Goal: Information Seeking & Learning: Learn about a topic

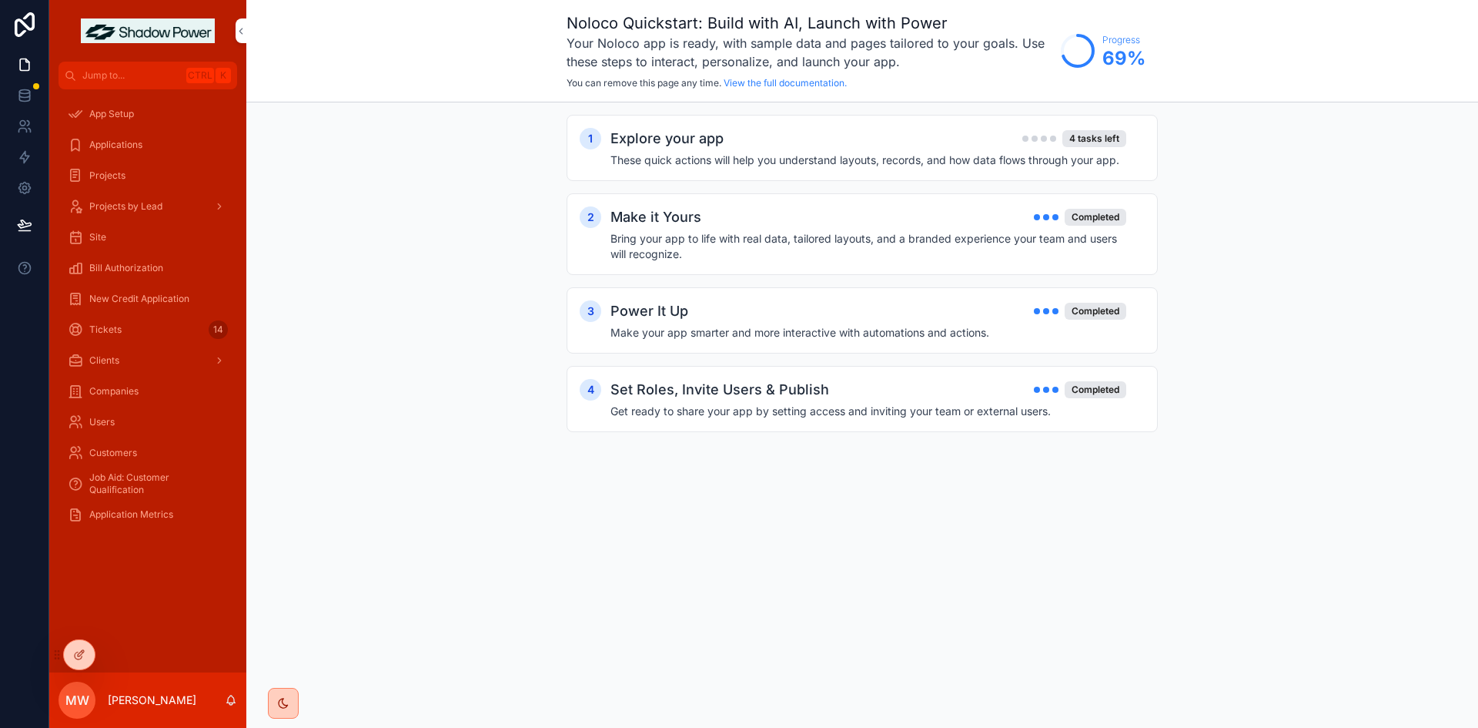
click at [172, 511] on span "Application Metrics" at bounding box center [131, 514] width 84 height 12
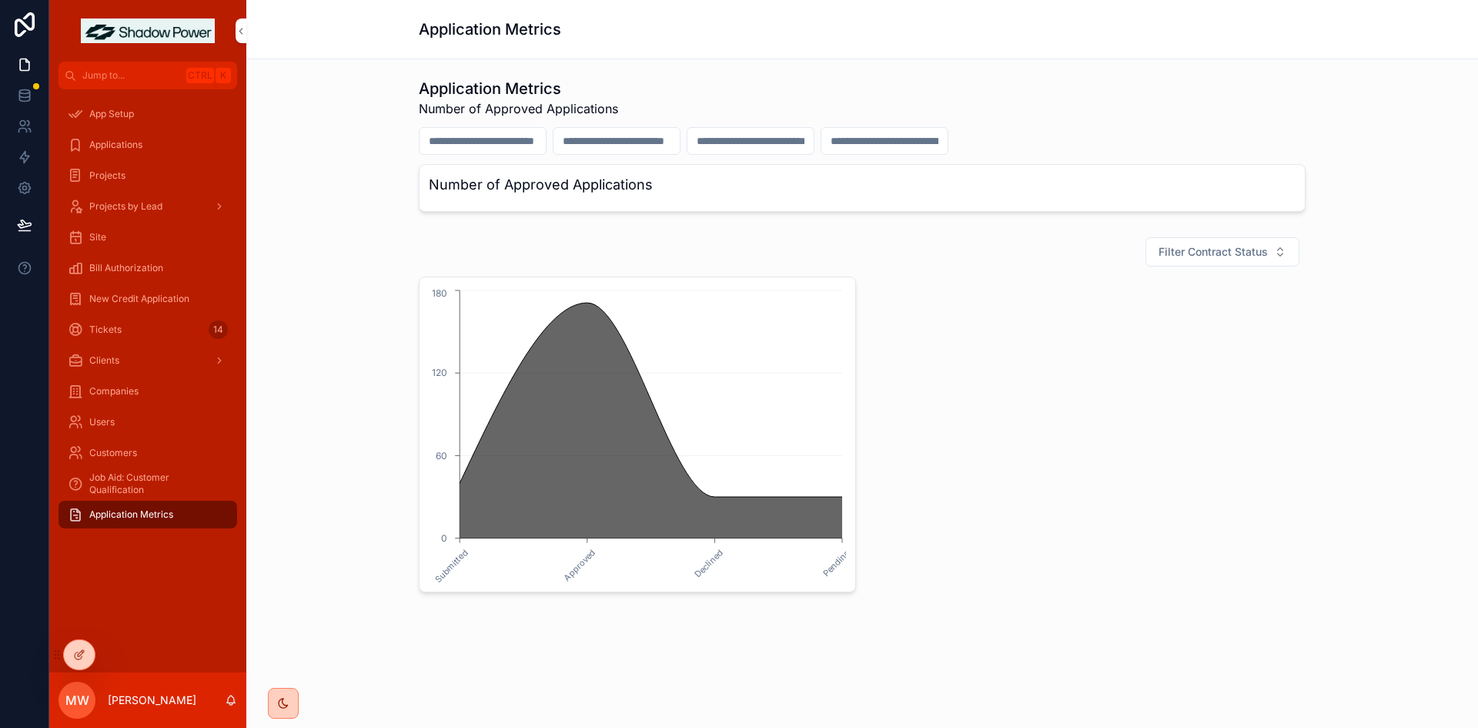
click at [781, 180] on h3 "Number of Approved Applications" at bounding box center [862, 185] width 867 height 22
drag, startPoint x: 507, startPoint y: 188, endPoint x: 674, endPoint y: 201, distance: 167.6
click at [674, 201] on div "Number of Approved Applications" at bounding box center [862, 188] width 887 height 48
click at [706, 185] on h3 "Number of Approved Applications" at bounding box center [862, 185] width 867 height 22
click at [610, 187] on h3 "Number of Approved Applications" at bounding box center [862, 185] width 867 height 22
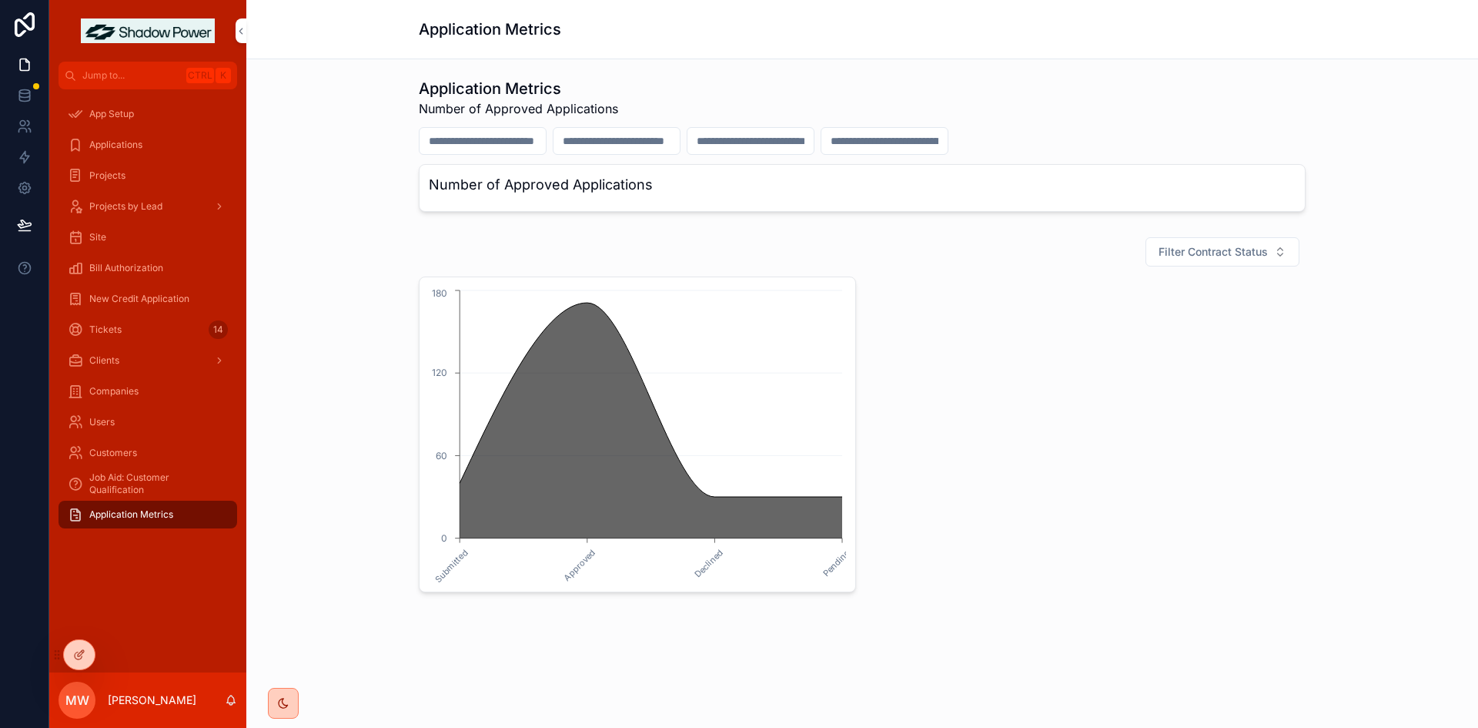
click at [132, 142] on span "Applications" at bounding box center [115, 145] width 53 height 12
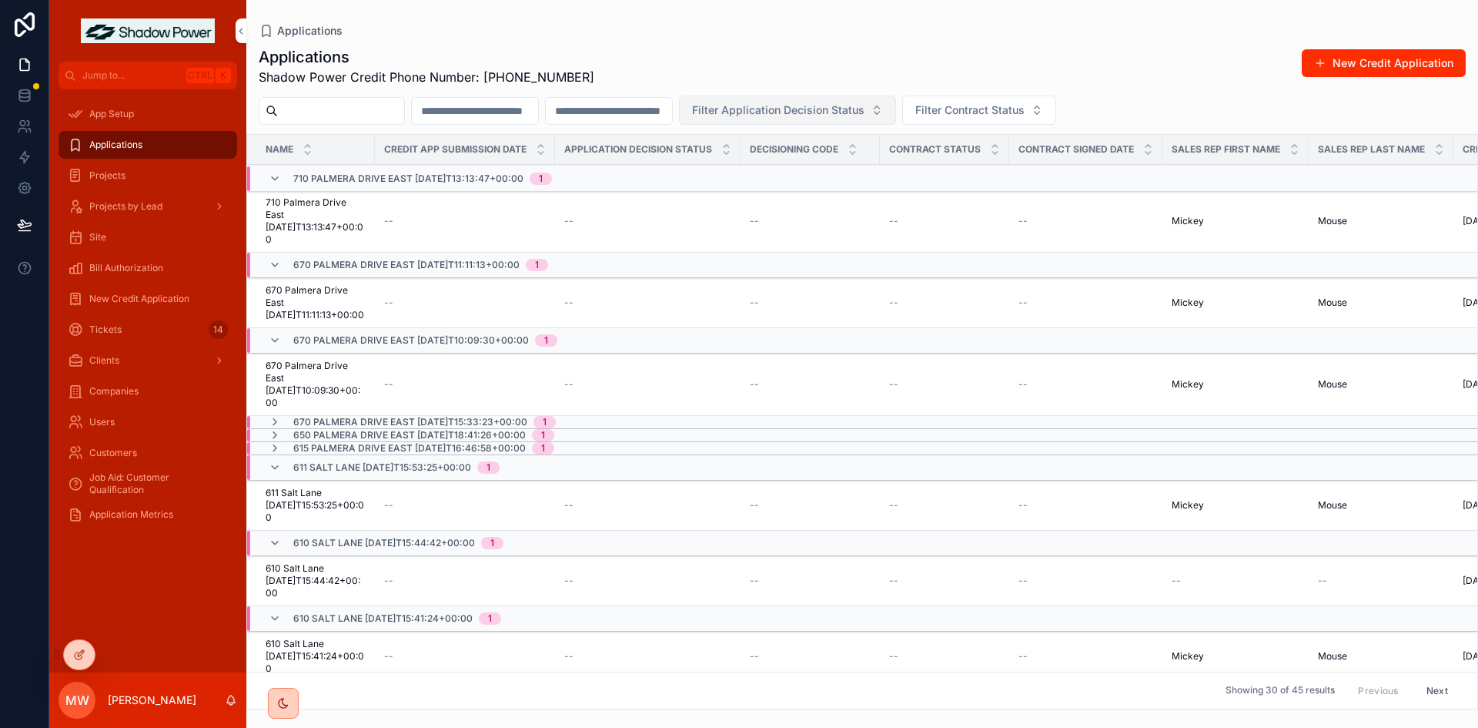
click at [865, 112] on span "Filter Application Decision Status" at bounding box center [778, 109] width 172 height 15
click at [904, 199] on div "Approved" at bounding box center [905, 197] width 214 height 25
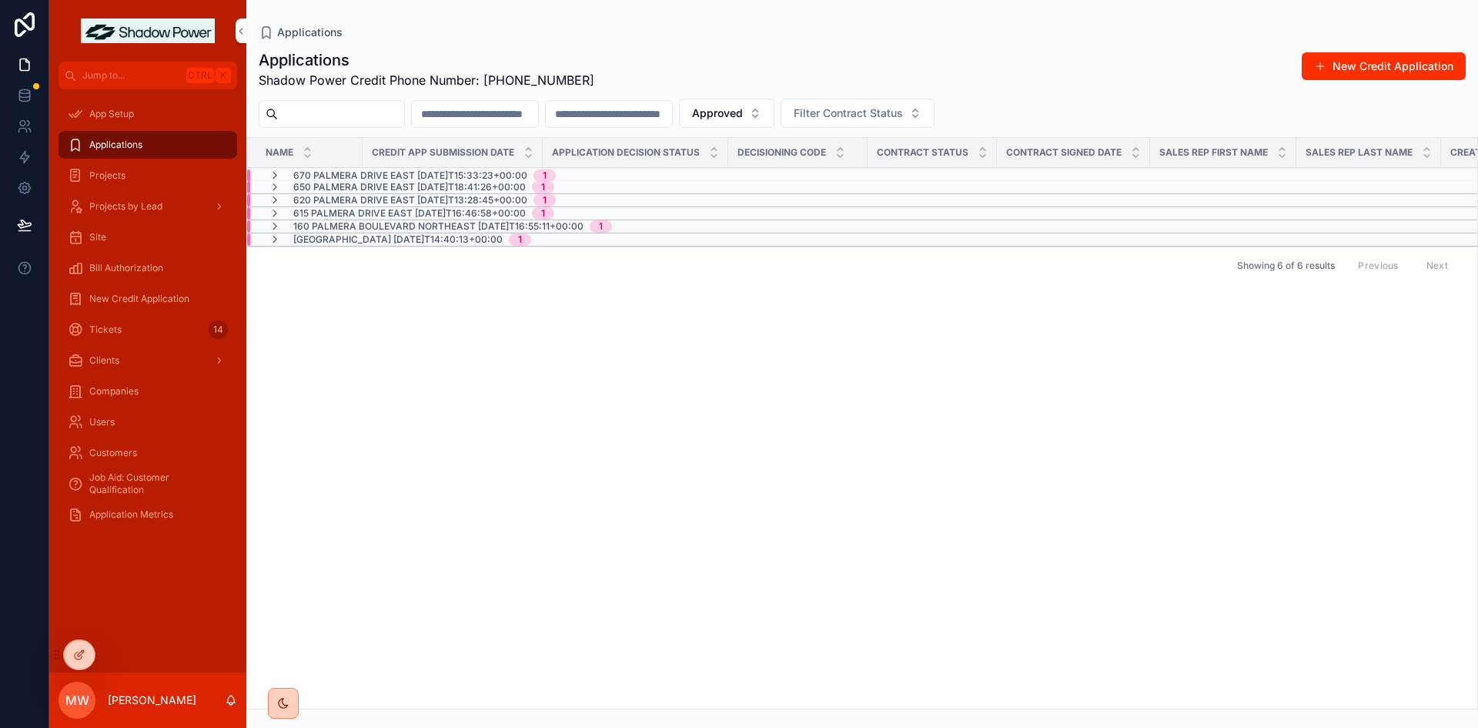
click at [135, 510] on span "Application Metrics" at bounding box center [131, 514] width 84 height 12
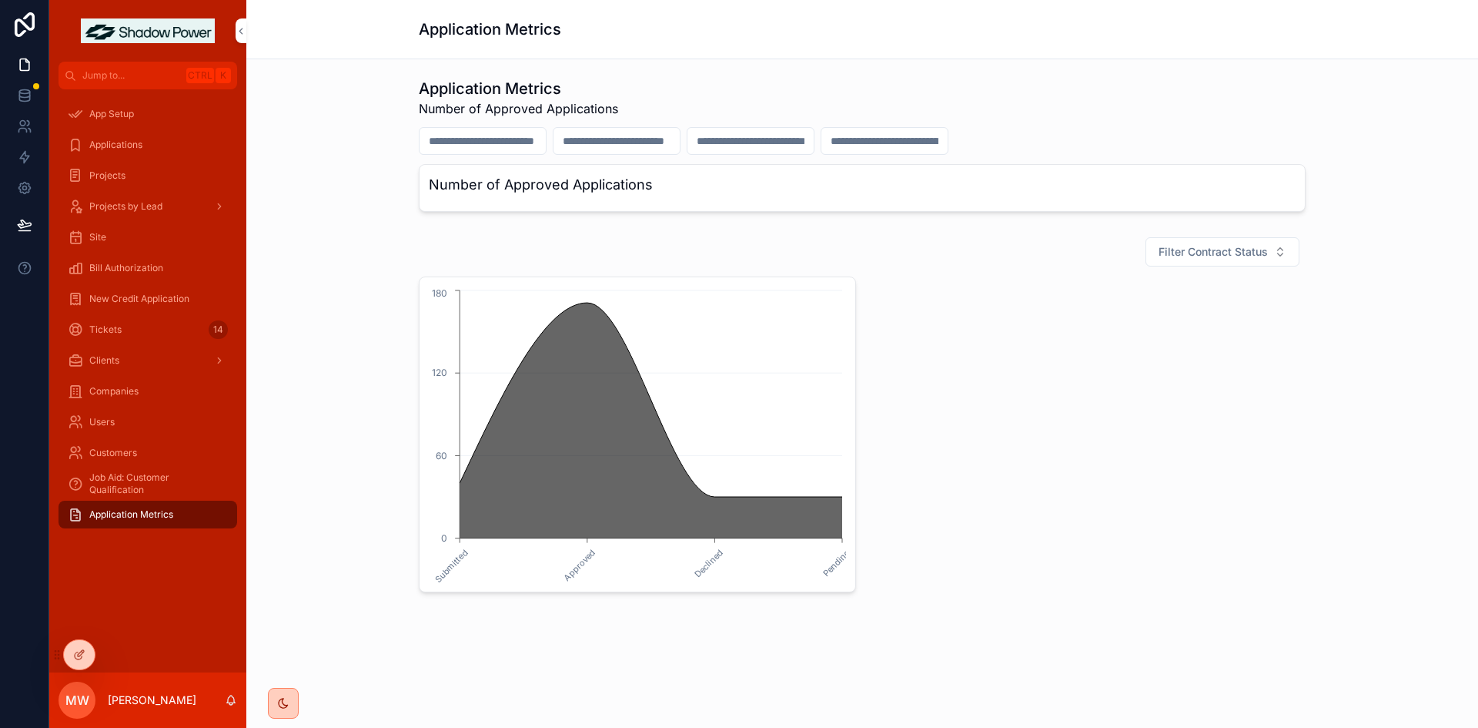
click at [594, 179] on h3 "Number of Approved Applications" at bounding box center [862, 185] width 867 height 22
click at [825, 192] on h3 "Number of Approved Applications" at bounding box center [862, 185] width 867 height 22
click at [1272, 246] on button "Filter Contract Status" at bounding box center [1223, 251] width 154 height 29
click at [1249, 370] on div "Complete" at bounding box center [1223, 363] width 214 height 25
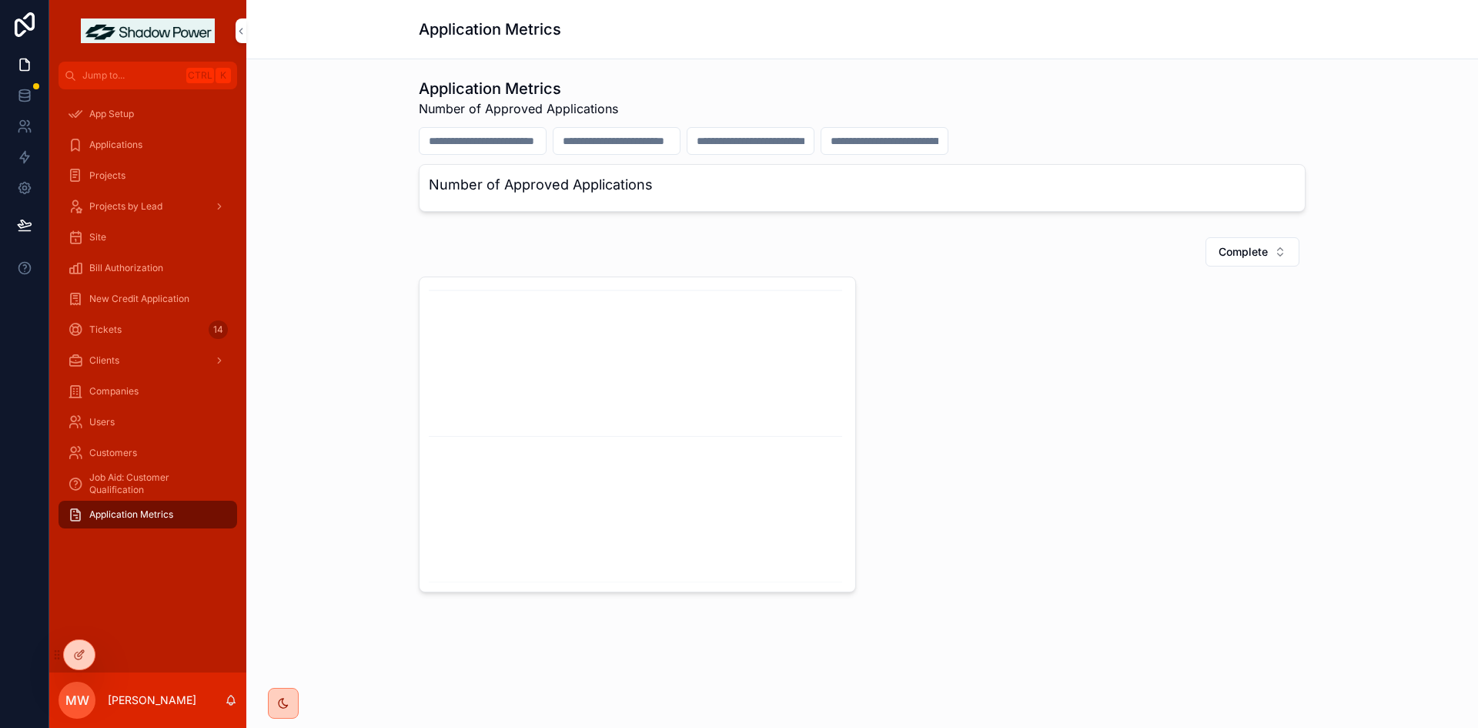
click at [132, 142] on span "Applications" at bounding box center [115, 145] width 53 height 12
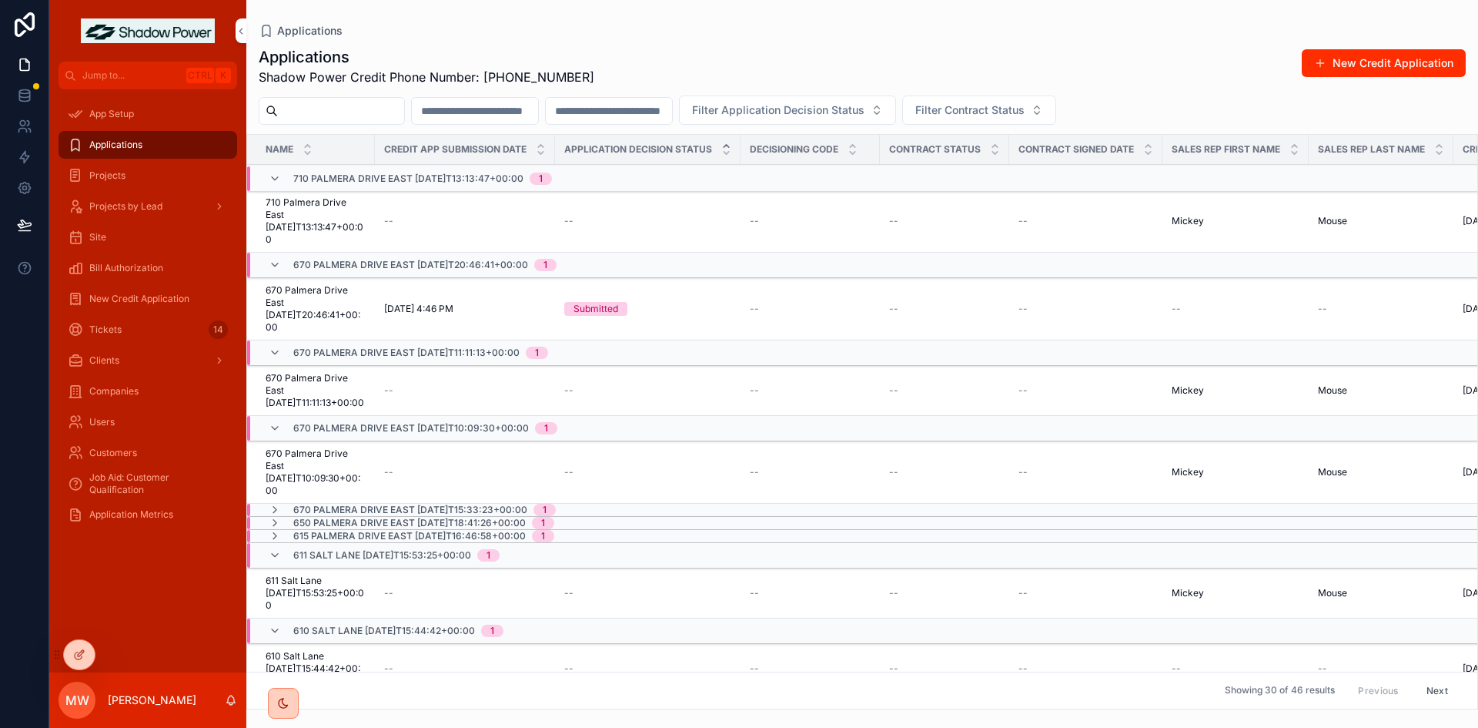
click at [726, 147] on icon "scrollable content" at bounding box center [726, 146] width 10 height 10
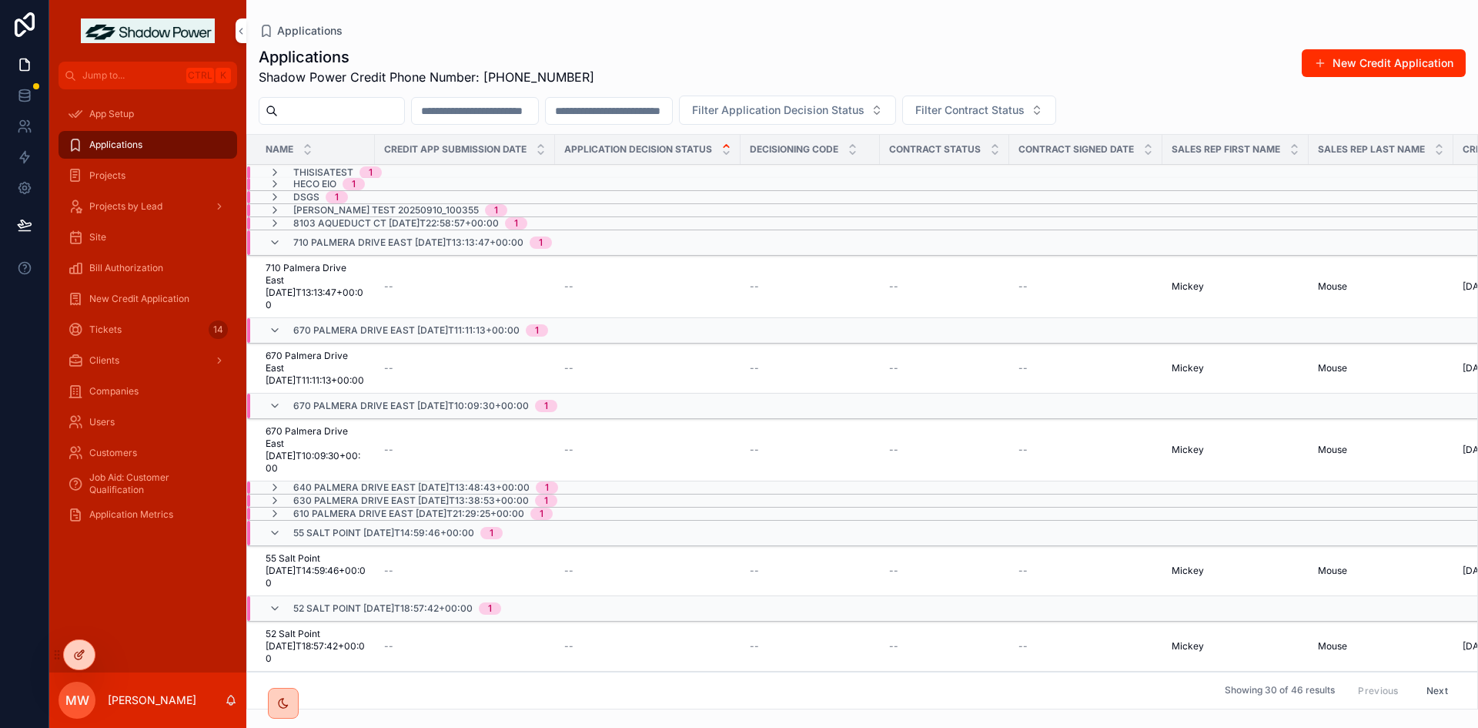
click at [85, 656] on div at bounding box center [79, 654] width 31 height 29
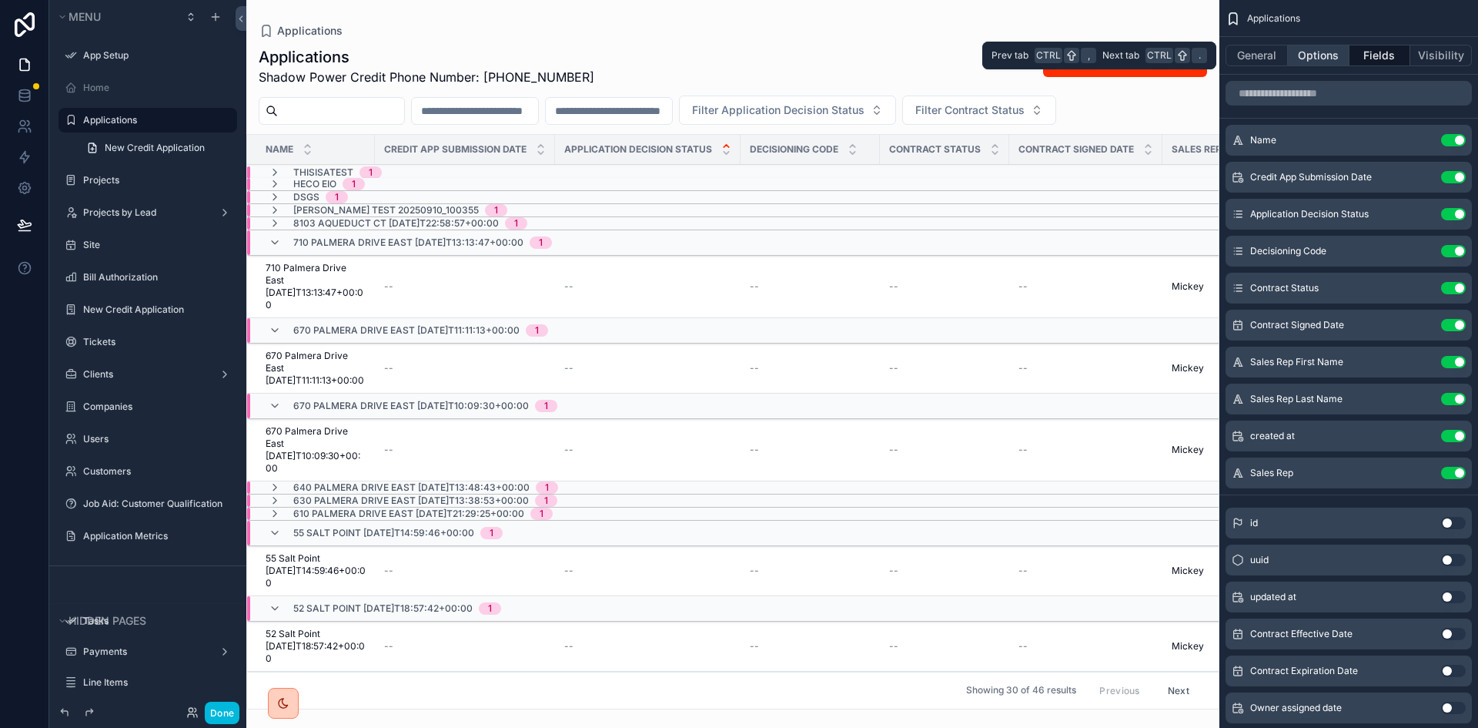
click at [1324, 53] on button "Options" at bounding box center [1319, 56] width 62 height 22
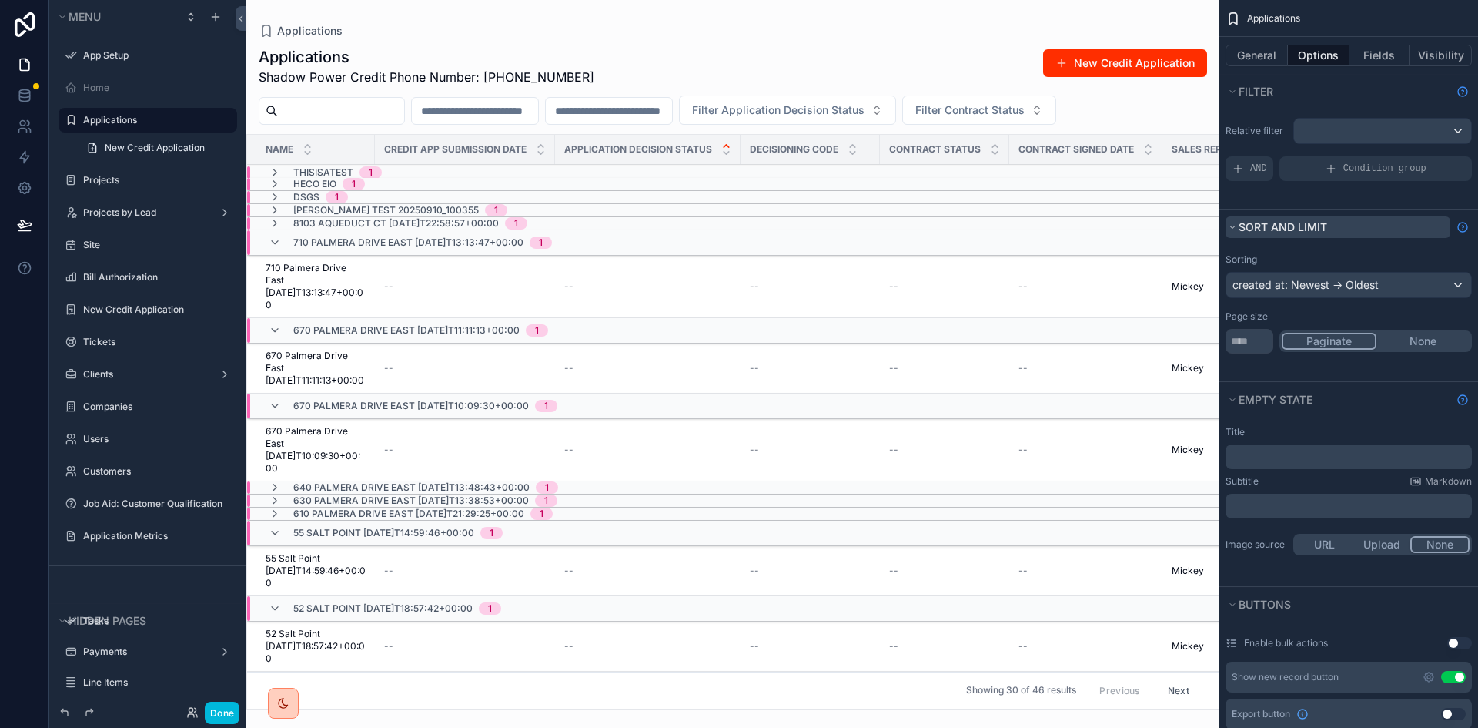
click at [1233, 224] on icon "scrollable content" at bounding box center [1232, 226] width 9 height 9
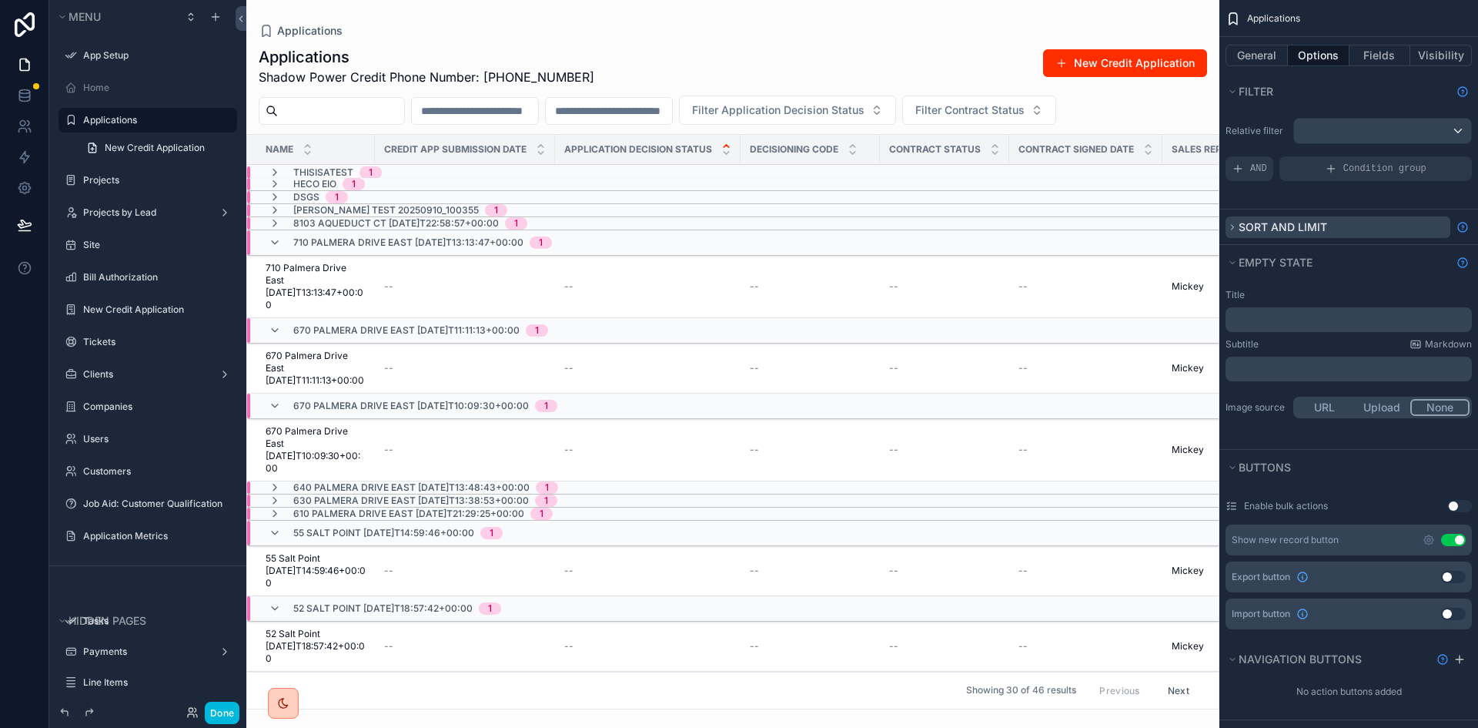
click at [1233, 224] on icon "scrollable content" at bounding box center [1232, 226] width 9 height 9
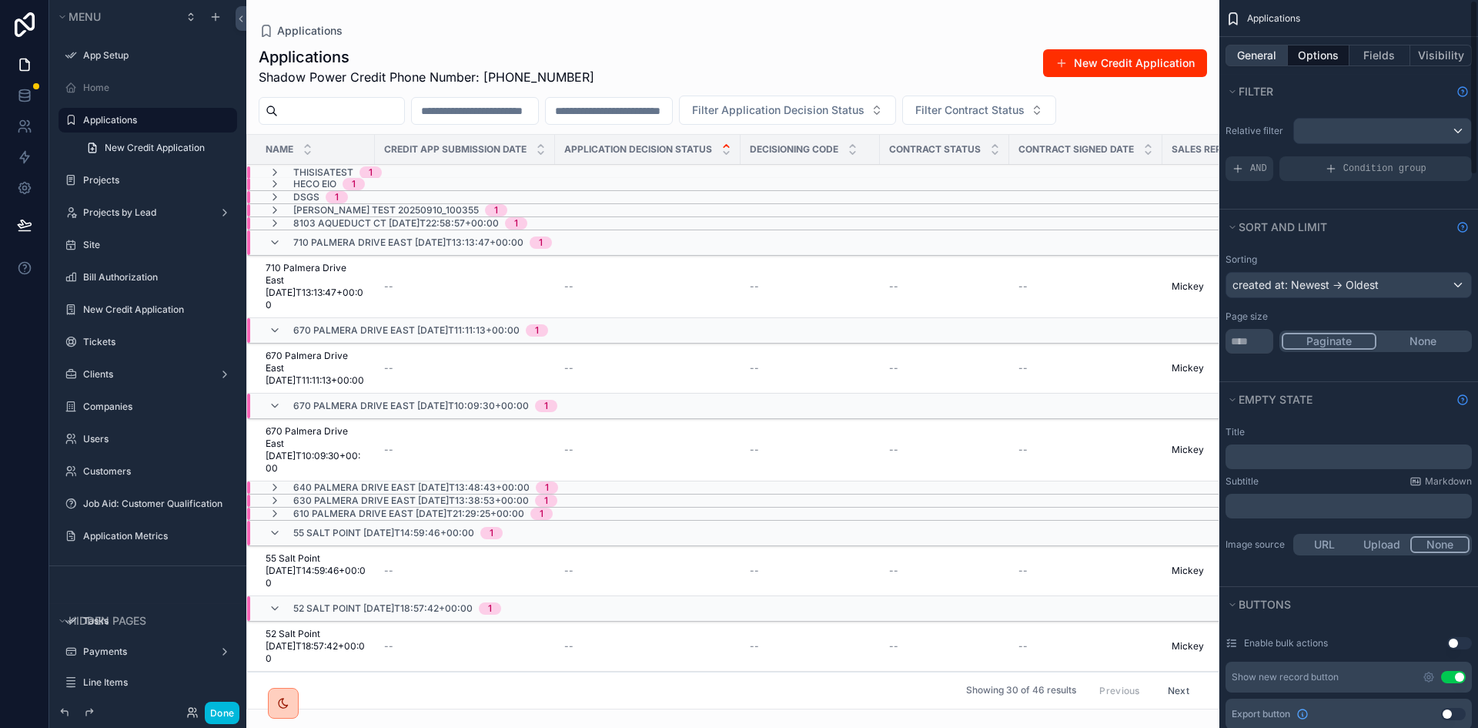
click at [1257, 61] on button "General" at bounding box center [1257, 56] width 62 height 22
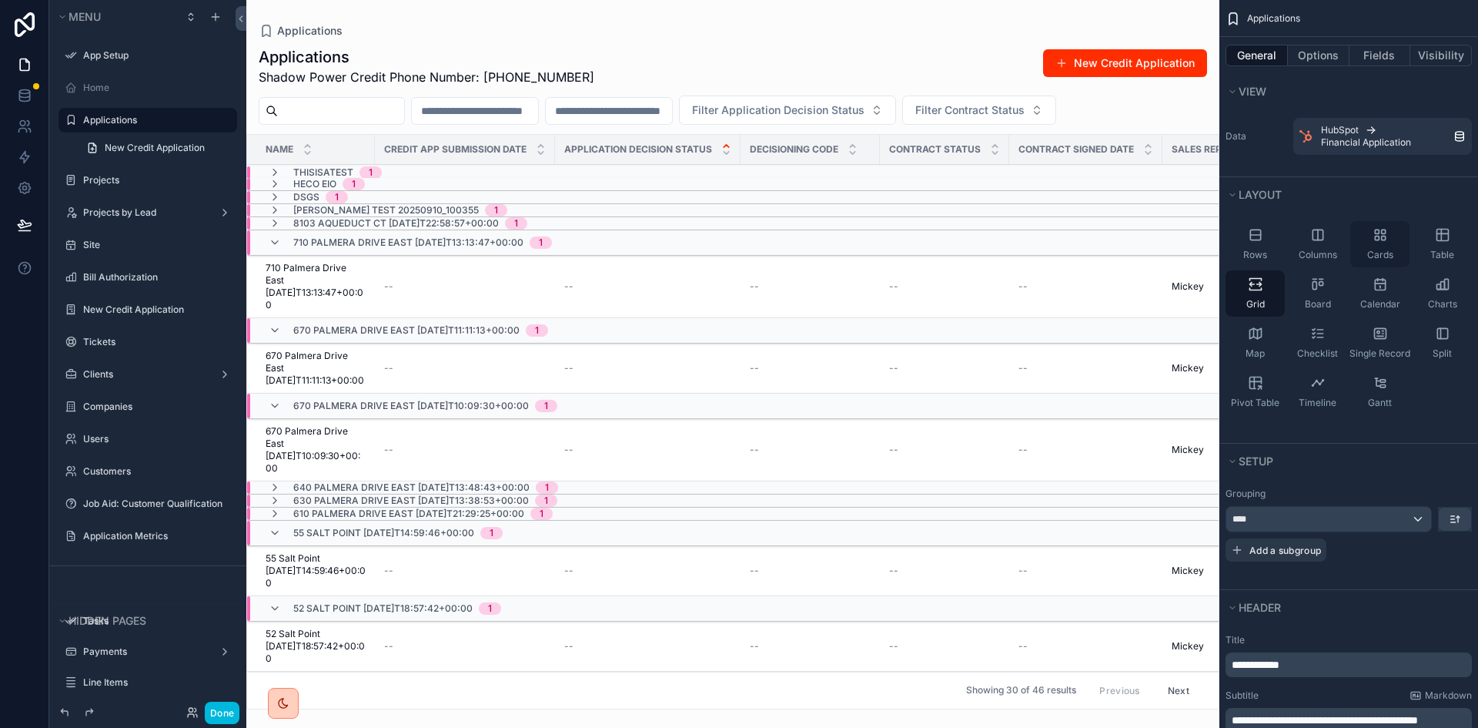
click at [1391, 240] on div "Cards" at bounding box center [1379, 244] width 59 height 46
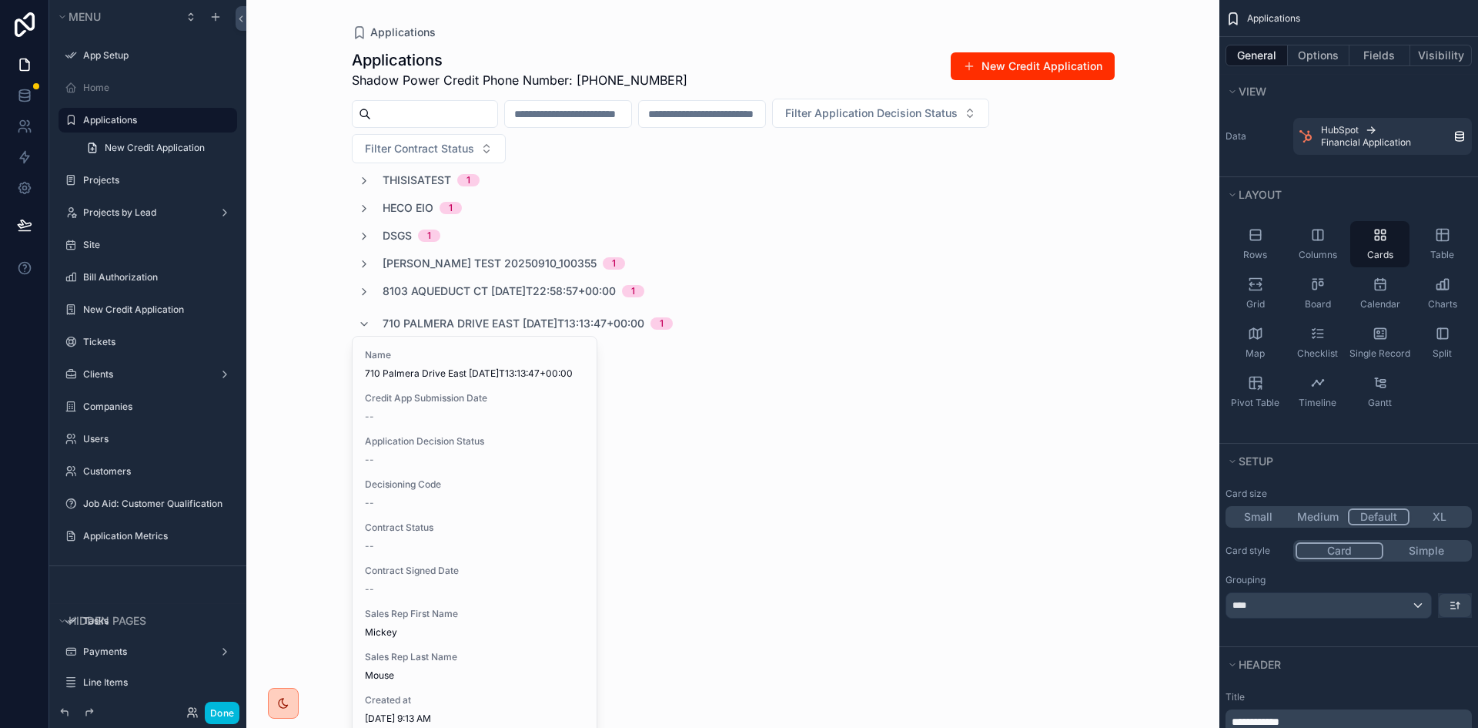
click at [360, 322] on icon "scrollable content" at bounding box center [364, 324] width 12 height 12
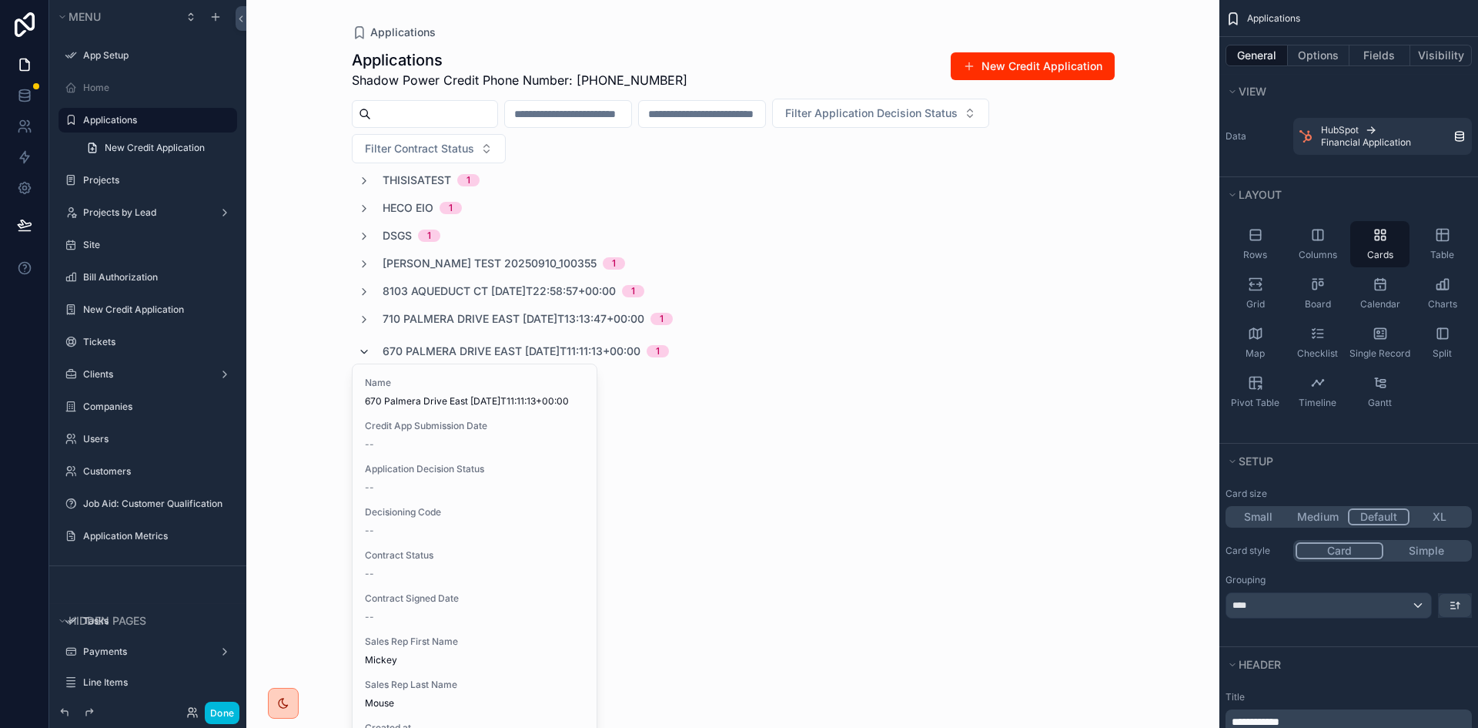
click at [358, 350] on icon "scrollable content" at bounding box center [364, 352] width 12 height 12
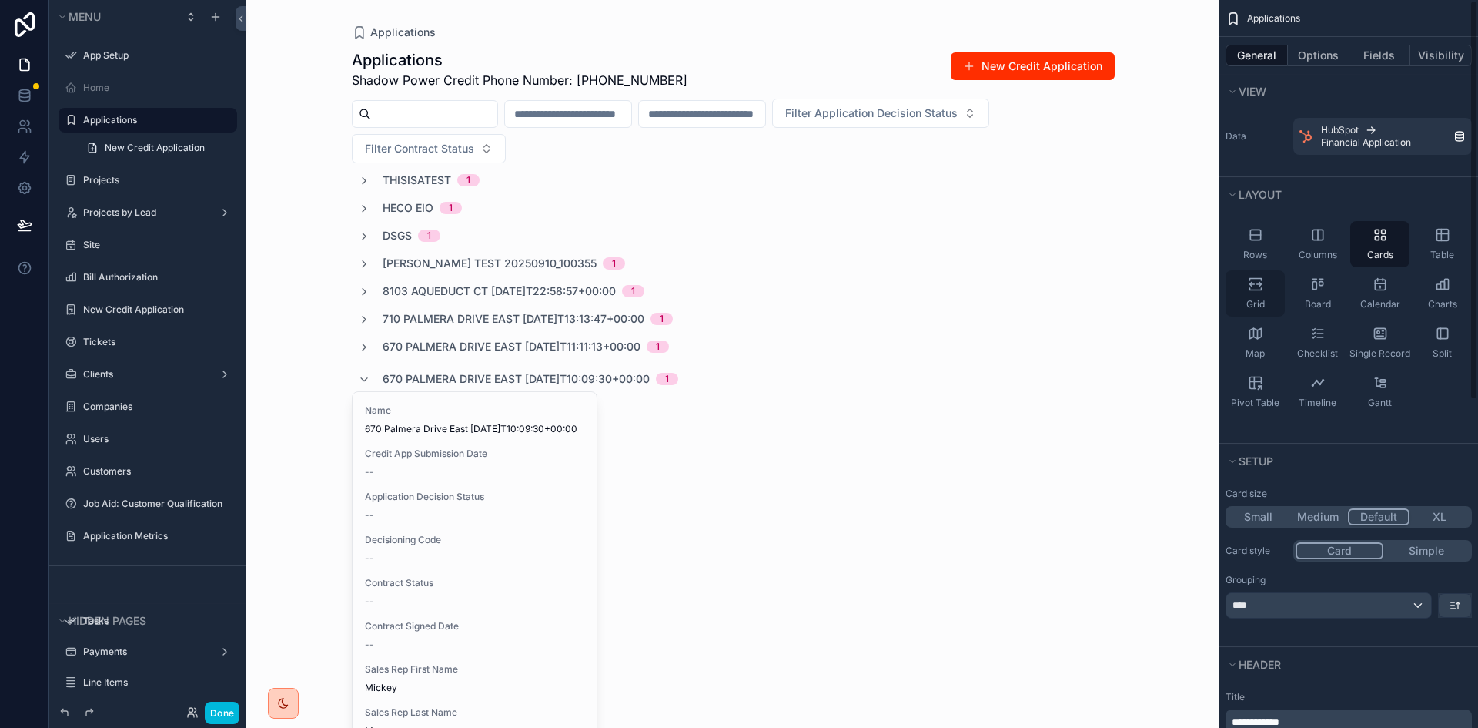
click at [1253, 286] on icon "scrollable content" at bounding box center [1255, 283] width 15 height 15
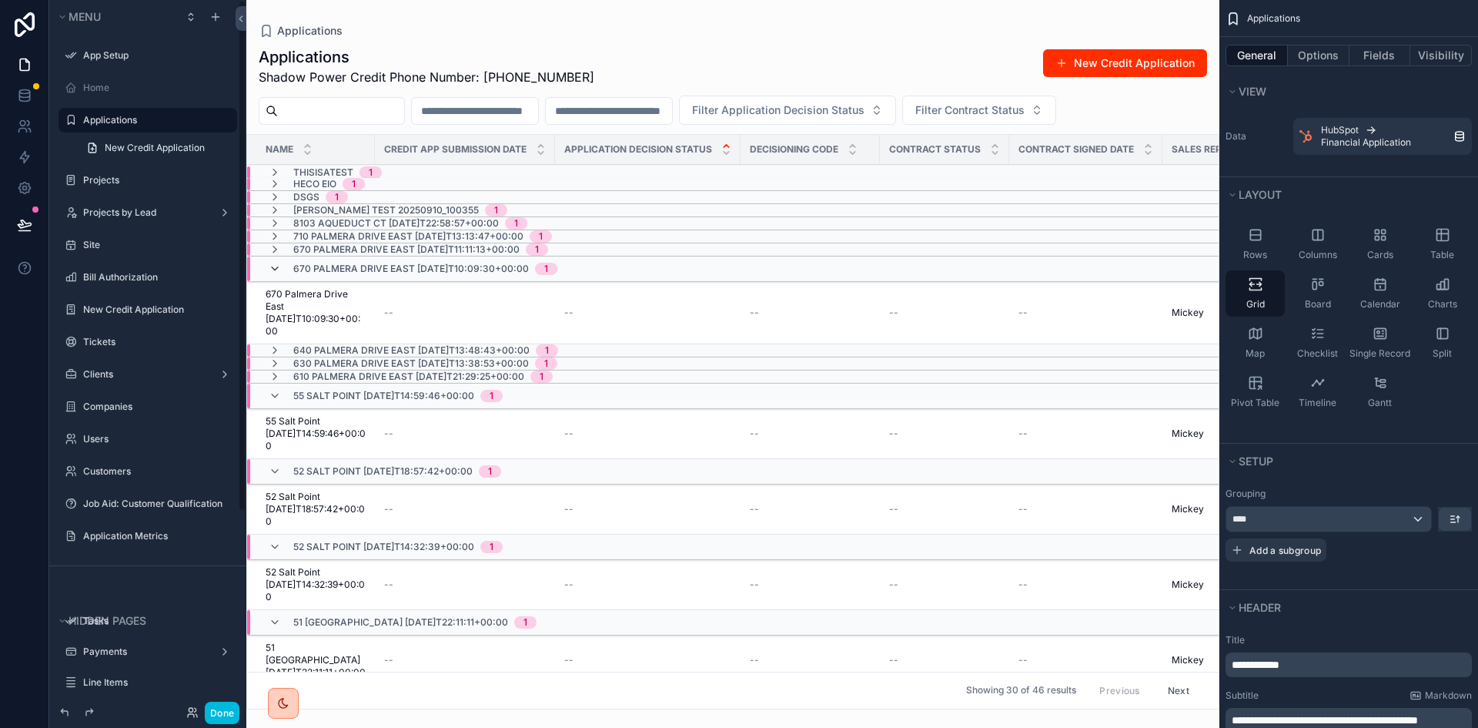
click at [277, 265] on icon "scrollable content" at bounding box center [275, 269] width 12 height 12
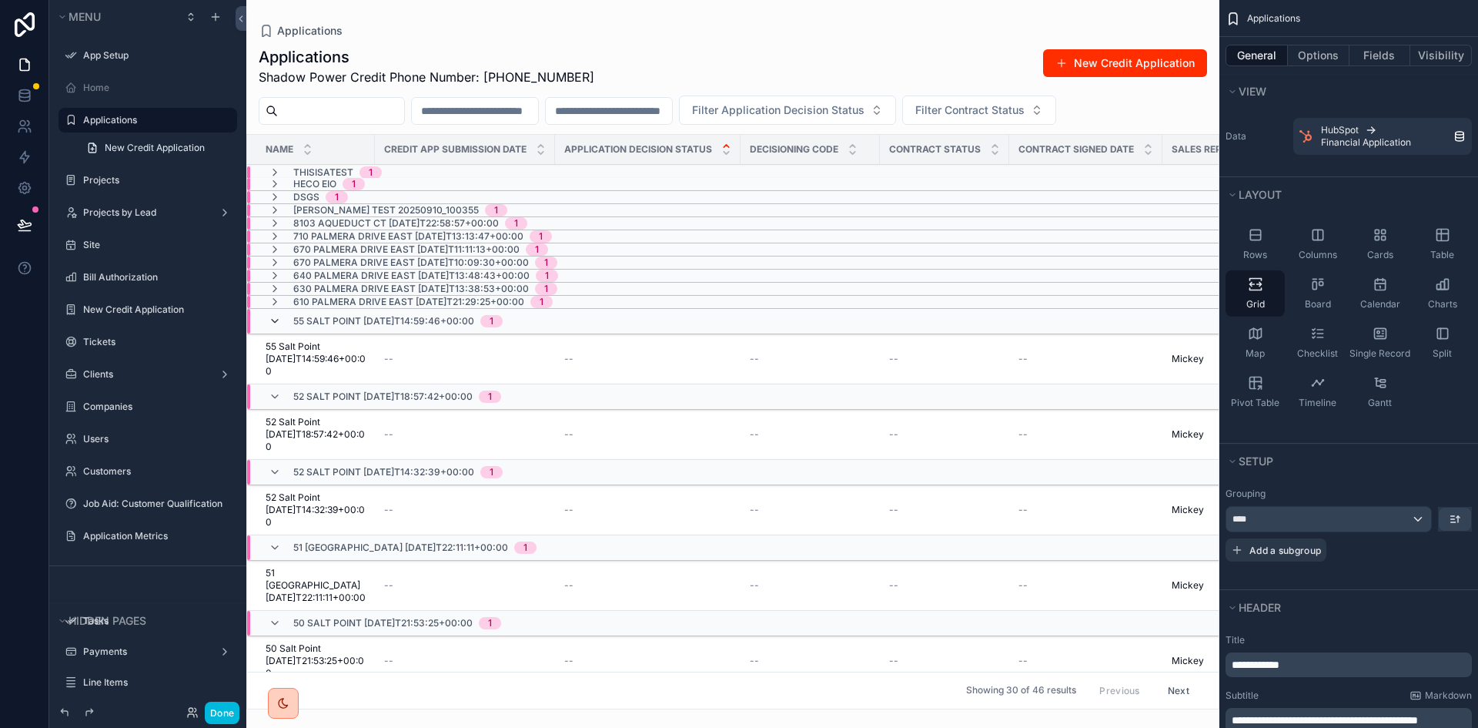
click at [275, 320] on icon "scrollable content" at bounding box center [275, 321] width 12 height 12
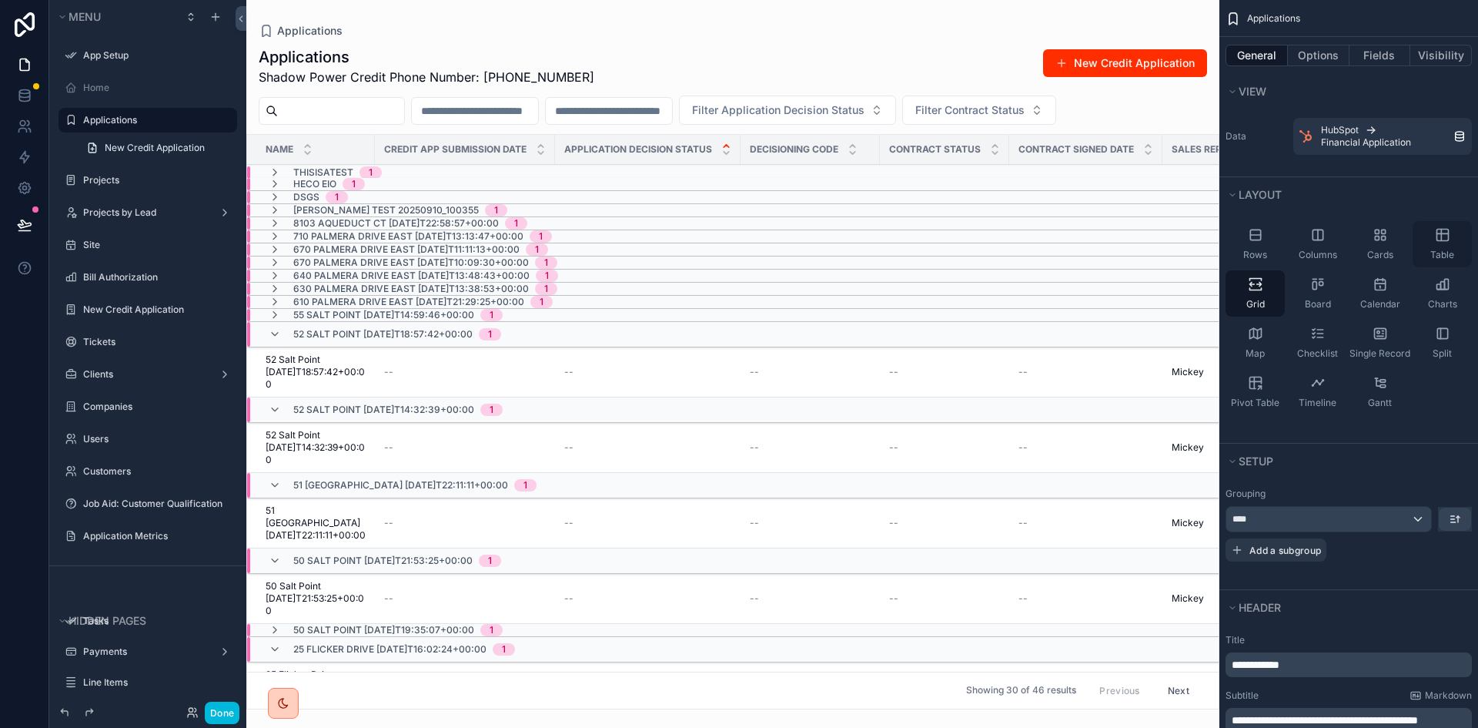
click at [1449, 233] on icon "scrollable content" at bounding box center [1442, 234] width 15 height 15
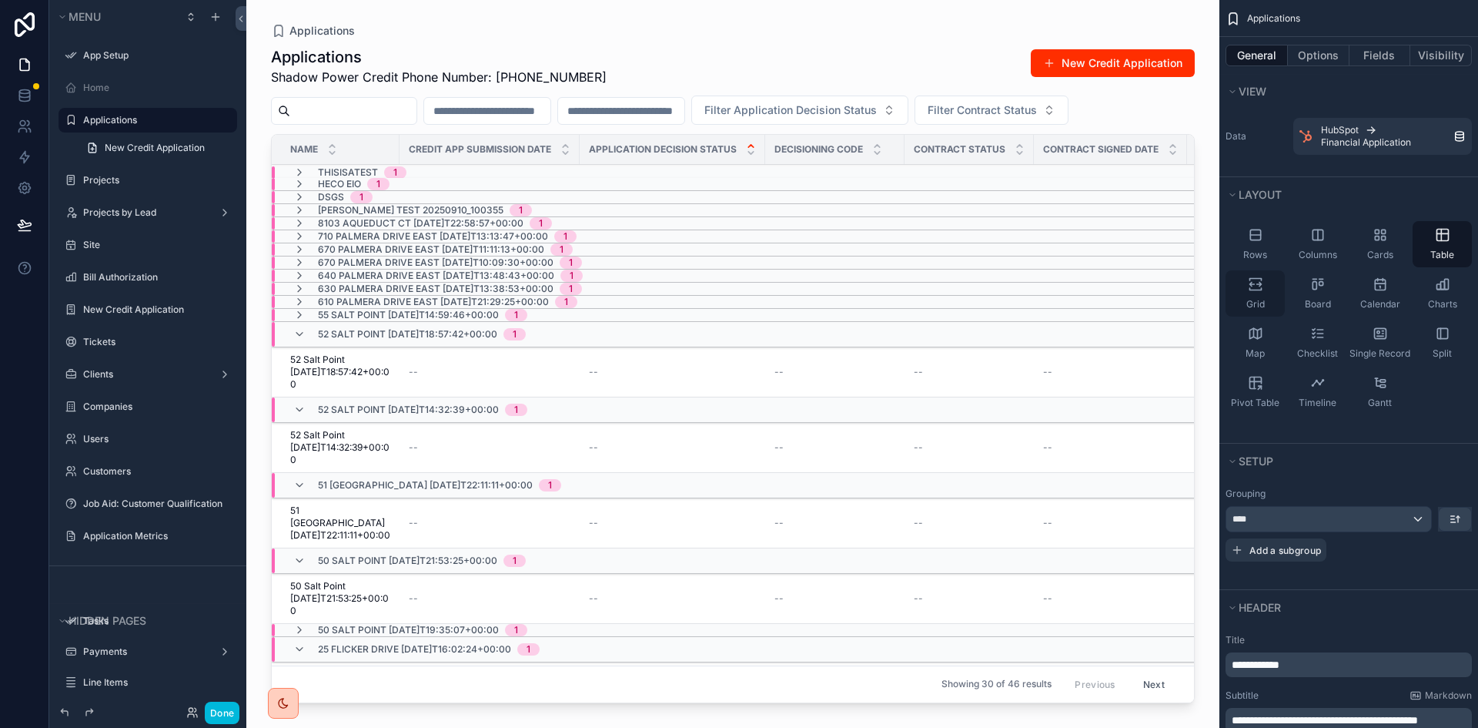
click at [1256, 286] on icon "scrollable content" at bounding box center [1255, 283] width 15 height 15
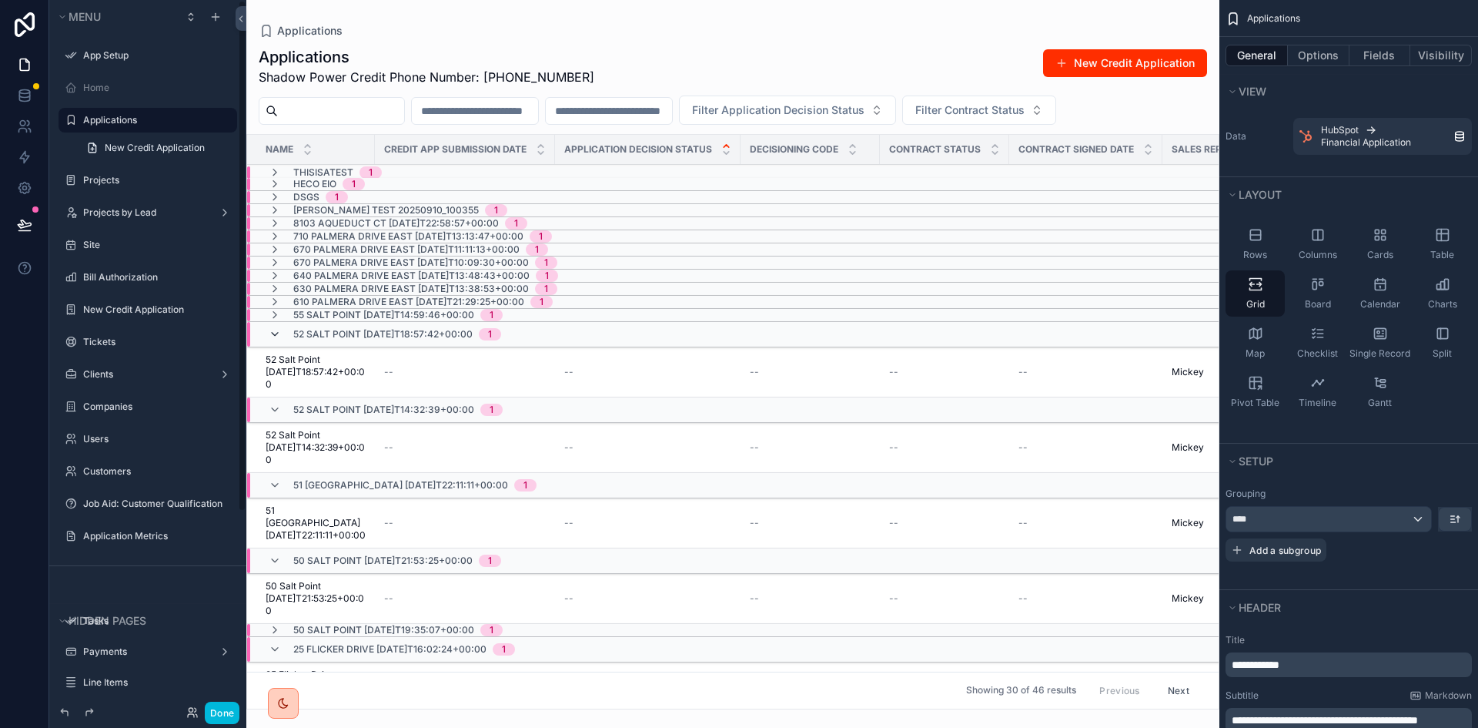
click at [273, 331] on icon "scrollable content" at bounding box center [275, 334] width 12 height 12
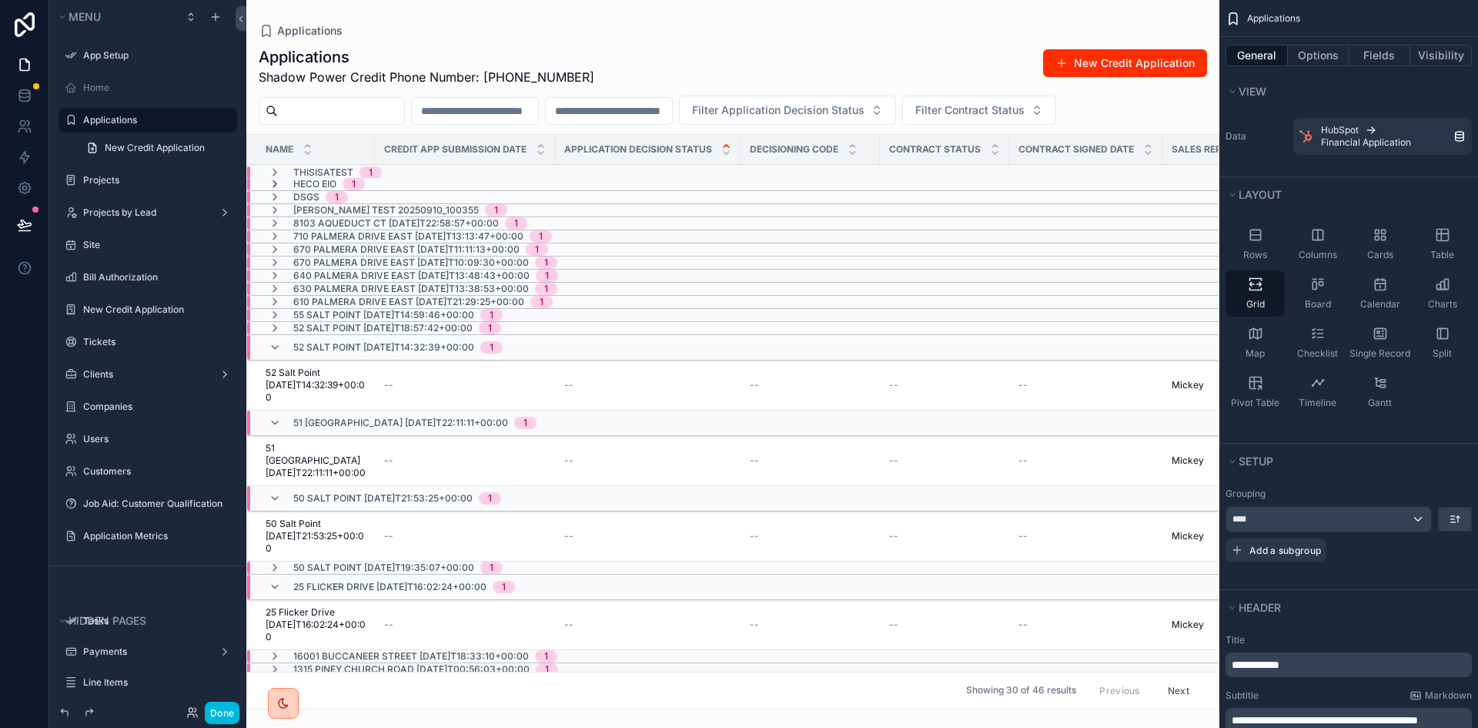
click at [276, 181] on icon "scrollable content" at bounding box center [275, 184] width 12 height 12
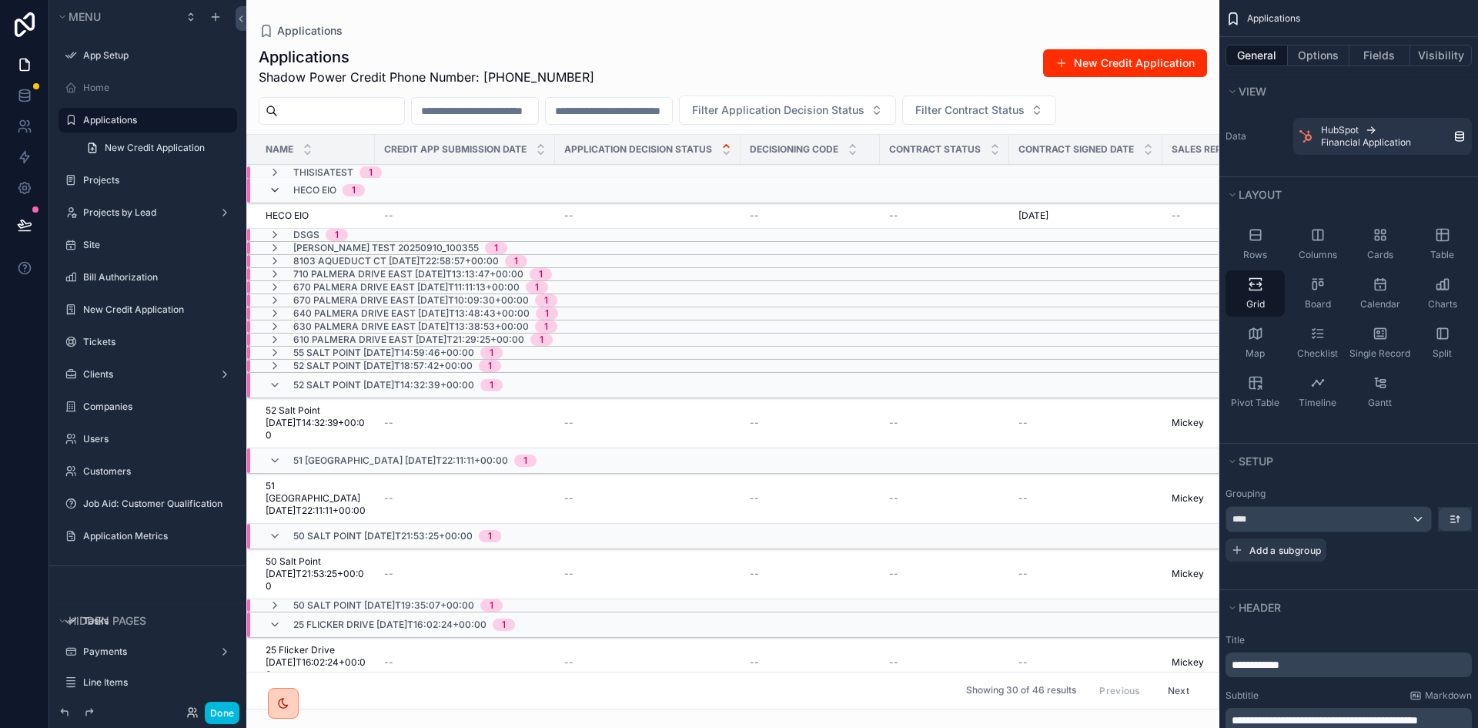
click at [273, 188] on icon "scrollable content" at bounding box center [275, 190] width 12 height 12
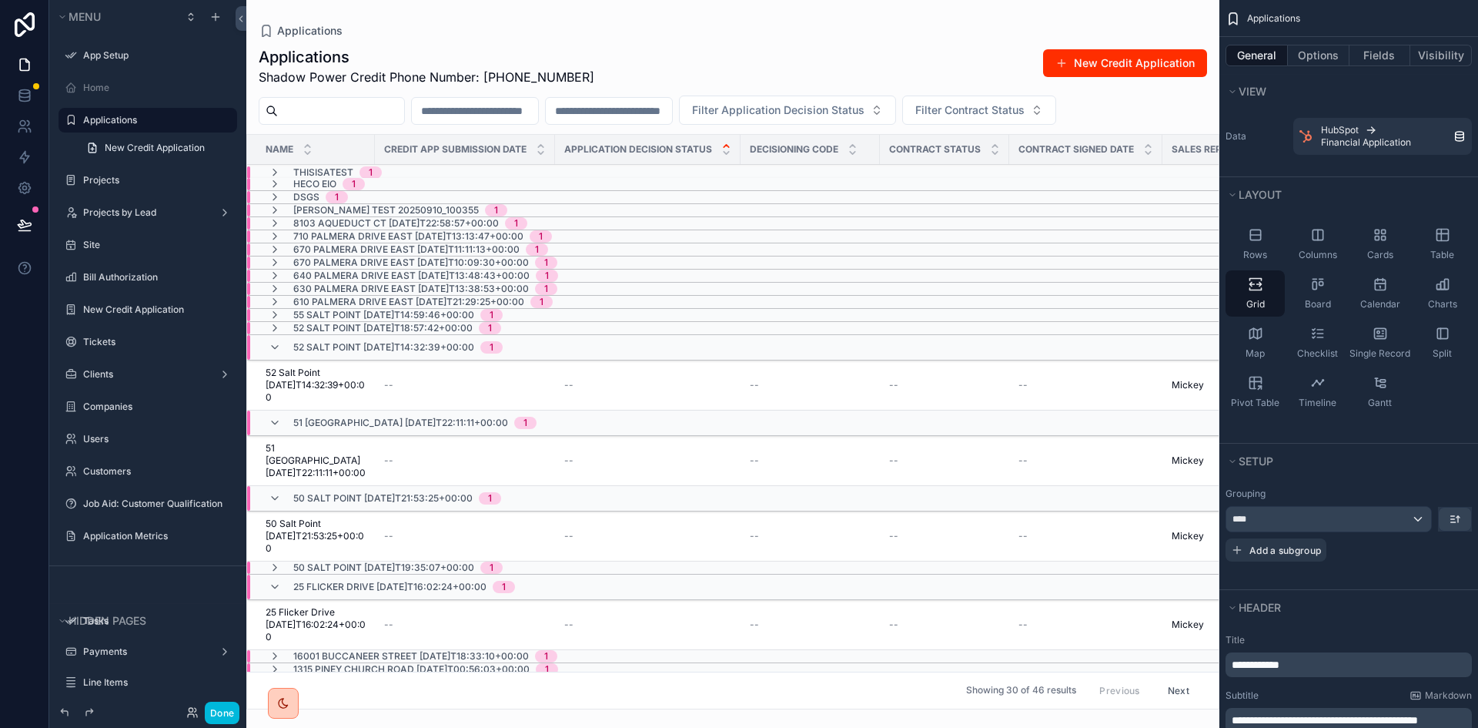
click at [273, 188] on icon "scrollable content" at bounding box center [275, 184] width 12 height 12
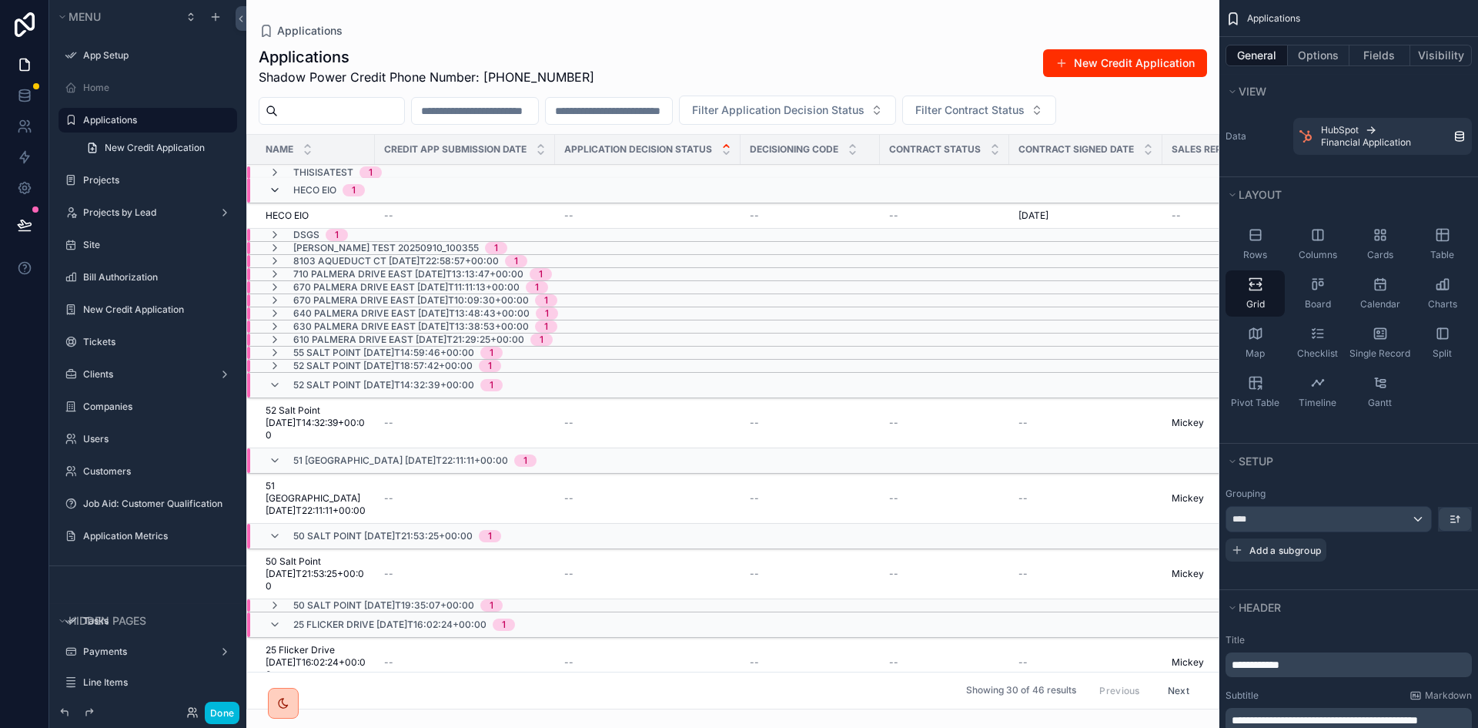
click at [279, 187] on icon "scrollable content" at bounding box center [275, 190] width 12 height 12
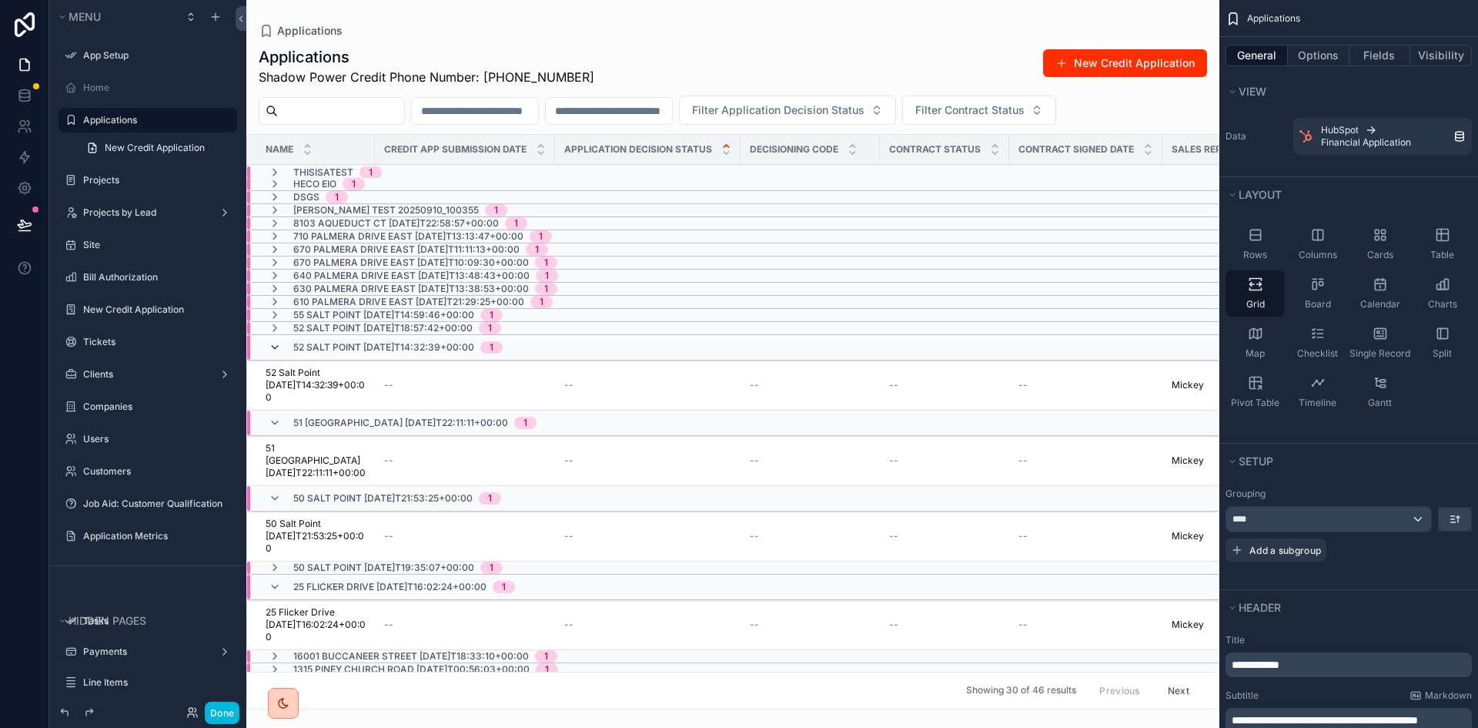
click at [279, 345] on icon "scrollable content" at bounding box center [275, 347] width 12 height 12
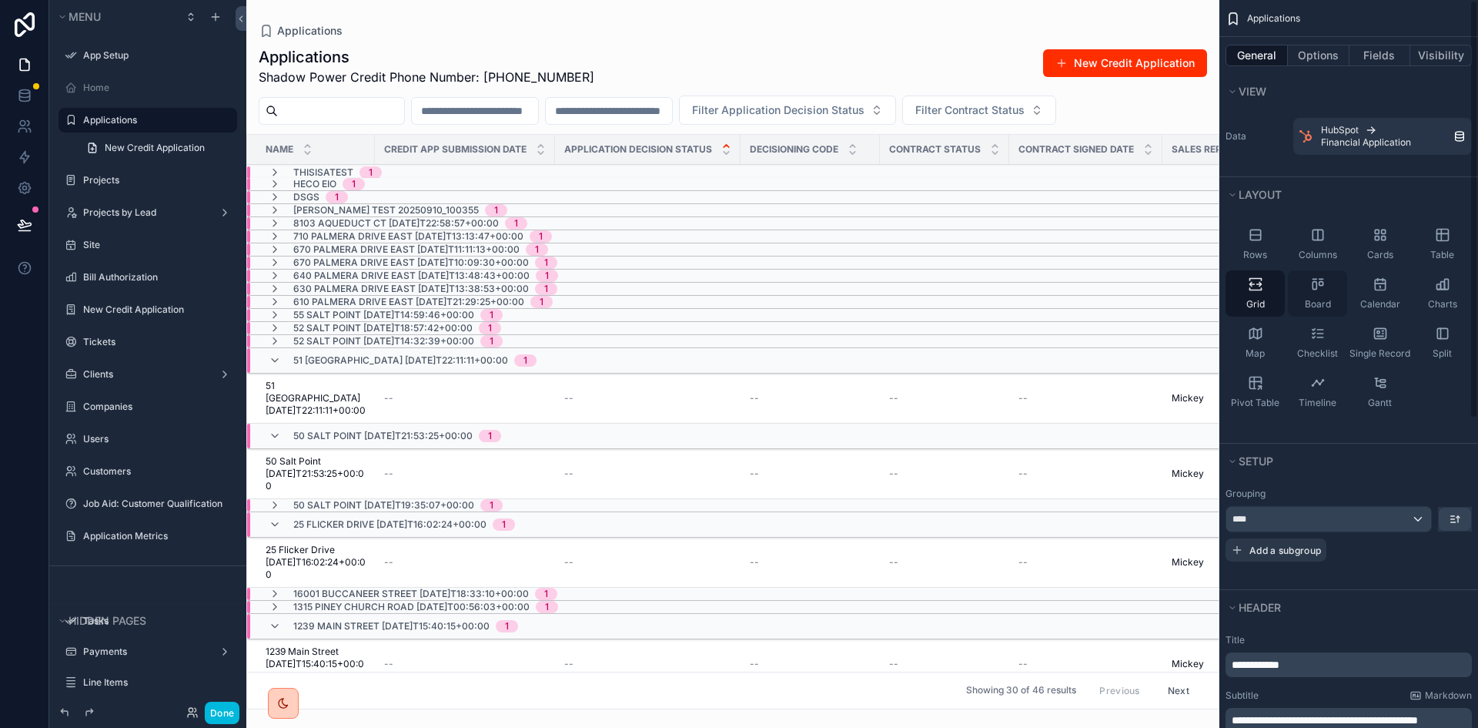
click at [1318, 283] on icon "scrollable content" at bounding box center [1317, 283] width 15 height 15
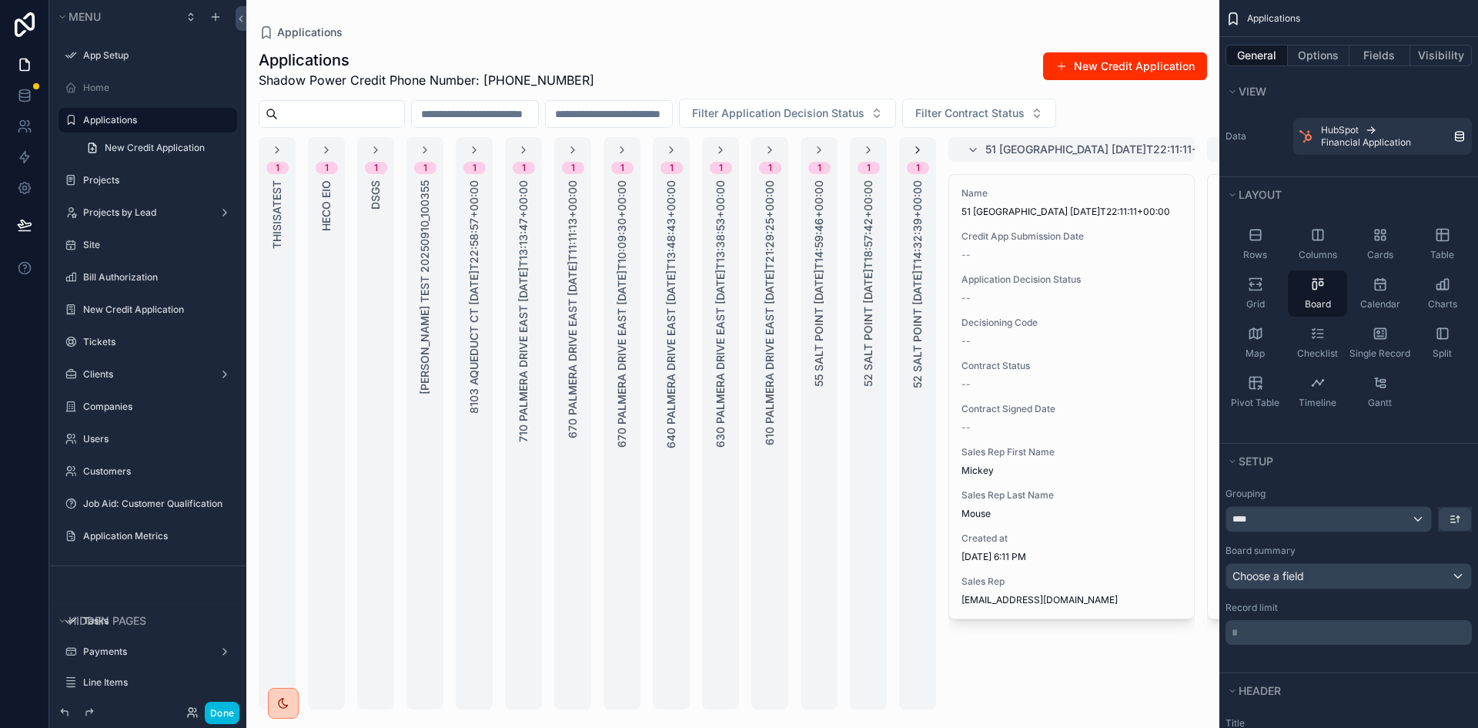
click at [917, 145] on icon "scrollable content" at bounding box center [918, 150] width 12 height 12
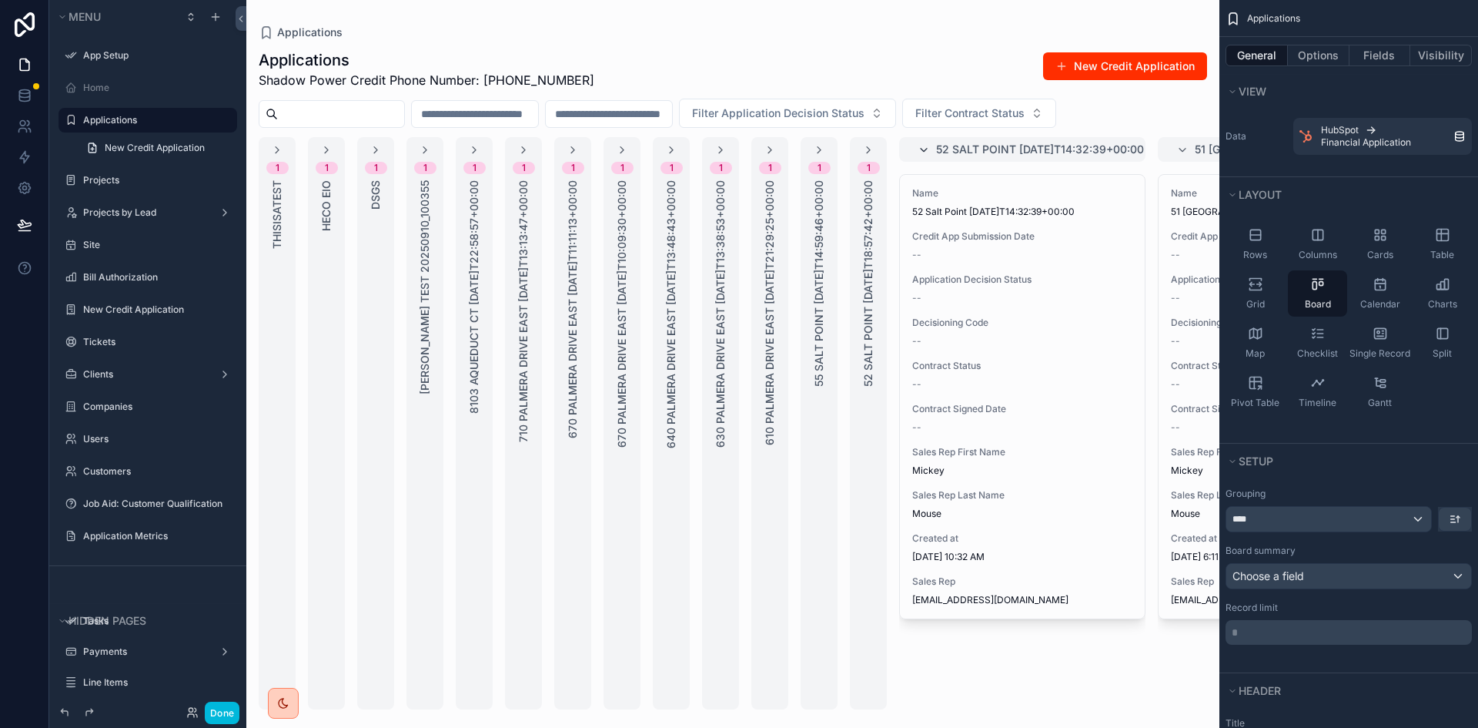
click at [925, 150] on icon "scrollable content" at bounding box center [924, 150] width 12 height 12
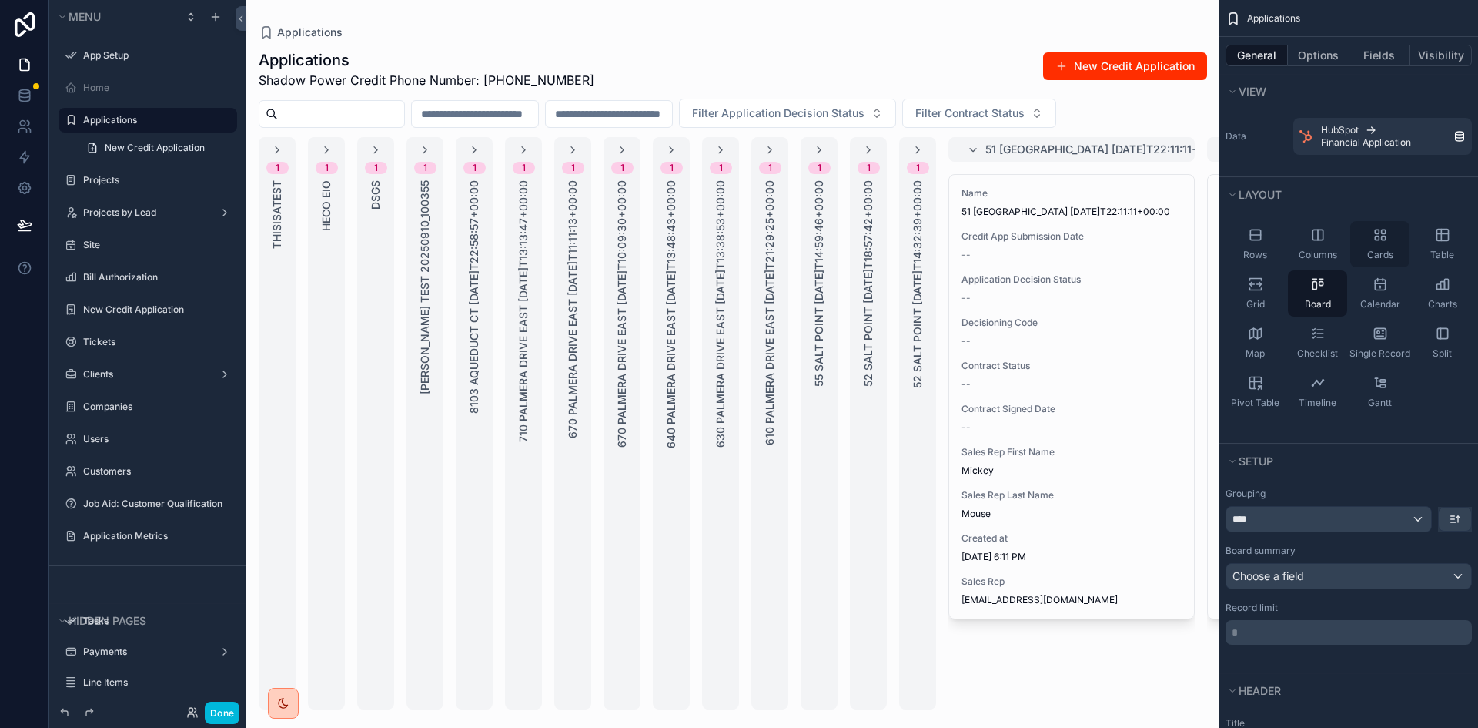
click at [1384, 239] on icon "scrollable content" at bounding box center [1380, 234] width 15 height 15
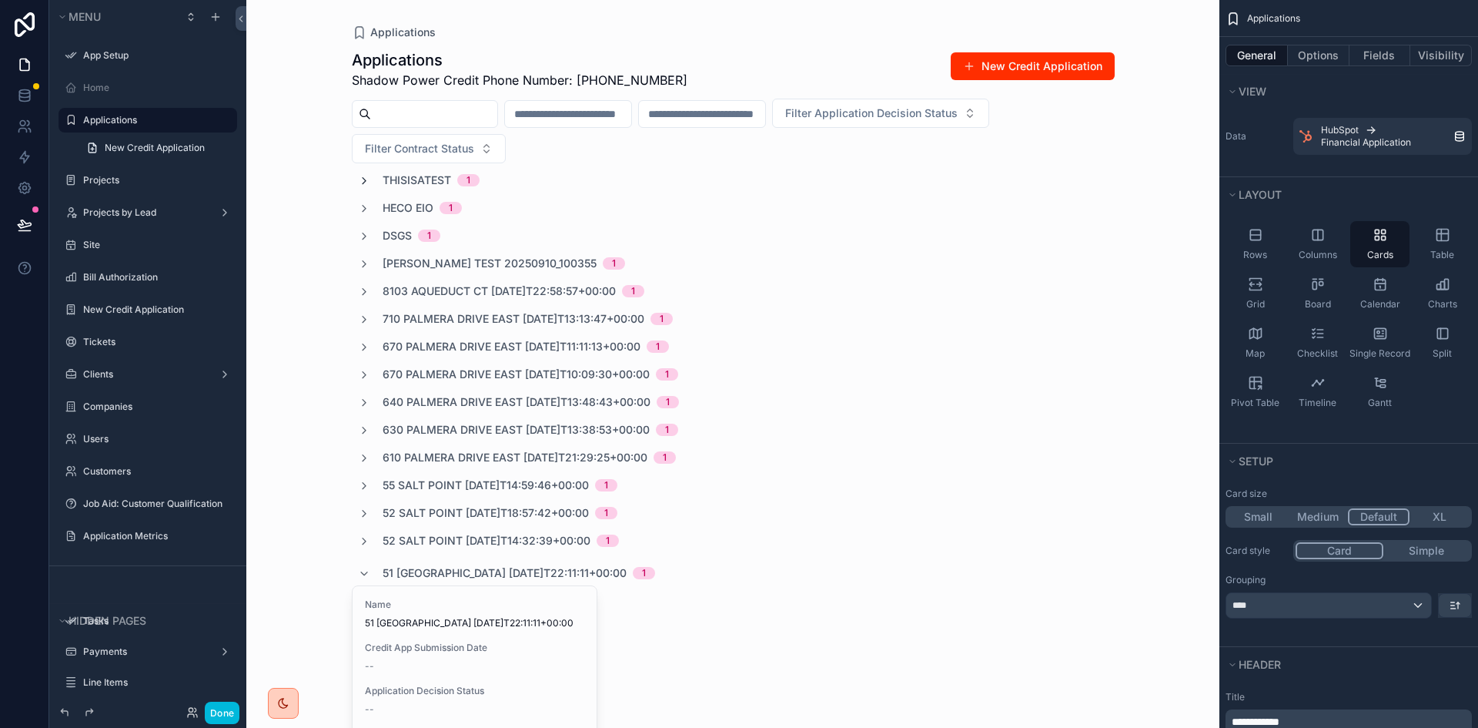
click at [360, 182] on icon "scrollable content" at bounding box center [364, 181] width 12 height 12
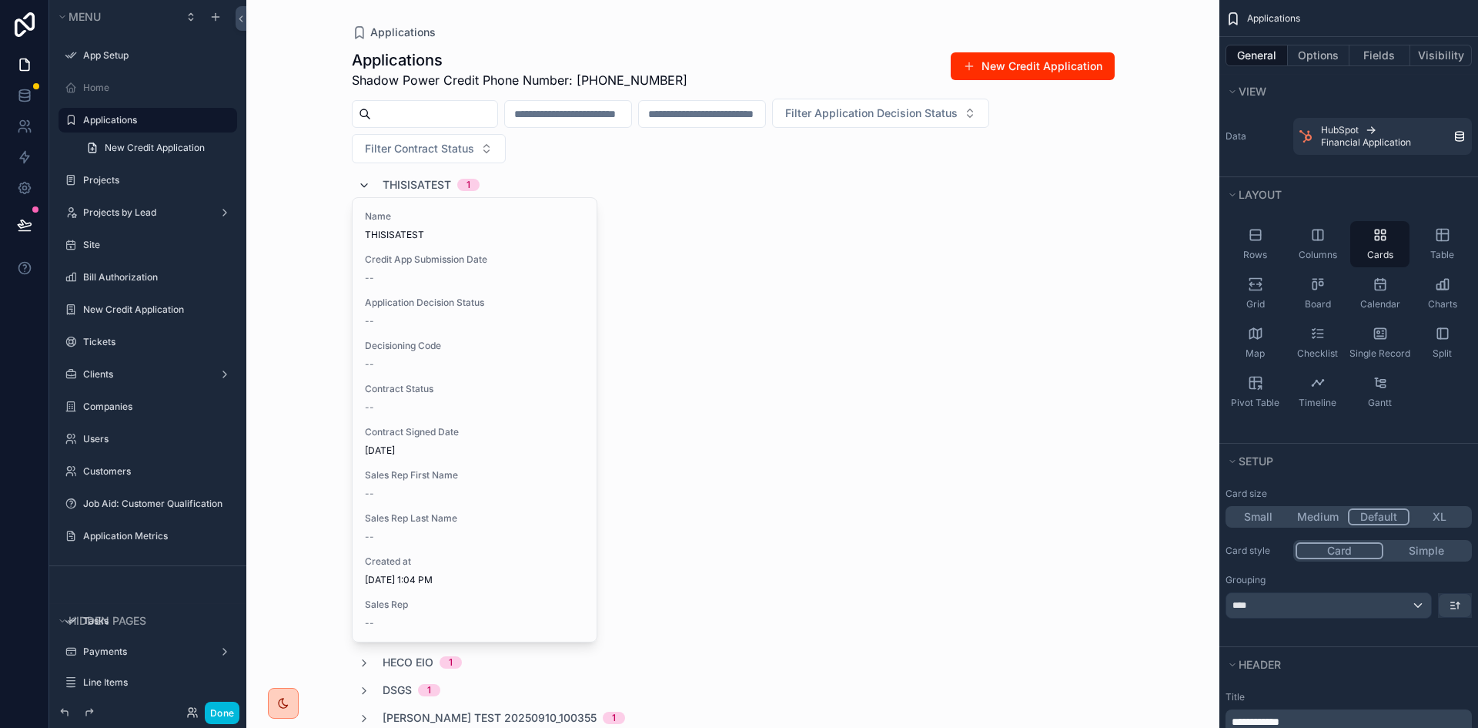
click at [360, 188] on icon "scrollable content" at bounding box center [364, 185] width 12 height 12
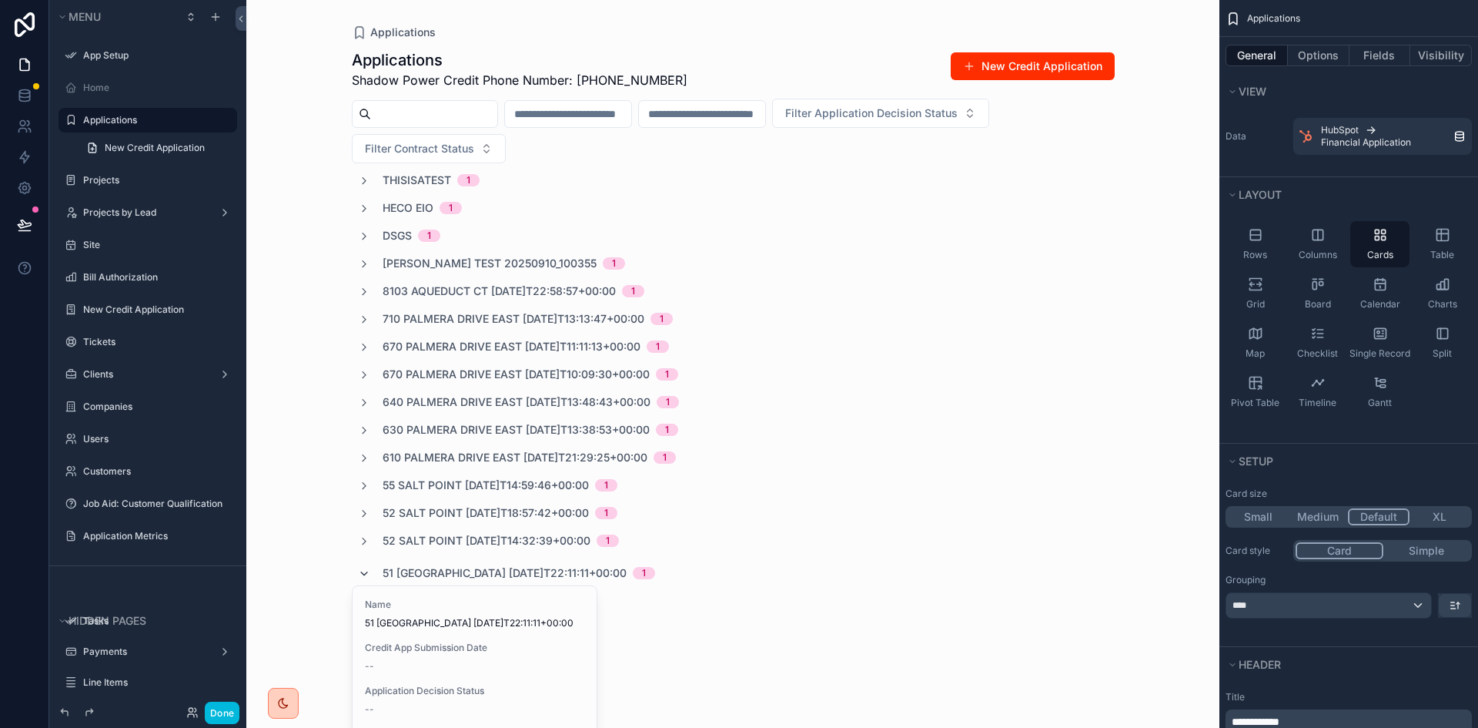
click at [361, 574] on icon "scrollable content" at bounding box center [364, 573] width 12 height 12
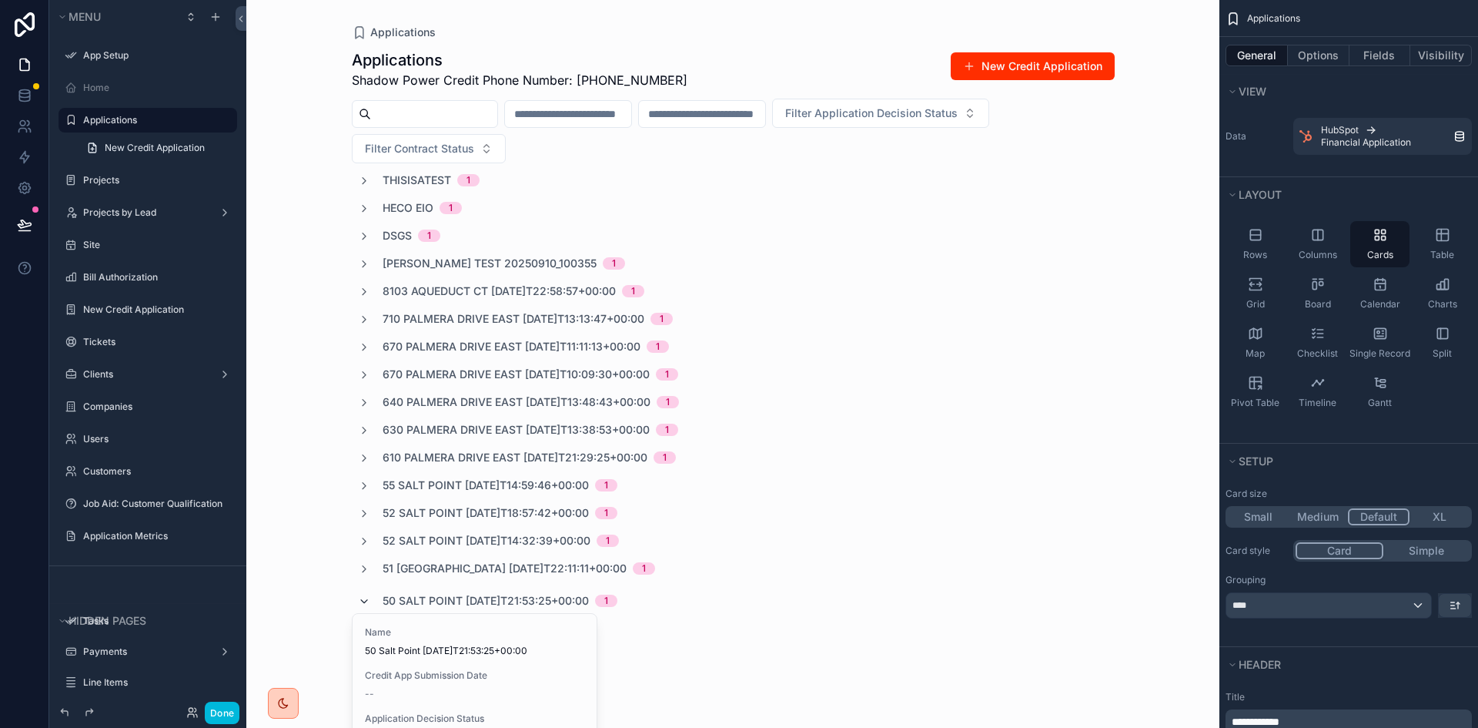
click at [358, 601] on icon "scrollable content" at bounding box center [364, 601] width 12 height 12
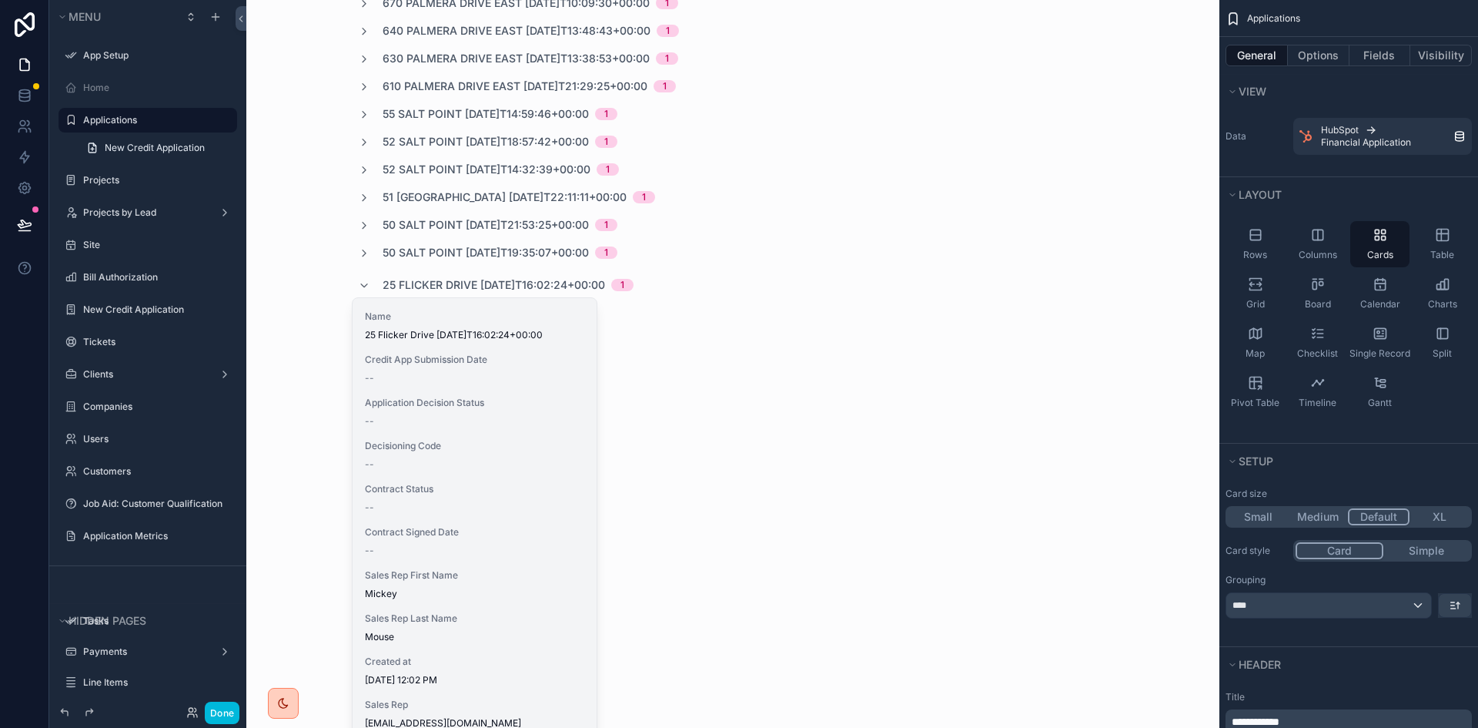
scroll to position [462, 0]
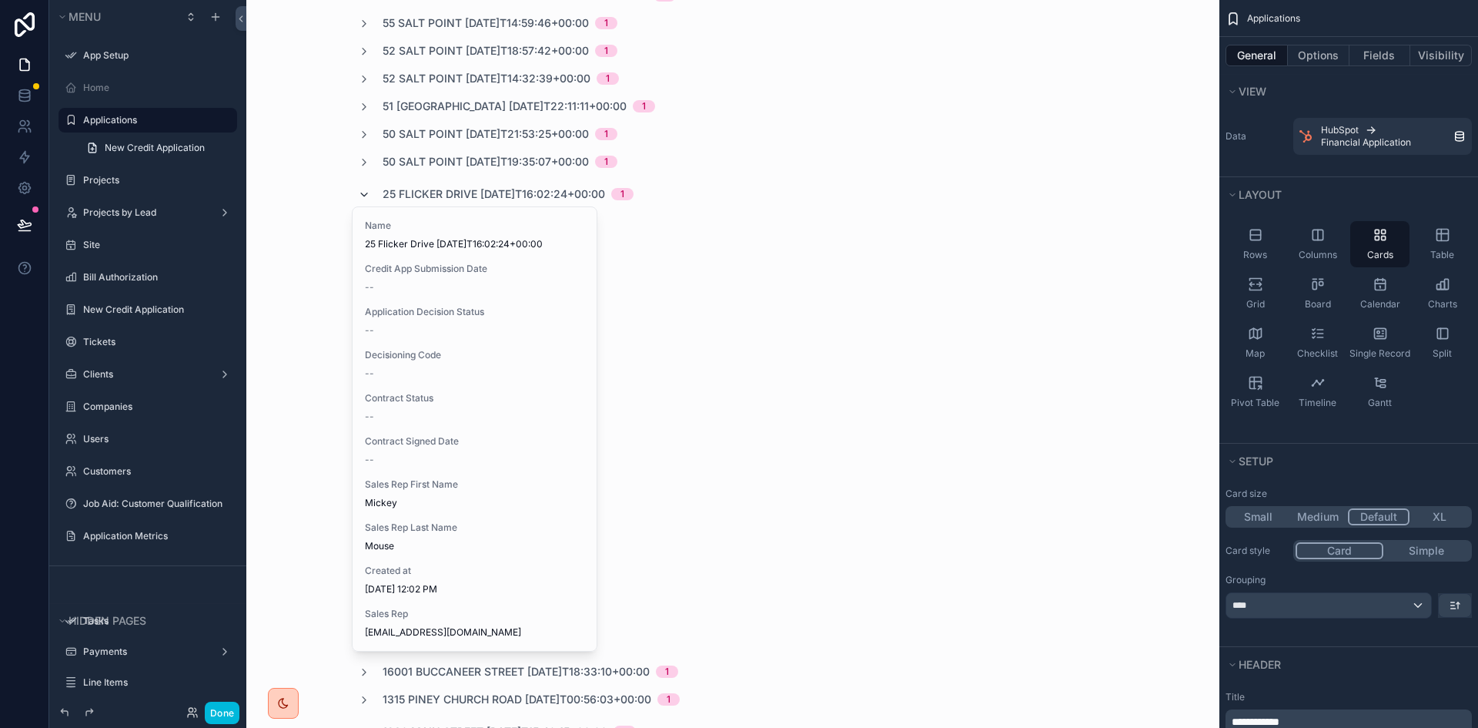
click at [360, 192] on icon "scrollable content" at bounding box center [364, 195] width 12 height 12
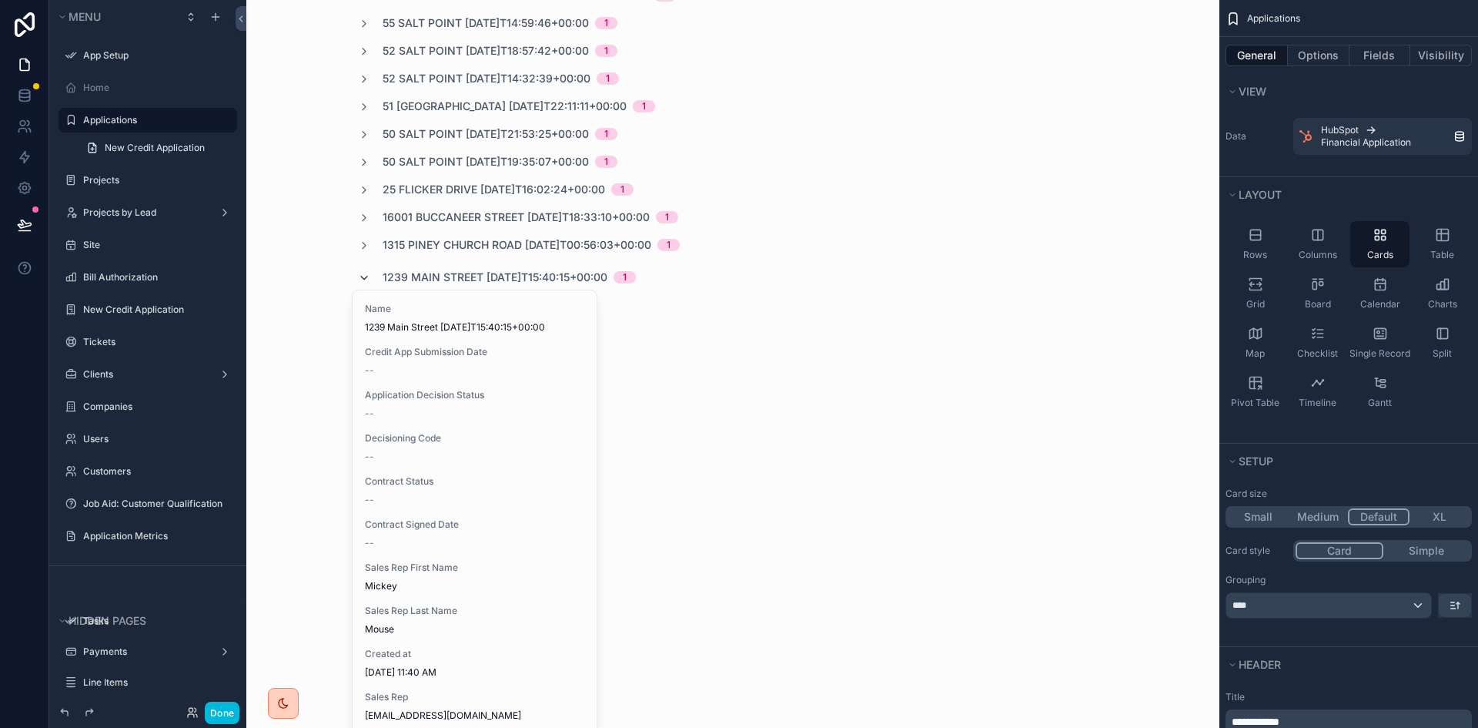
click at [360, 279] on icon "scrollable content" at bounding box center [364, 278] width 12 height 12
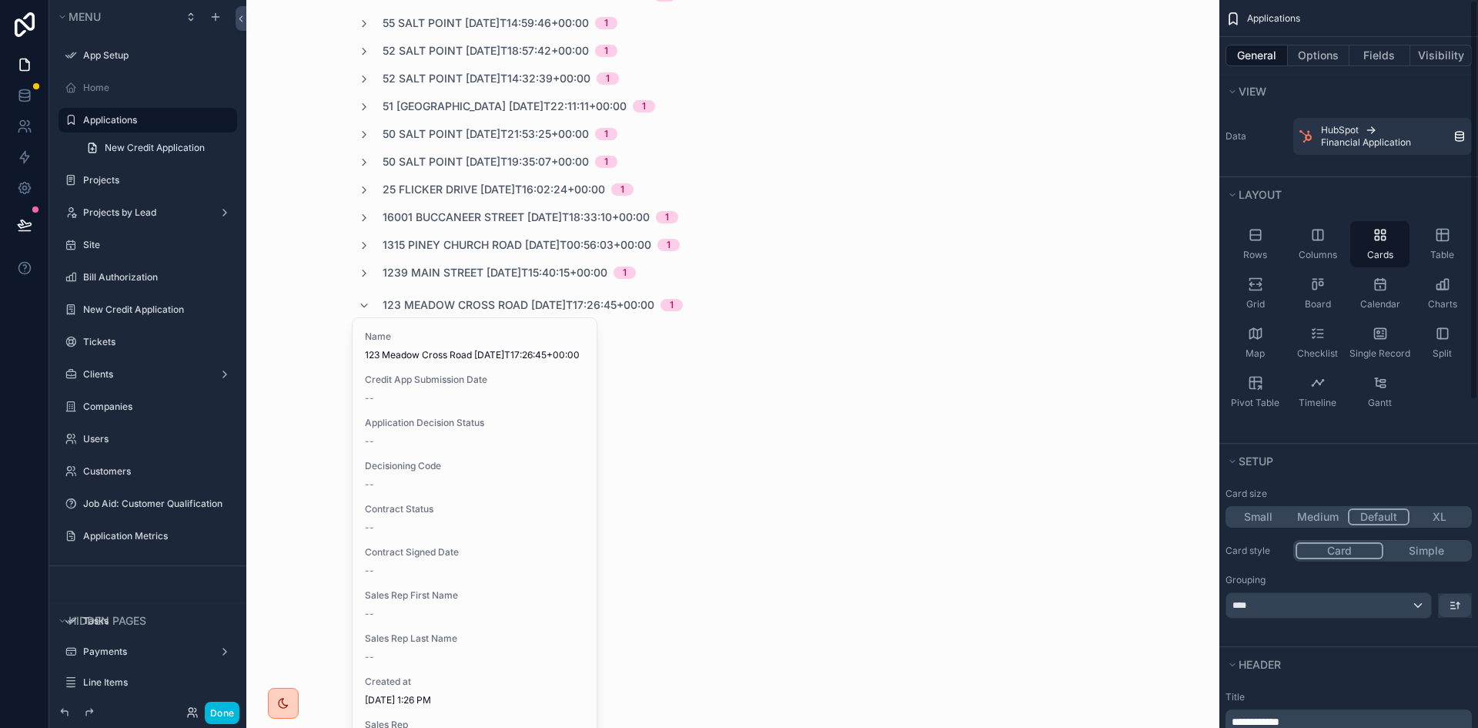
click at [1444, 519] on button "XL" at bounding box center [1440, 516] width 60 height 17
click at [1256, 512] on button "Small" at bounding box center [1258, 516] width 60 height 17
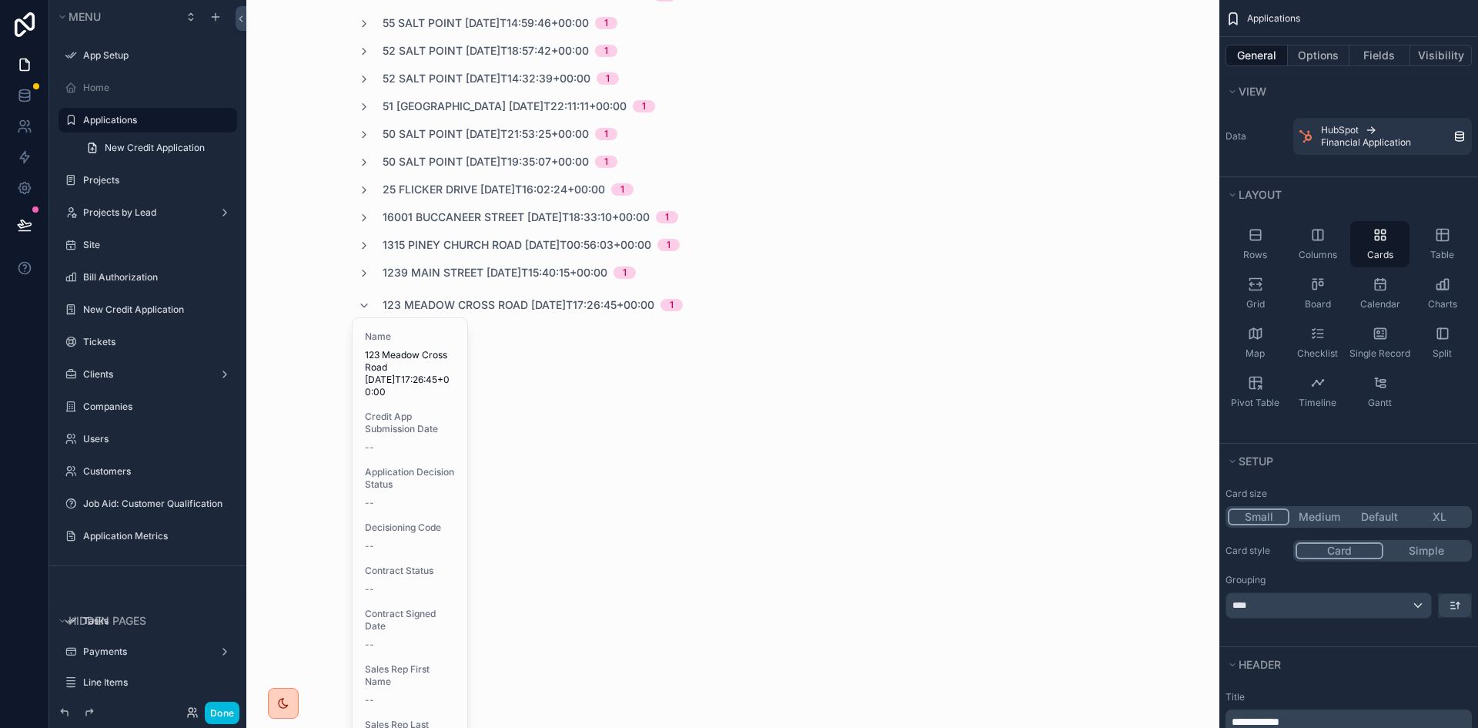
click at [1314, 515] on button "Medium" at bounding box center [1320, 516] width 60 height 17
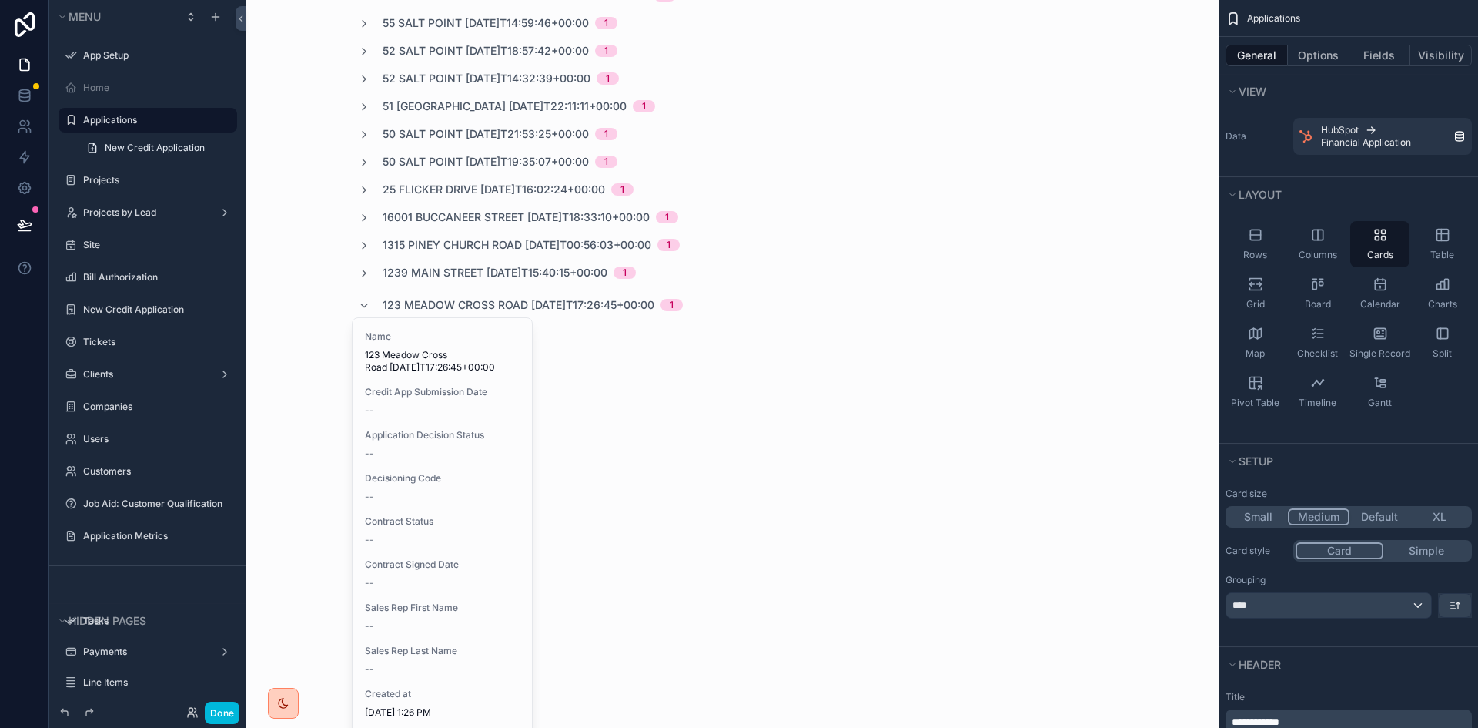
click at [1387, 518] on button "Default" at bounding box center [1380, 516] width 60 height 17
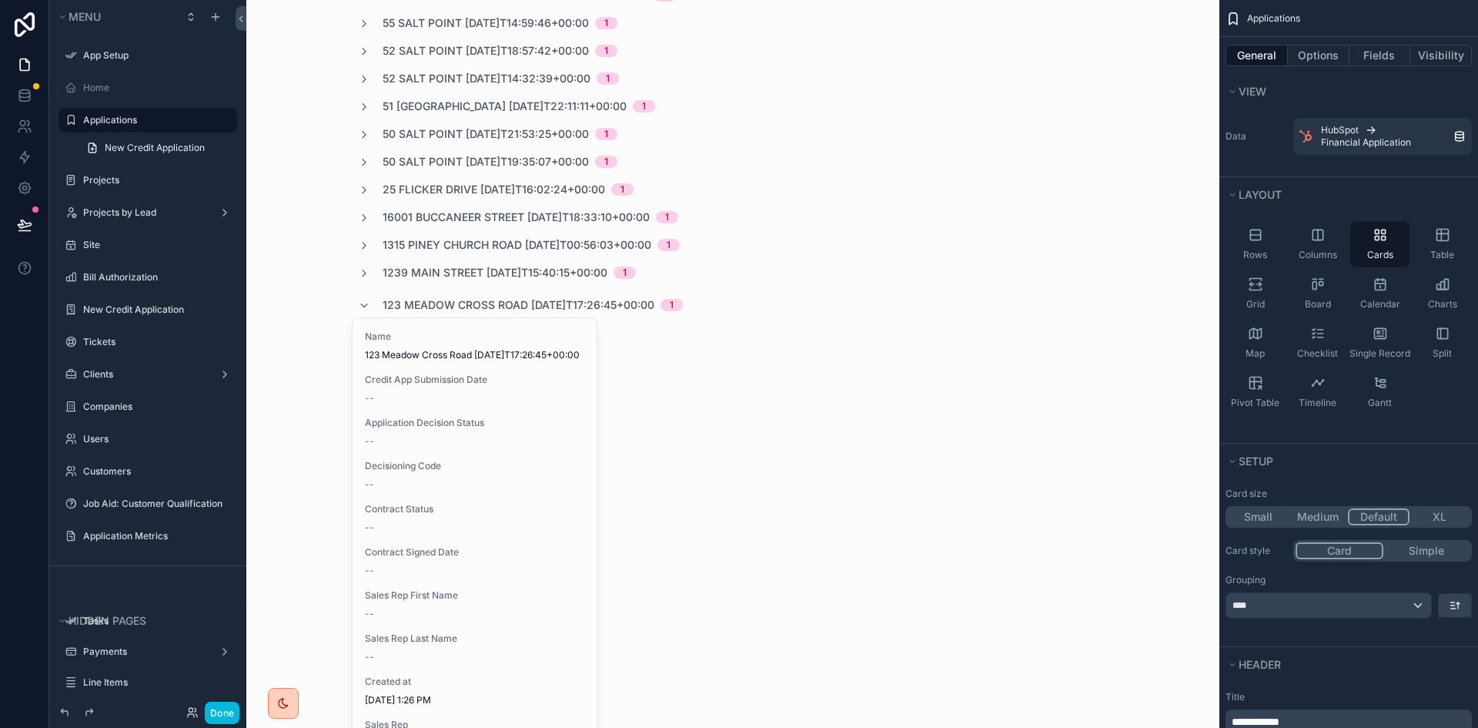
click at [1438, 509] on button "XL" at bounding box center [1440, 516] width 60 height 17
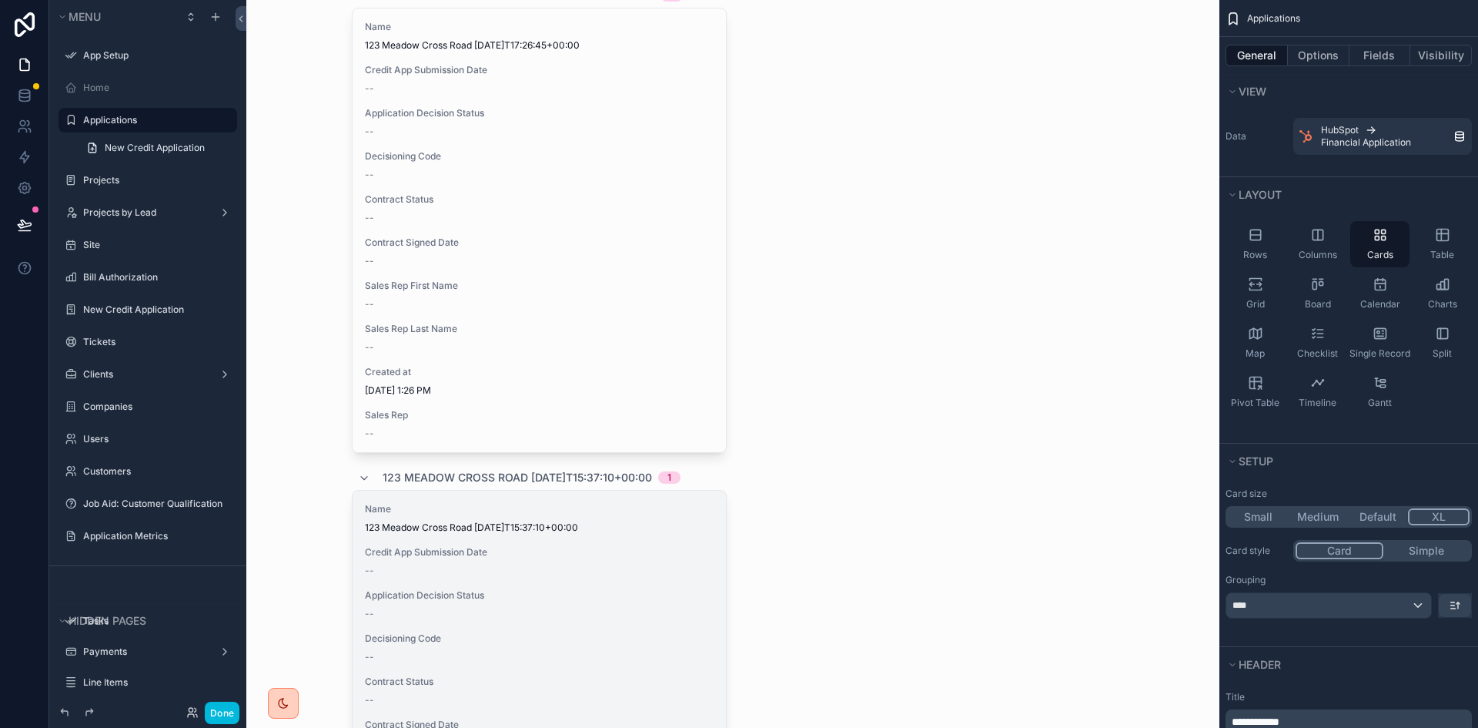
scroll to position [539, 0]
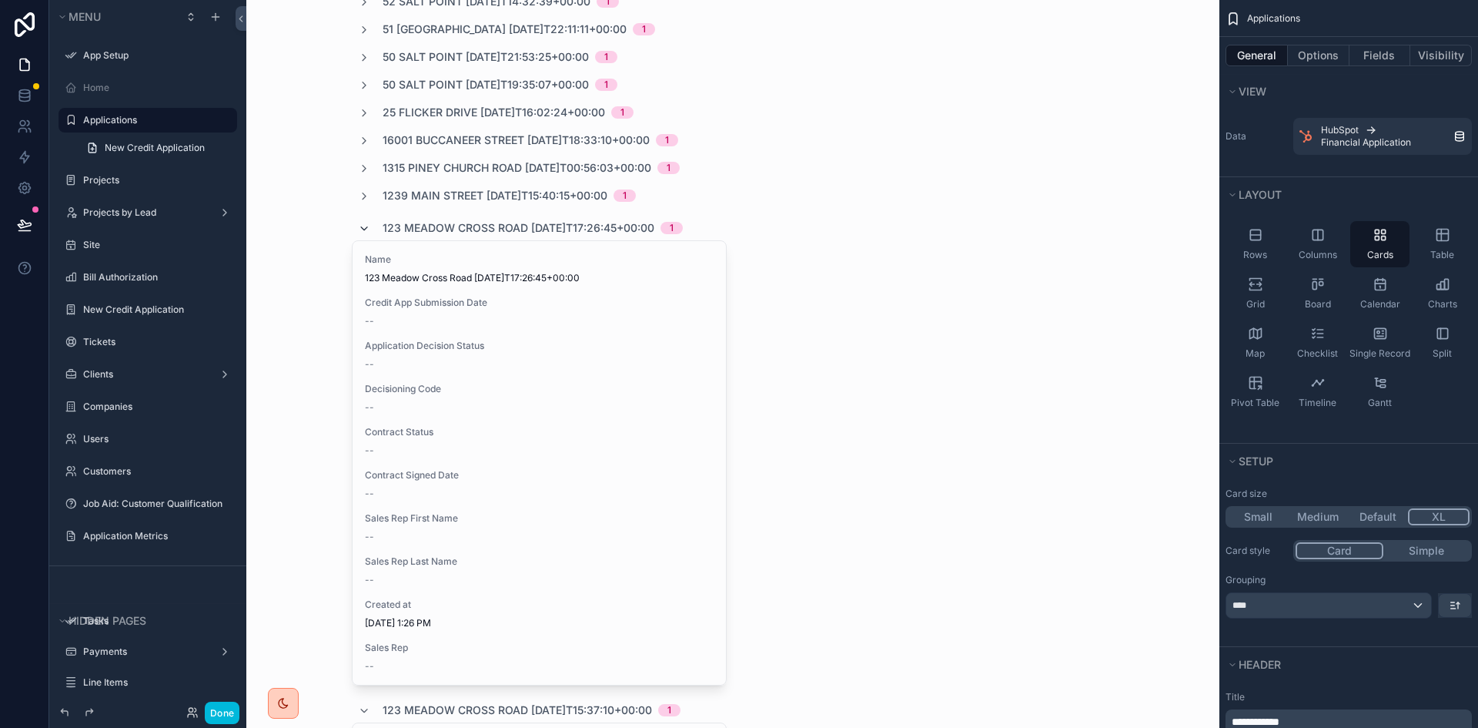
click at [360, 225] on icon "scrollable content" at bounding box center [364, 228] width 12 height 12
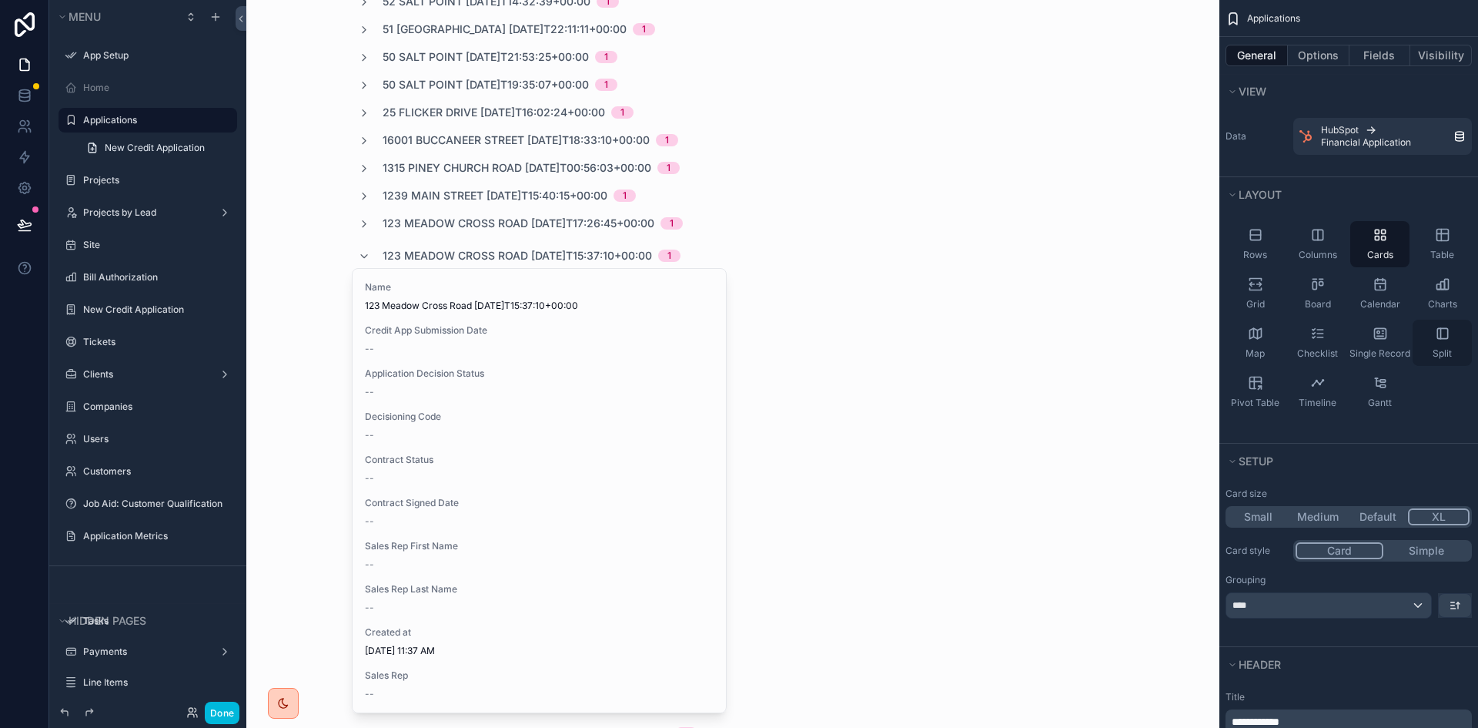
click at [1437, 340] on icon "scrollable content" at bounding box center [1442, 333] width 15 height 15
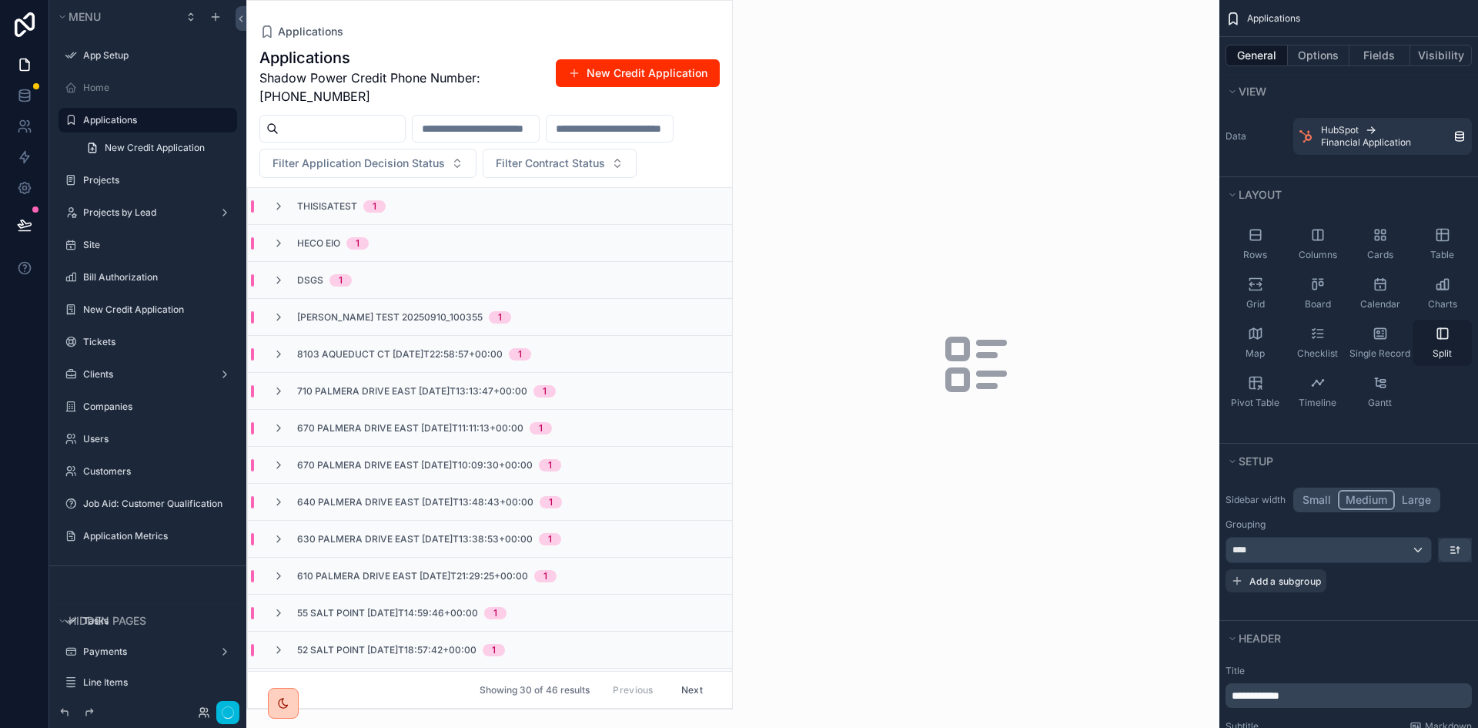
scroll to position [0, 0]
click at [1437, 340] on icon "scrollable content" at bounding box center [1442, 333] width 15 height 15
click at [1330, 550] on div "****" at bounding box center [1328, 549] width 205 height 25
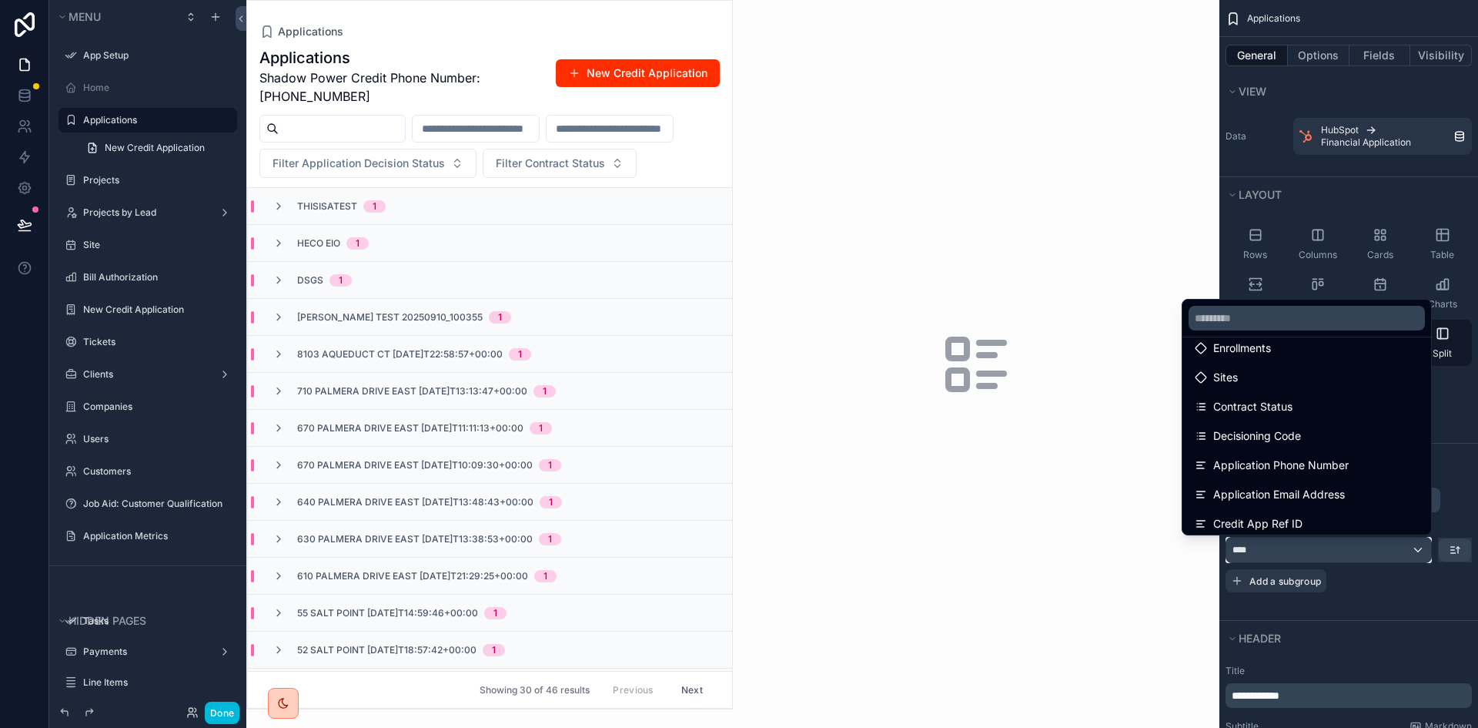
scroll to position [462, 0]
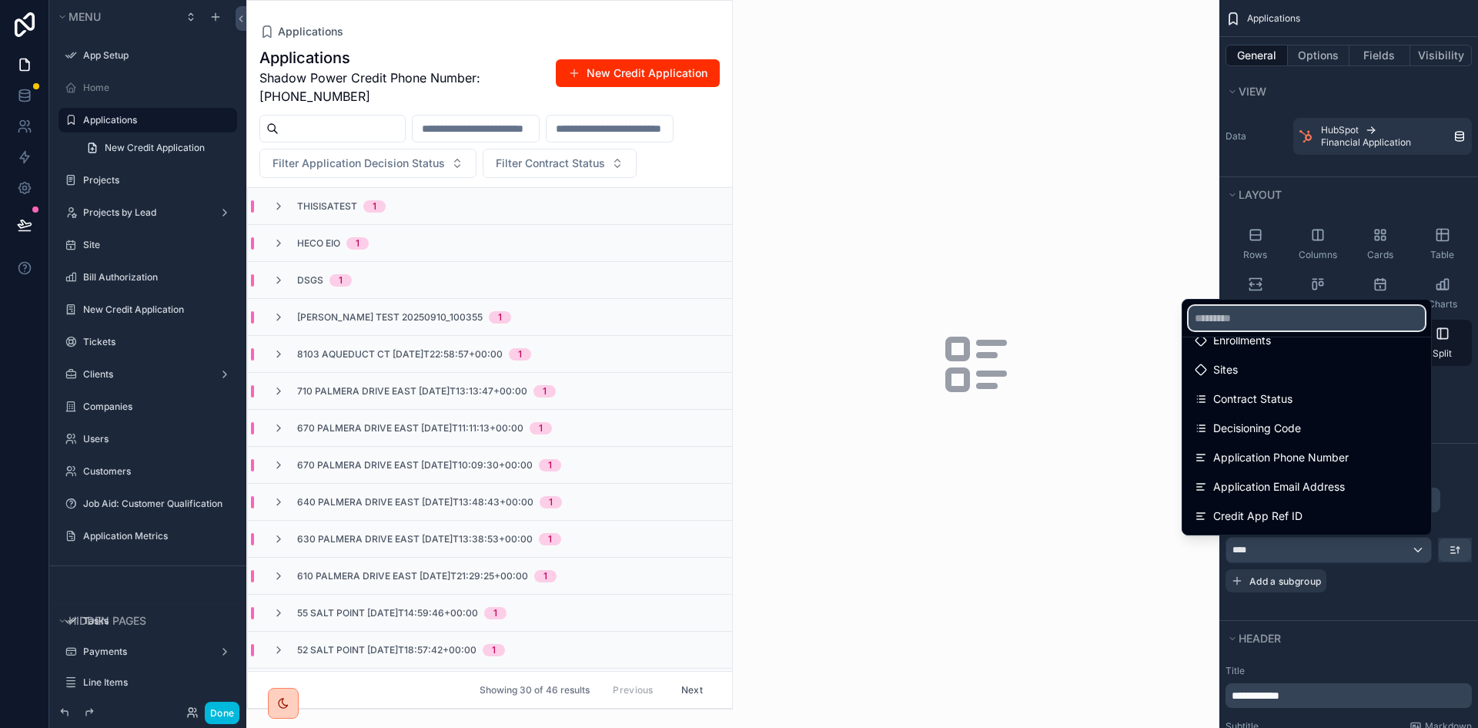
click at [1285, 323] on input "text" at bounding box center [1307, 318] width 236 height 25
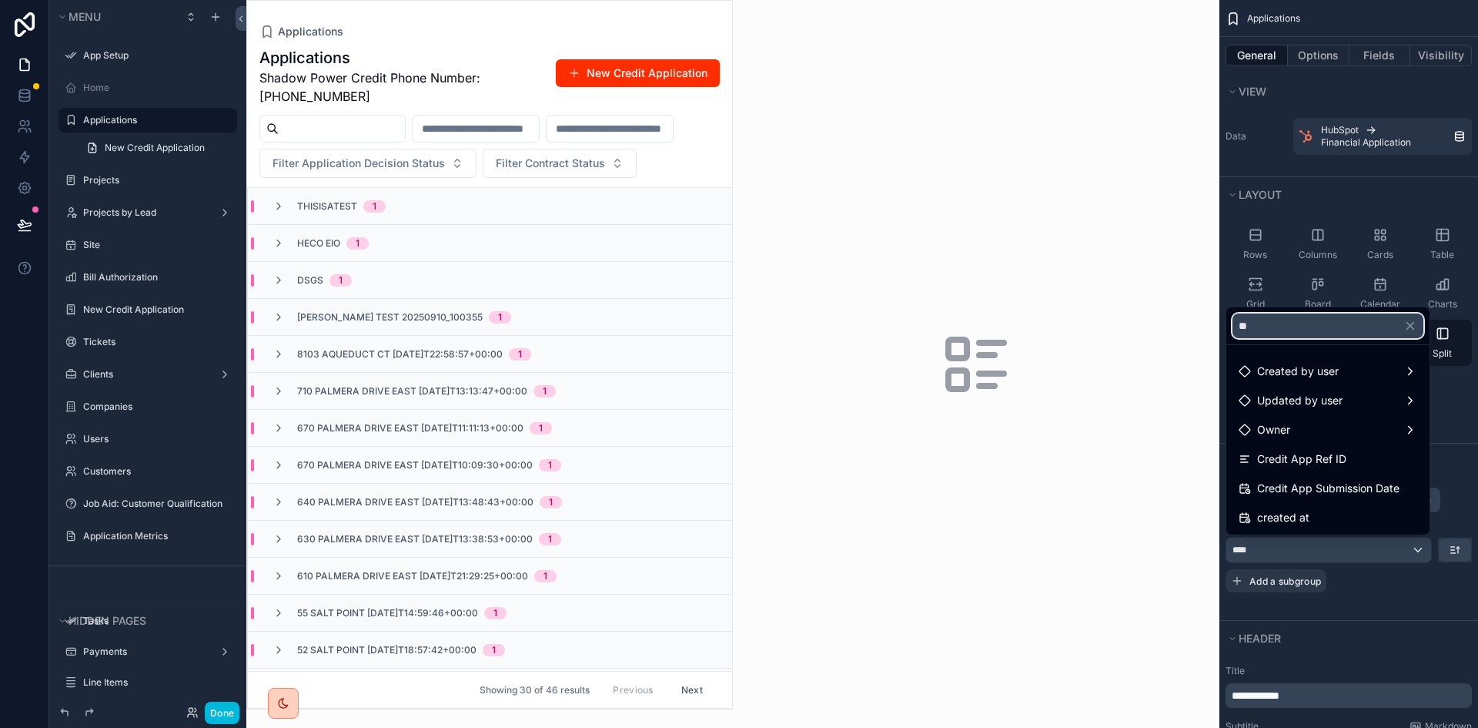
scroll to position [0, 0]
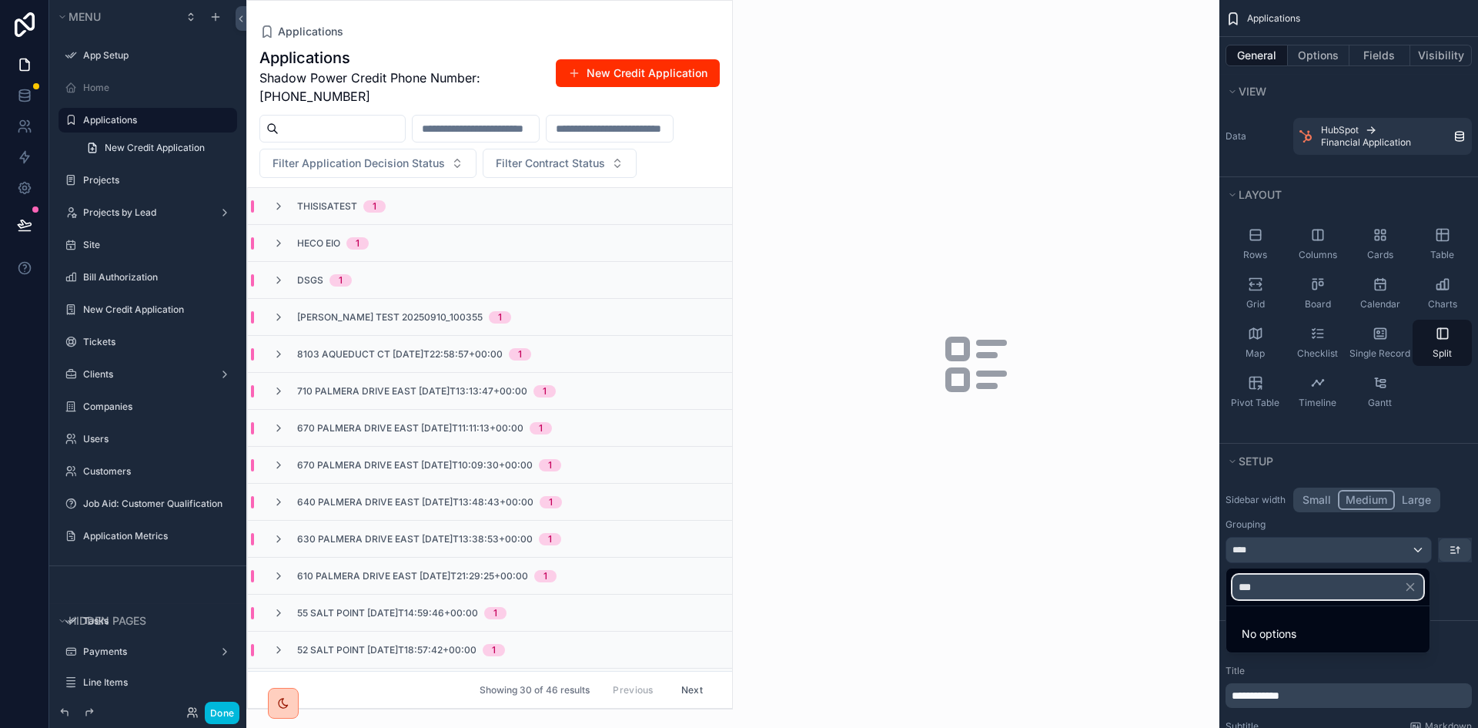
click at [1286, 591] on input "***" at bounding box center [1328, 586] width 191 height 25
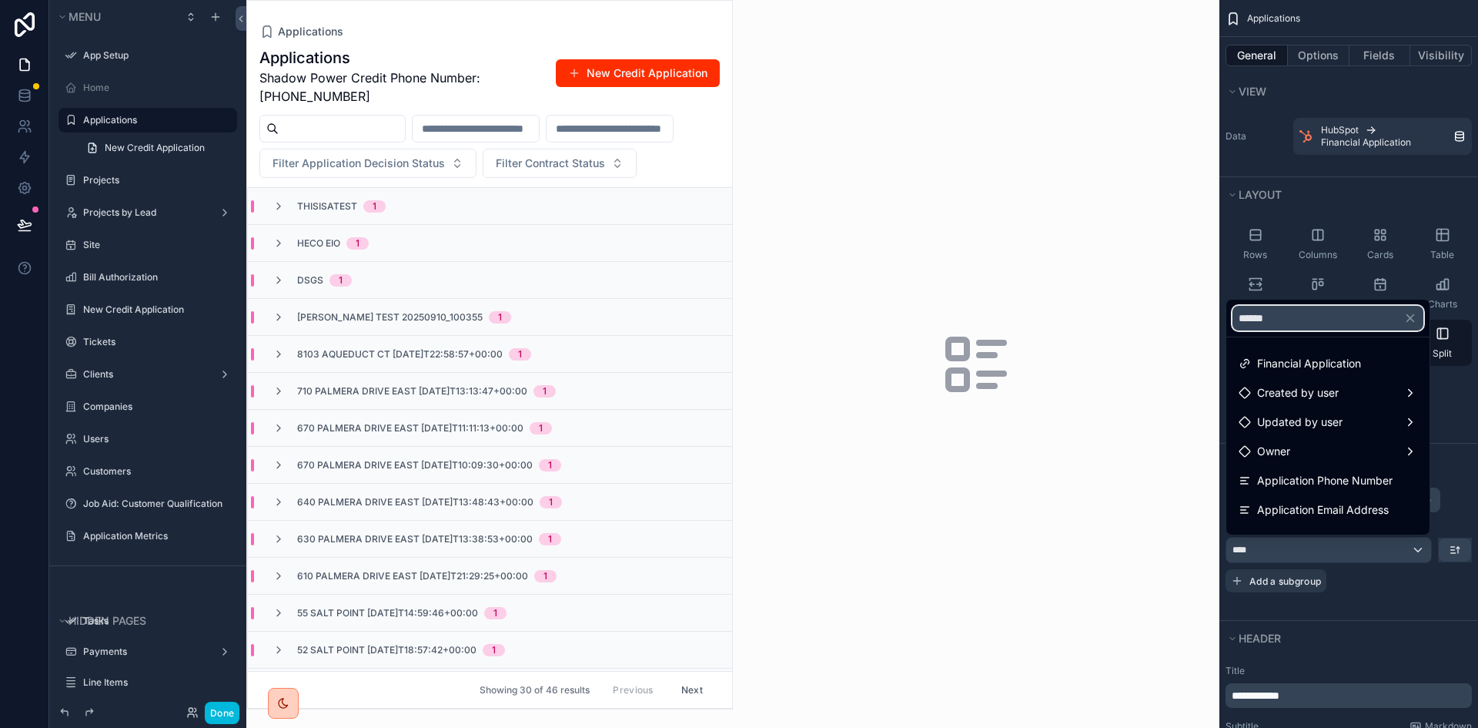
click at [1316, 313] on input "******" at bounding box center [1328, 318] width 191 height 25
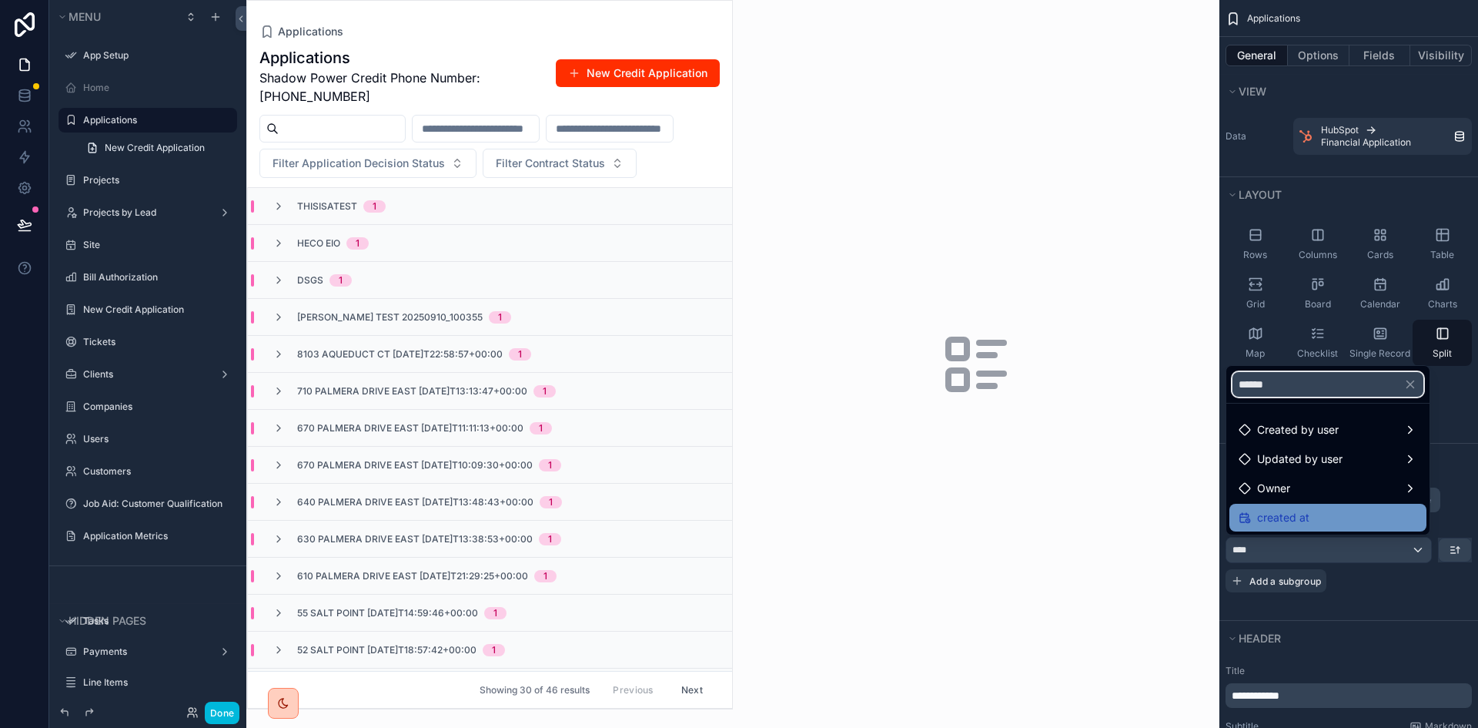
type input "******"
click at [1355, 519] on div "created at" at bounding box center [1328, 517] width 179 height 18
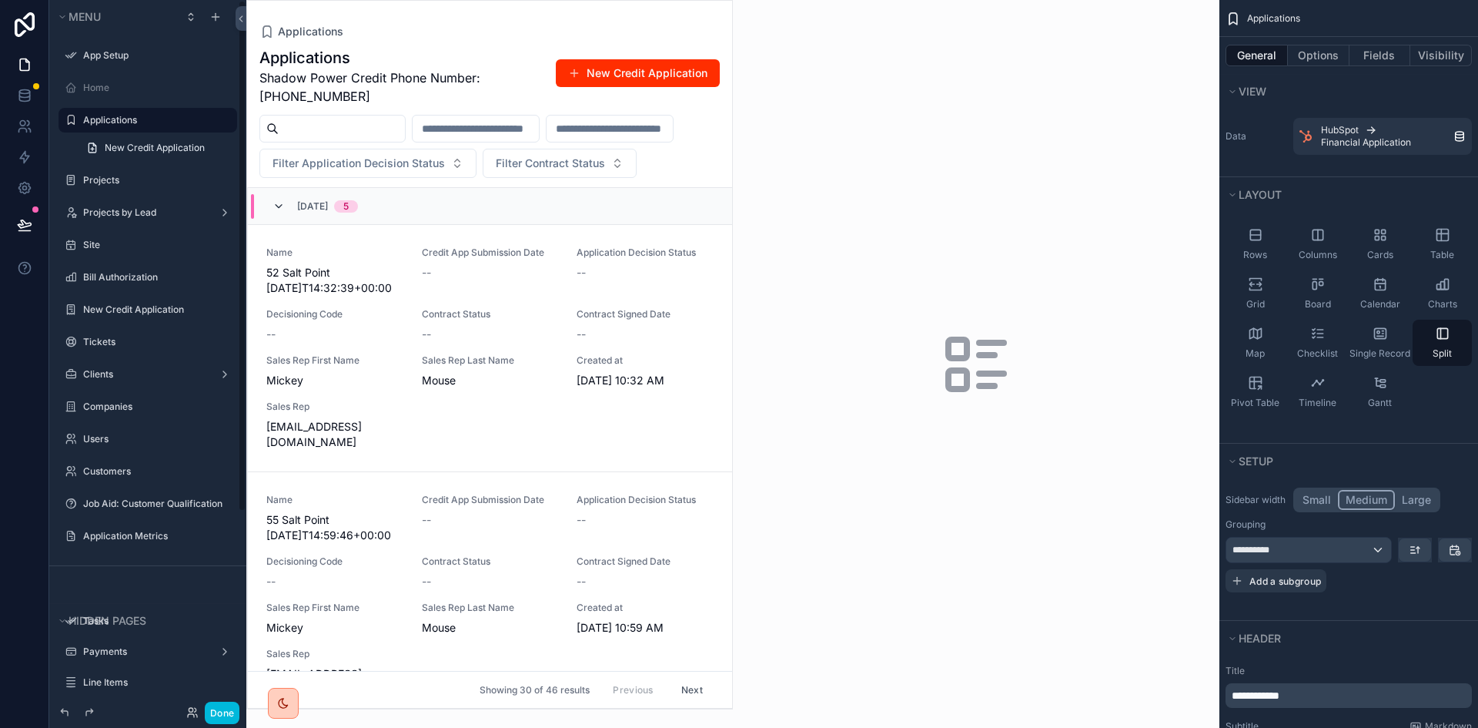
click at [279, 212] on icon "scrollable content" at bounding box center [279, 206] width 12 height 12
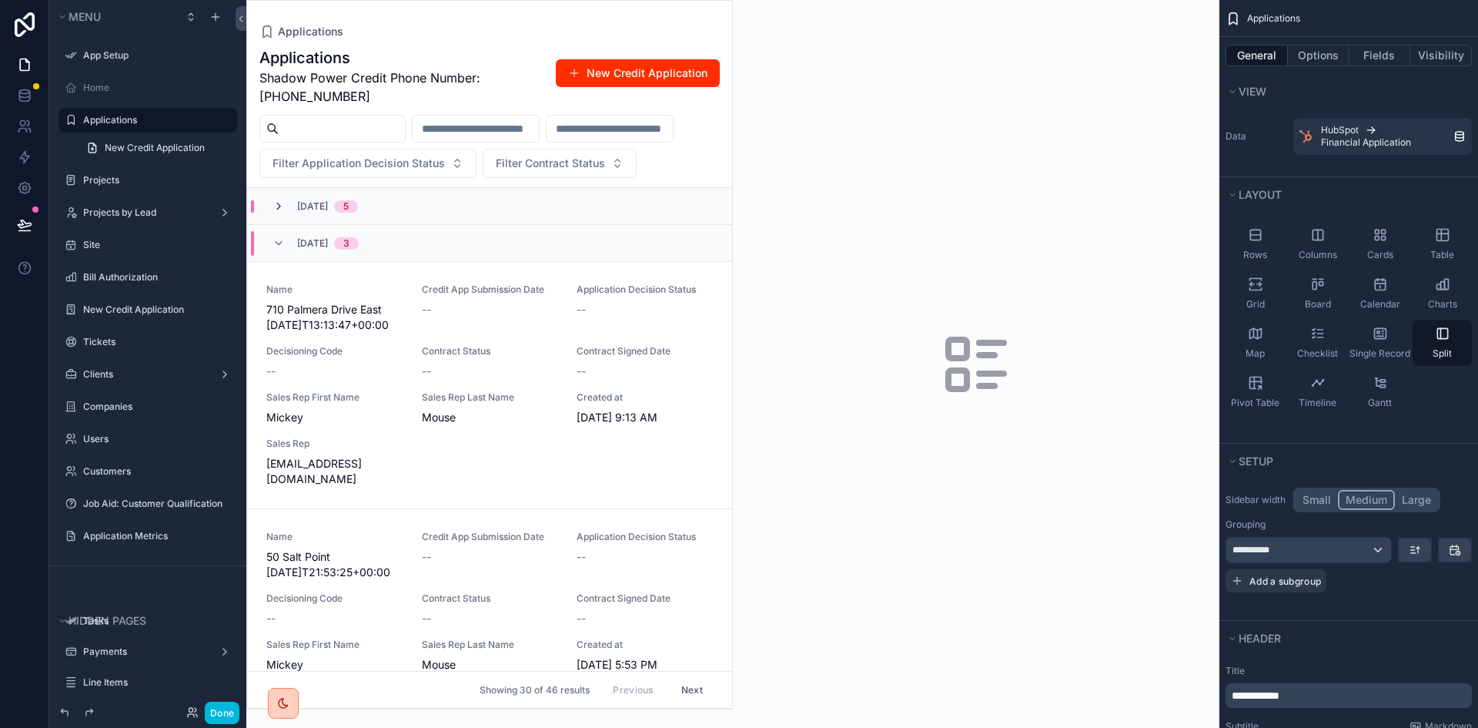
click at [281, 212] on icon "scrollable content" at bounding box center [279, 206] width 12 height 12
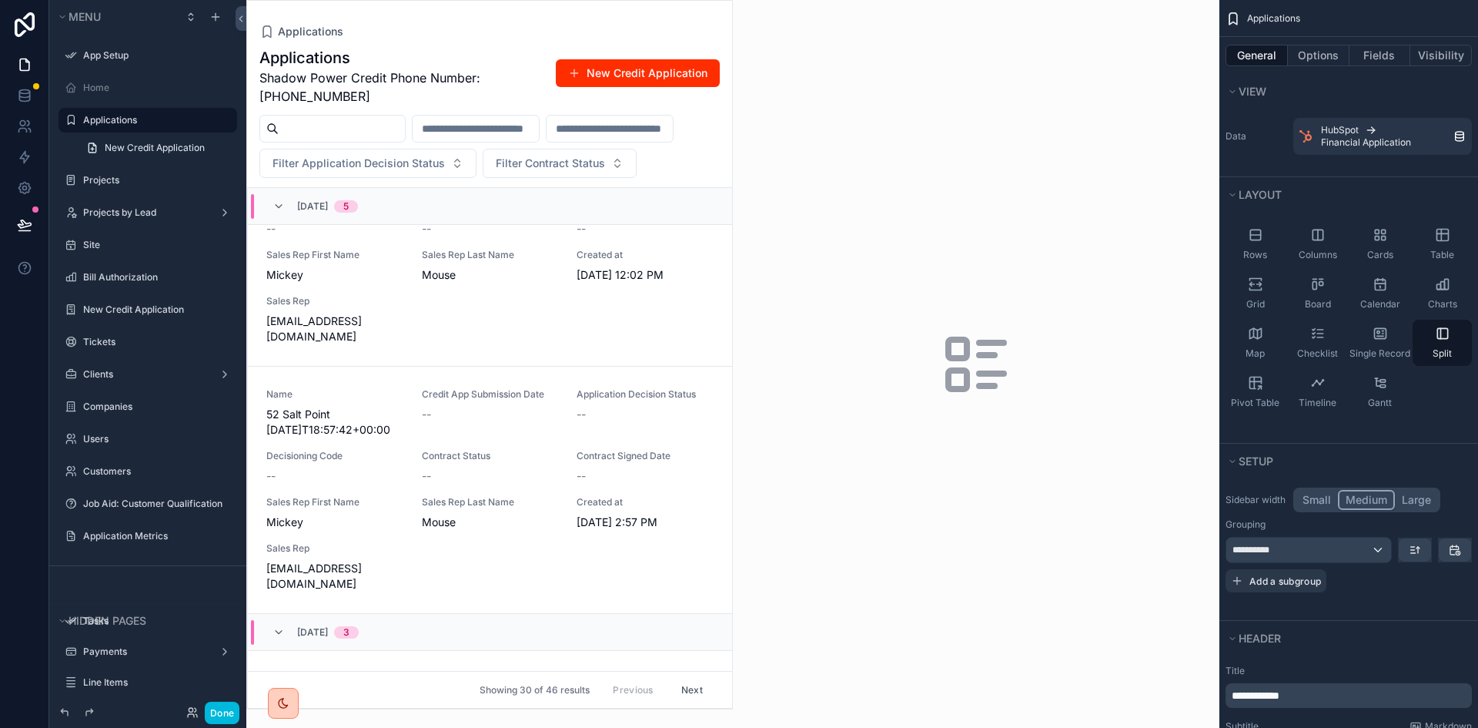
scroll to position [924, 0]
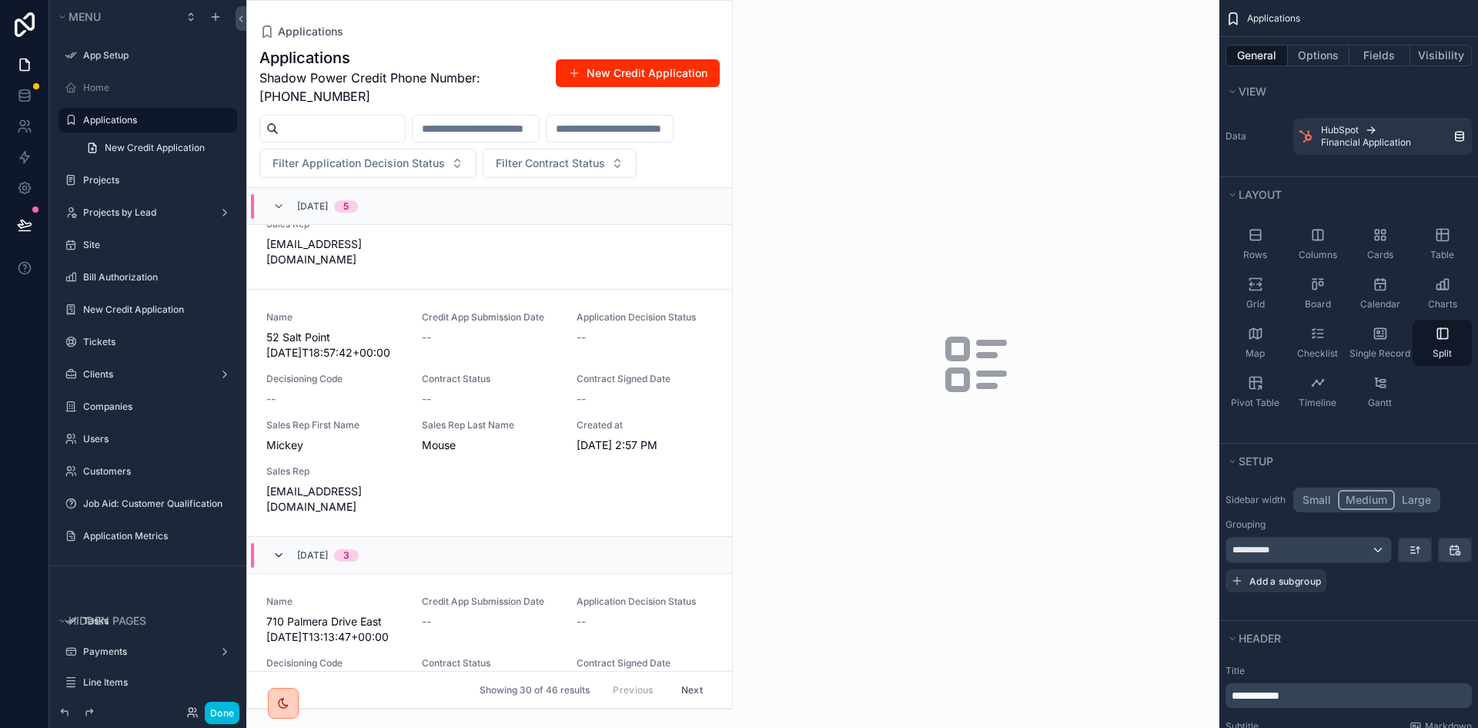
click at [274, 561] on icon "scrollable content" at bounding box center [279, 555] width 12 height 12
click at [276, 212] on icon "scrollable content" at bounding box center [279, 206] width 12 height 12
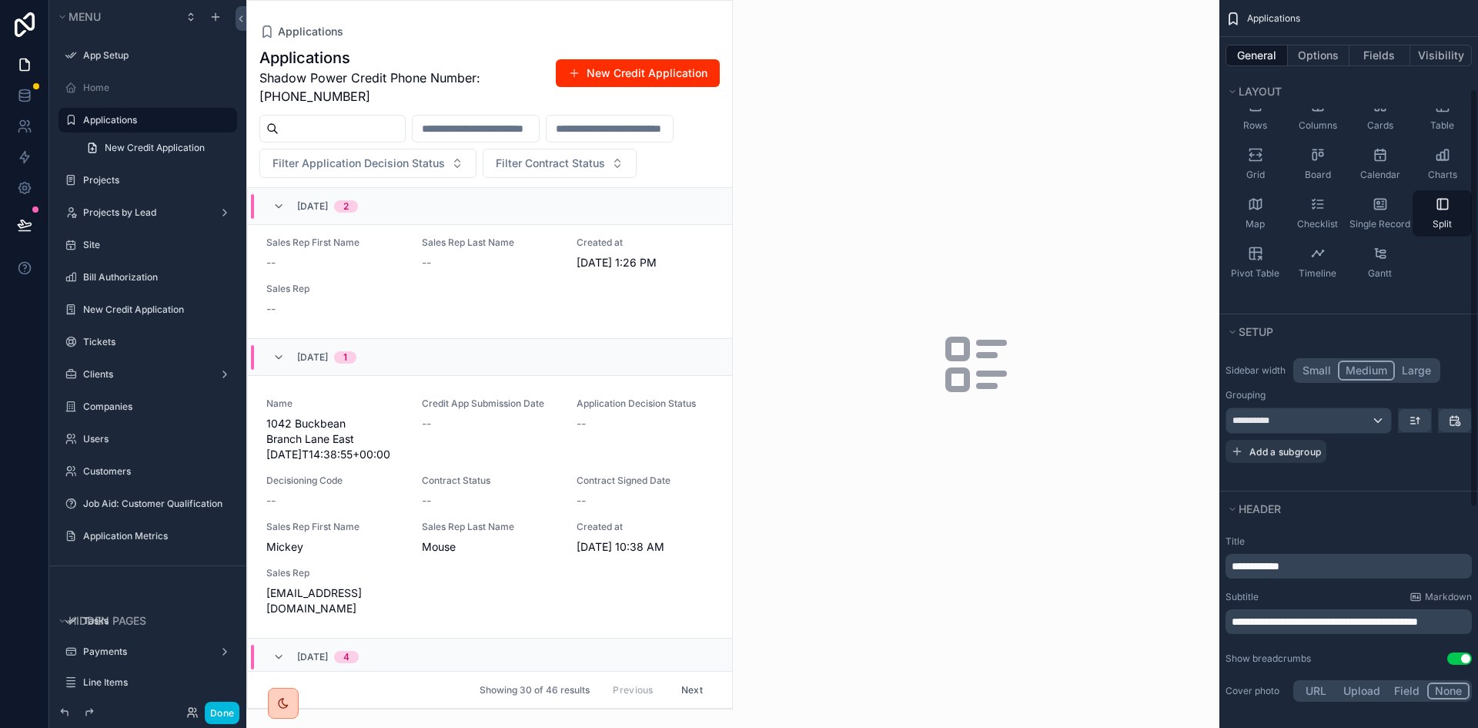
scroll to position [154, 0]
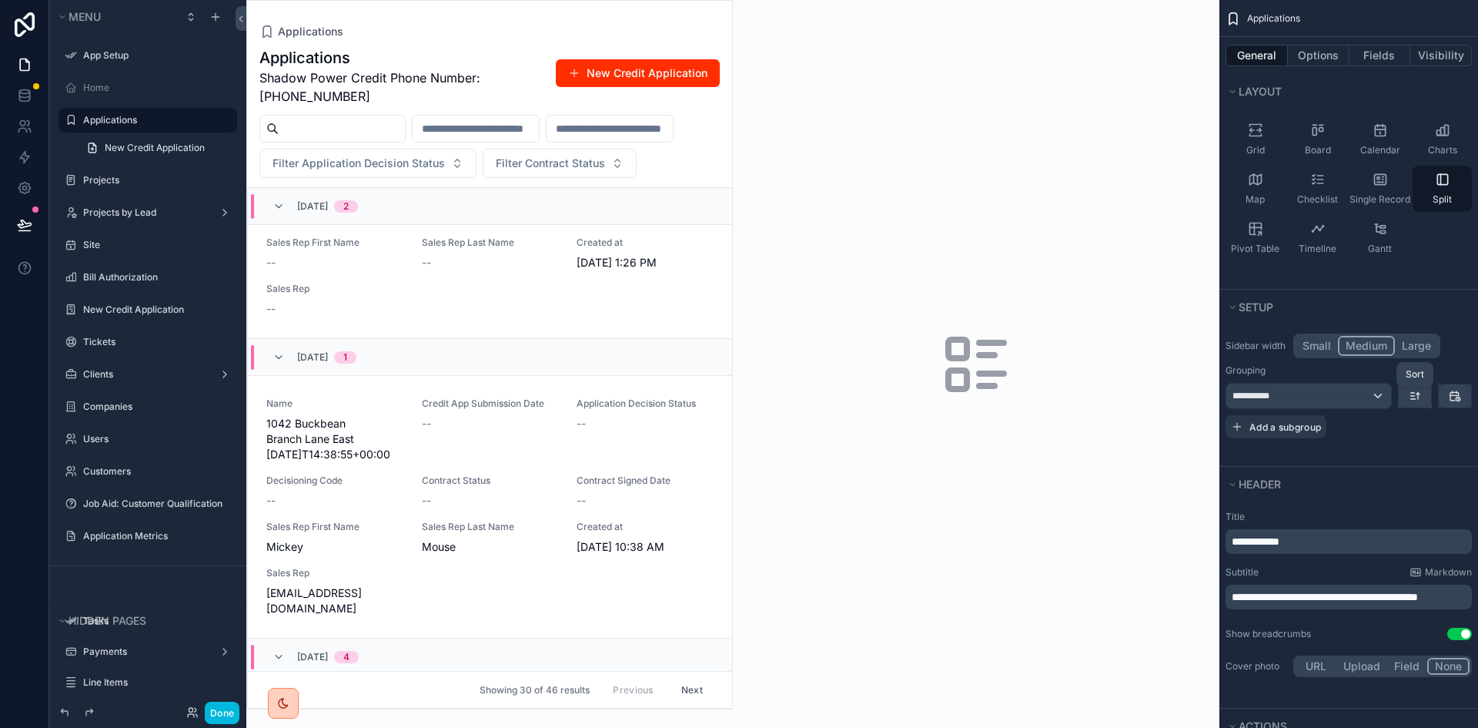
click at [1411, 394] on icon "scrollable content" at bounding box center [1415, 396] width 12 height 12
click at [1396, 427] on span "Oldest -> Newest" at bounding box center [1373, 430] width 91 height 18
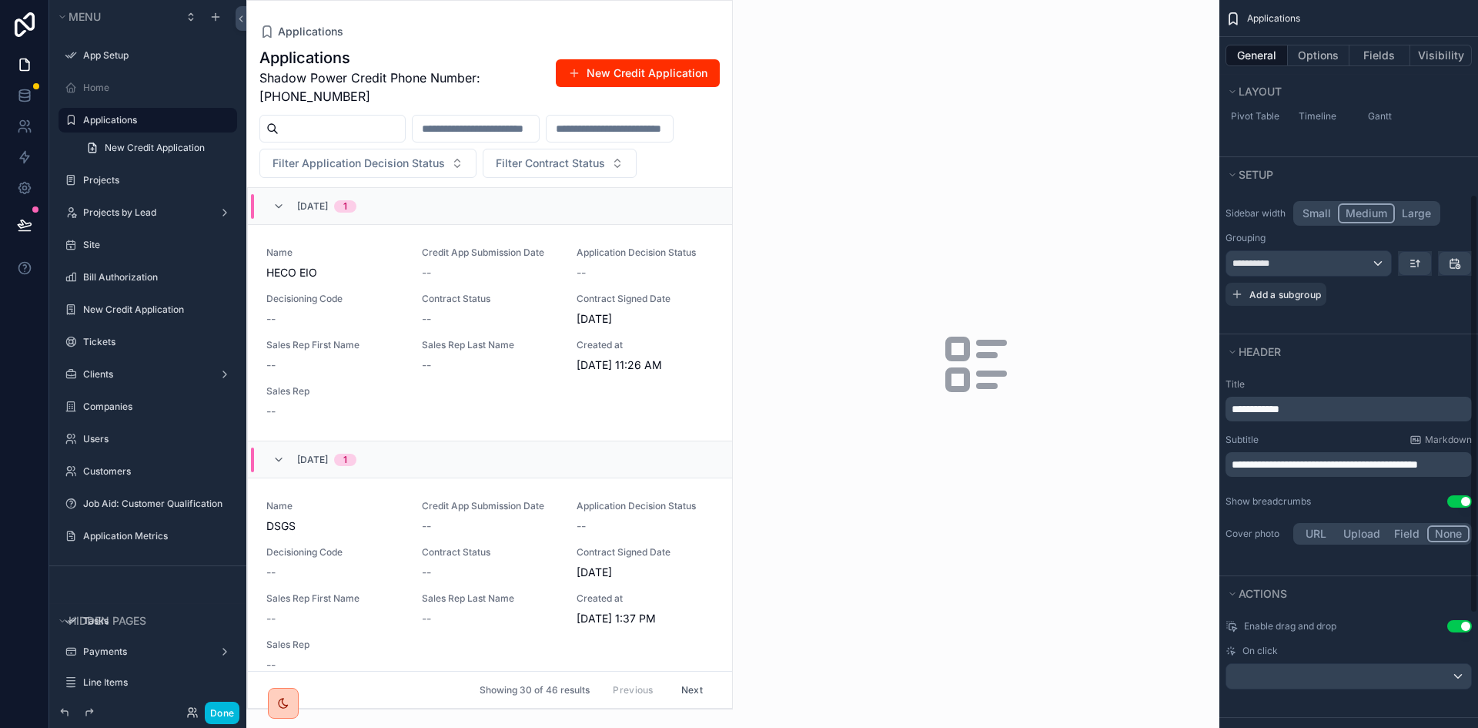
scroll to position [385, 0]
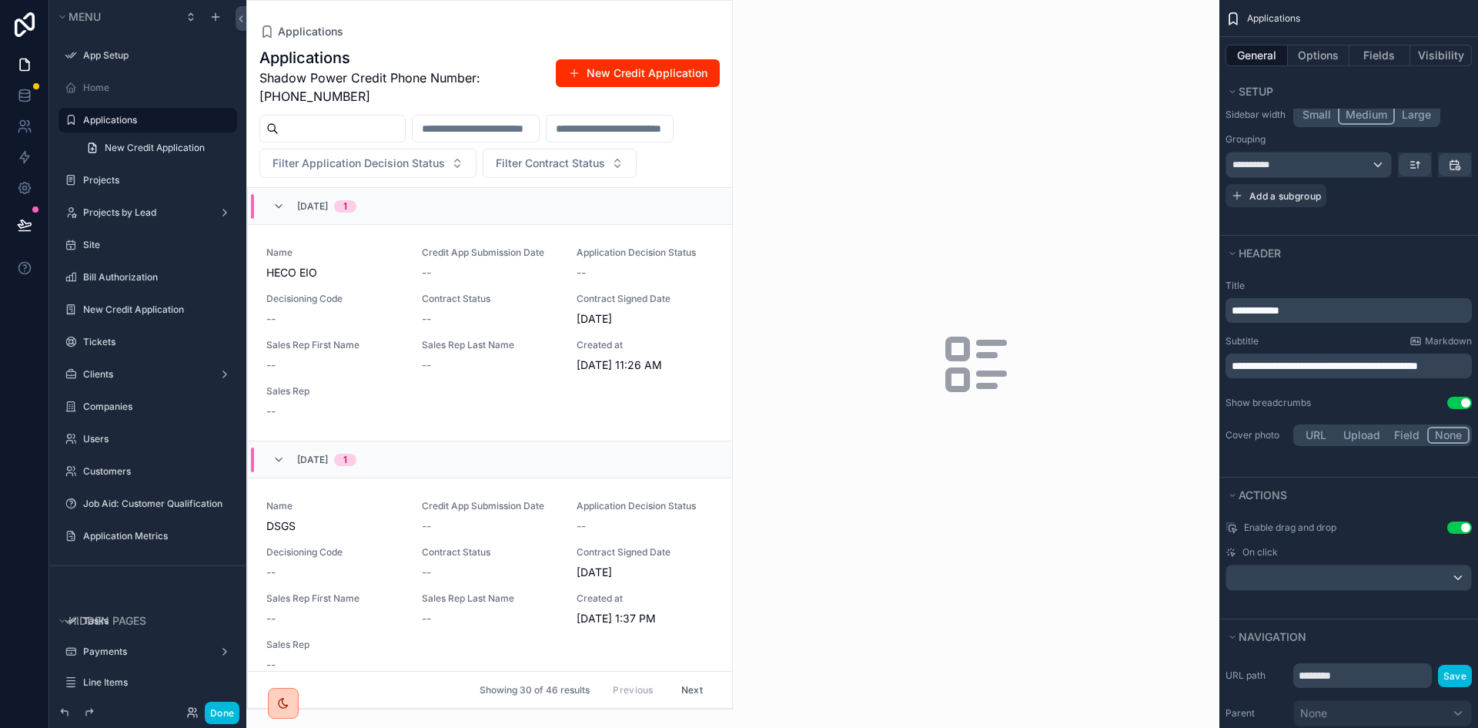
click at [805, 211] on div "scrollable content" at bounding box center [976, 364] width 487 height 728
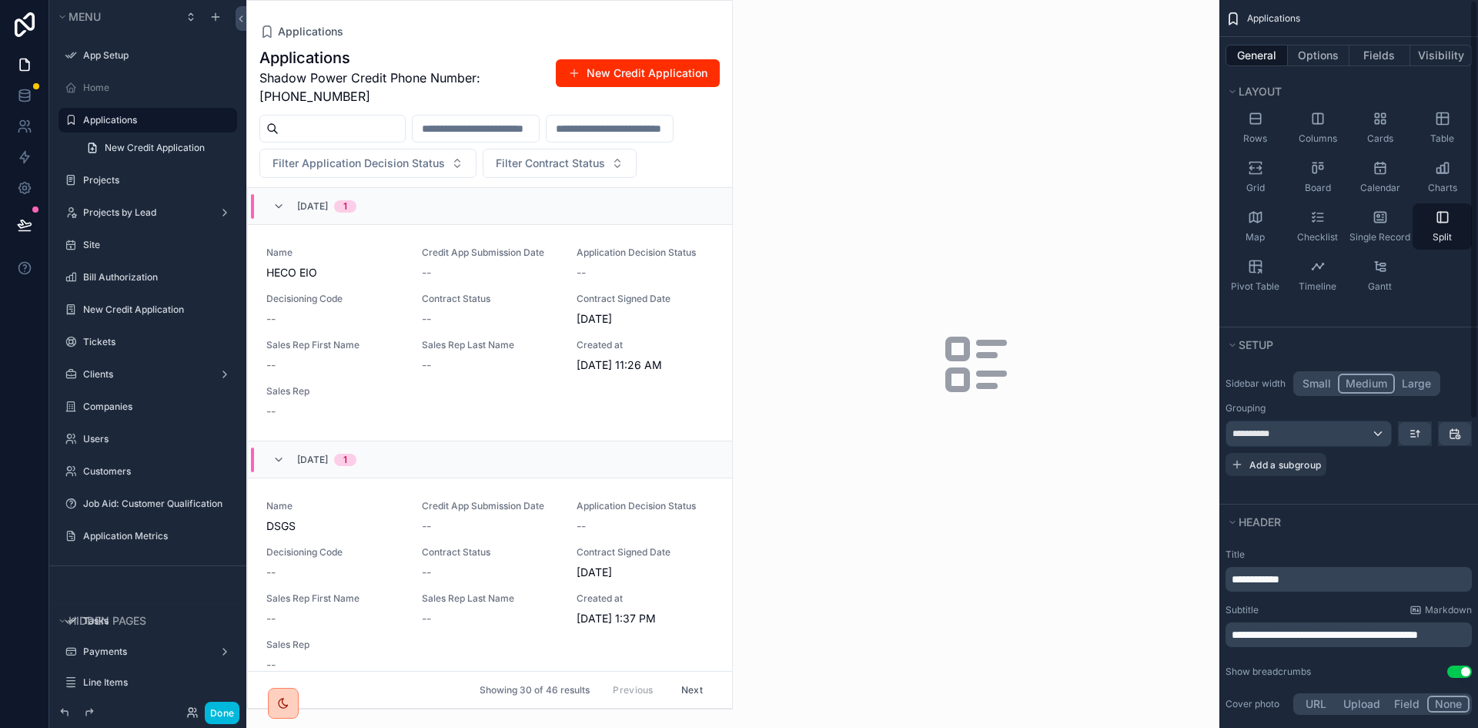
scroll to position [0, 0]
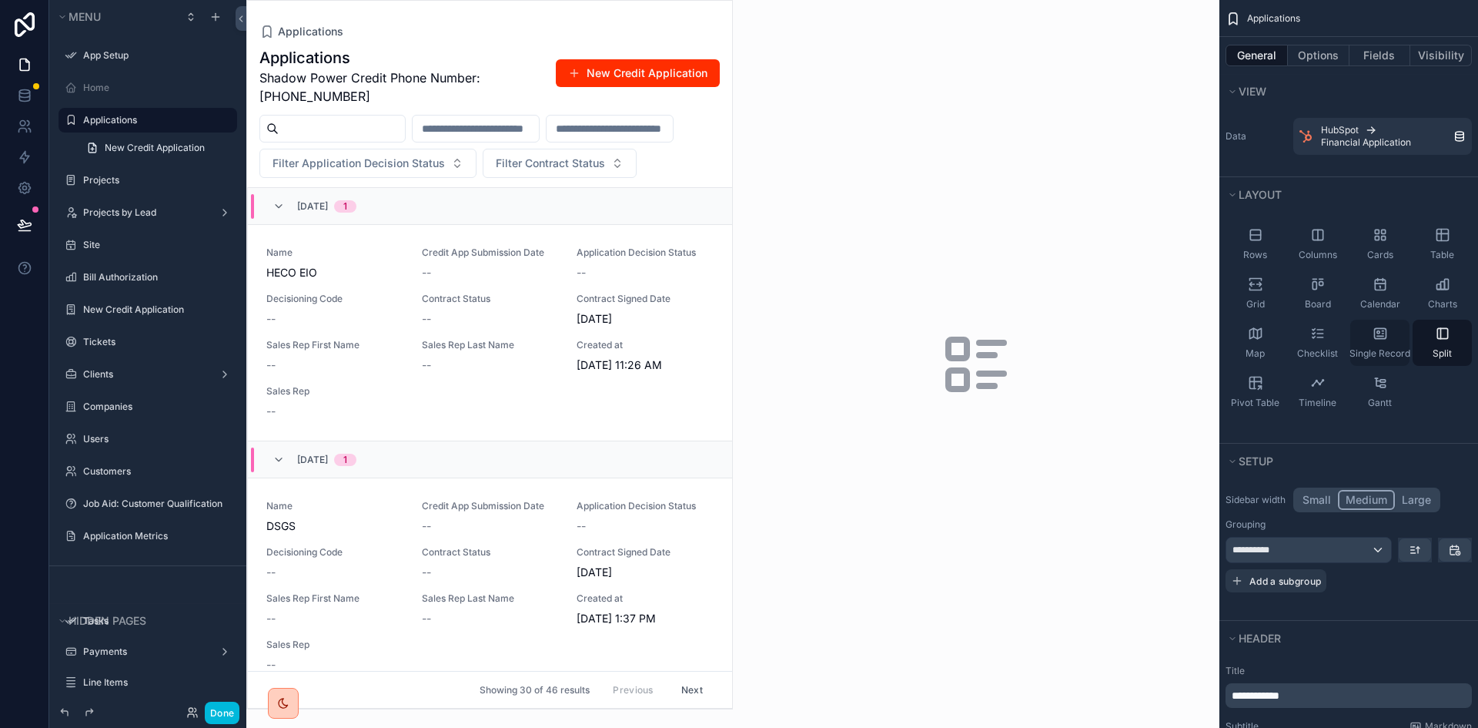
click at [1381, 346] on div "Single Record" at bounding box center [1379, 343] width 59 height 46
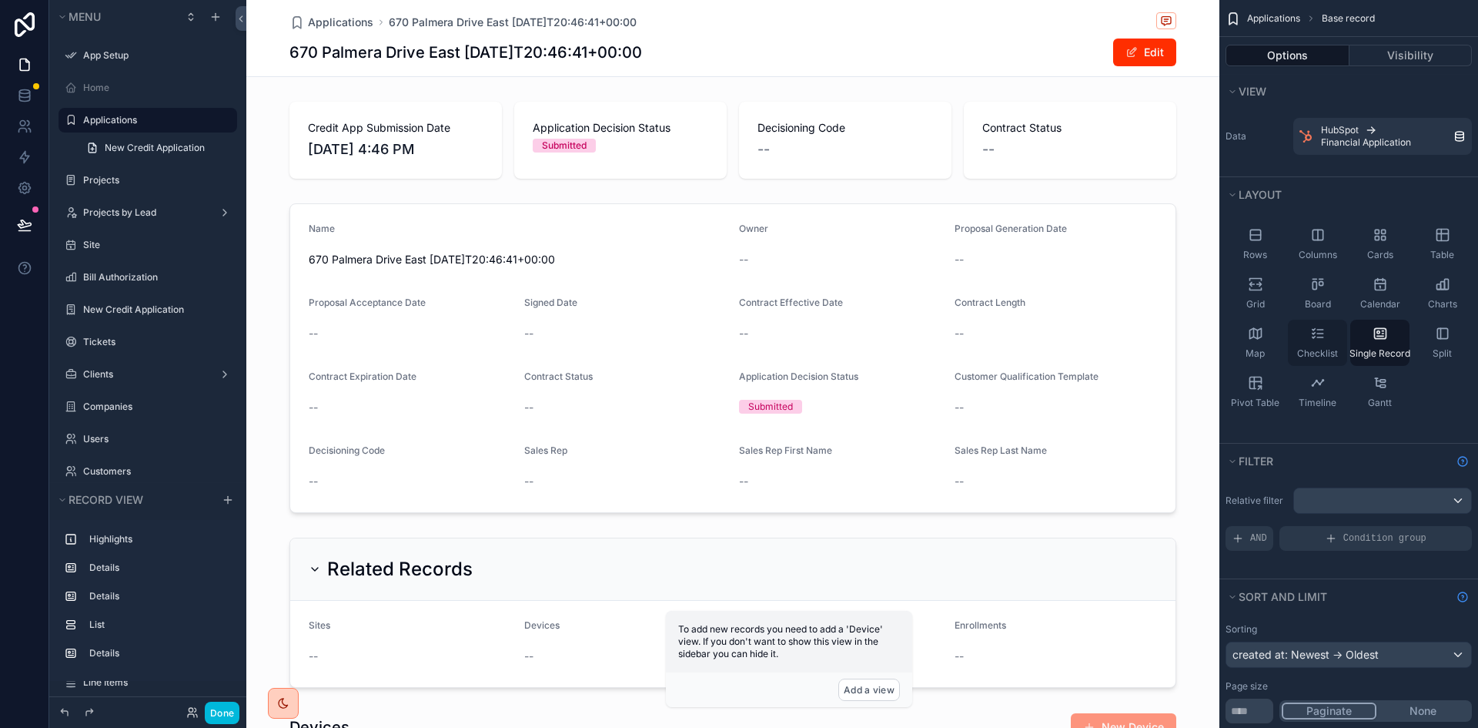
click at [1330, 340] on div "Checklist" at bounding box center [1317, 343] width 59 height 46
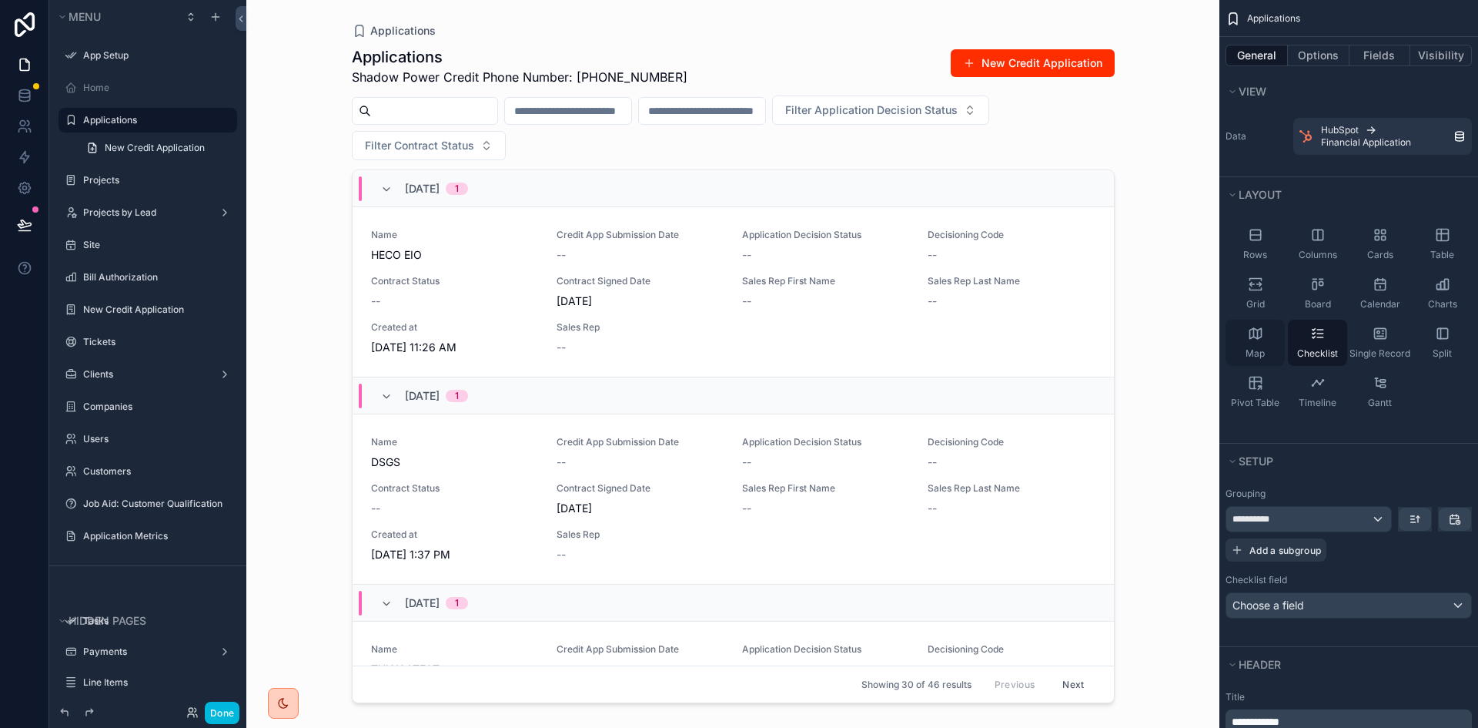
click at [1253, 338] on icon "scrollable content" at bounding box center [1255, 333] width 15 height 15
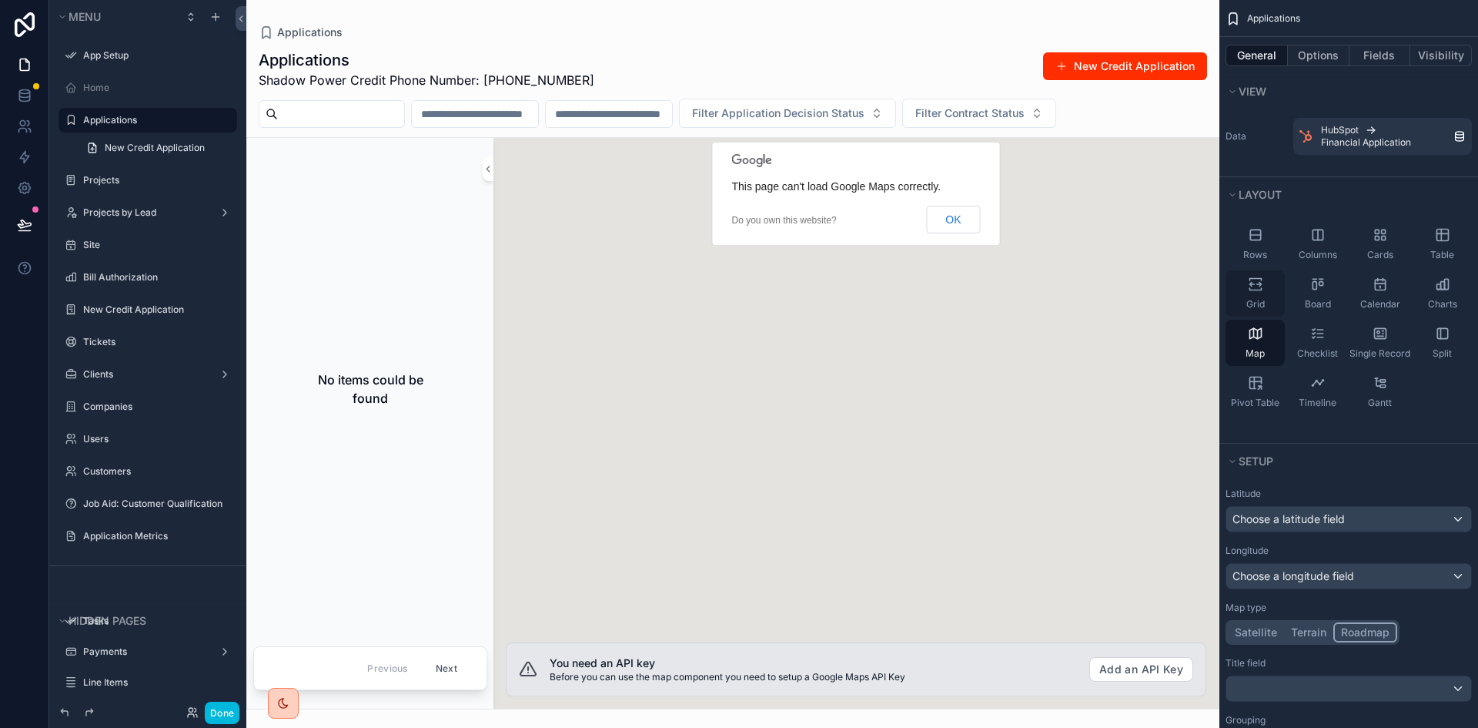
click at [1255, 294] on div "Grid" at bounding box center [1255, 293] width 59 height 46
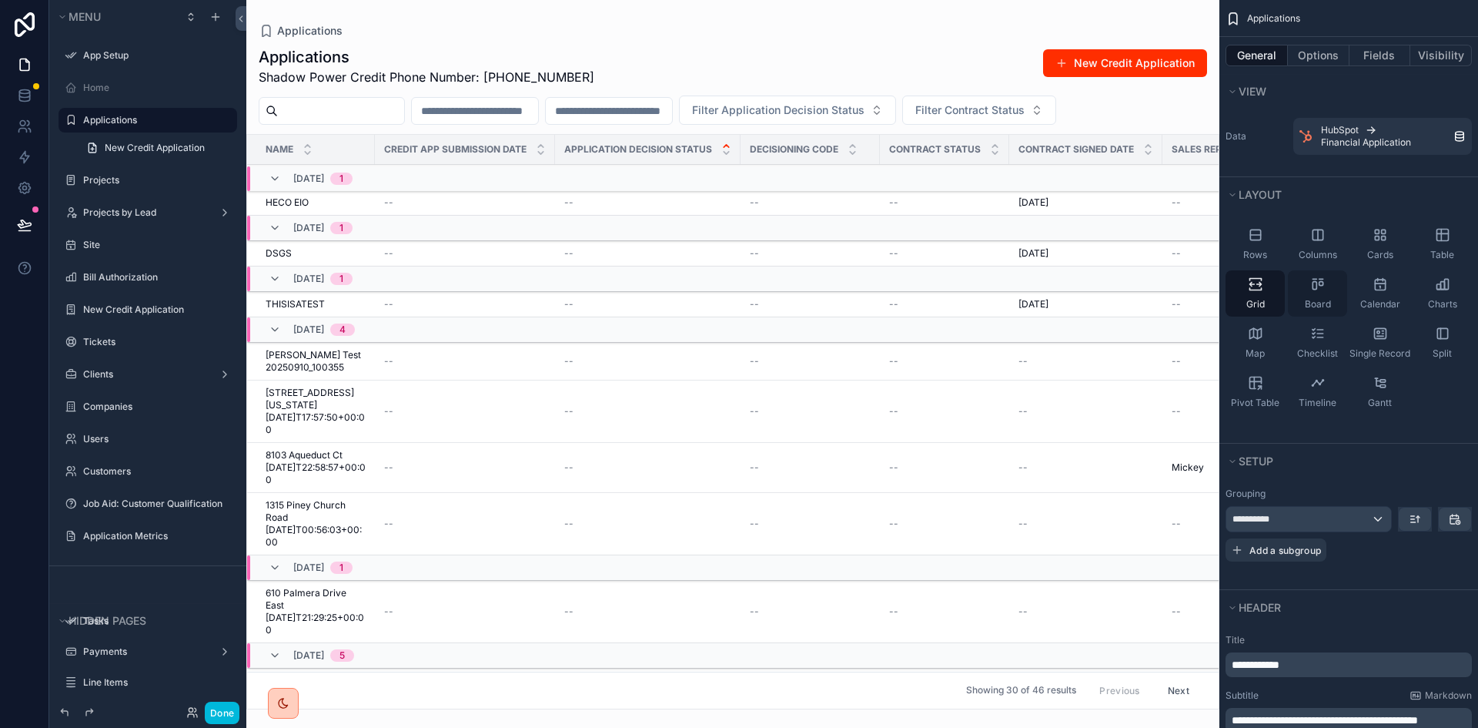
click at [1319, 285] on icon "scrollable content" at bounding box center [1321, 284] width 4 height 4
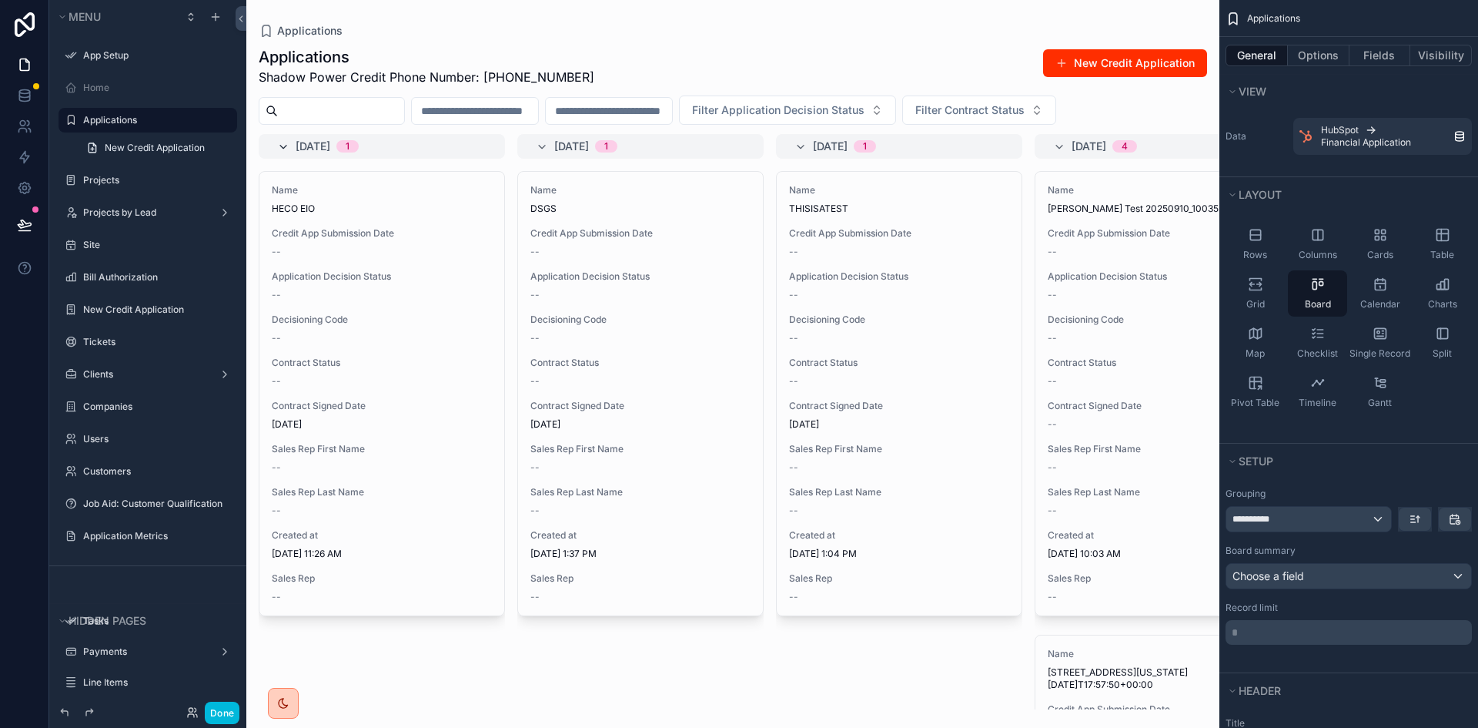
click at [280, 149] on icon "scrollable content" at bounding box center [283, 147] width 12 height 12
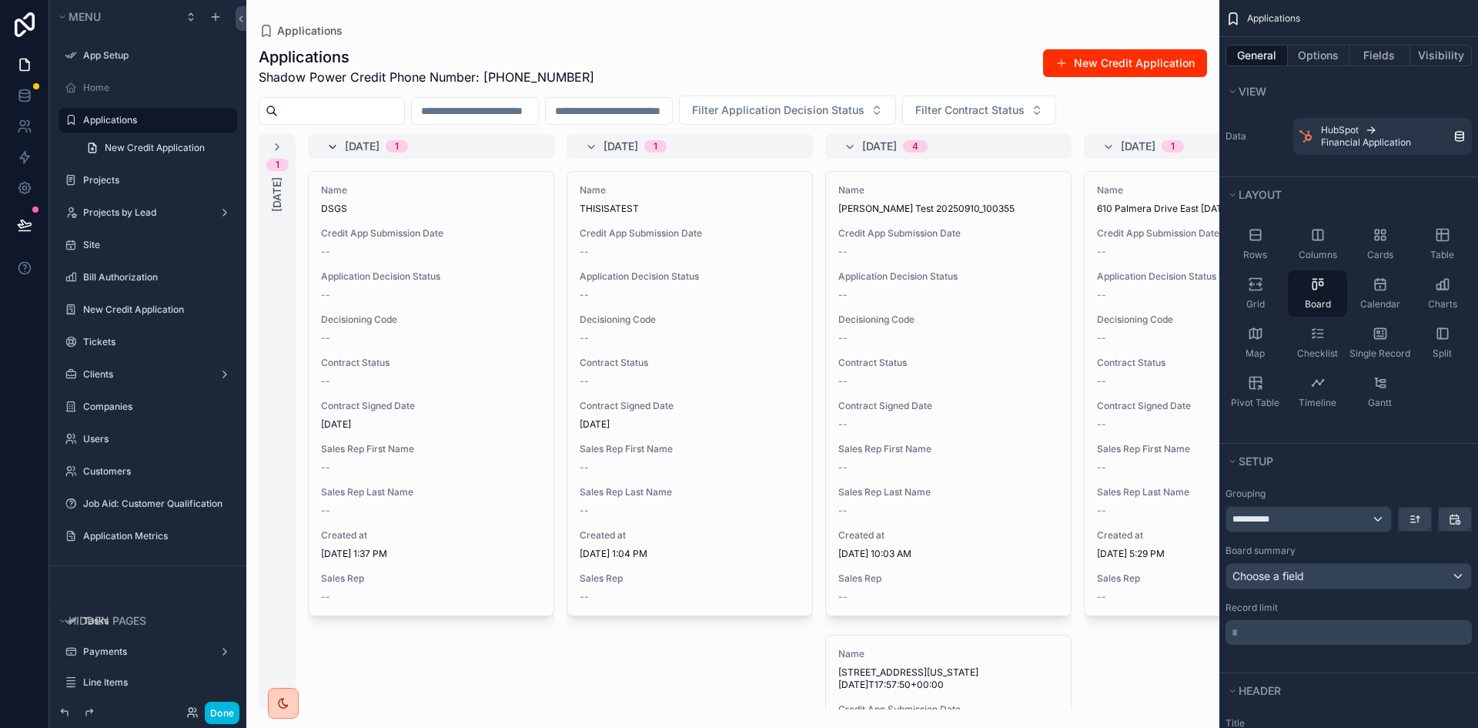
click at [331, 145] on icon "scrollable content" at bounding box center [332, 147] width 12 height 12
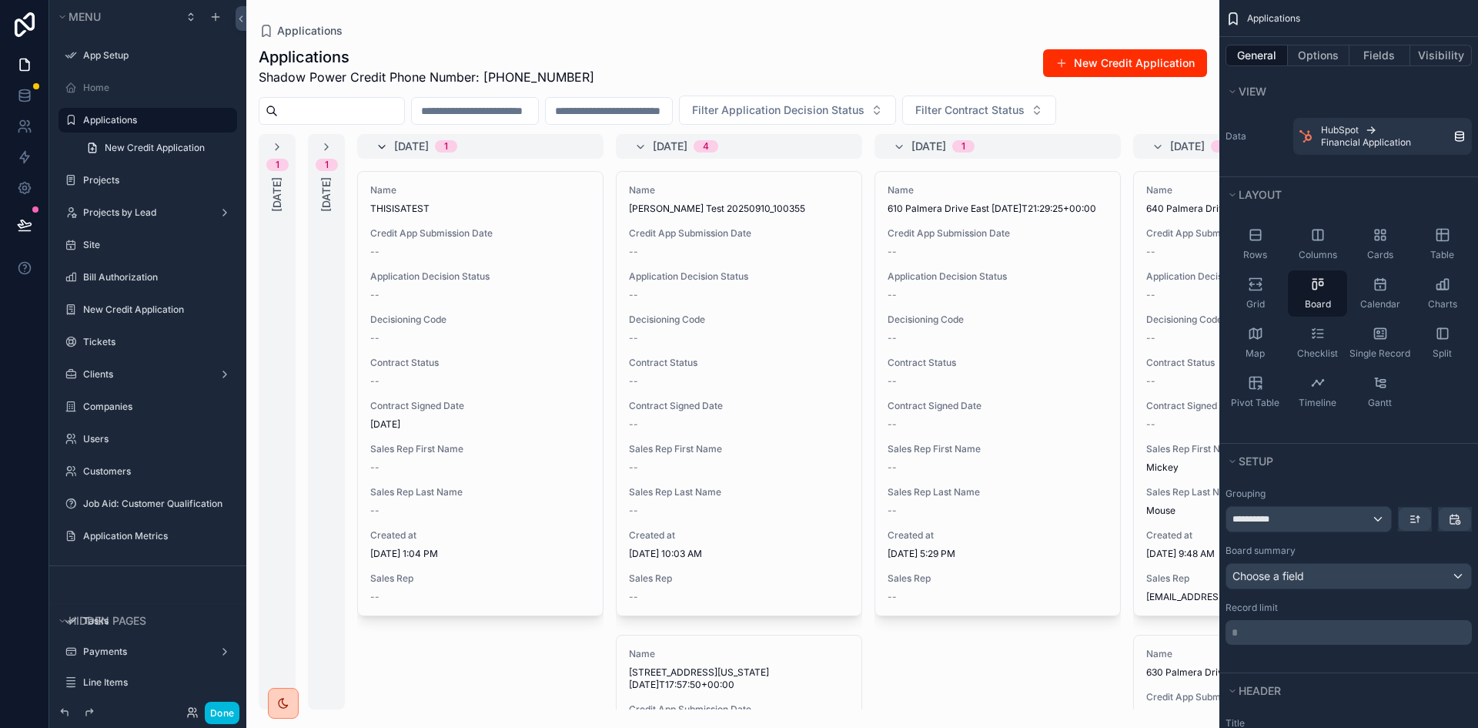
click at [380, 144] on icon "scrollable content" at bounding box center [382, 147] width 12 height 12
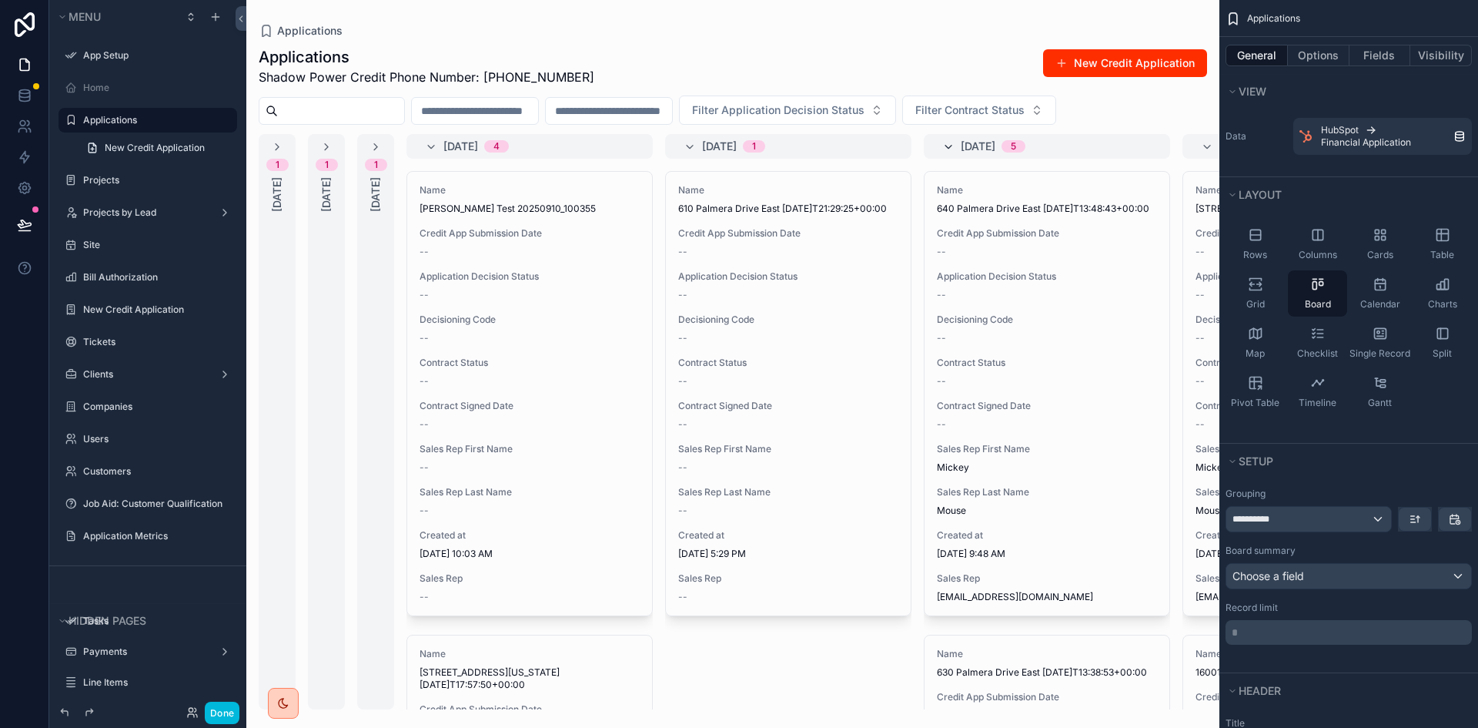
click at [949, 147] on icon "scrollable content" at bounding box center [948, 147] width 12 height 12
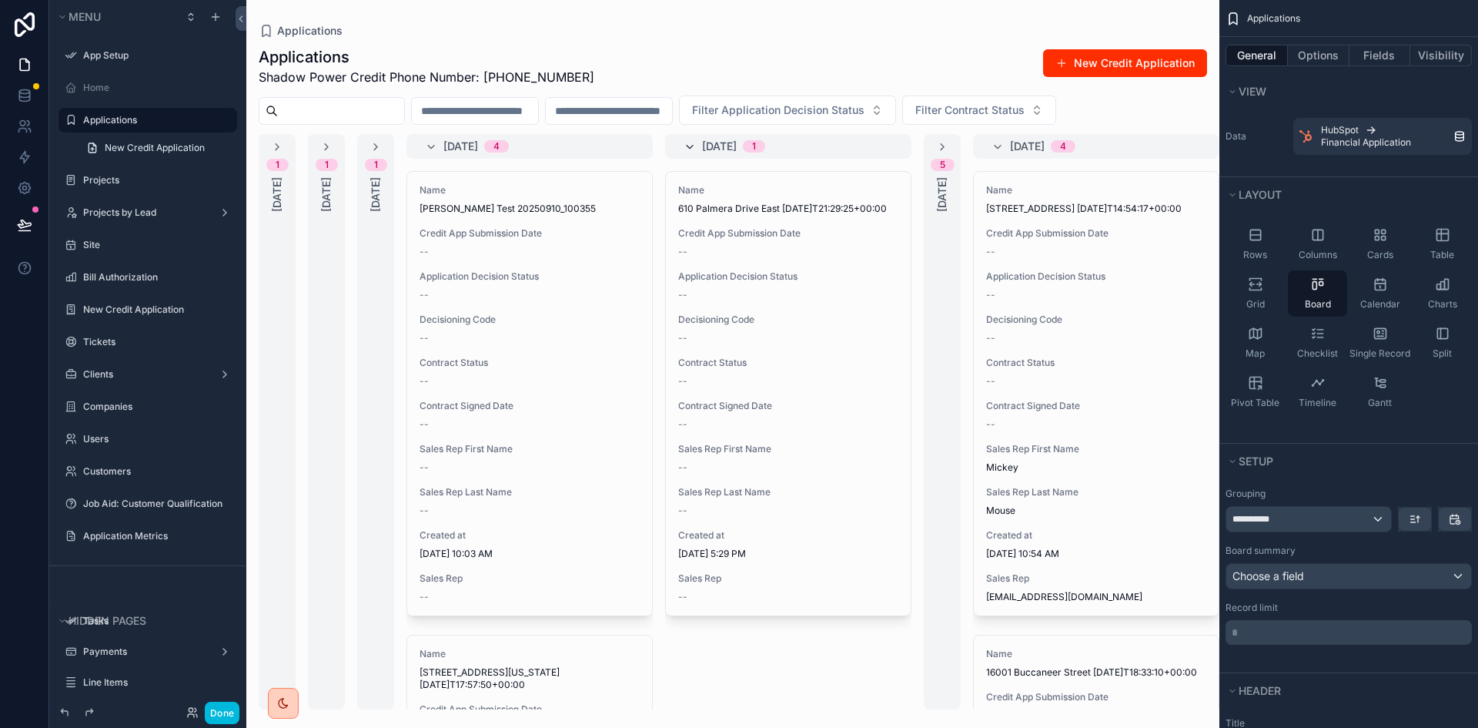
click at [693, 142] on icon "scrollable content" at bounding box center [690, 147] width 12 height 12
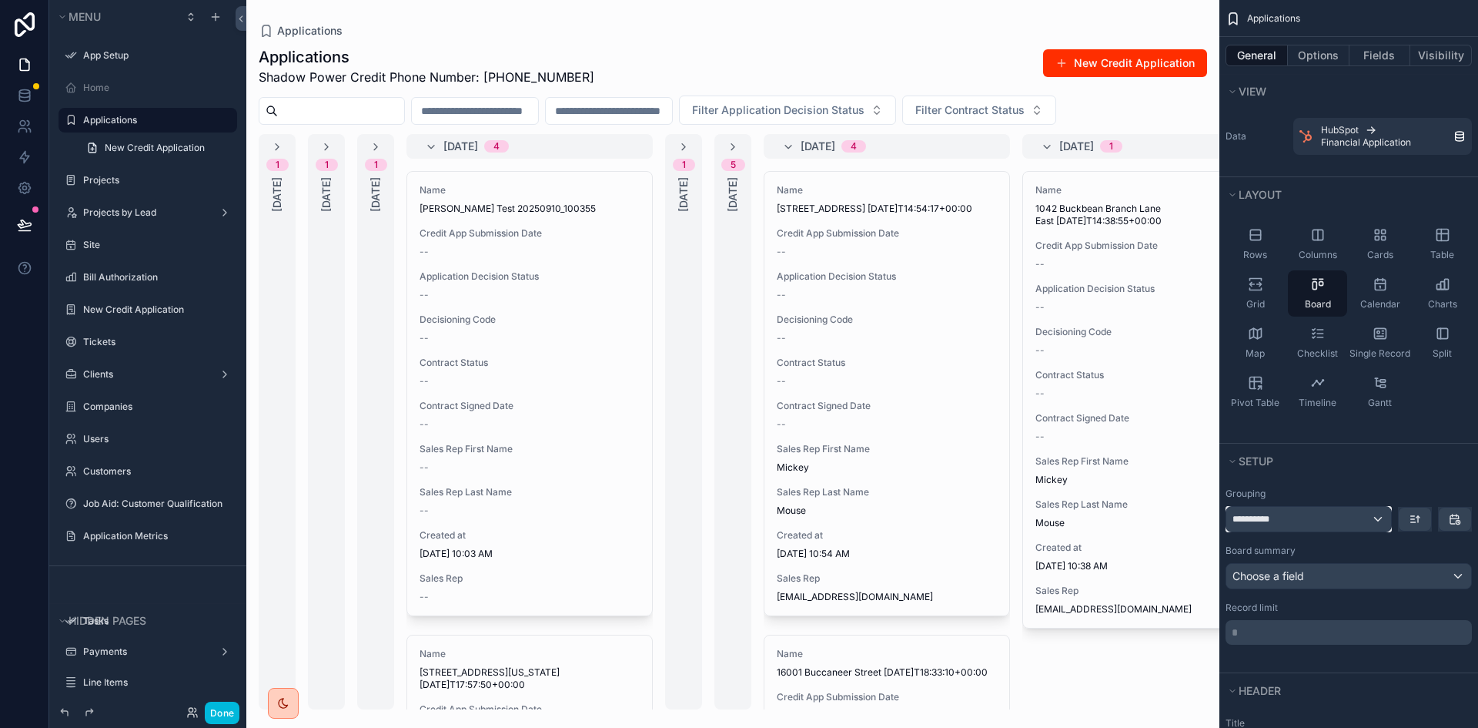
click at [1337, 527] on div "**********" at bounding box center [1308, 519] width 165 height 25
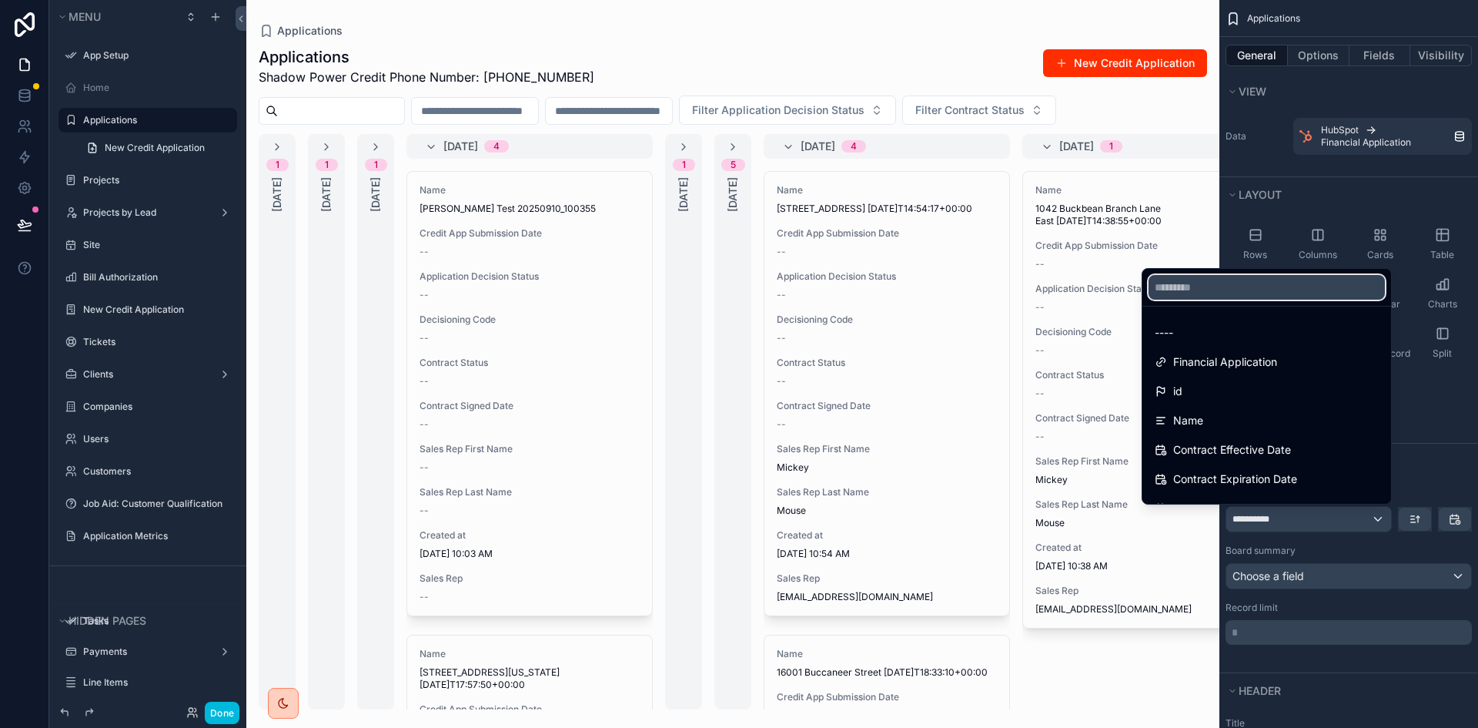
click at [1276, 291] on input "text" at bounding box center [1267, 287] width 236 height 25
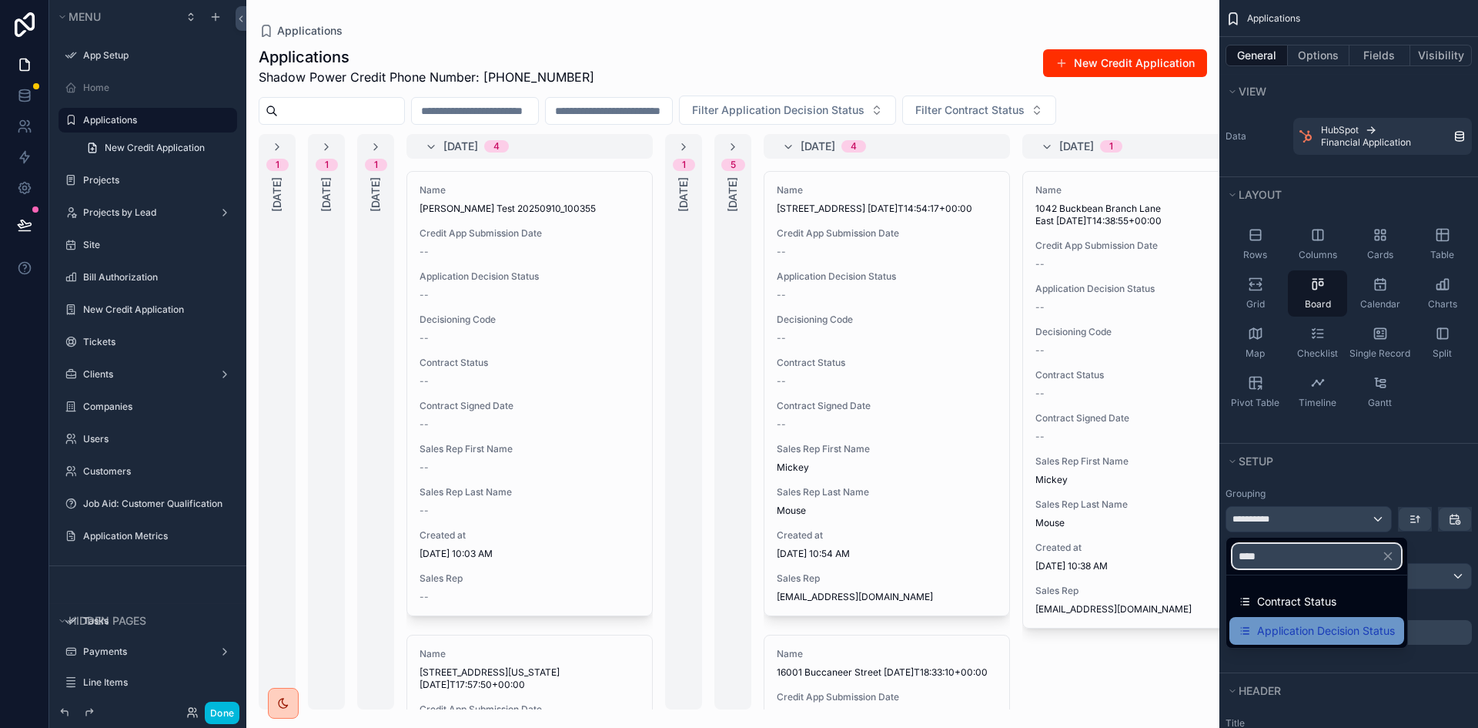
type input "****"
click at [1321, 630] on span "Application Decision Status" at bounding box center [1326, 630] width 138 height 18
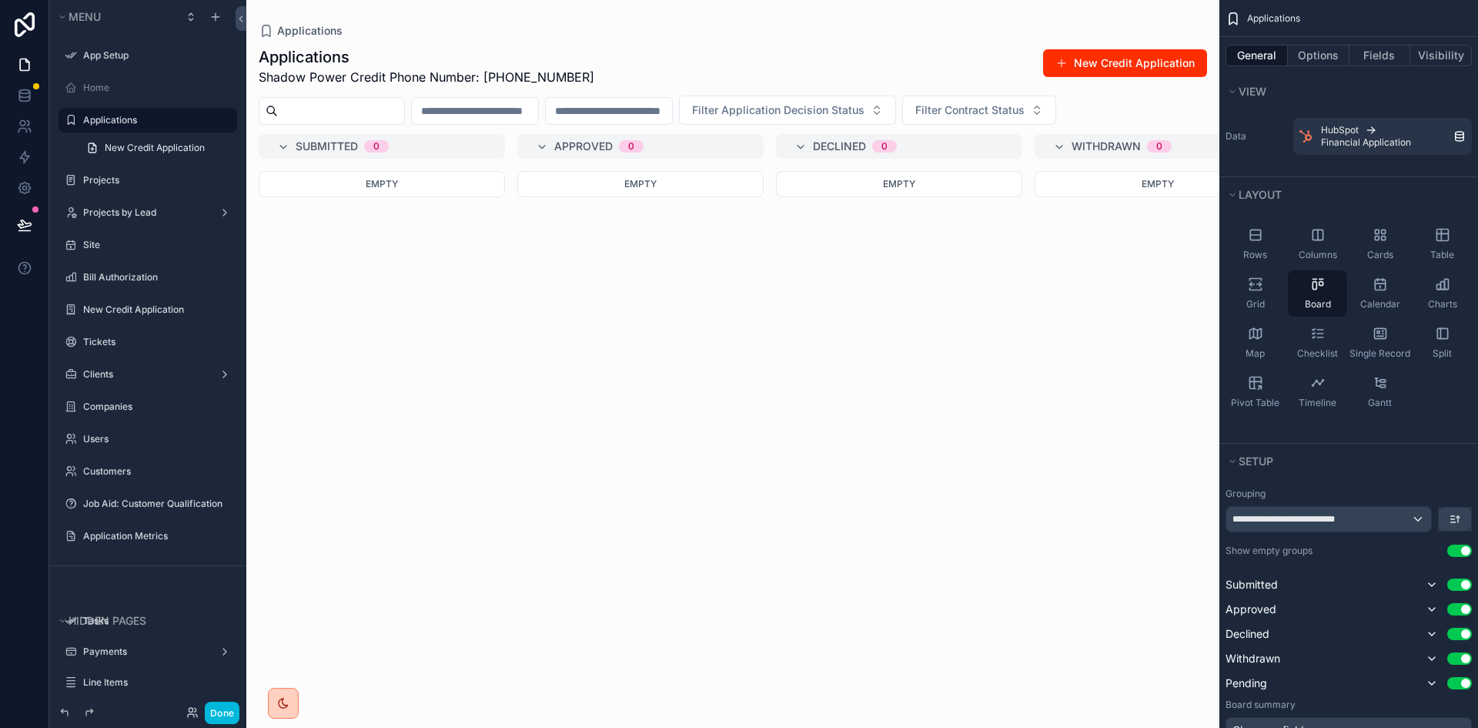
click at [290, 146] on div "Submitted 0" at bounding box center [381, 146] width 209 height 12
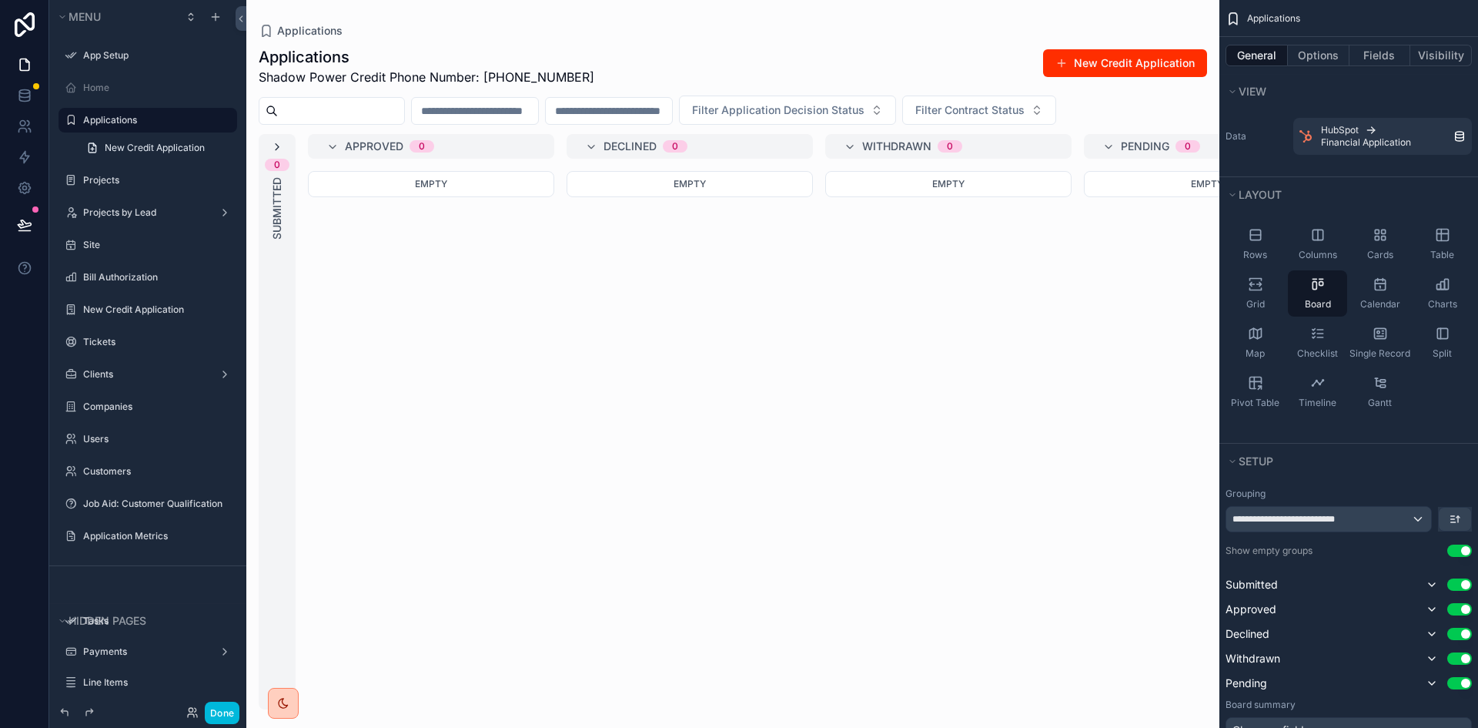
click at [279, 146] on icon "scrollable content" at bounding box center [277, 147] width 12 height 12
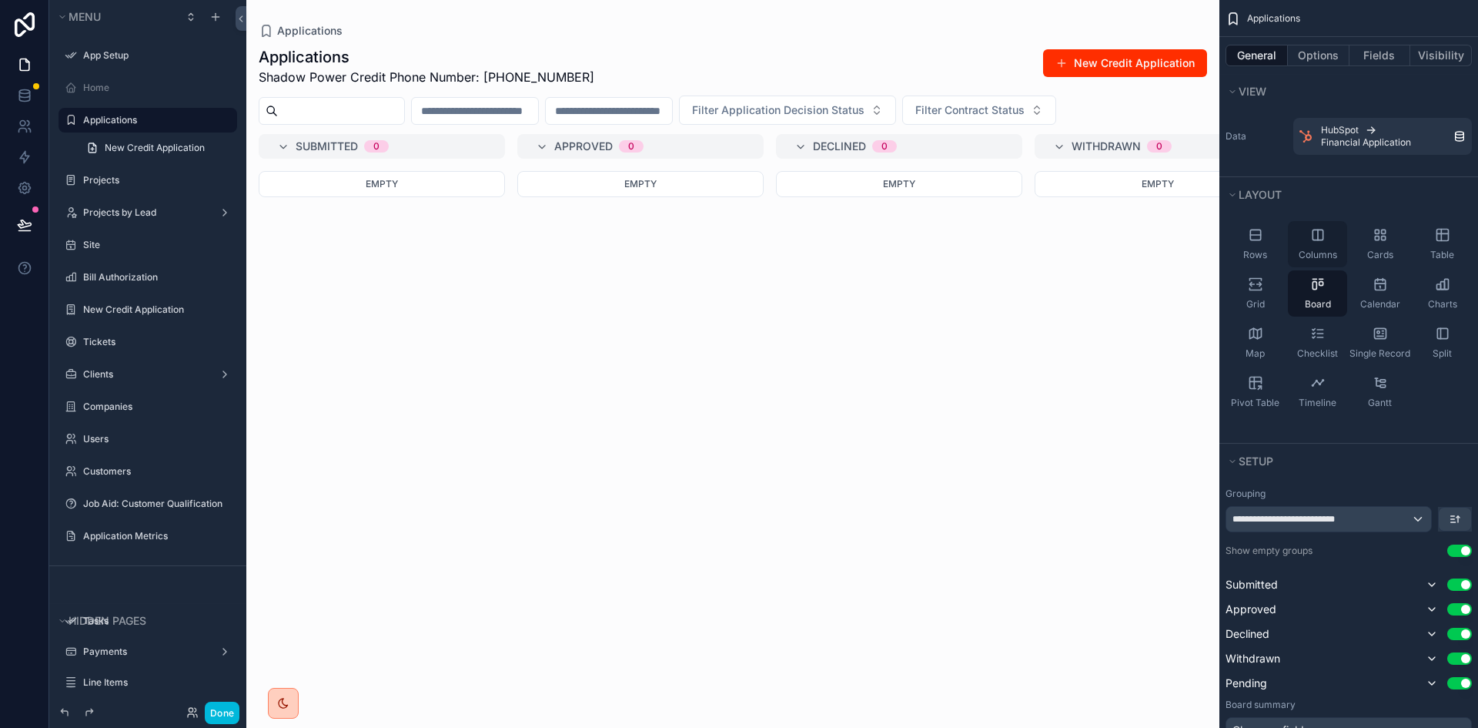
click at [1323, 239] on icon "scrollable content" at bounding box center [1318, 234] width 10 height 10
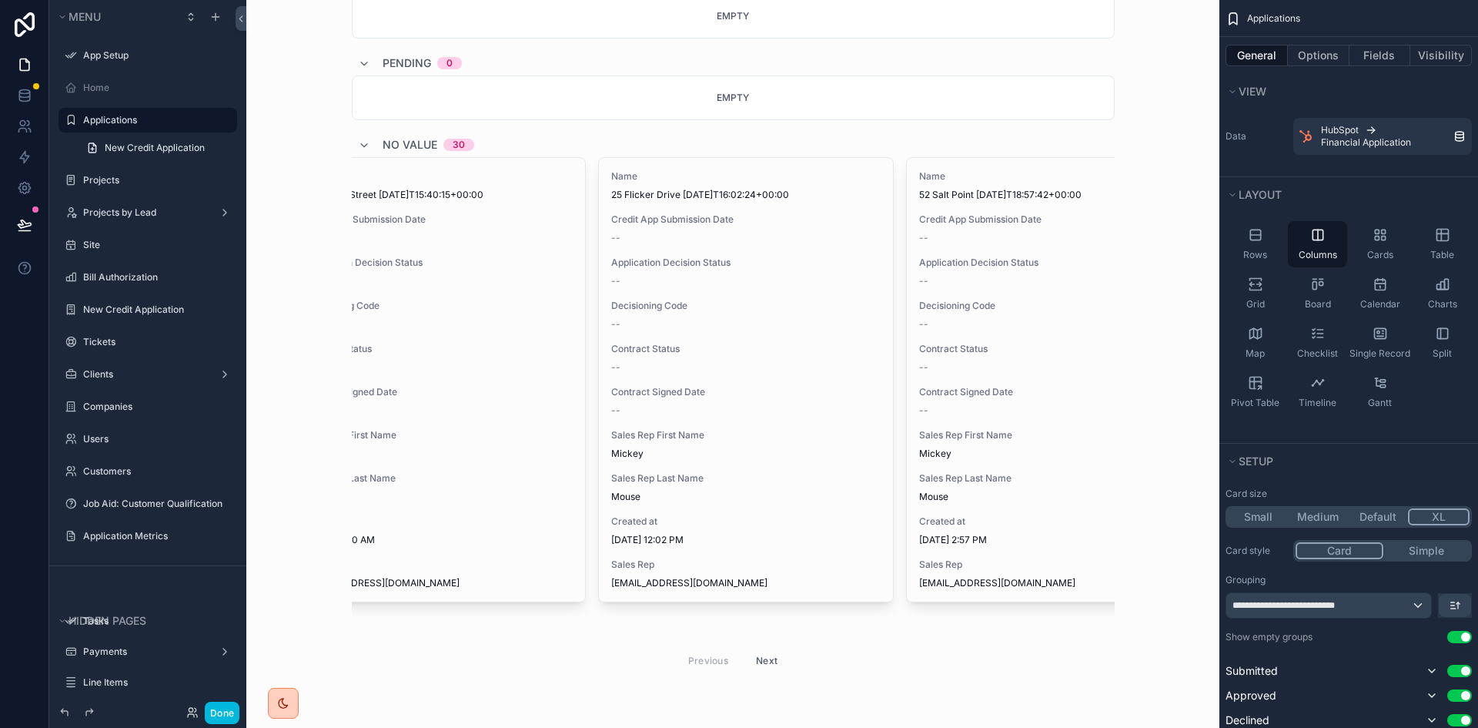
scroll to position [0, 8463]
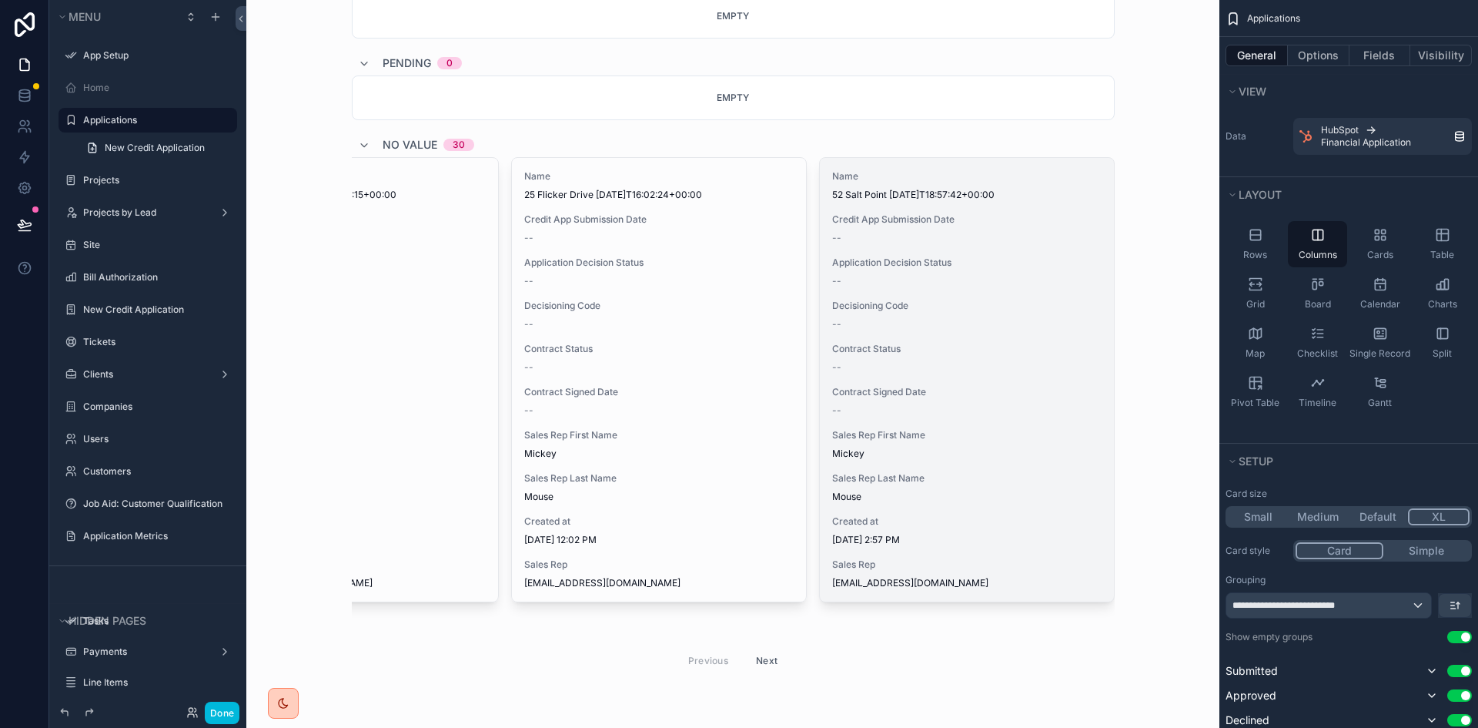
click at [999, 404] on div "--" at bounding box center [966, 410] width 269 height 12
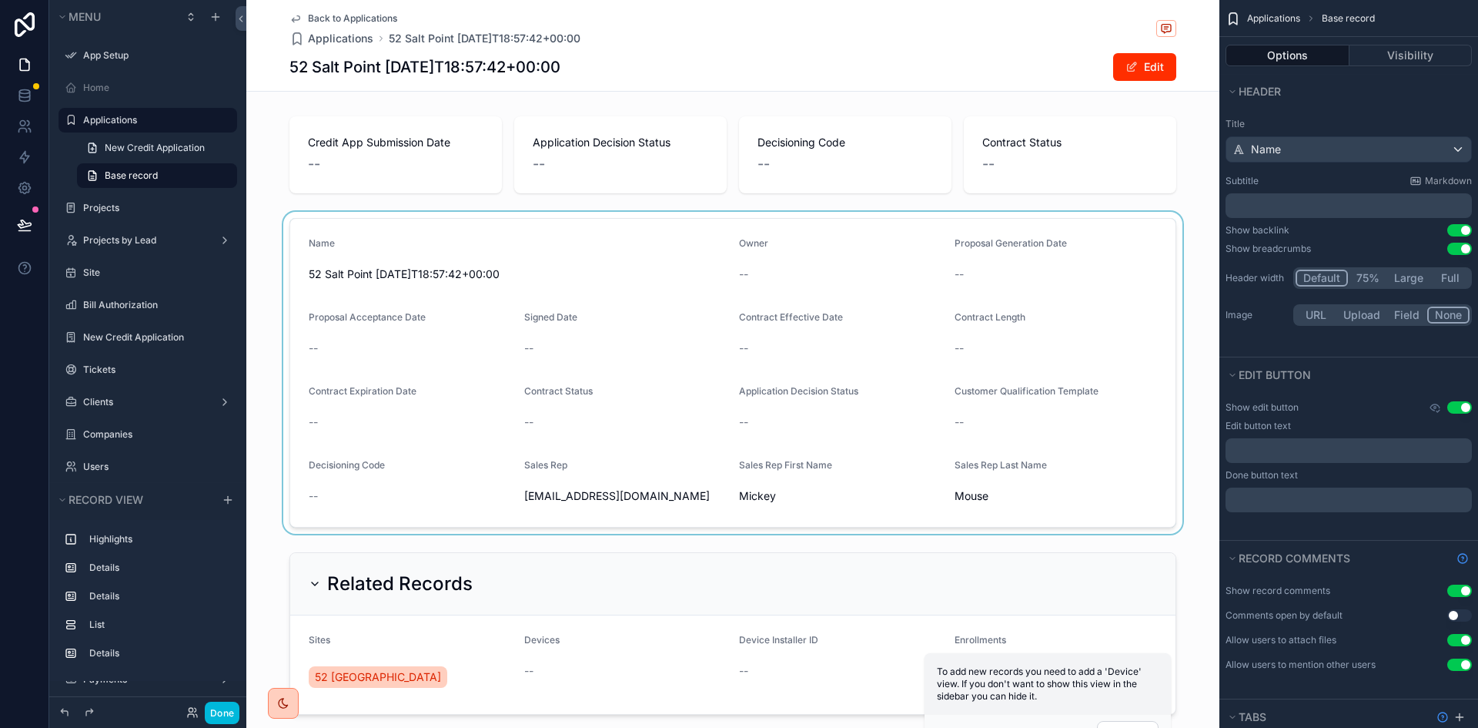
click at [585, 373] on div "scrollable content" at bounding box center [732, 373] width 973 height 322
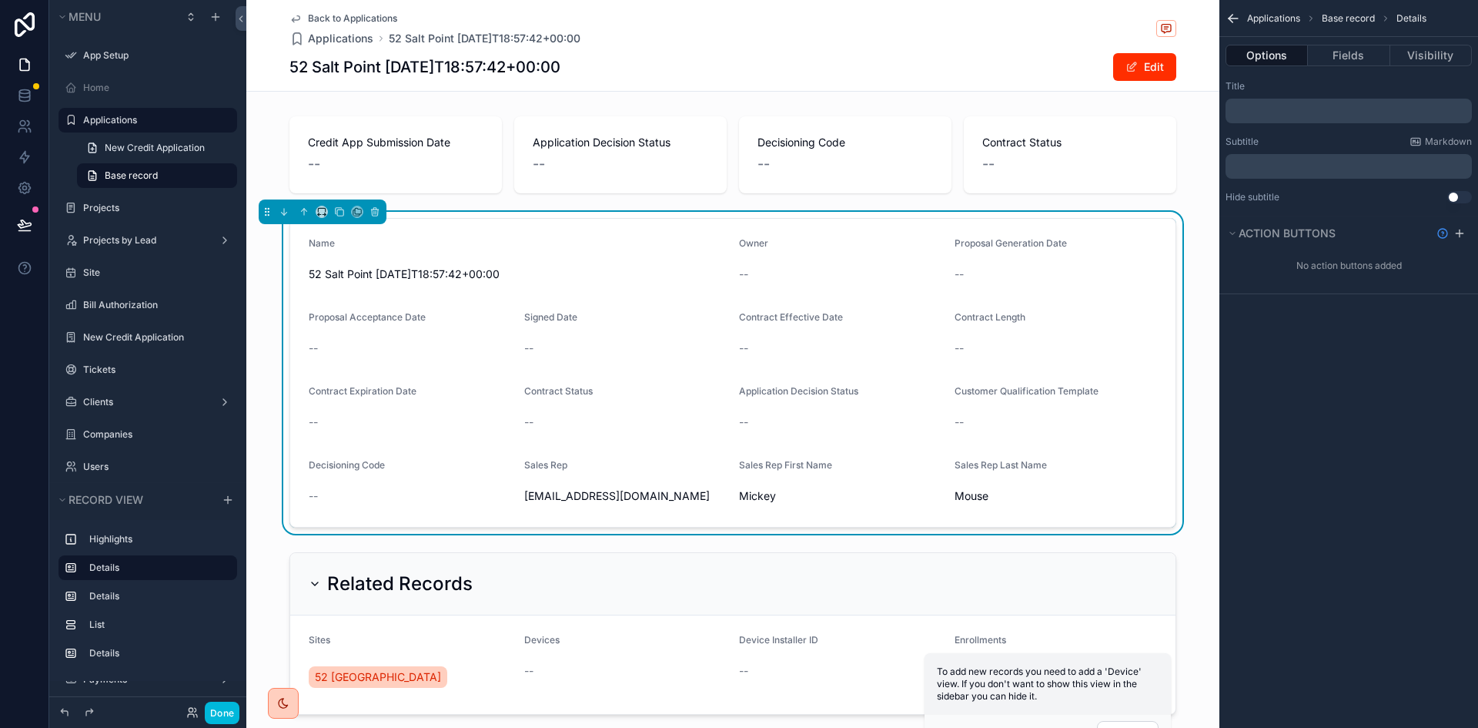
click at [663, 416] on div "--" at bounding box center [625, 421] width 203 height 15
click at [1052, 166] on div "scrollable content" at bounding box center [732, 154] width 973 height 89
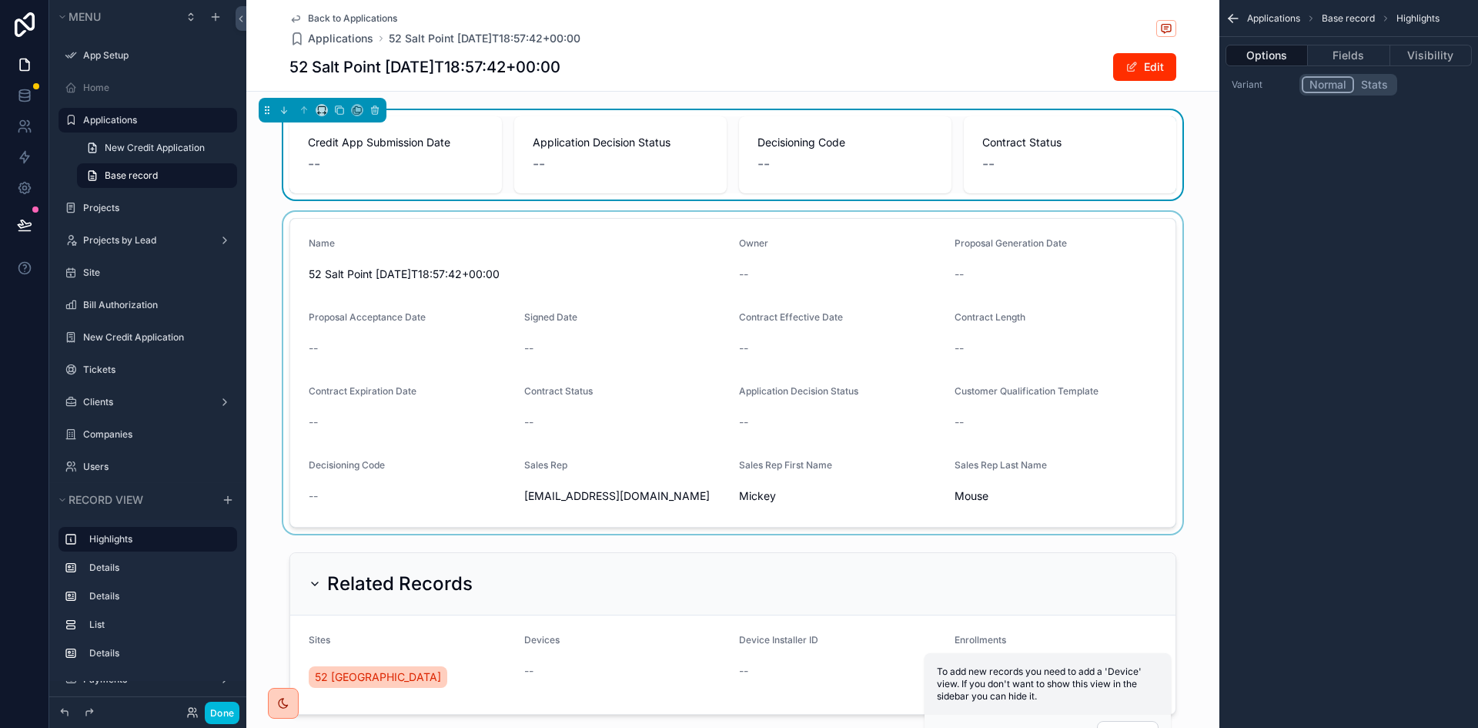
click at [527, 413] on div "scrollable content" at bounding box center [732, 373] width 973 height 322
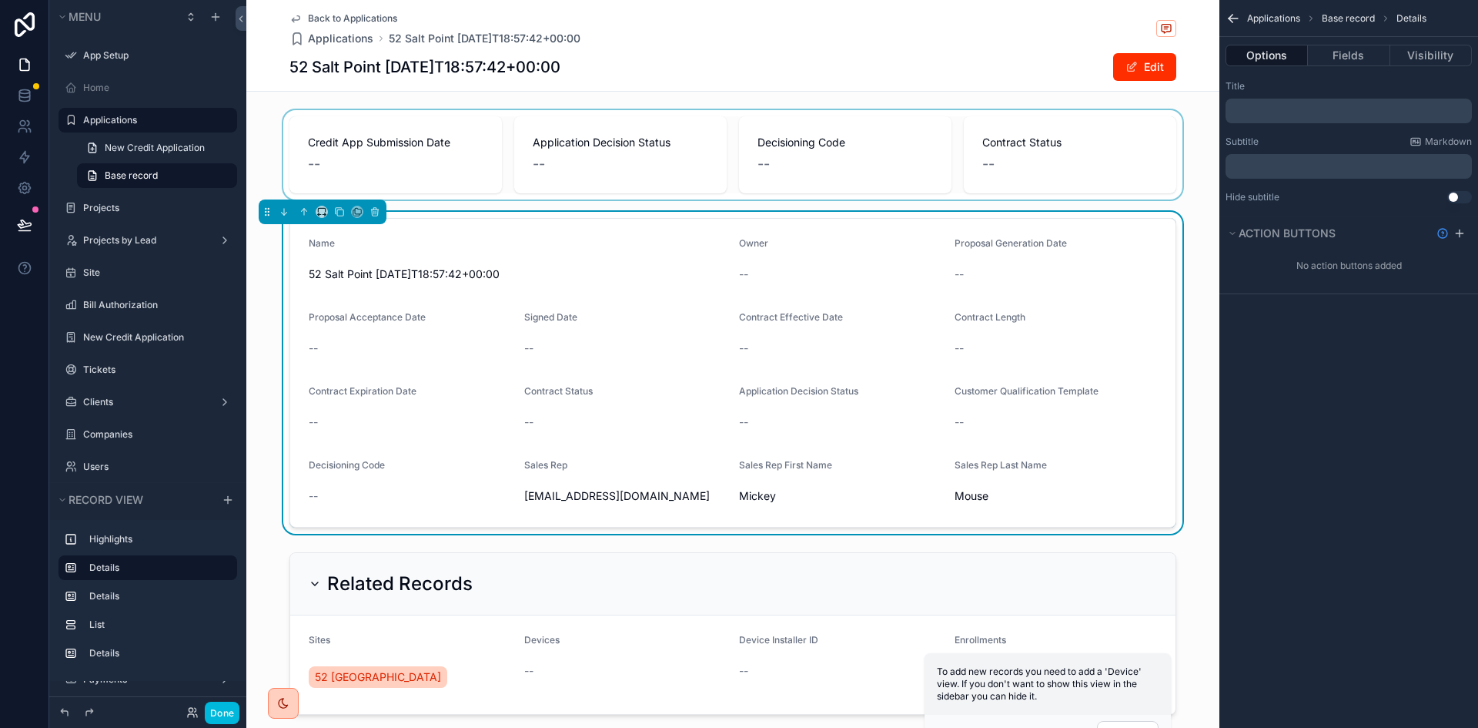
click at [1259, 13] on span "Applications" at bounding box center [1273, 18] width 53 height 12
click at [1231, 19] on icon "scrollable content" at bounding box center [1233, 18] width 15 height 15
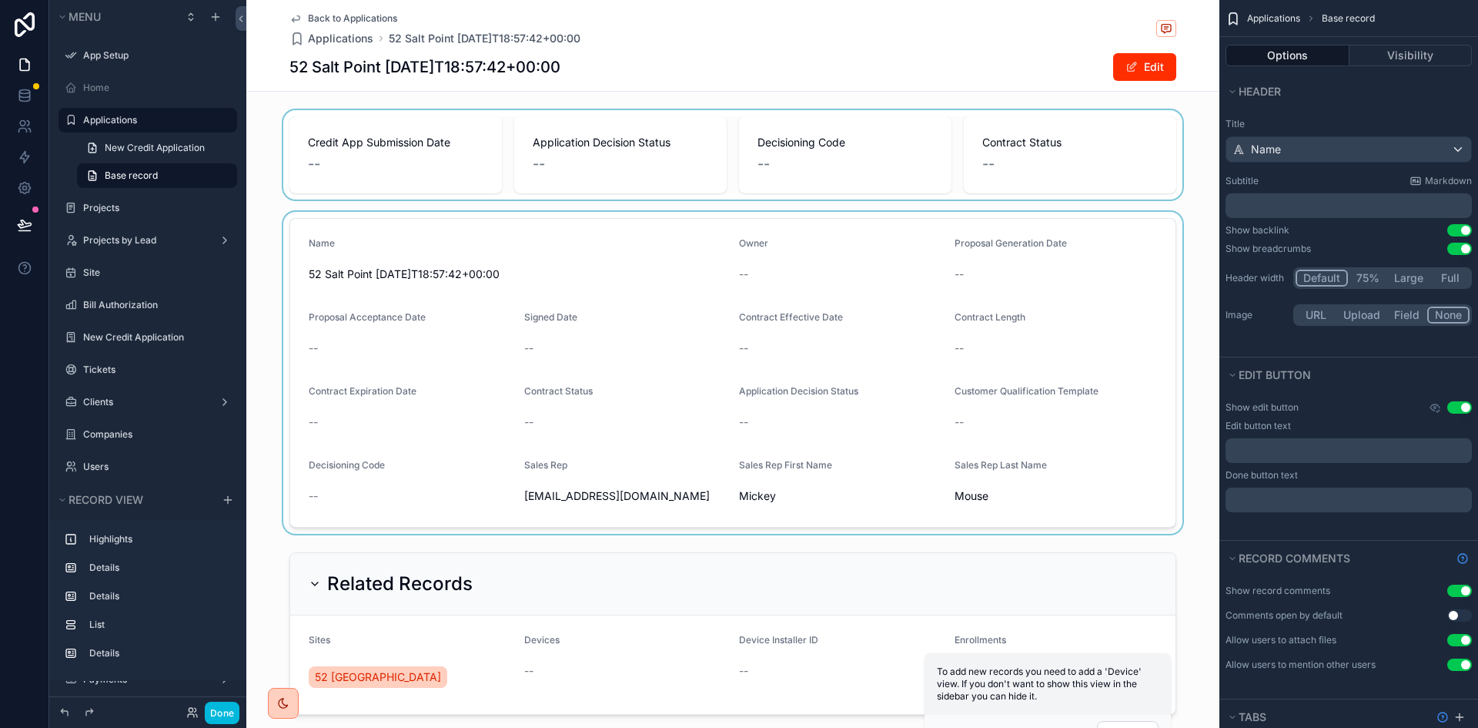
click at [322, 19] on span "Back to Applications" at bounding box center [352, 18] width 89 height 12
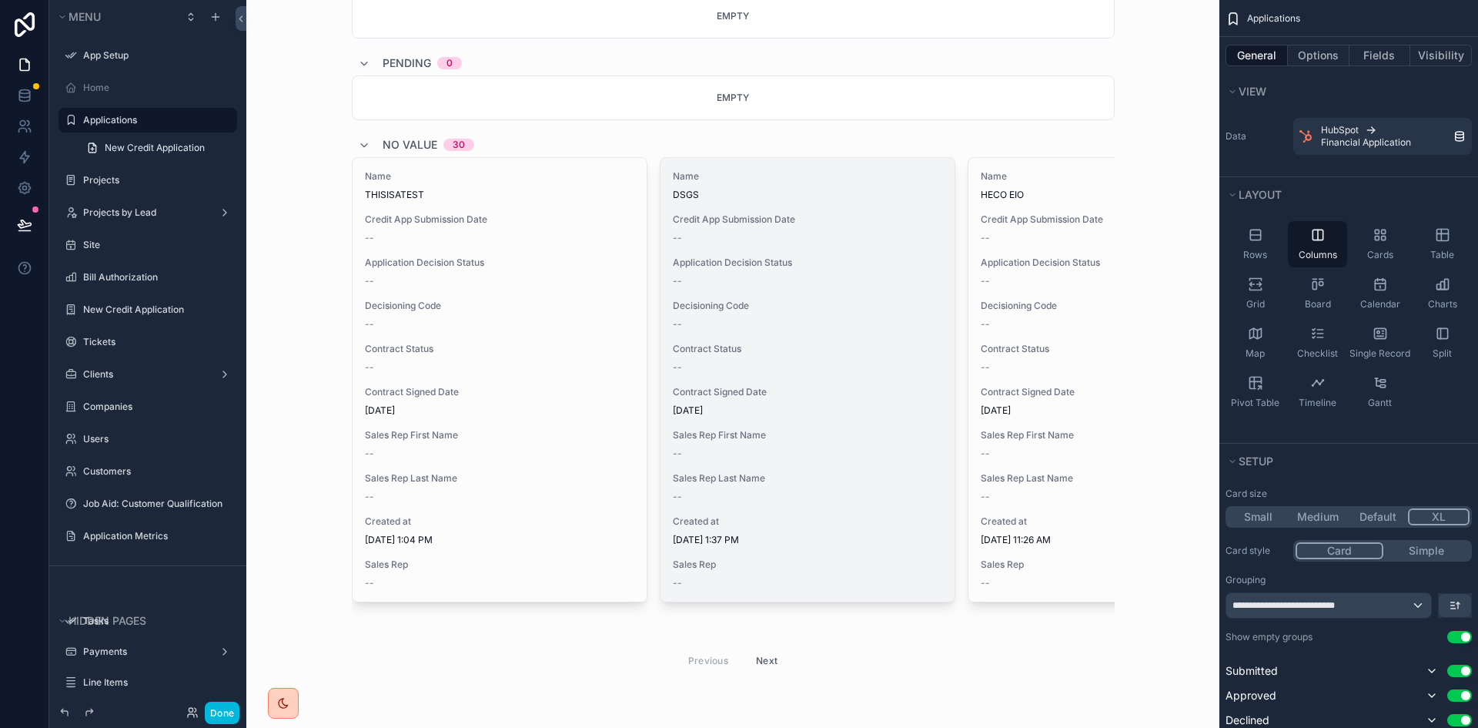
scroll to position [472, 0]
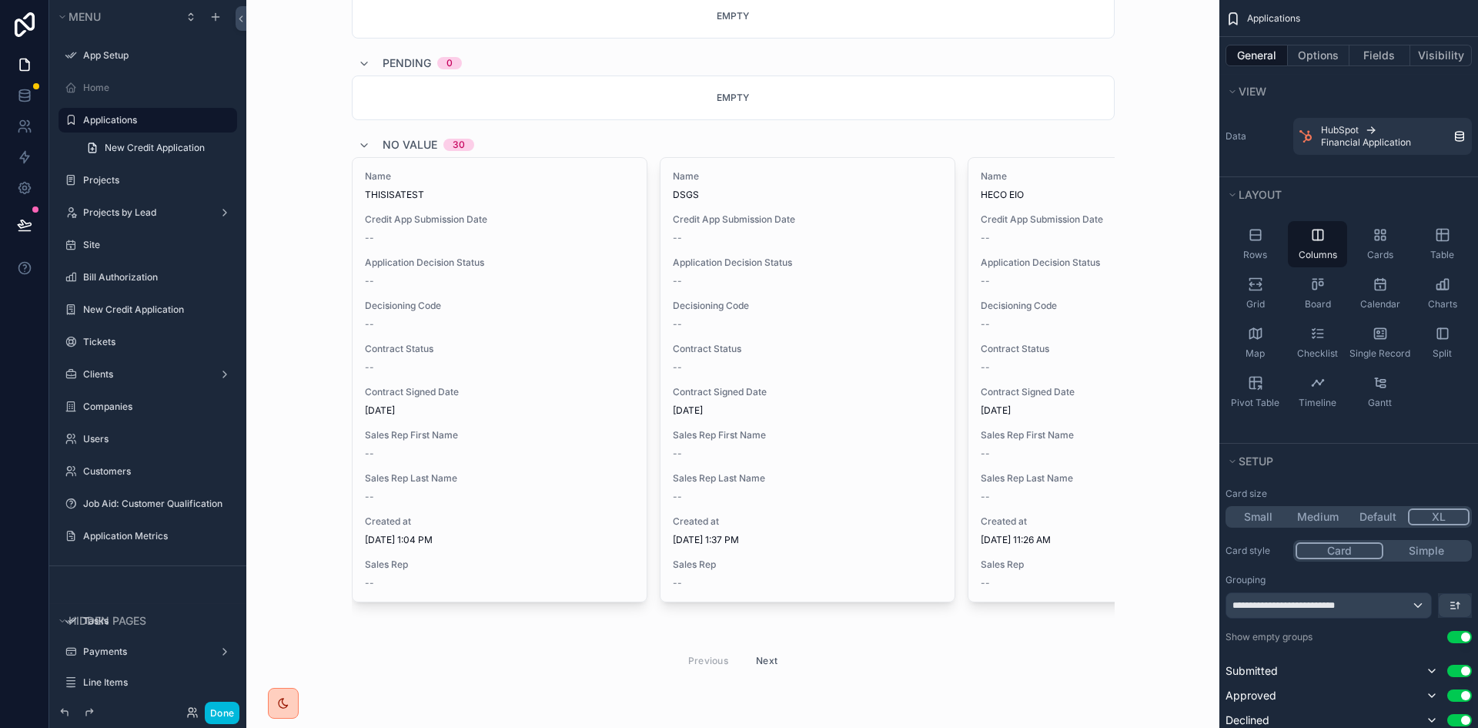
click at [765, 681] on div "Applications Shadow Power Credit Phone Number: [PHONE_NUMBER] New Credit Applic…" at bounding box center [733, 160] width 763 height 1136
click at [765, 661] on button "Next" at bounding box center [766, 660] width 43 height 24
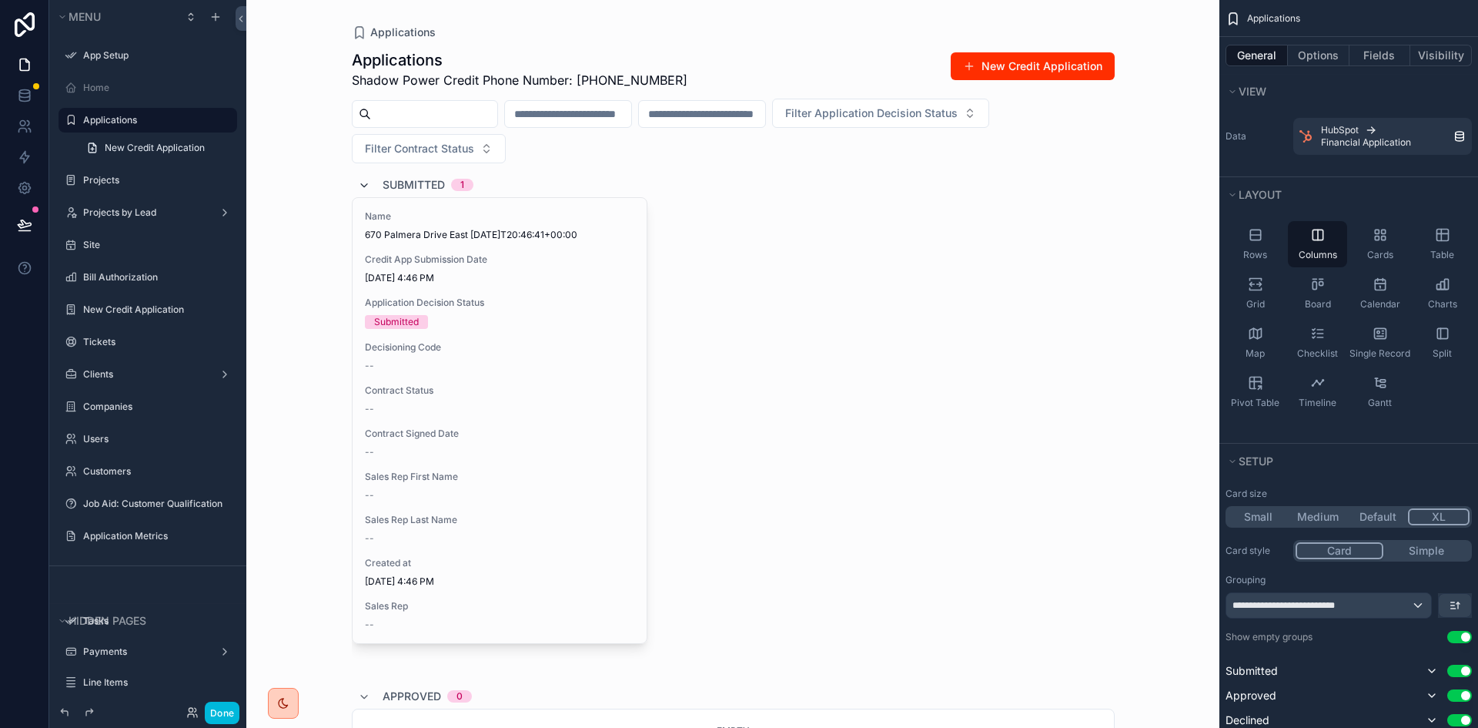
click at [359, 186] on icon "scrollable content" at bounding box center [364, 185] width 12 height 12
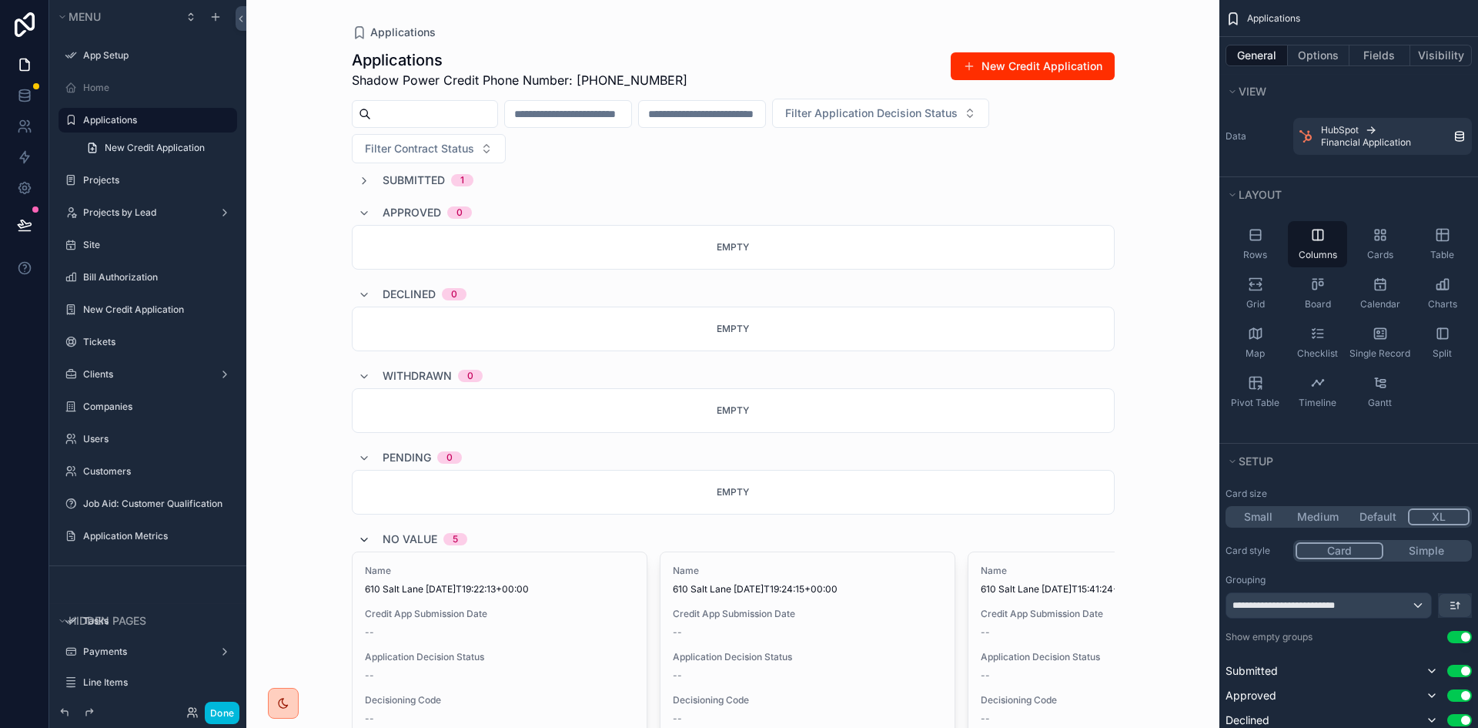
click at [362, 541] on icon "scrollable content" at bounding box center [364, 540] width 12 height 12
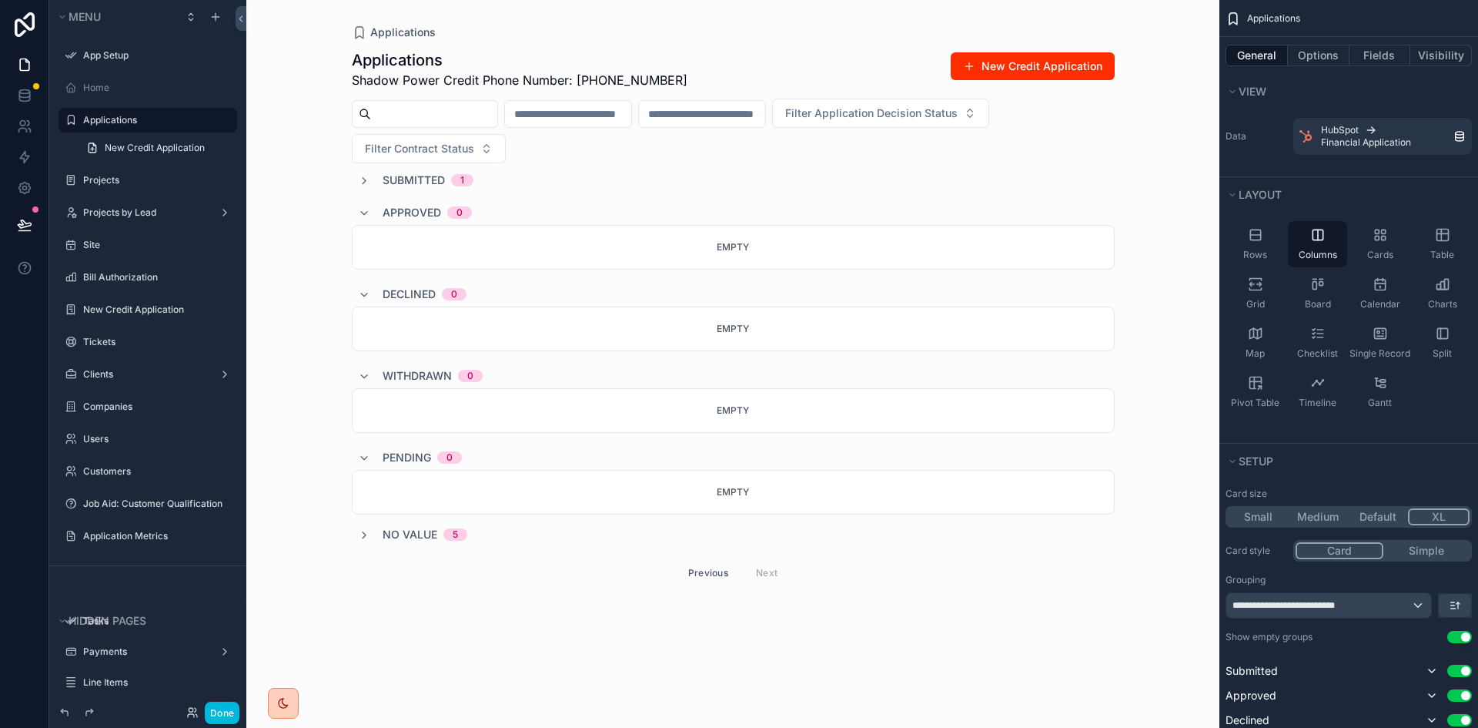
click at [709, 574] on button "Previous" at bounding box center [709, 572] width 62 height 24
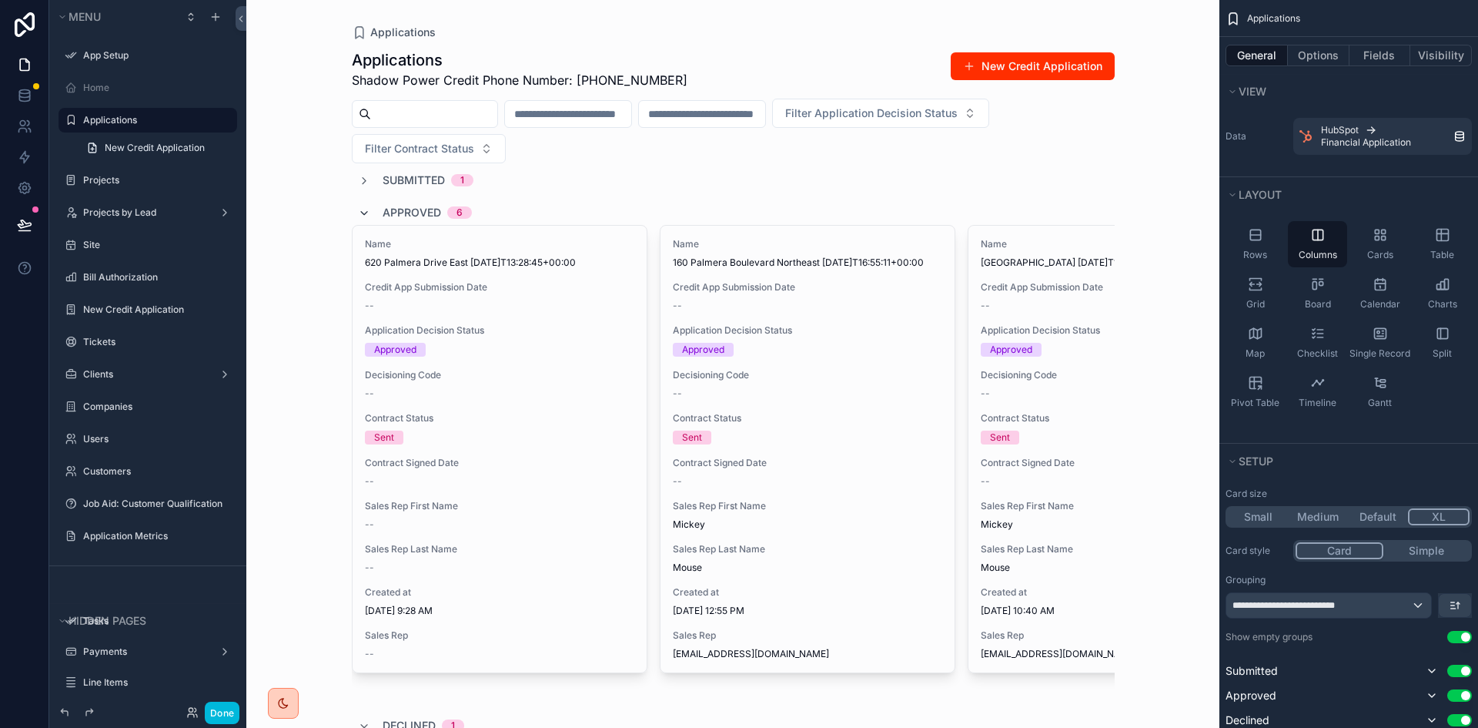
click at [358, 212] on icon "scrollable content" at bounding box center [364, 213] width 12 height 12
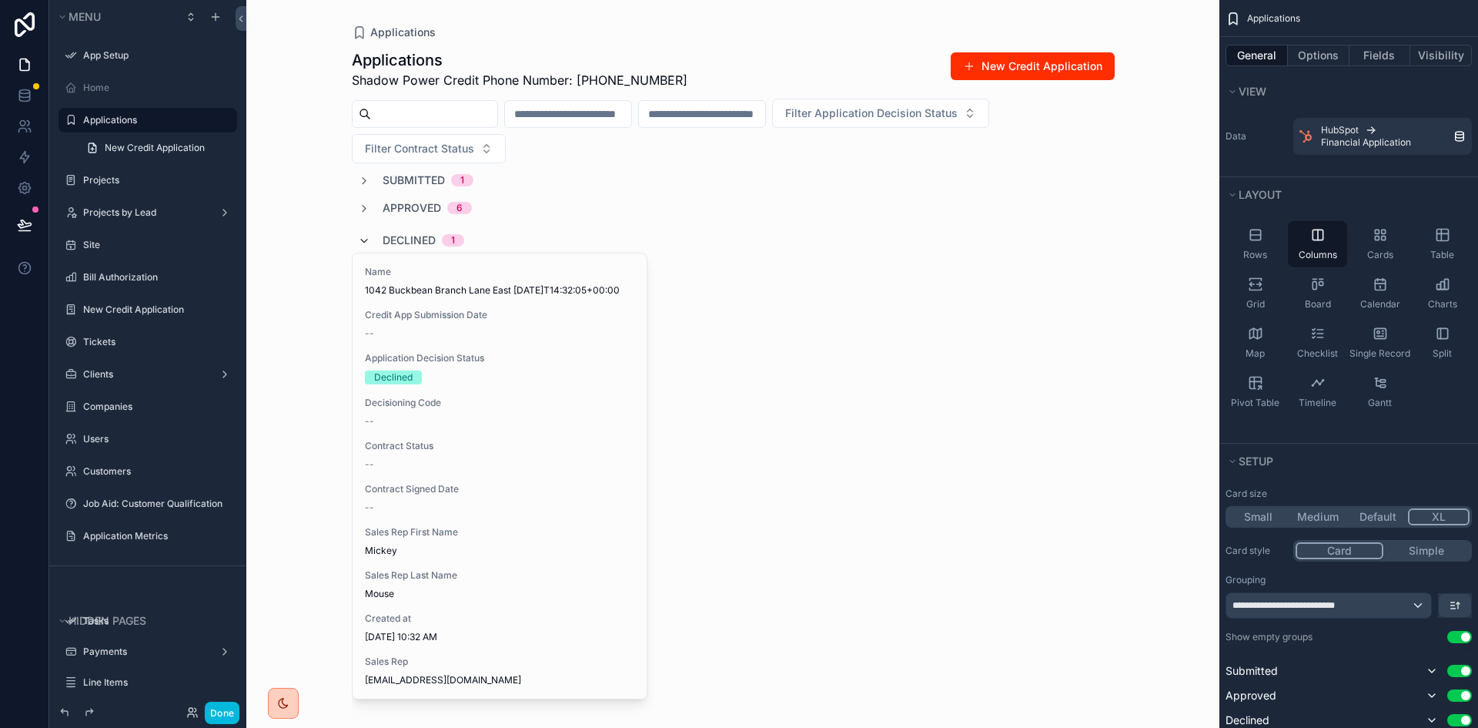
click at [358, 237] on icon "scrollable content" at bounding box center [364, 241] width 12 height 12
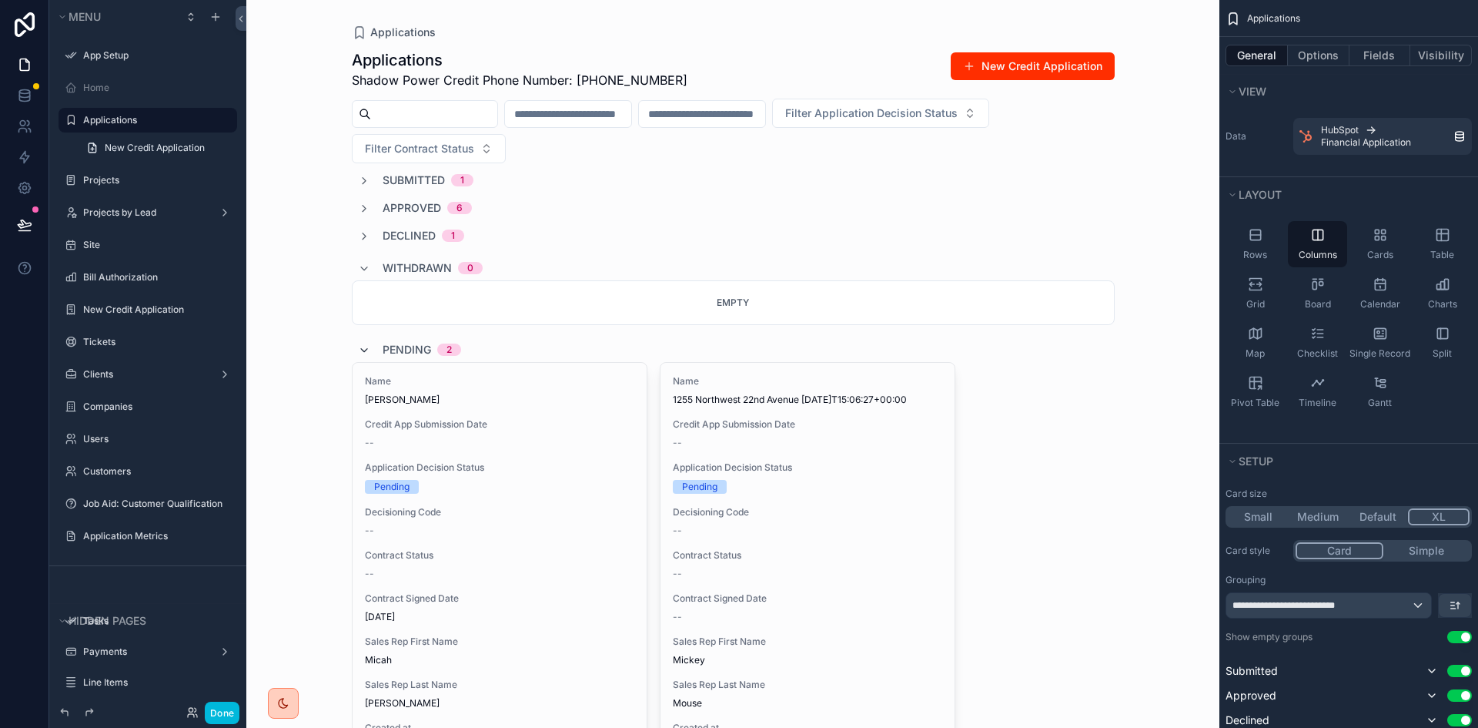
click at [358, 343] on span "scrollable content" at bounding box center [364, 349] width 12 height 12
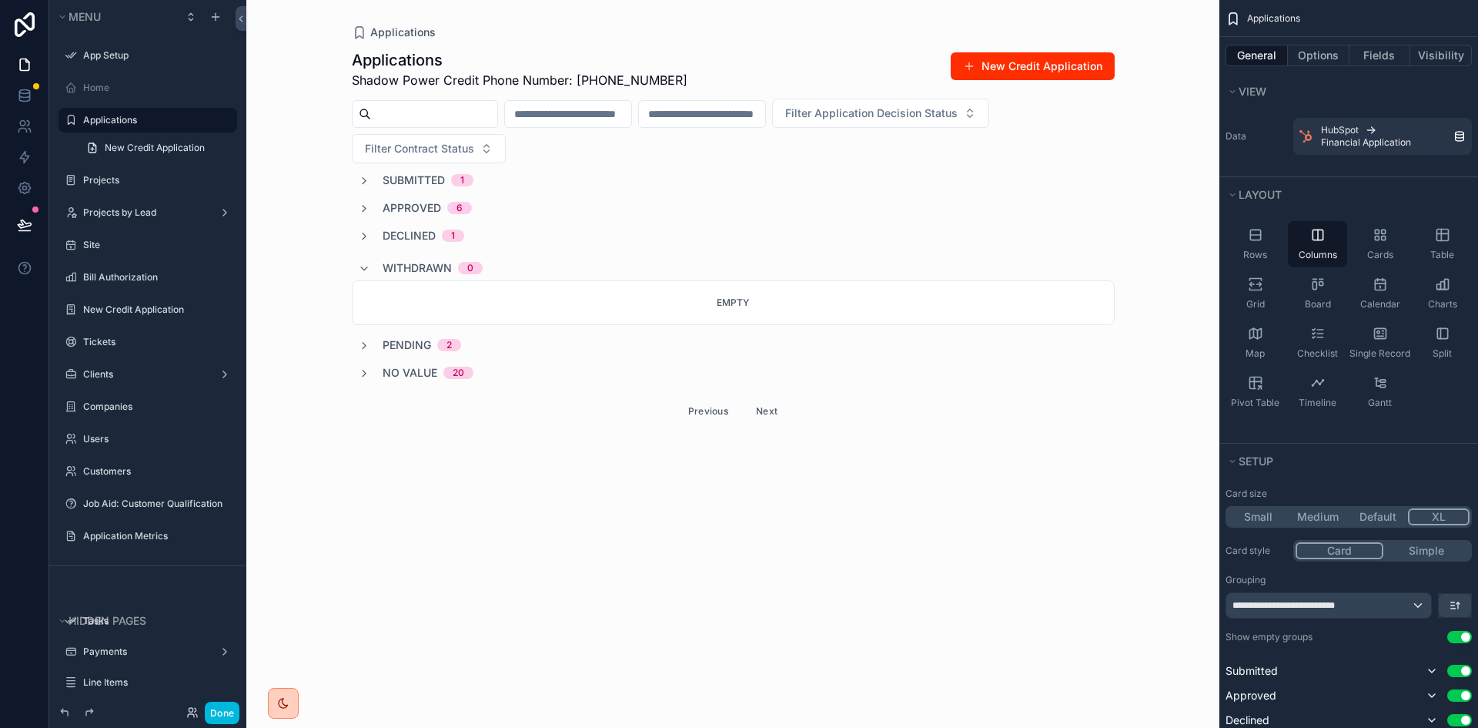
click at [726, 412] on button "Previous" at bounding box center [709, 411] width 62 height 24
click at [1320, 61] on button "Options" at bounding box center [1319, 56] width 62 height 22
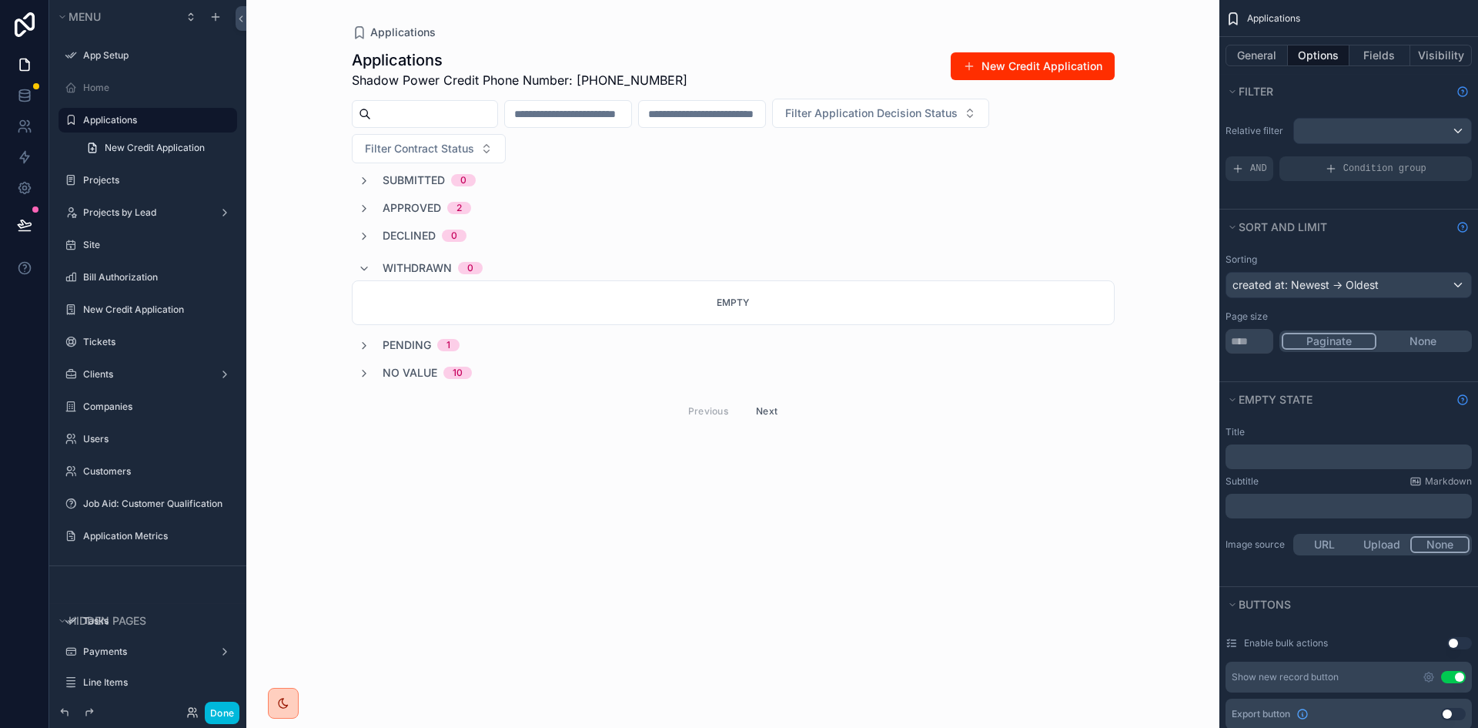
click at [1419, 342] on button "None" at bounding box center [1423, 341] width 93 height 17
click at [369, 260] on div "Withdrawn 0" at bounding box center [420, 268] width 125 height 25
click at [1329, 346] on button "Paginate" at bounding box center [1328, 341] width 93 height 17
click at [761, 353] on button "Next" at bounding box center [766, 357] width 43 height 24
click at [709, 329] on button "Previous" at bounding box center [709, 329] width 62 height 24
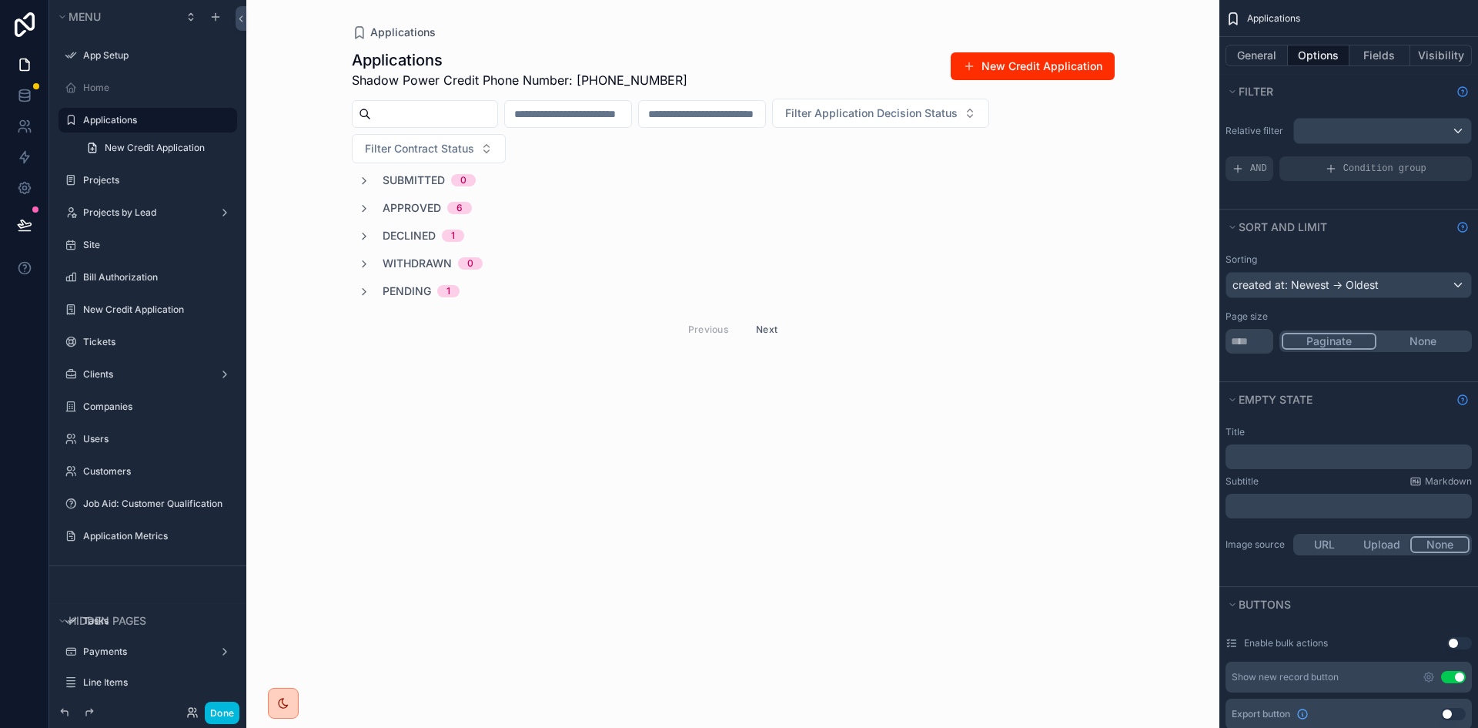
click at [763, 327] on button "Next" at bounding box center [766, 329] width 43 height 24
click at [1398, 338] on button "None" at bounding box center [1423, 341] width 93 height 17
click at [222, 714] on button "Done" at bounding box center [222, 712] width 35 height 22
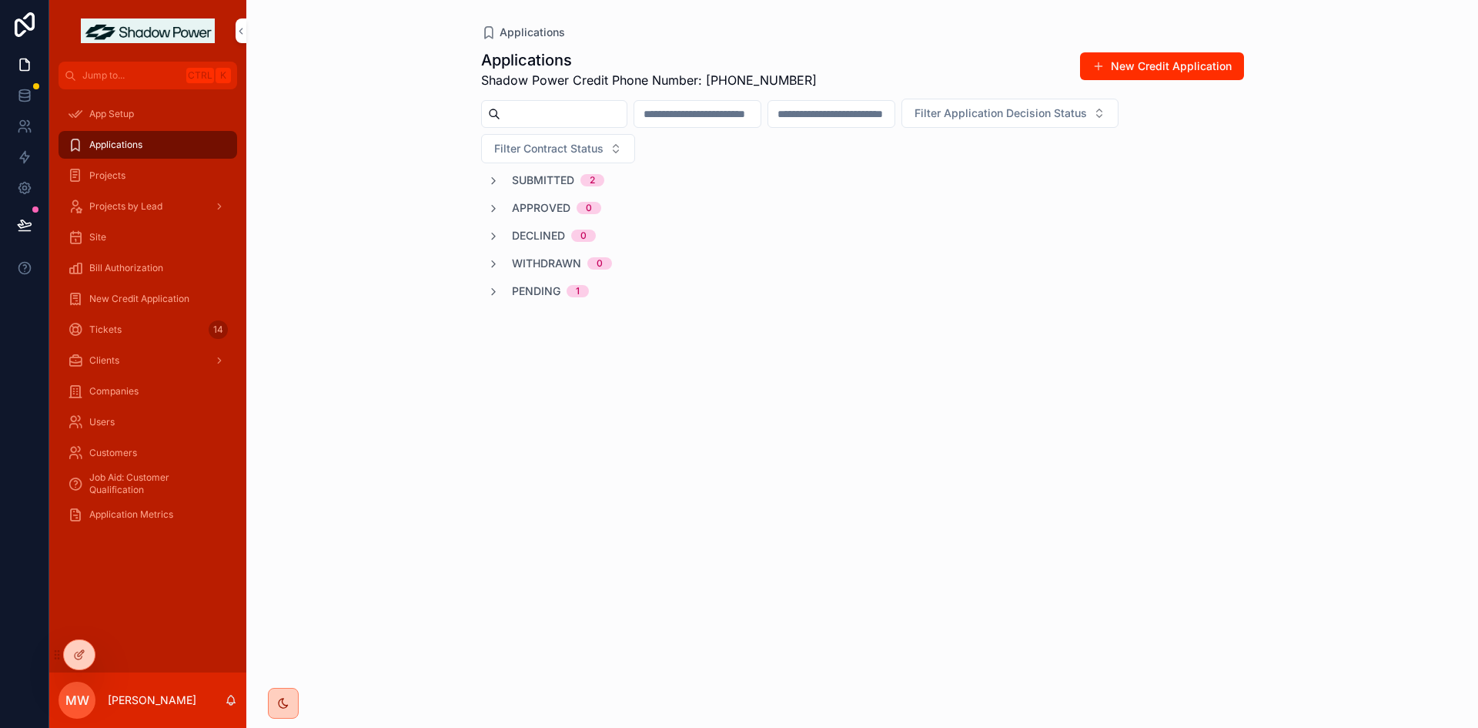
click at [669, 572] on div "Applications Applications Shadow Power Credit Phone Number: [PHONE_NUMBER] New …" at bounding box center [862, 364] width 1232 height 728
click at [74, 657] on icon at bounding box center [79, 654] width 12 height 12
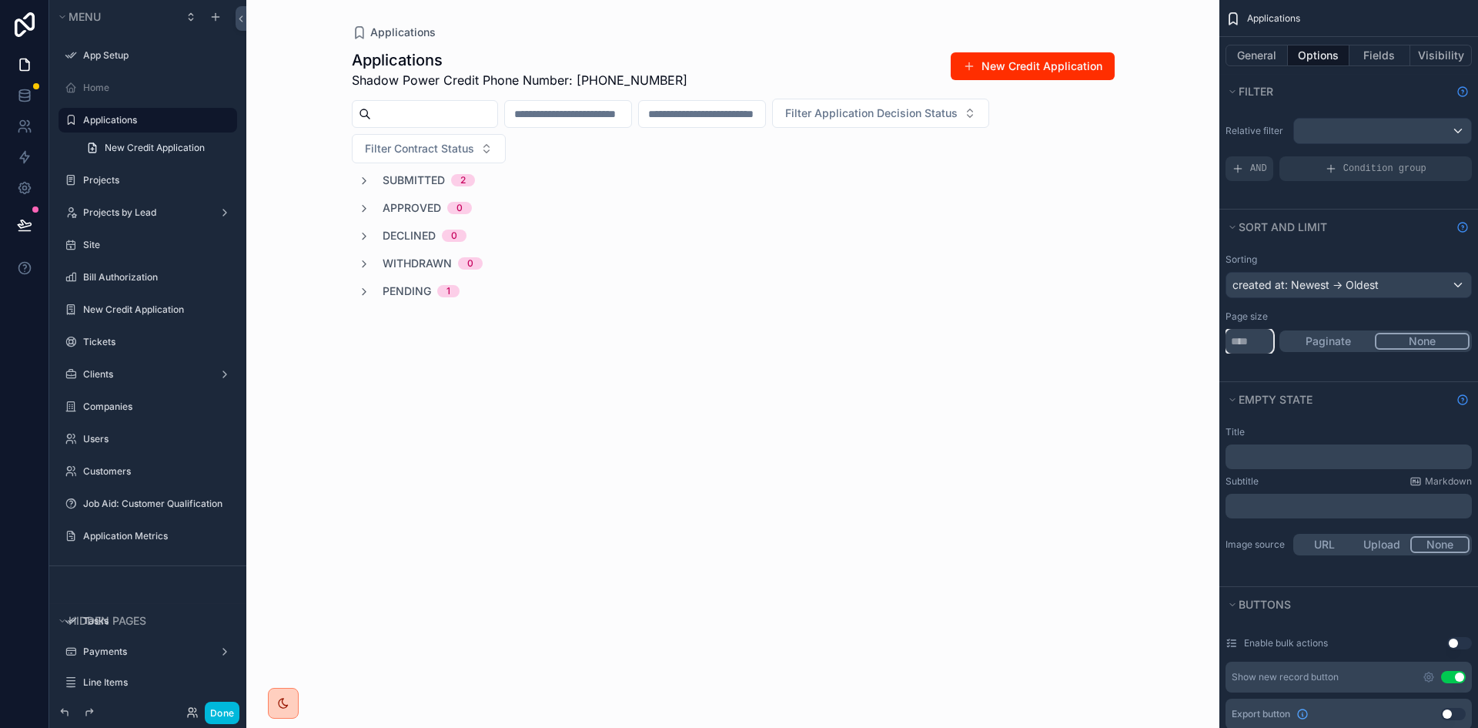
click at [1248, 340] on input "**" at bounding box center [1250, 341] width 48 height 25
click at [1072, 490] on div "Applications Applications Shadow Power Credit Phone Number: (646) 480-1793 New …" at bounding box center [732, 364] width 973 height 728
click at [1256, 341] on input "***" at bounding box center [1250, 341] width 48 height 25
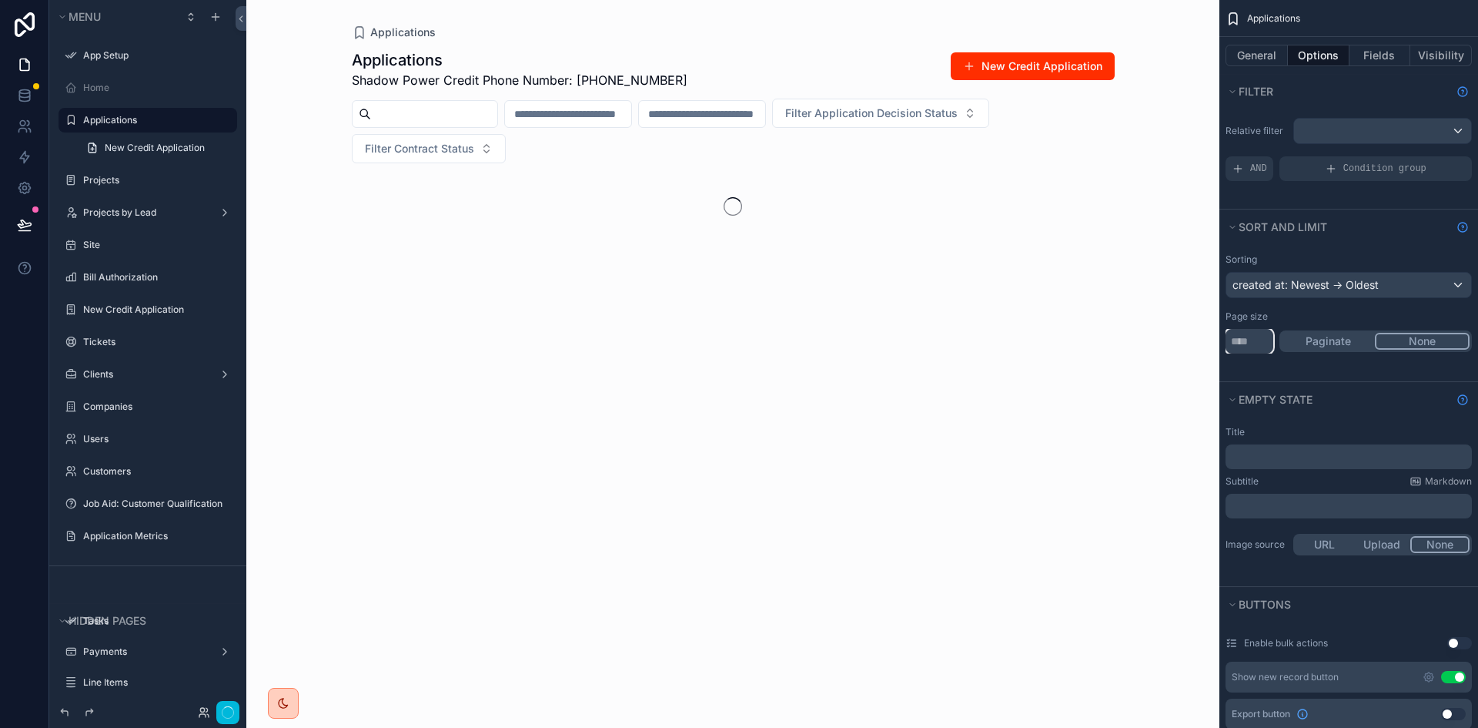
type input "****"
click at [1082, 385] on div "Applications Applications Shadow Power Credit Phone Number: (646) 480-1793 New …" at bounding box center [732, 364] width 973 height 728
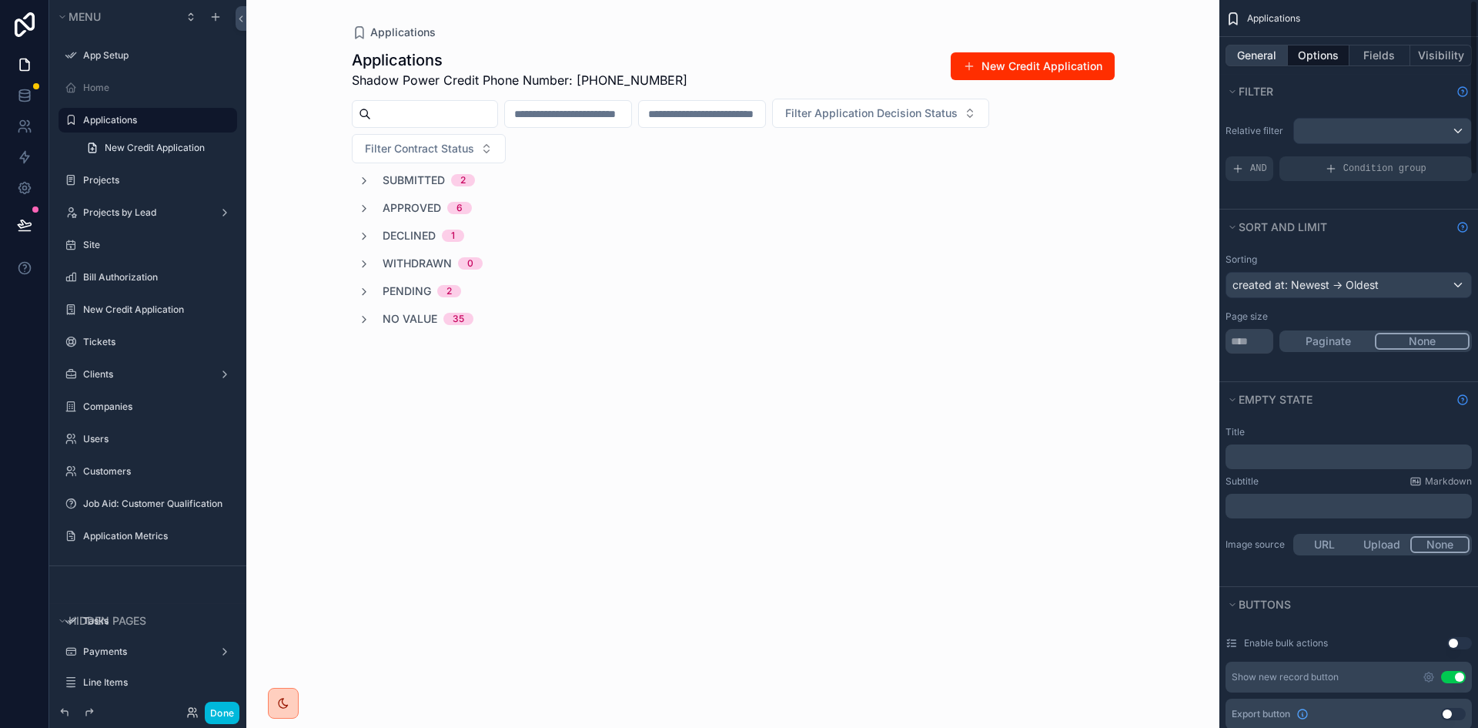
click at [1265, 54] on button "General" at bounding box center [1257, 56] width 62 height 22
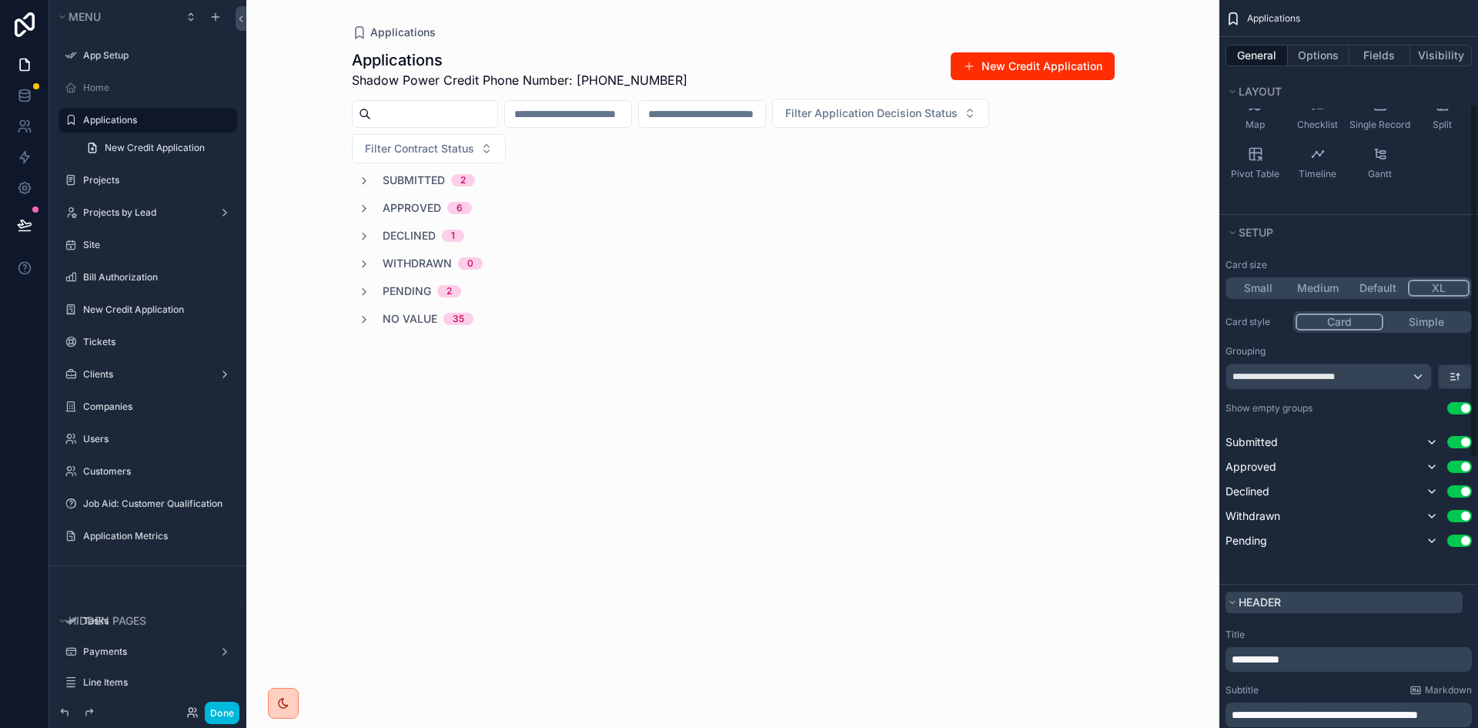
scroll to position [308, 0]
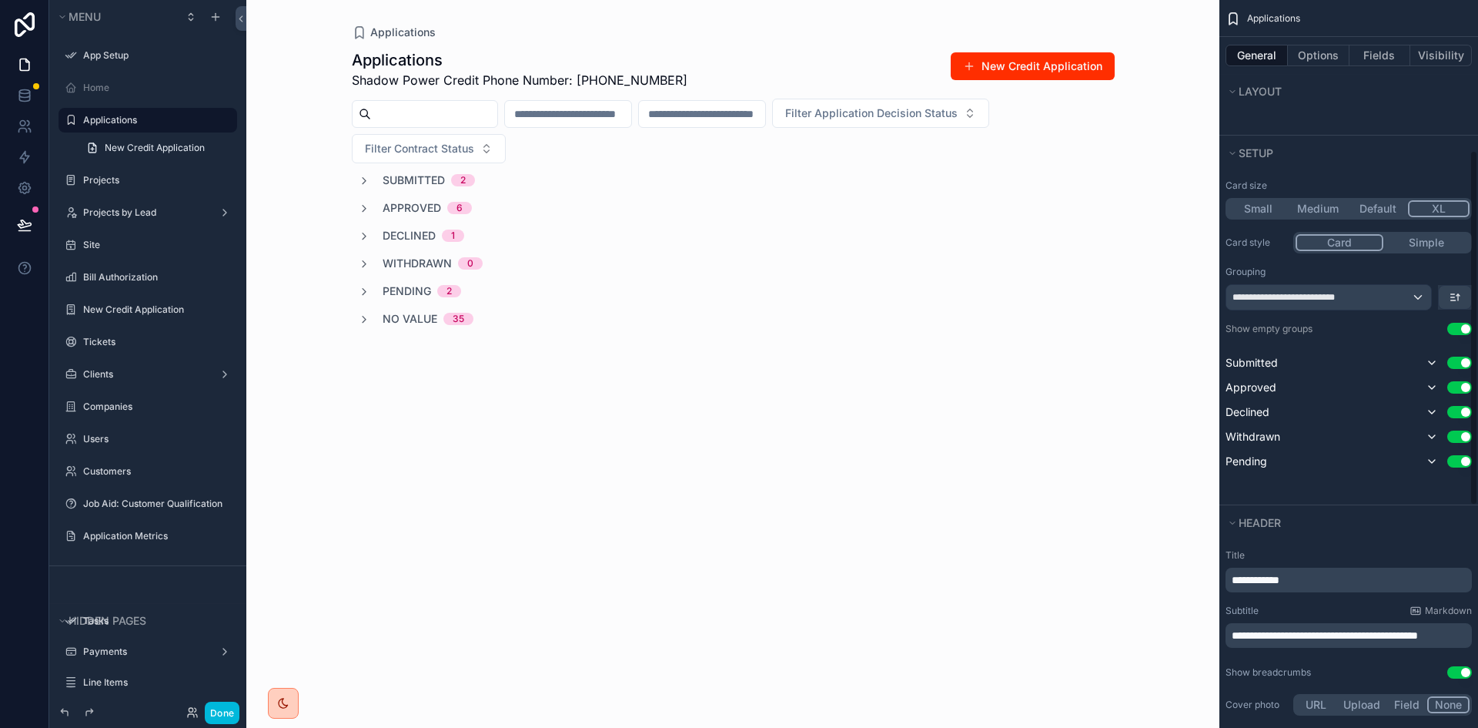
click at [1464, 326] on button "Use setting" at bounding box center [1459, 329] width 25 height 12
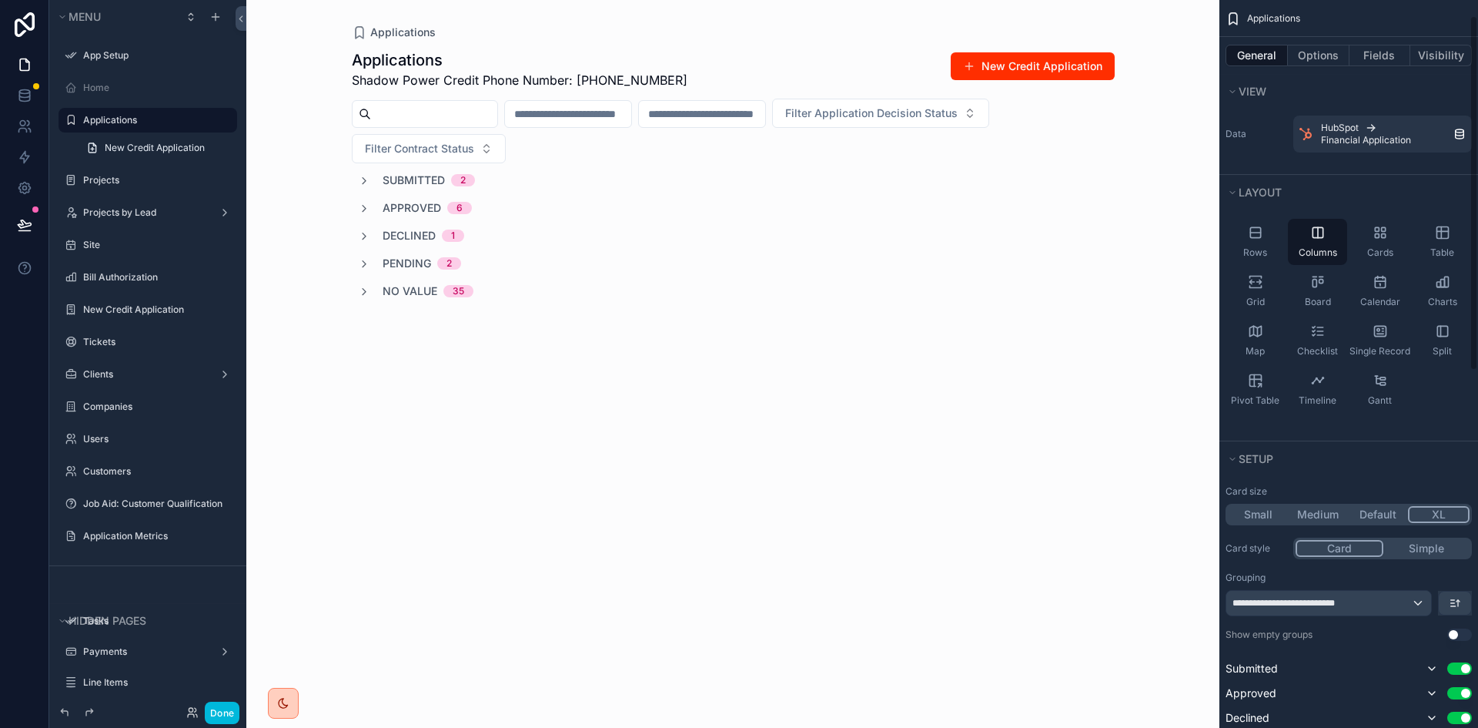
scroll to position [0, 0]
click at [1314, 290] on icon "scrollable content" at bounding box center [1317, 283] width 15 height 15
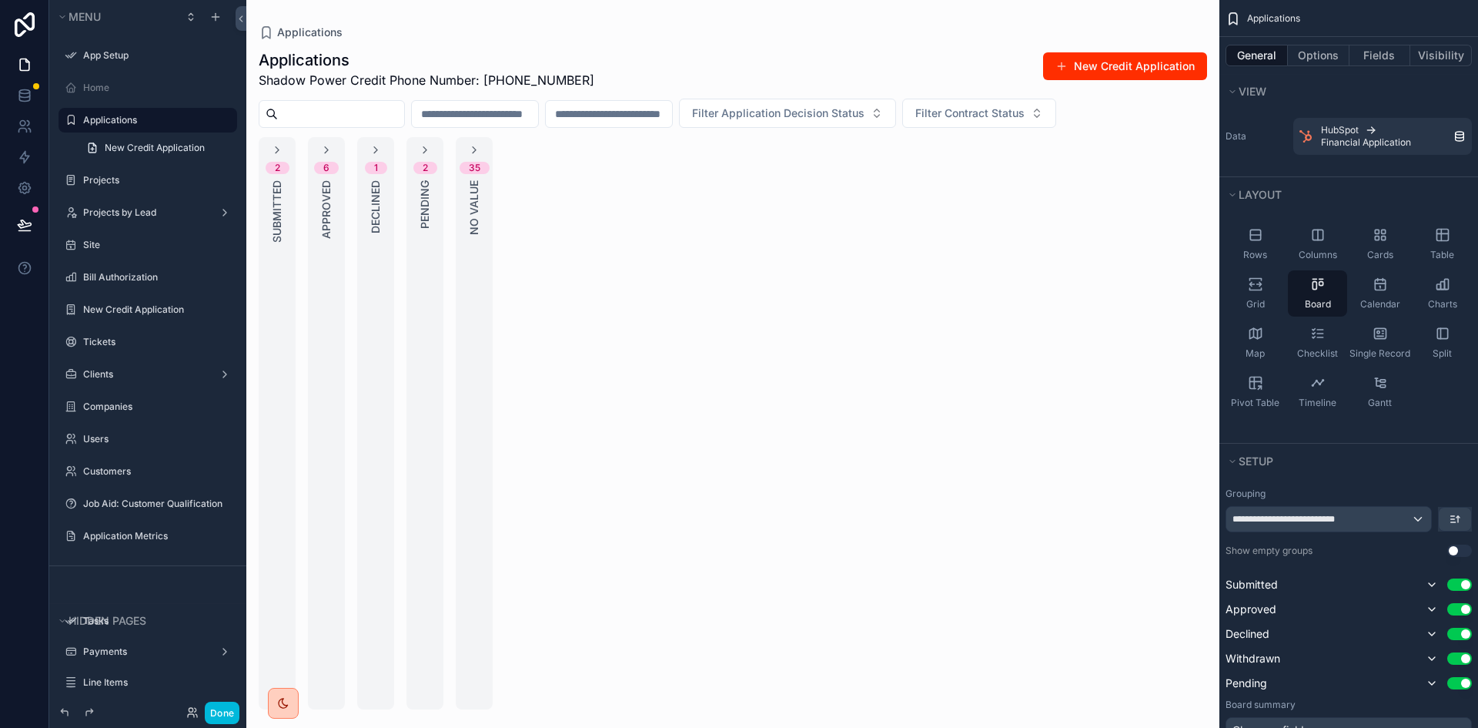
click at [328, 149] on div "scrollable content" at bounding box center [732, 364] width 973 height 728
click at [328, 149] on icon "scrollable content" at bounding box center [326, 150] width 12 height 12
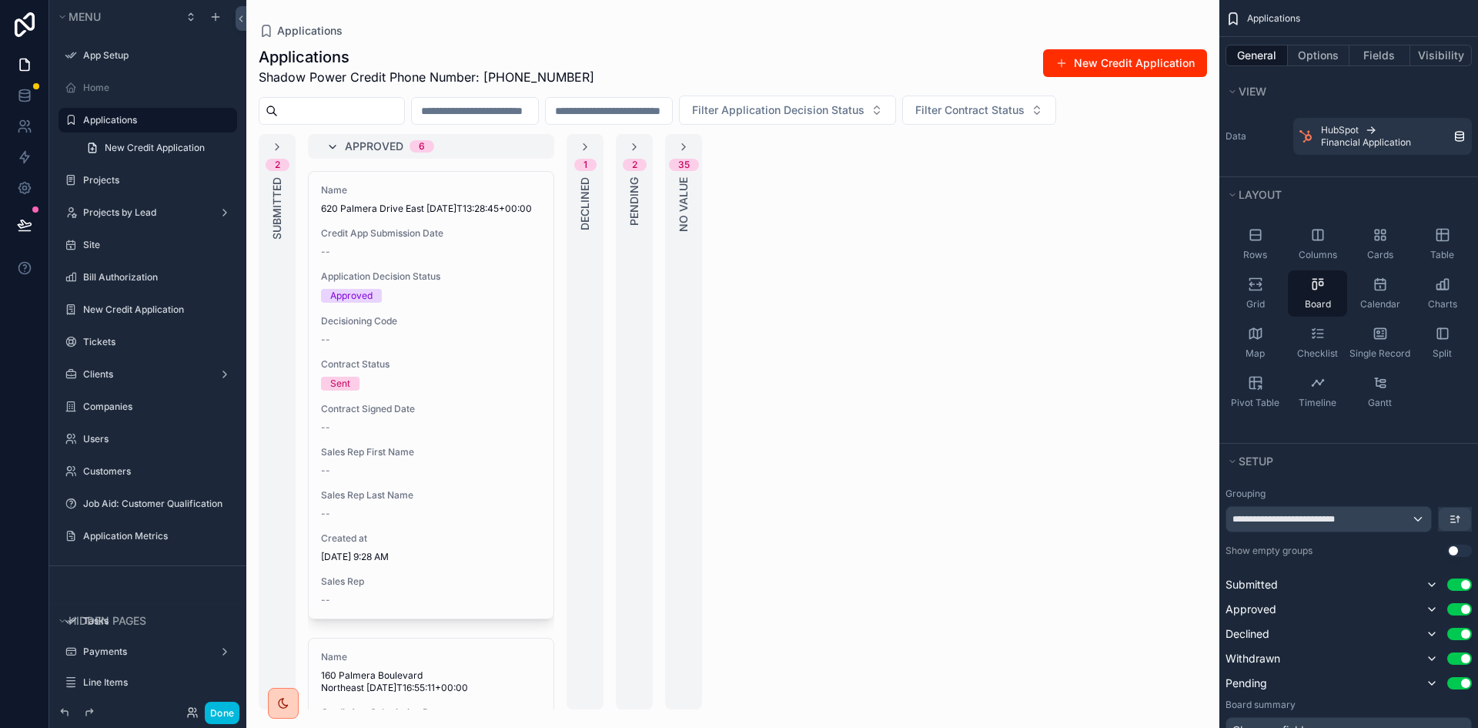
click at [336, 146] on icon "scrollable content" at bounding box center [332, 147] width 12 height 12
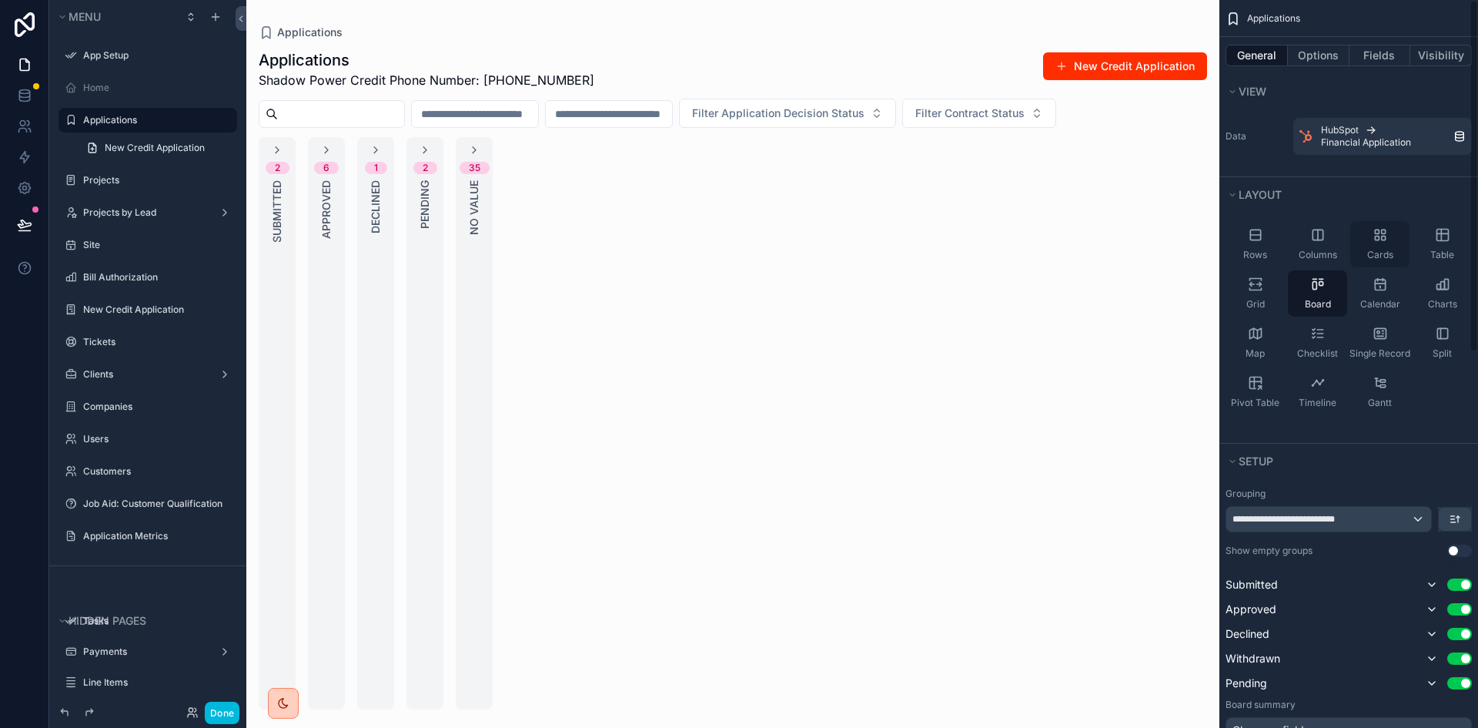
click at [1389, 242] on div "Cards" at bounding box center [1379, 244] width 59 height 46
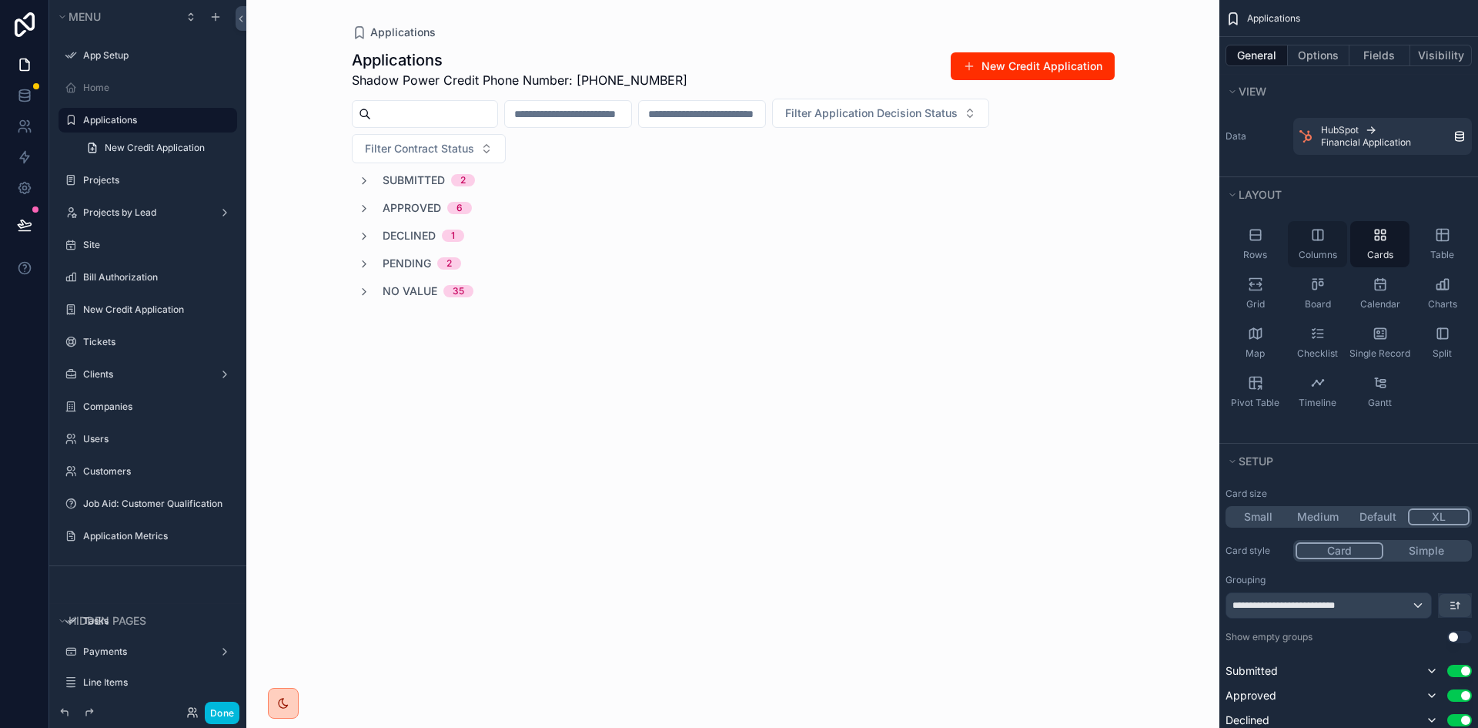
click at [1319, 252] on span "Columns" at bounding box center [1318, 255] width 38 height 12
click at [1380, 244] on div "Cards" at bounding box center [1379, 244] width 59 height 46
click at [1314, 299] on span "Board" at bounding box center [1318, 304] width 26 height 12
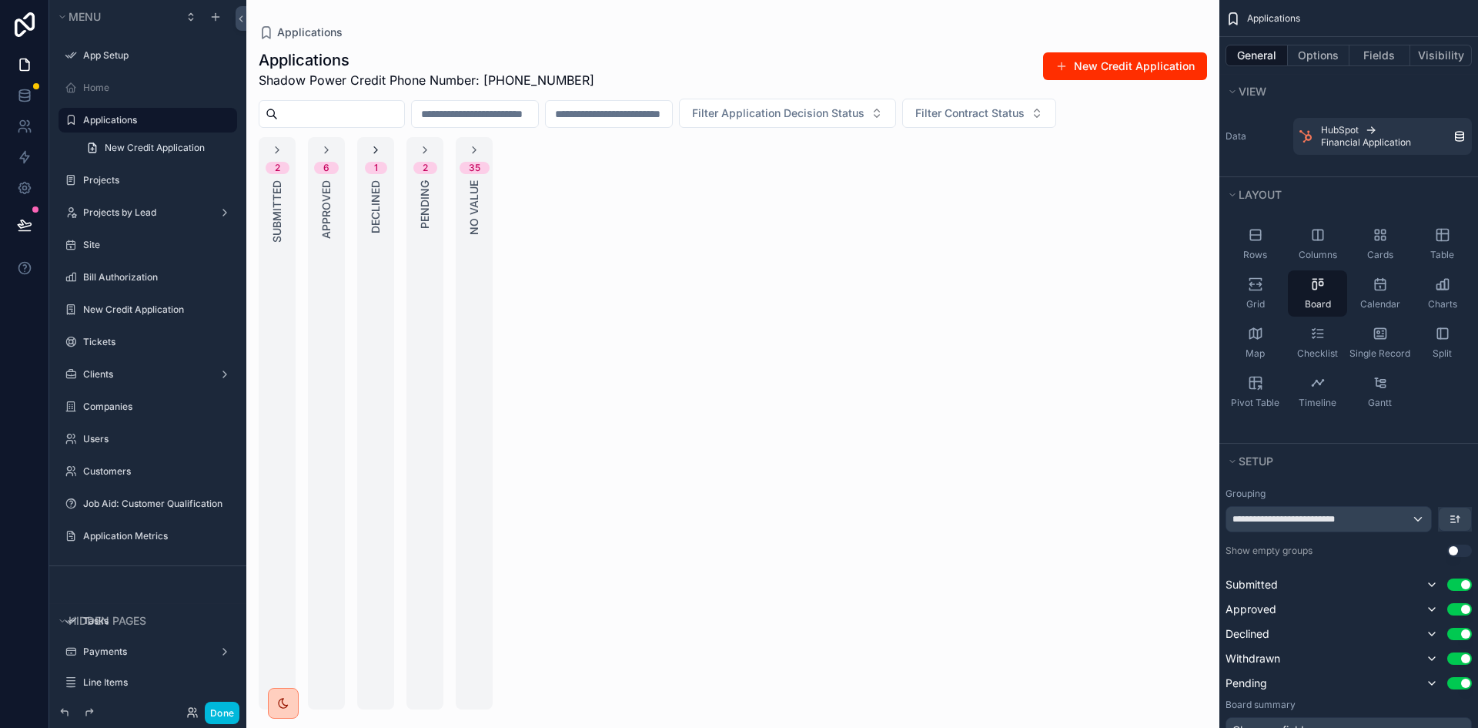
click at [377, 148] on icon "scrollable content" at bounding box center [376, 150] width 12 height 12
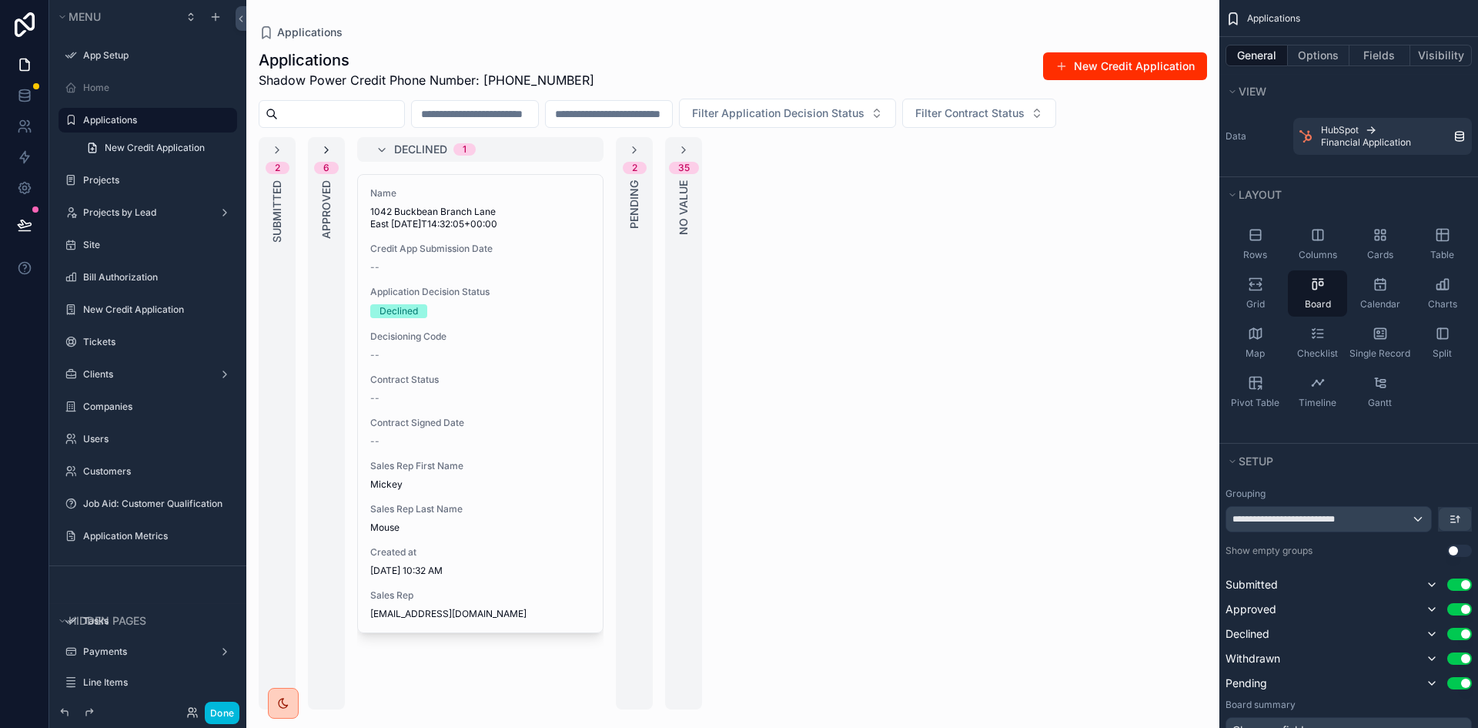
click at [326, 152] on icon "scrollable content" at bounding box center [326, 150] width 12 height 12
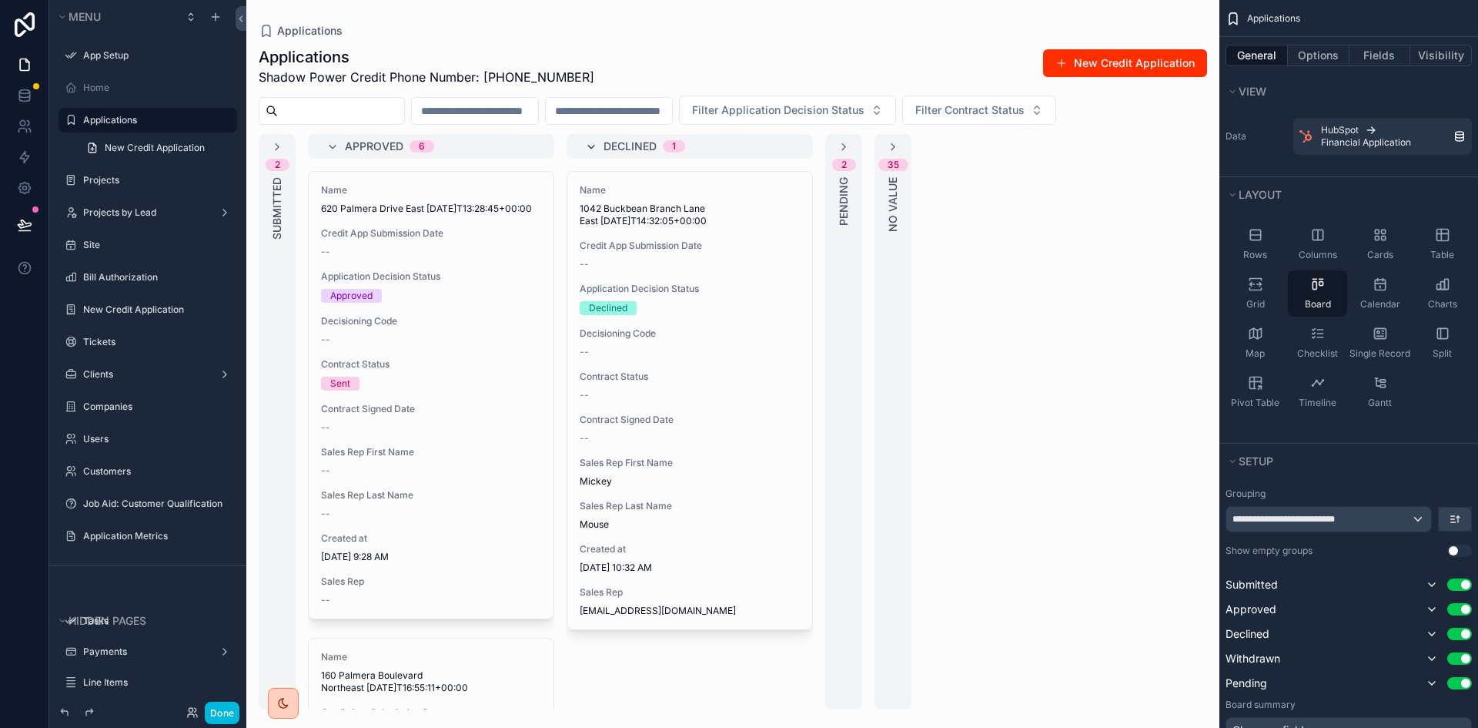
click at [591, 146] on icon "scrollable content" at bounding box center [591, 147] width 12 height 12
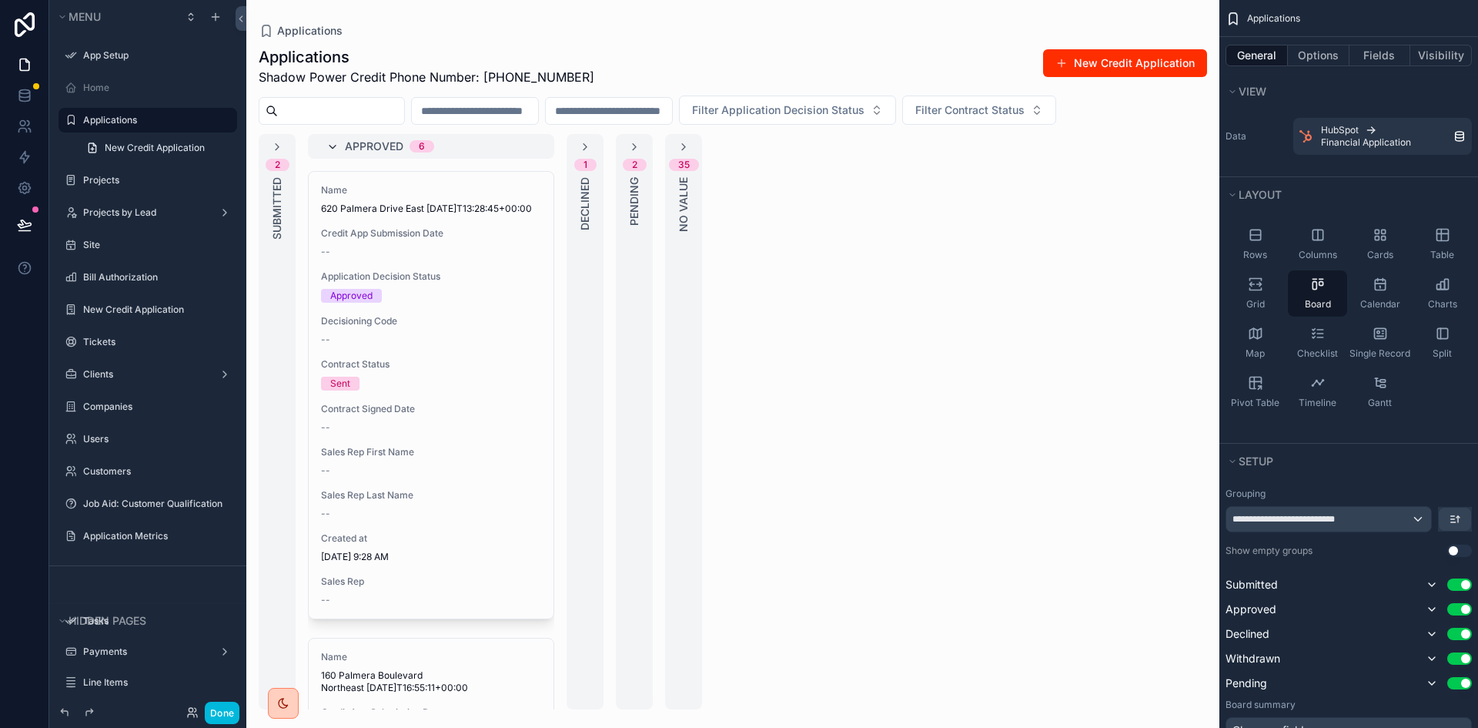
click at [333, 151] on icon "scrollable content" at bounding box center [332, 147] width 12 height 12
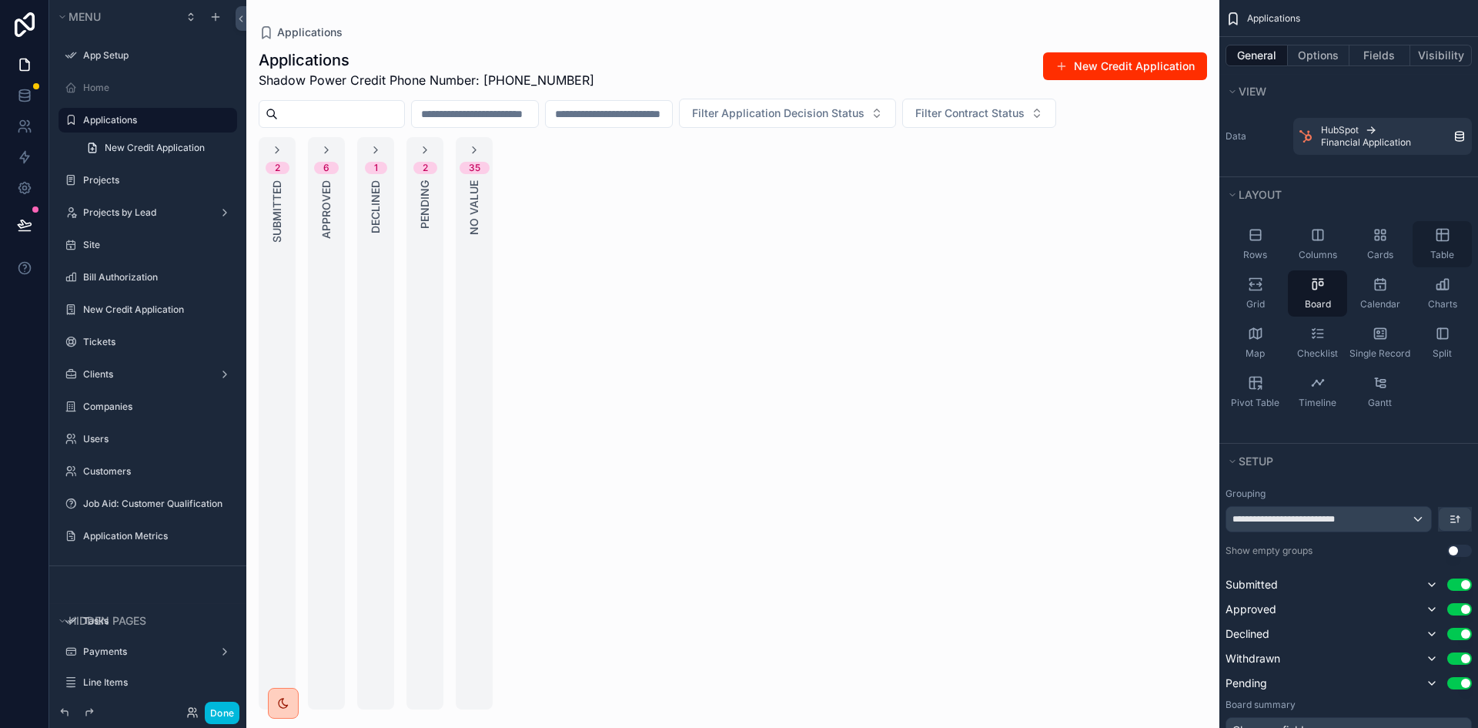
click at [1443, 238] on icon "scrollable content" at bounding box center [1442, 234] width 15 height 15
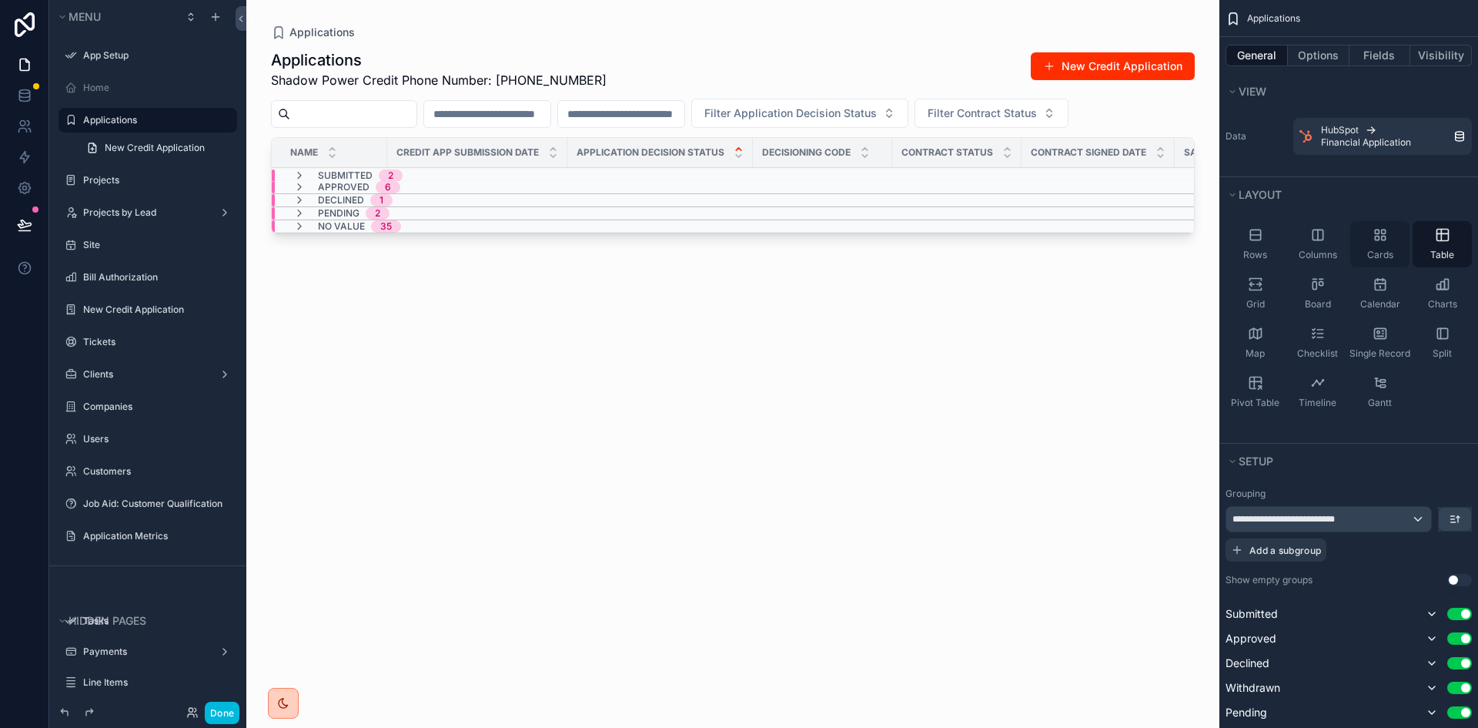
click at [1373, 247] on div "Cards" at bounding box center [1379, 244] width 59 height 46
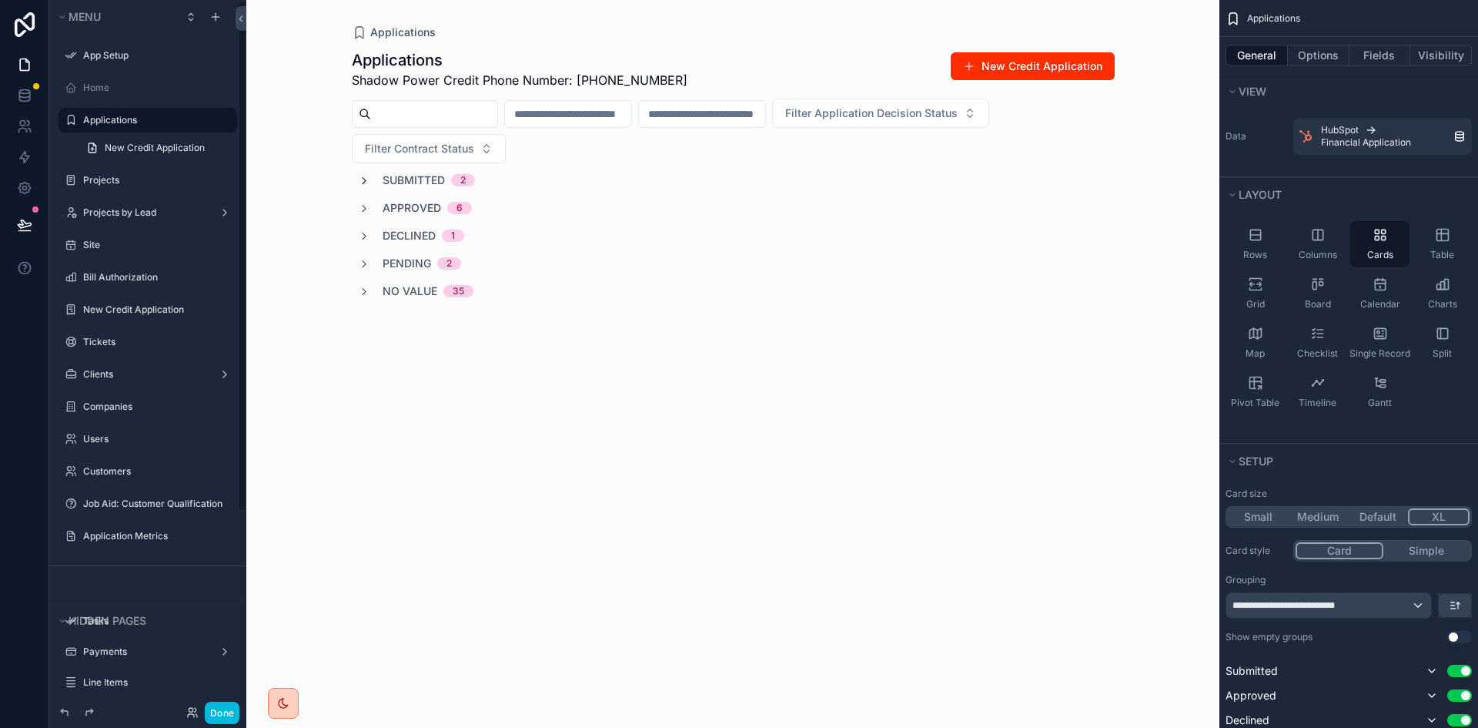
click at [360, 180] on icon "scrollable content" at bounding box center [364, 181] width 12 height 12
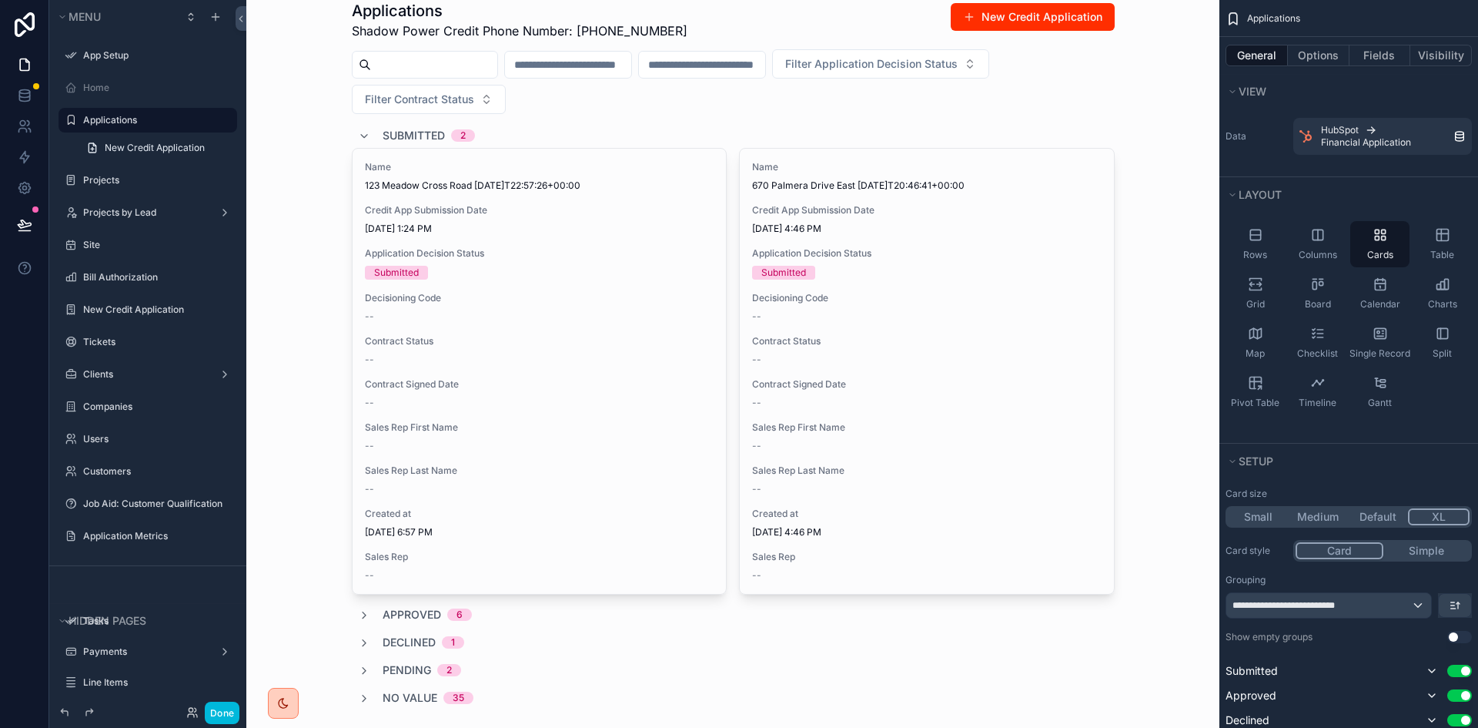
scroll to position [76, 0]
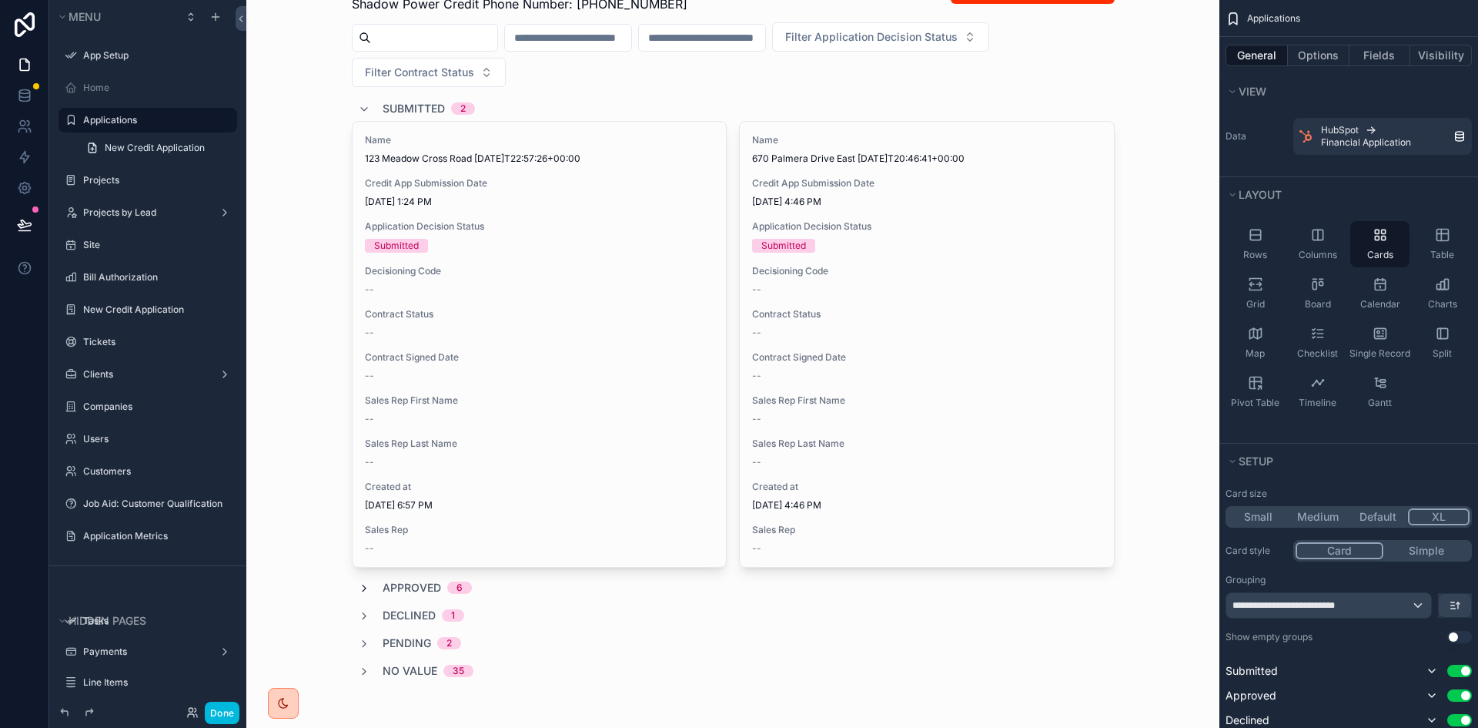
click at [358, 584] on icon "scrollable content" at bounding box center [364, 588] width 12 height 12
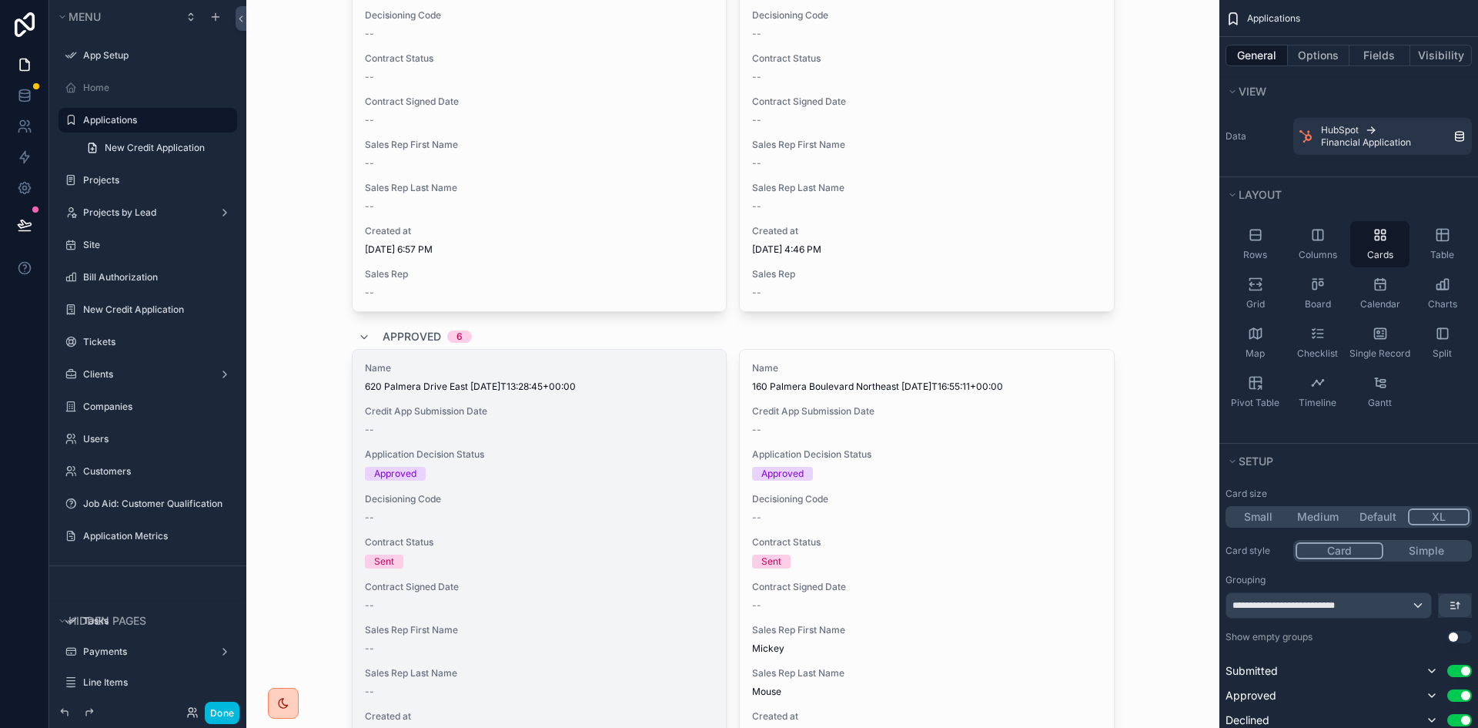
scroll to position [222, 0]
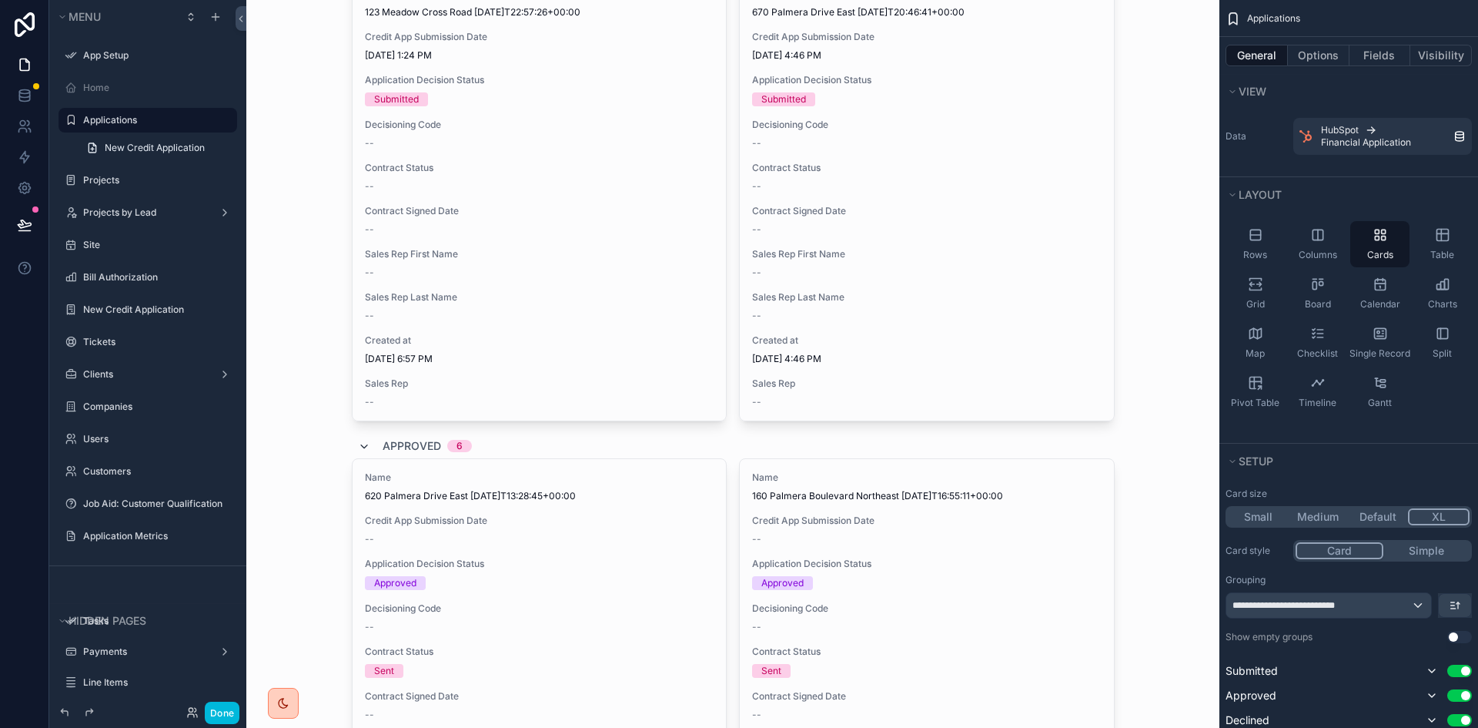
click at [358, 447] on icon "scrollable content" at bounding box center [364, 446] width 12 height 12
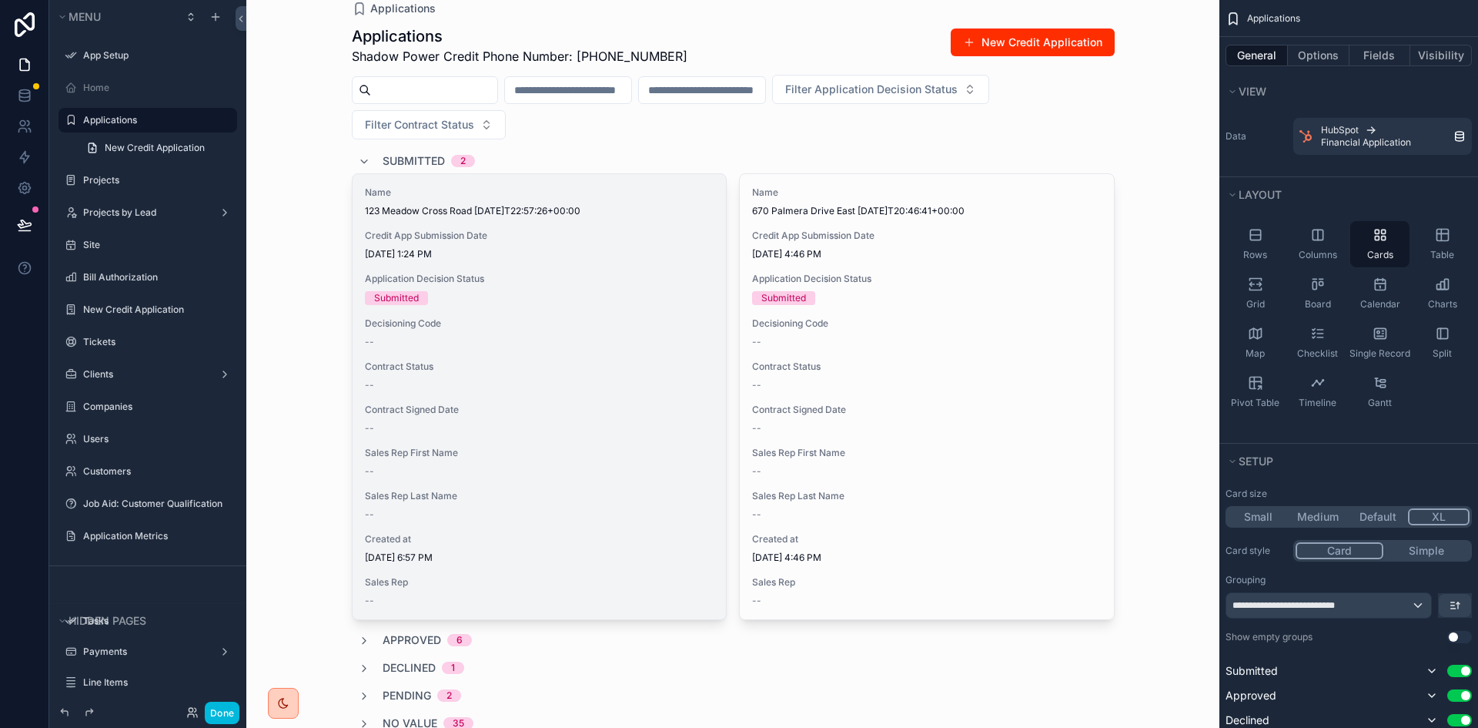
scroll to position [0, 0]
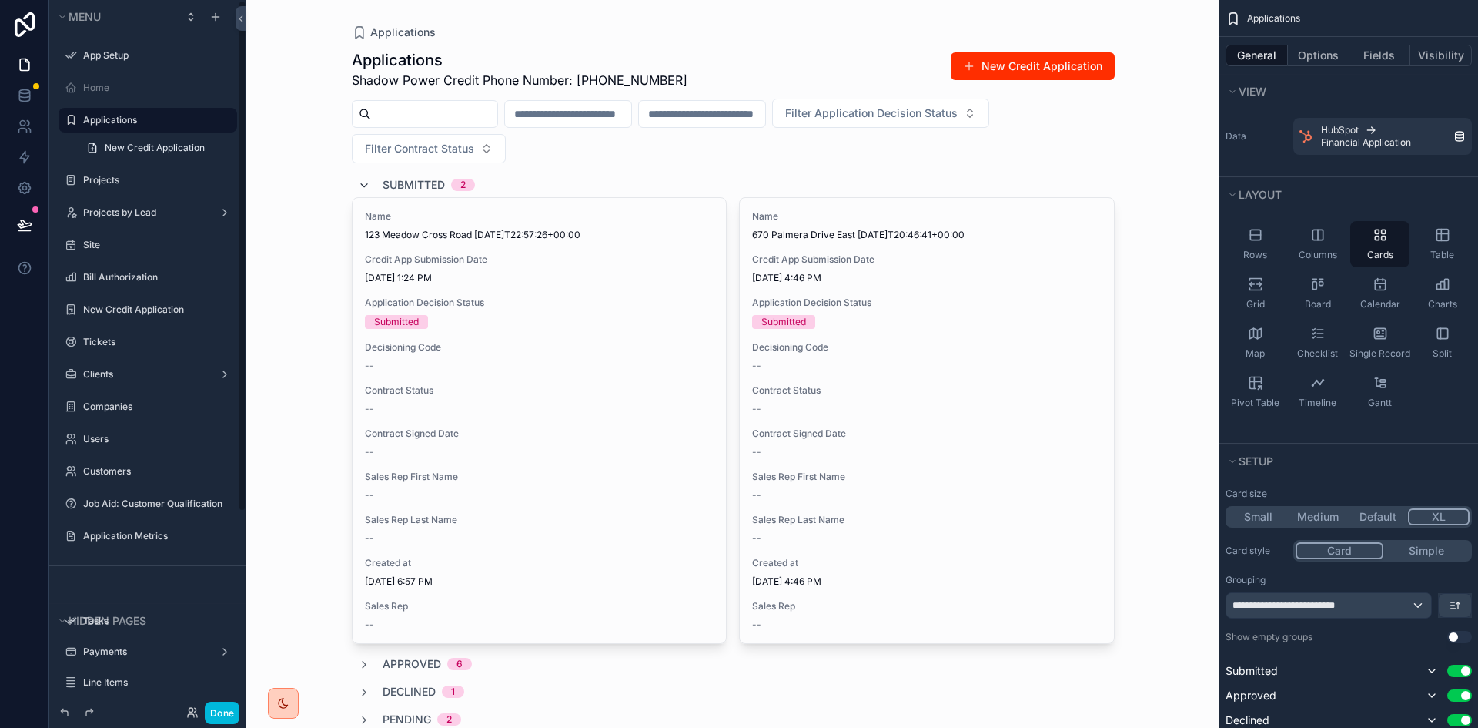
click at [359, 185] on icon "scrollable content" at bounding box center [364, 185] width 12 height 12
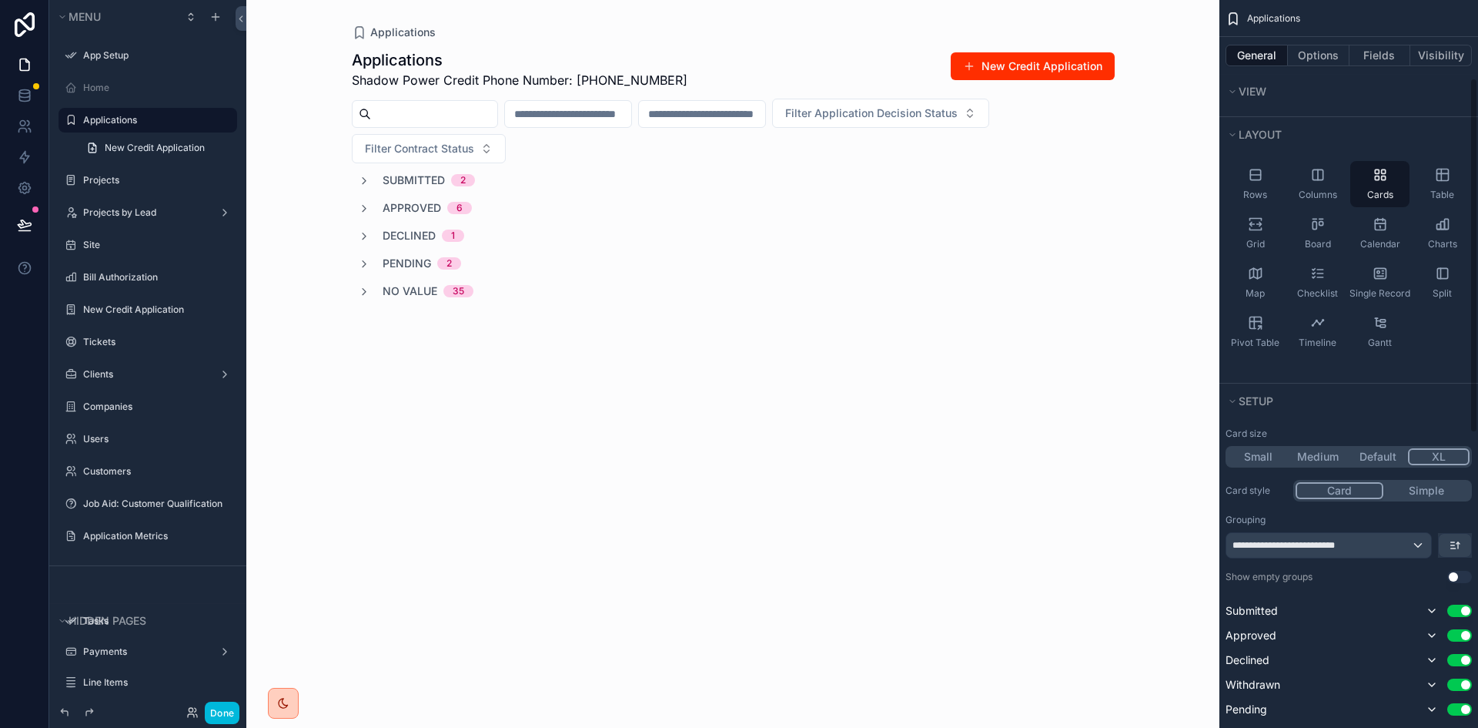
scroll to position [231, 0]
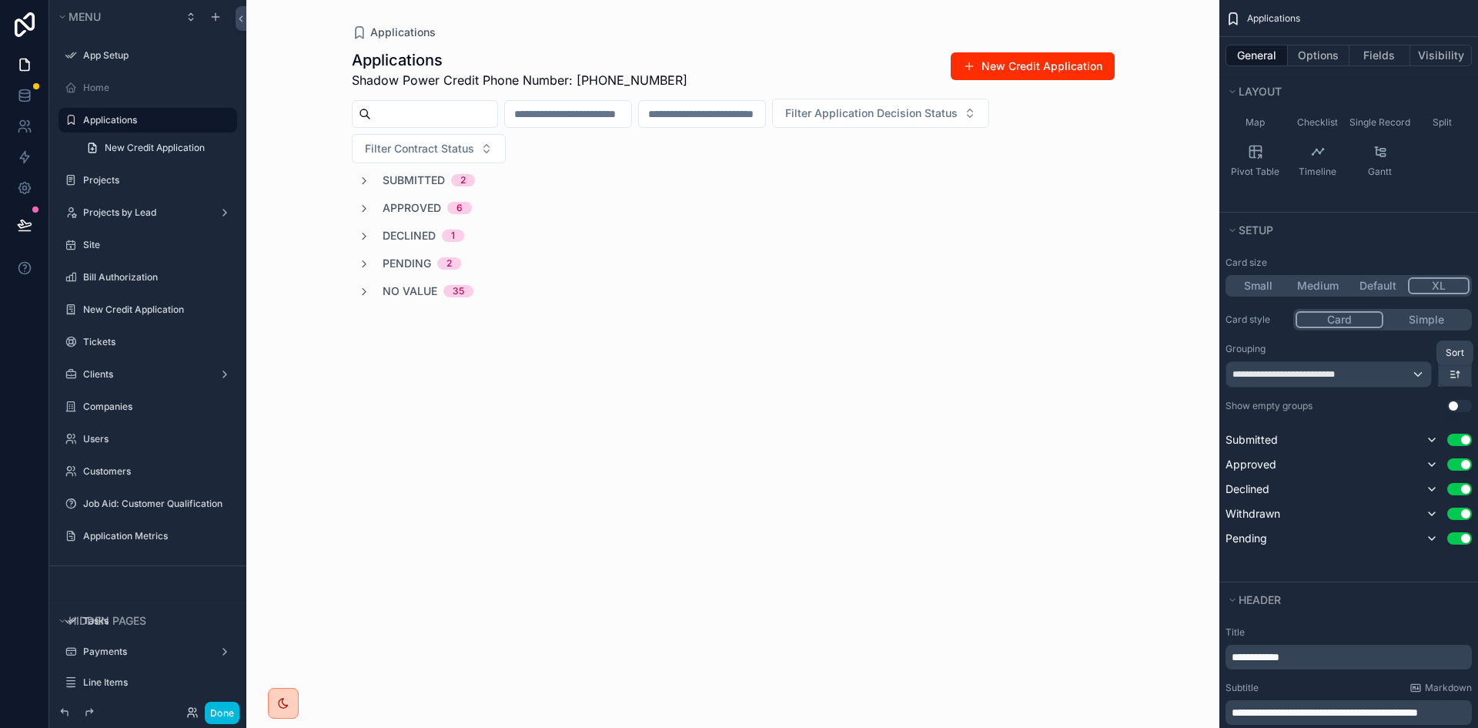
click at [1457, 376] on icon "scrollable content" at bounding box center [1455, 374] width 12 height 12
click at [1458, 376] on div "scrollable content" at bounding box center [739, 364] width 1478 height 728
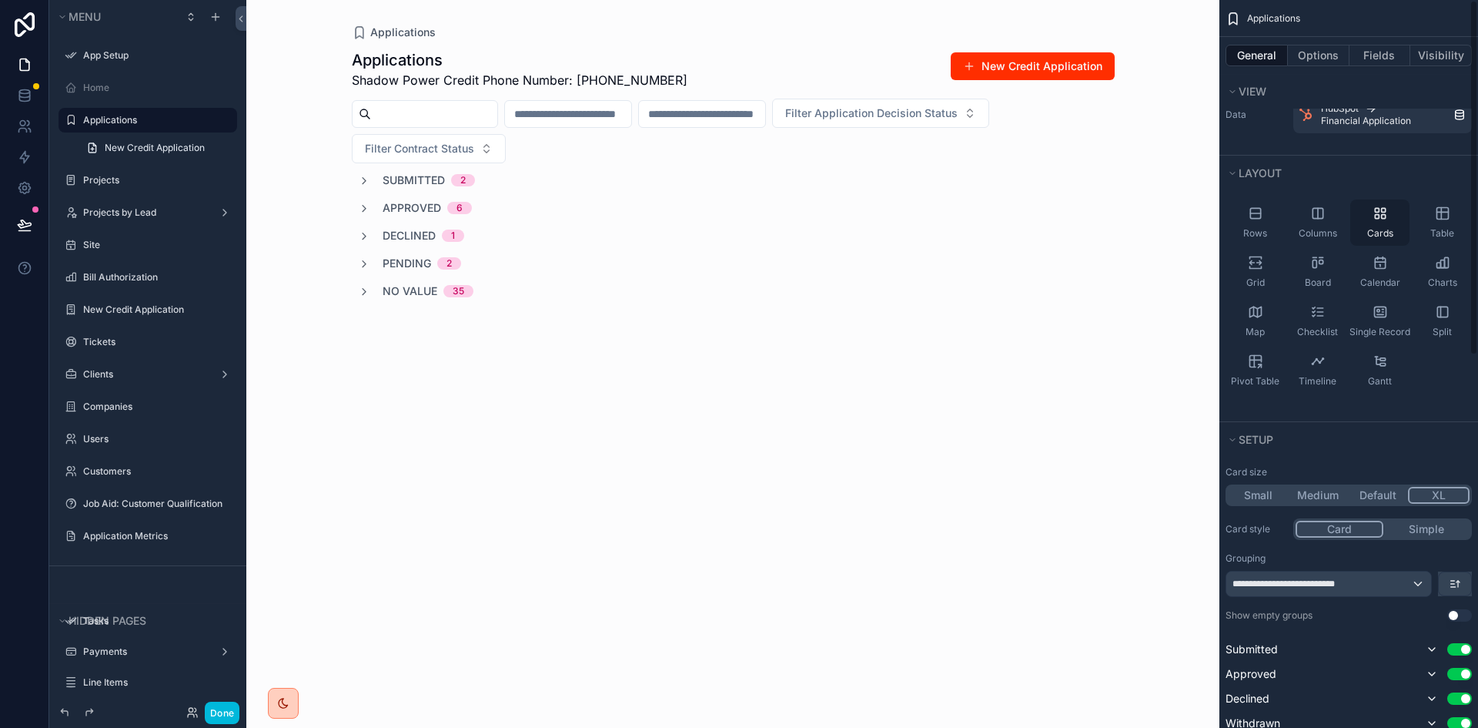
scroll to position [0, 0]
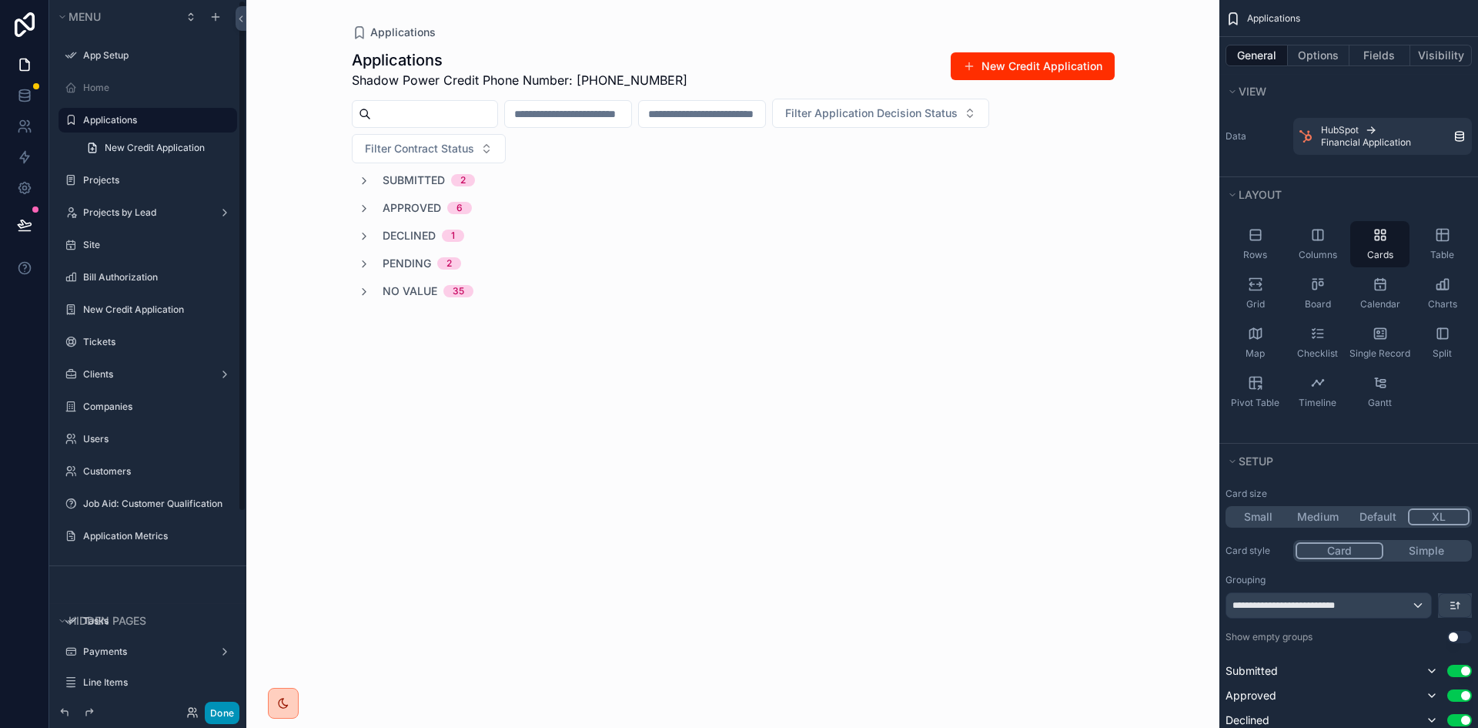
click at [226, 718] on button "Done" at bounding box center [222, 712] width 35 height 22
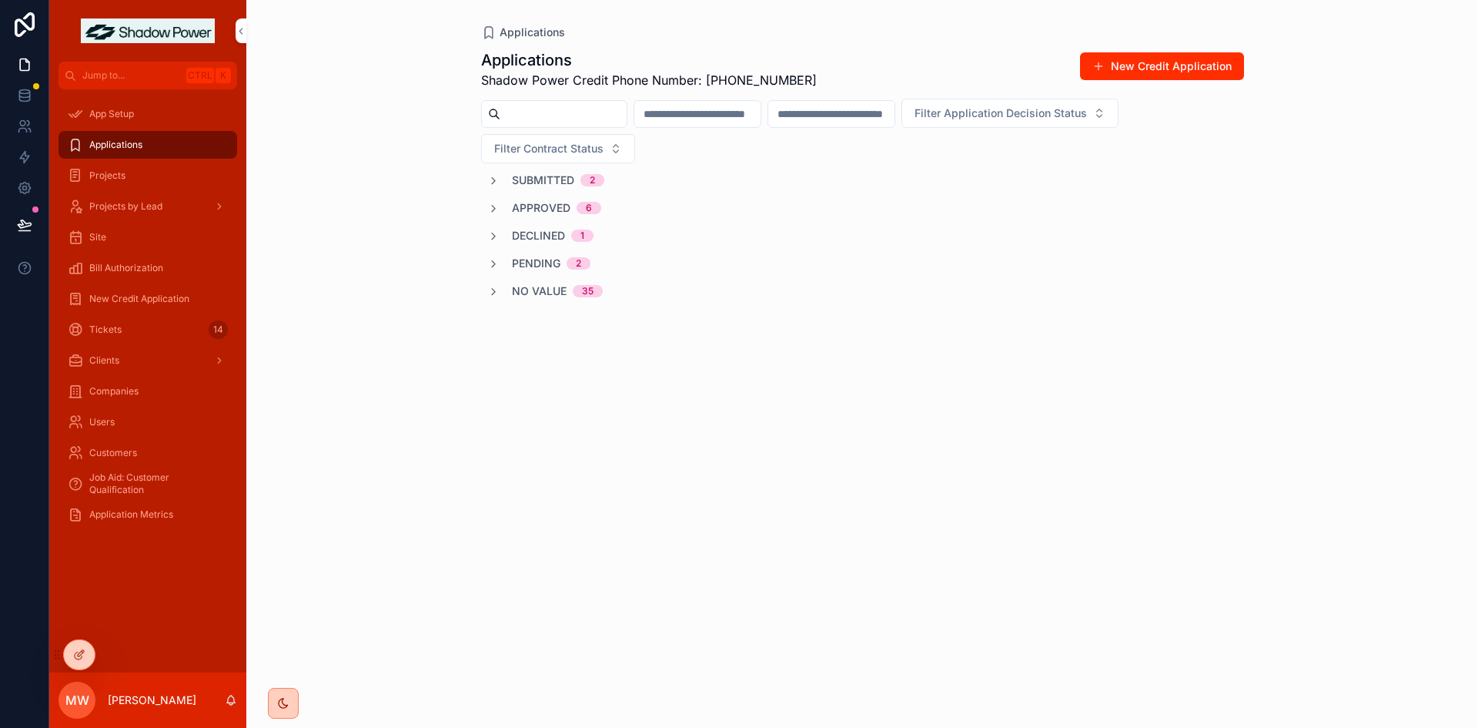
click at [100, 182] on div "Projects" at bounding box center [148, 175] width 160 height 25
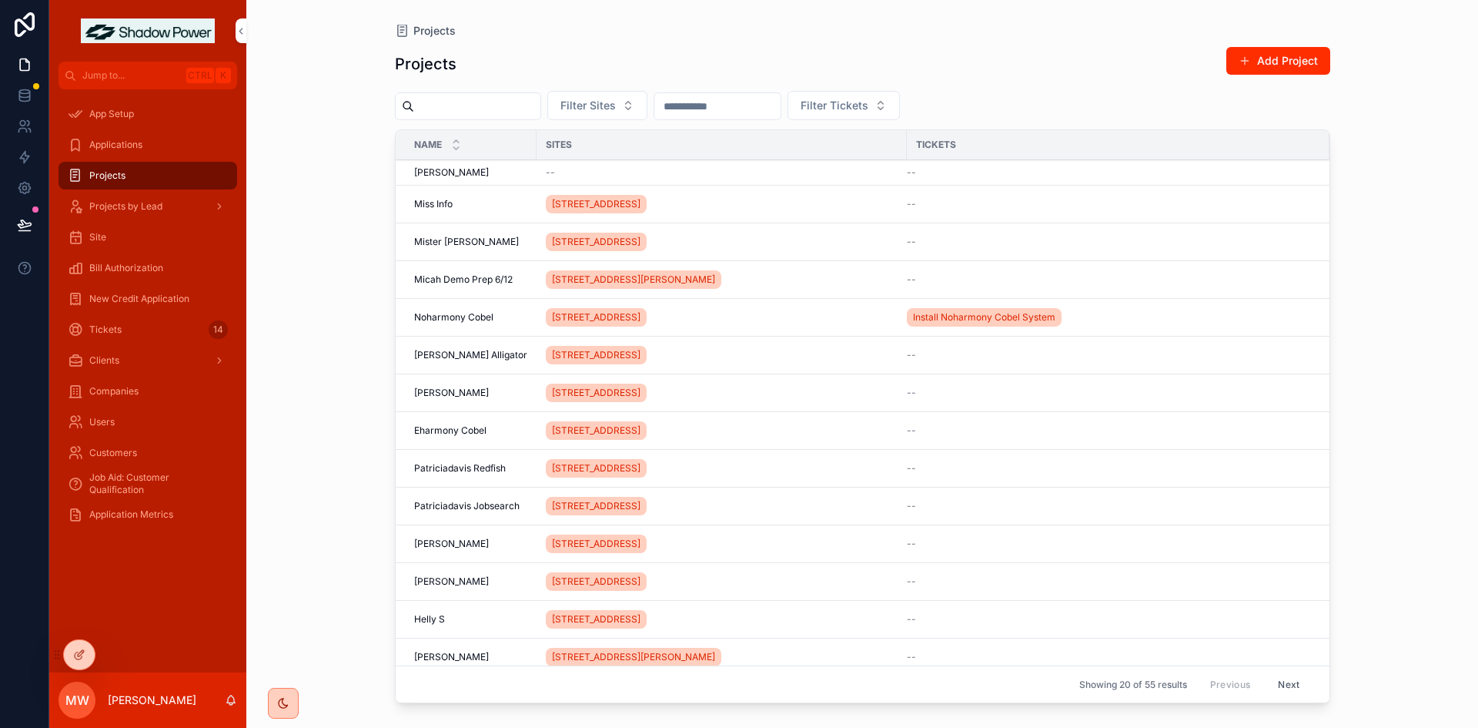
click at [123, 206] on span "Projects by Lead" at bounding box center [125, 206] width 73 height 12
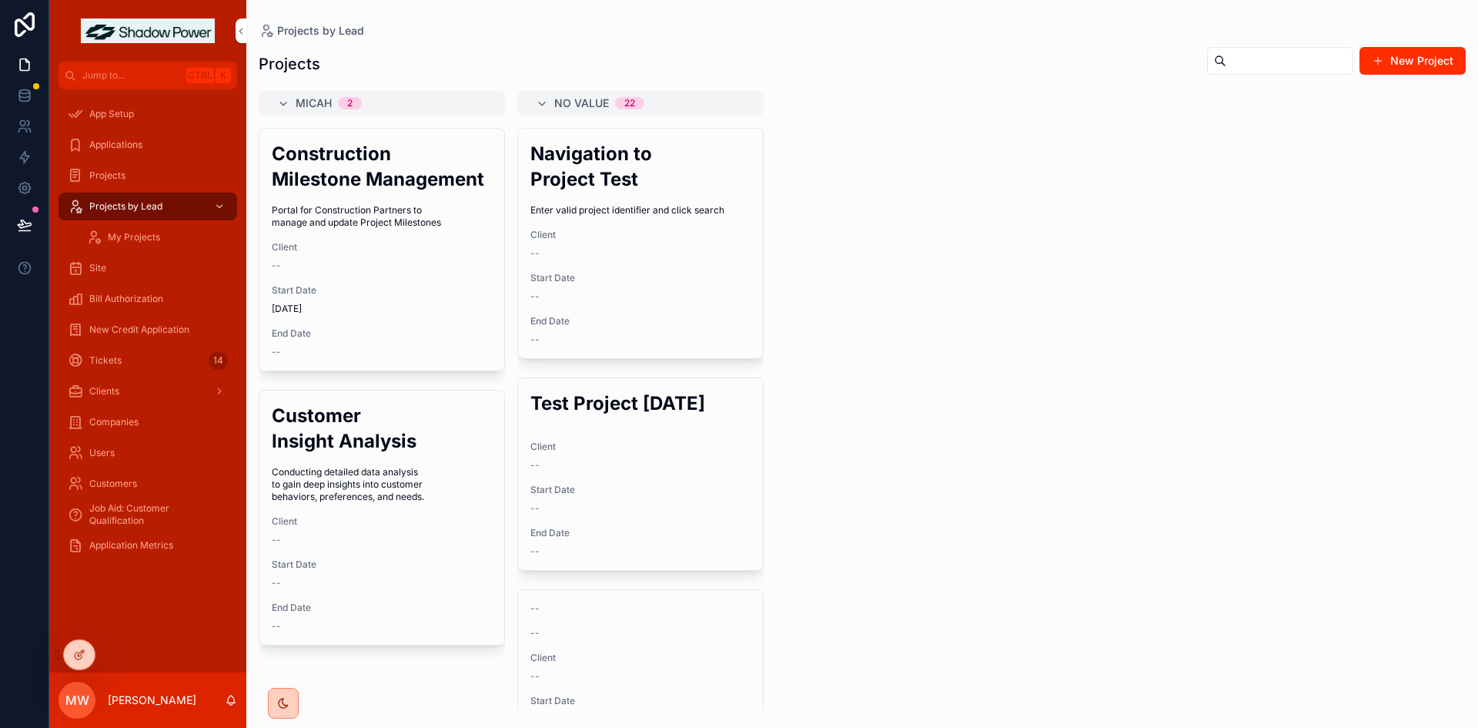
click at [217, 202] on icon "scrollable content" at bounding box center [219, 206] width 11 height 11
click at [218, 204] on icon "scrollable content" at bounding box center [219, 206] width 11 height 11
click at [112, 237] on span "My Projects" at bounding box center [134, 237] width 52 height 12
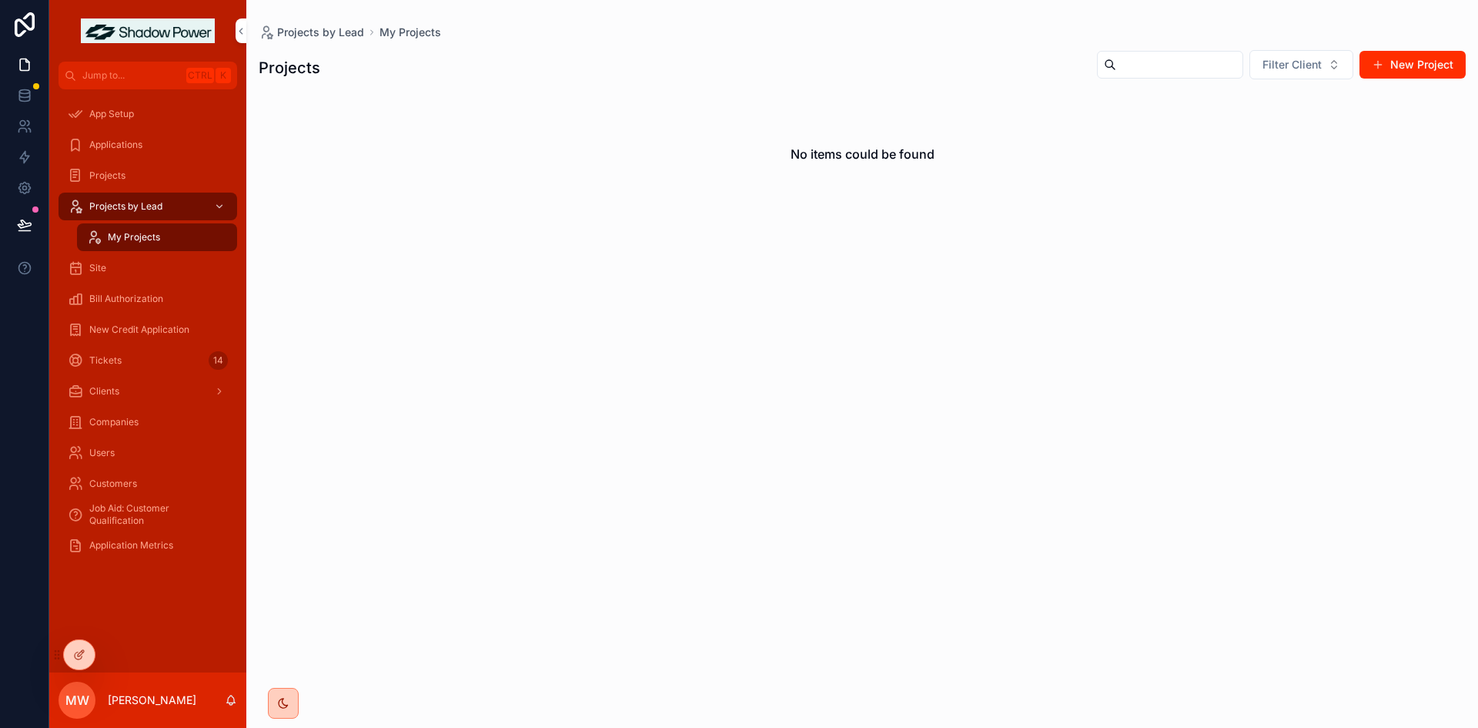
click at [221, 205] on icon "scrollable content" at bounding box center [219, 206] width 11 height 11
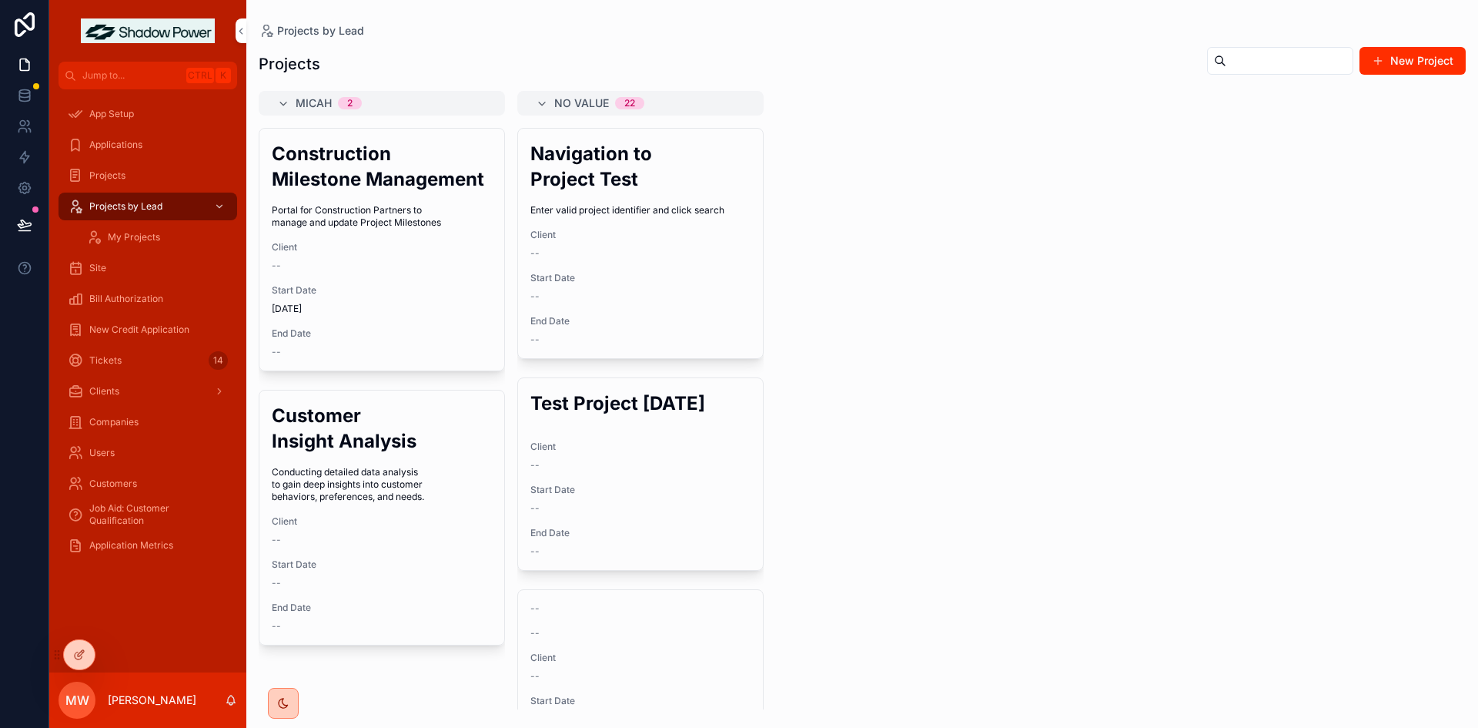
click at [220, 202] on icon "scrollable content" at bounding box center [219, 206] width 11 height 11
click at [98, 263] on span "Site" at bounding box center [97, 268] width 17 height 12
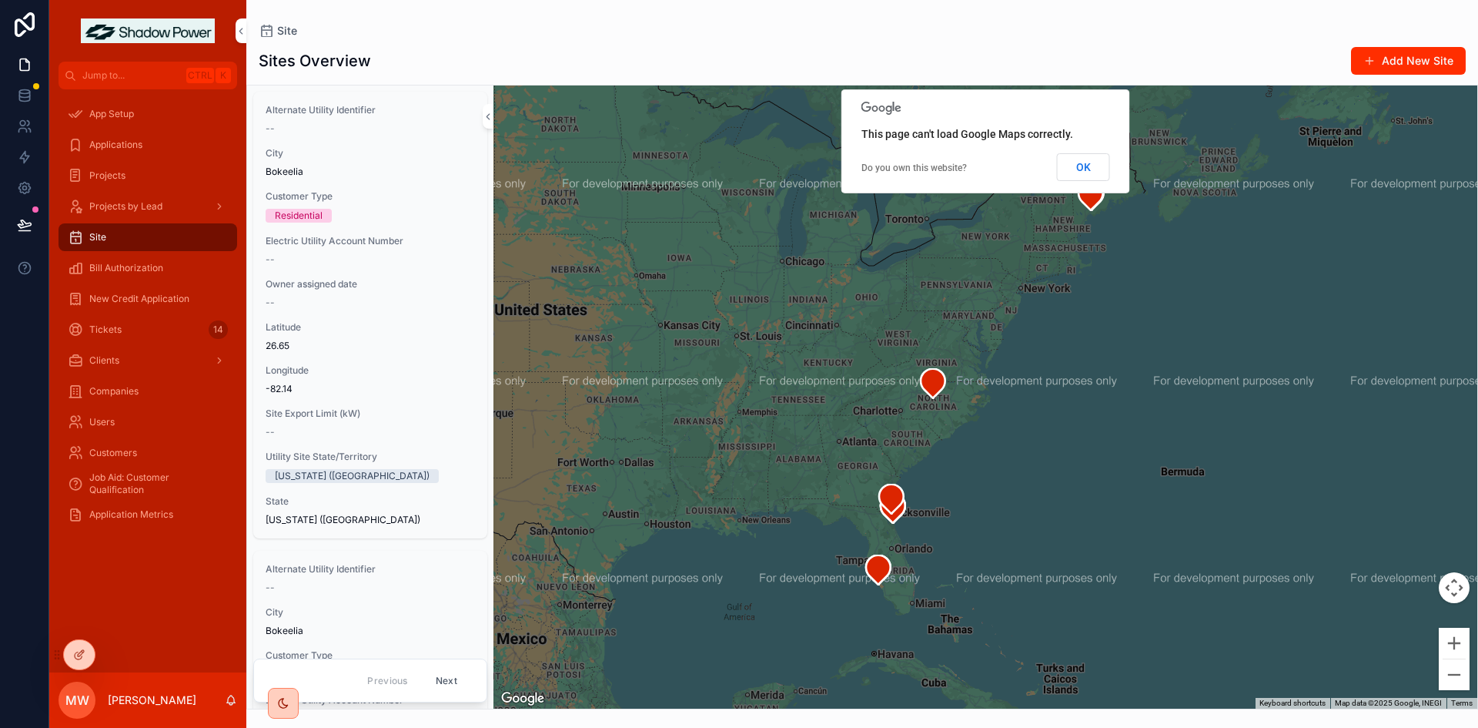
click at [140, 264] on span "Bill Authorization" at bounding box center [126, 268] width 74 height 12
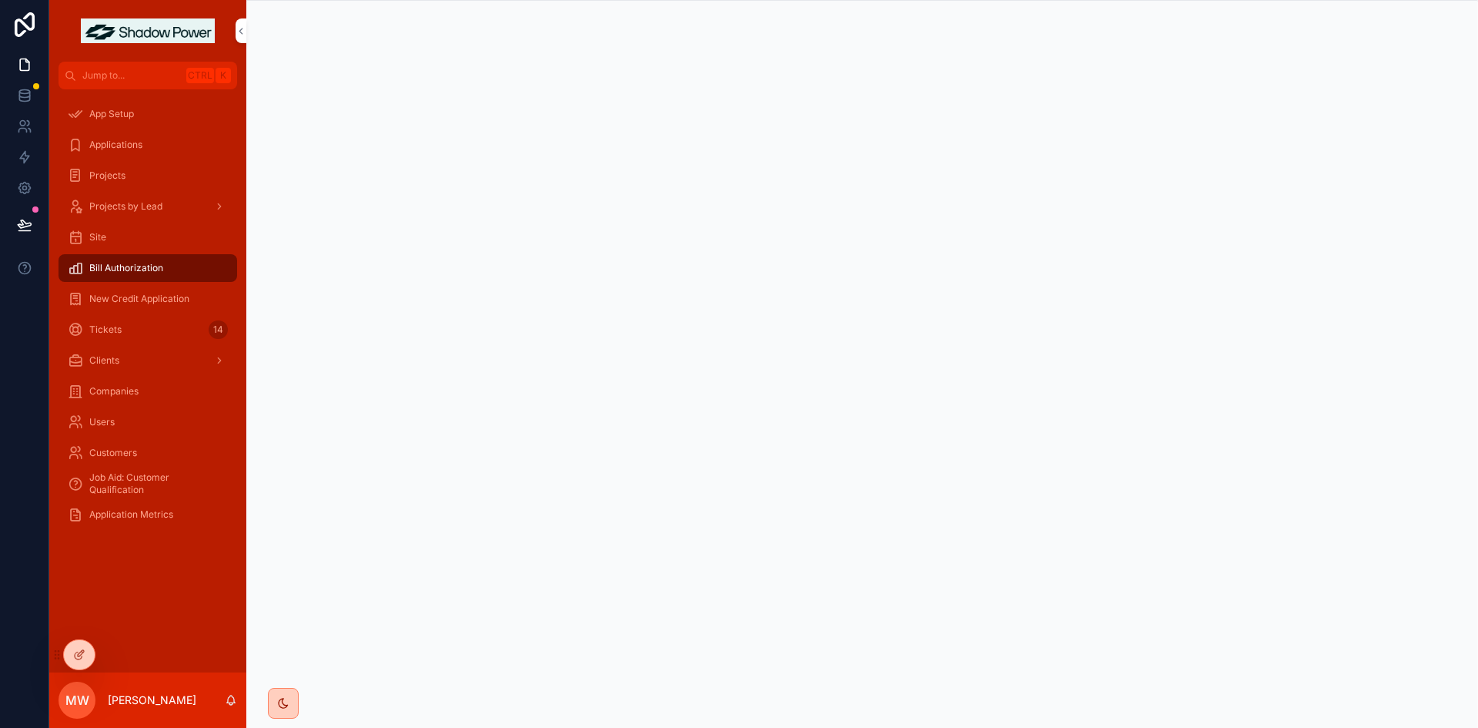
click at [156, 301] on span "New Credit Application" at bounding box center [139, 299] width 100 height 12
click at [109, 328] on span "Tickets" at bounding box center [105, 329] width 32 height 12
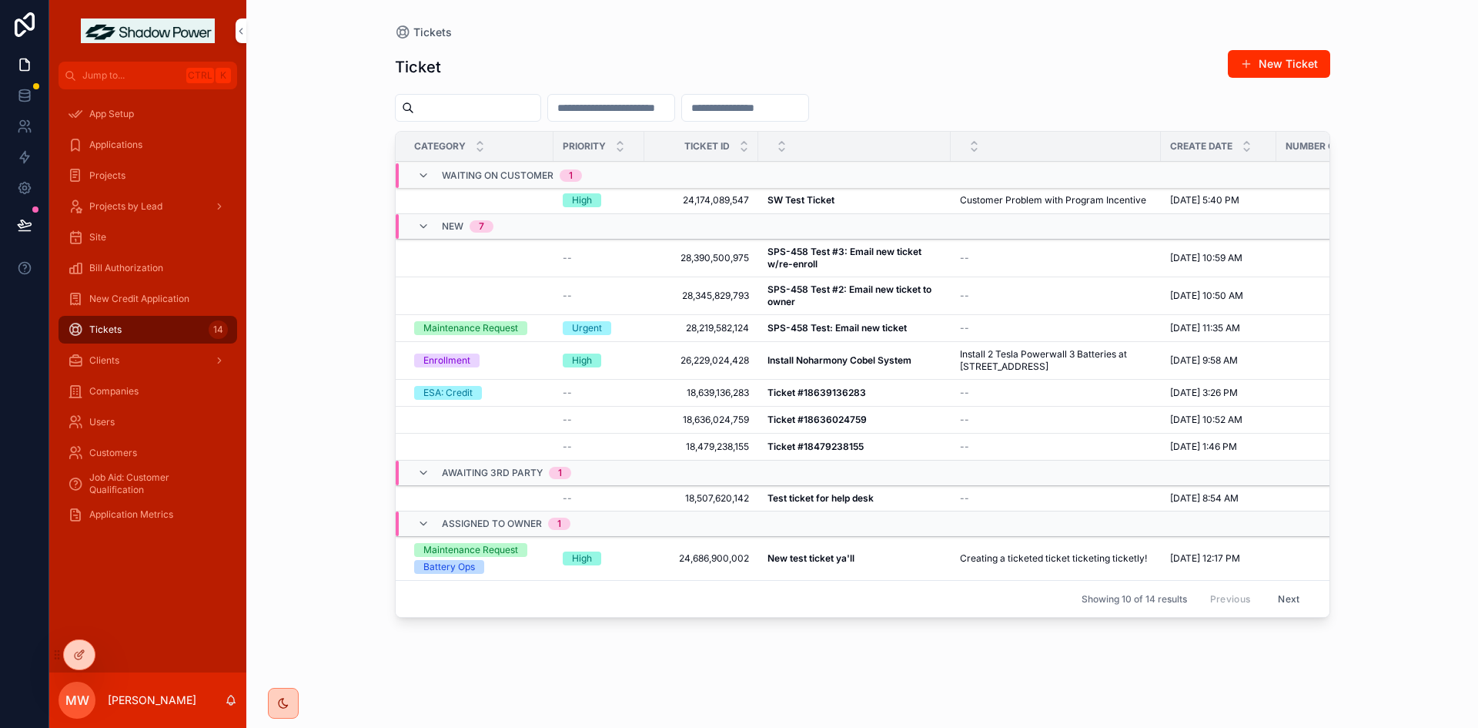
click at [110, 362] on span "Clients" at bounding box center [104, 360] width 30 height 12
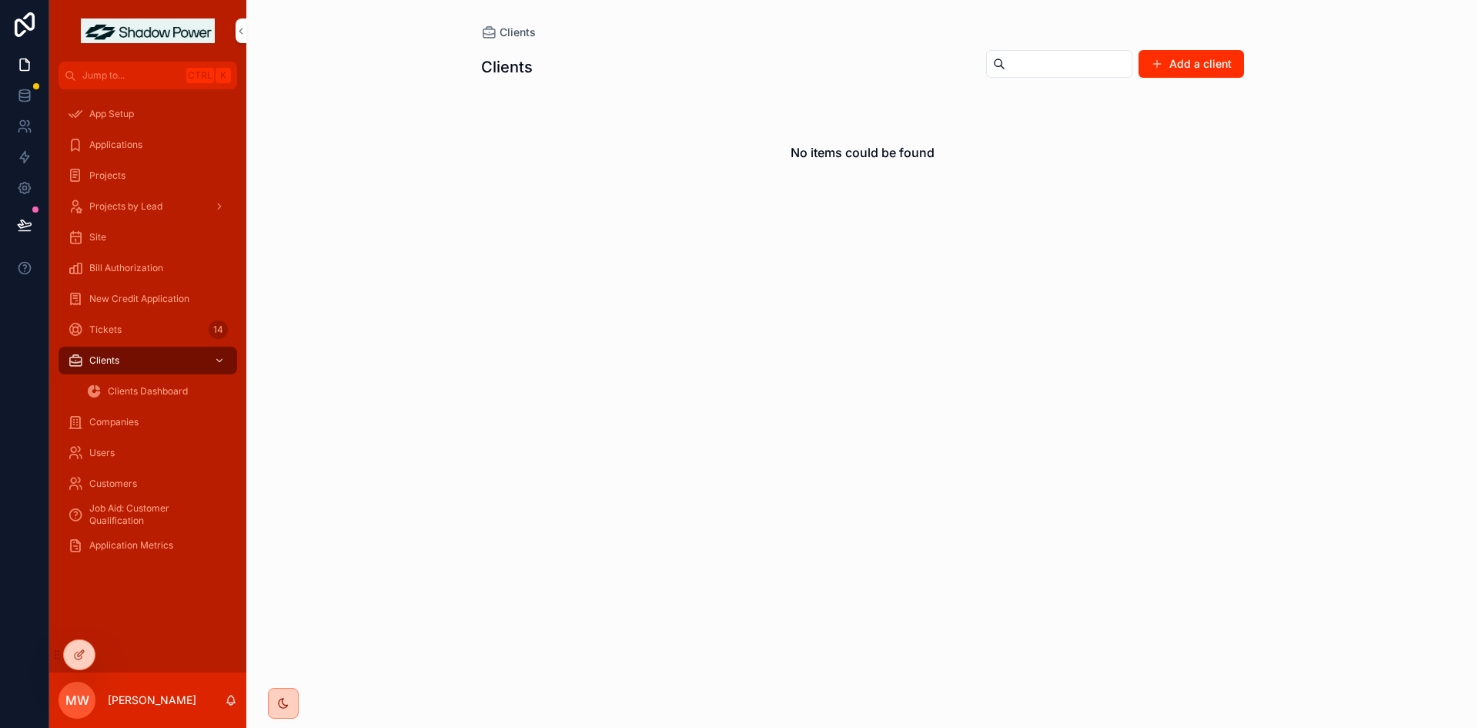
click at [222, 358] on icon "scrollable content" at bounding box center [219, 360] width 11 height 11
click at [217, 356] on icon "scrollable content" at bounding box center [219, 360] width 11 height 11
click at [222, 362] on icon "scrollable content" at bounding box center [219, 360] width 11 height 11
click at [218, 356] on icon "scrollable content" at bounding box center [219, 360] width 11 height 11
click at [222, 357] on icon "scrollable content" at bounding box center [219, 360] width 11 height 11
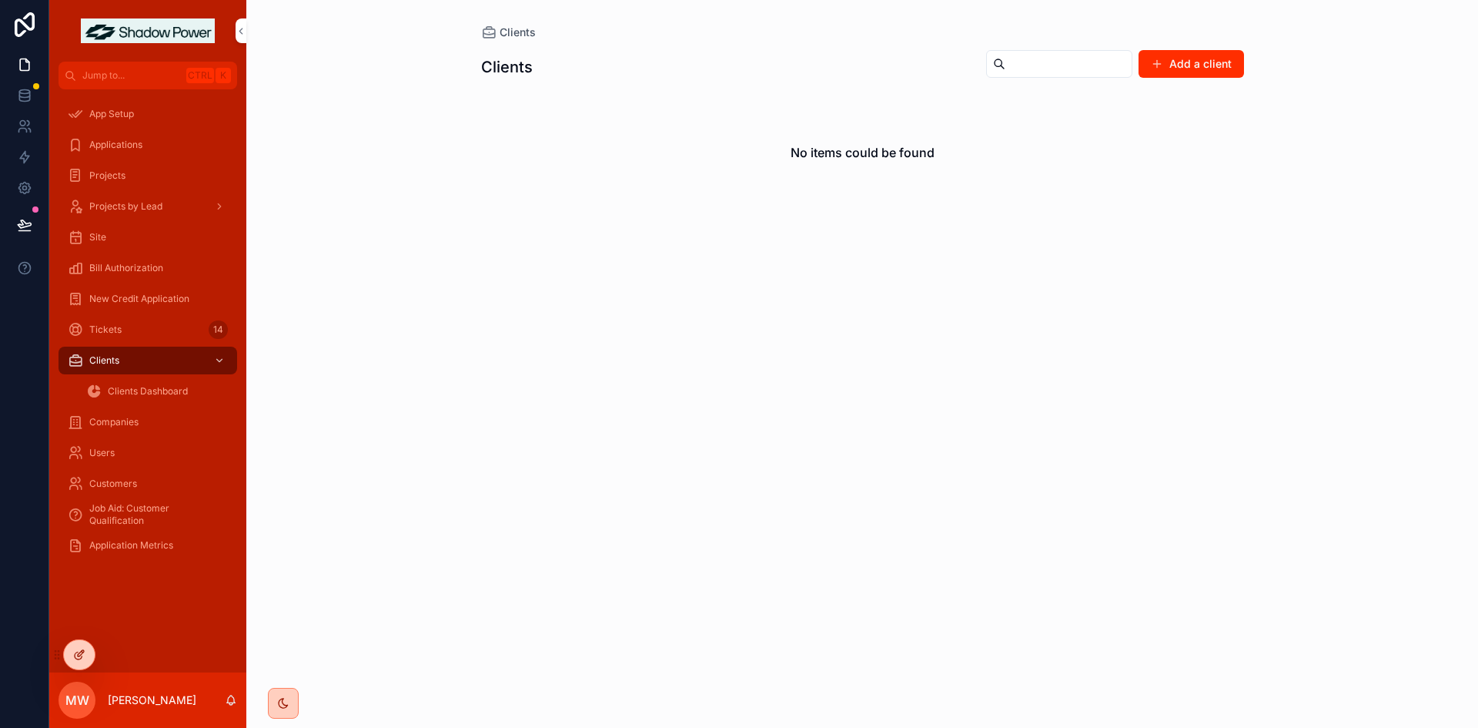
click at [73, 659] on icon at bounding box center [79, 654] width 12 height 12
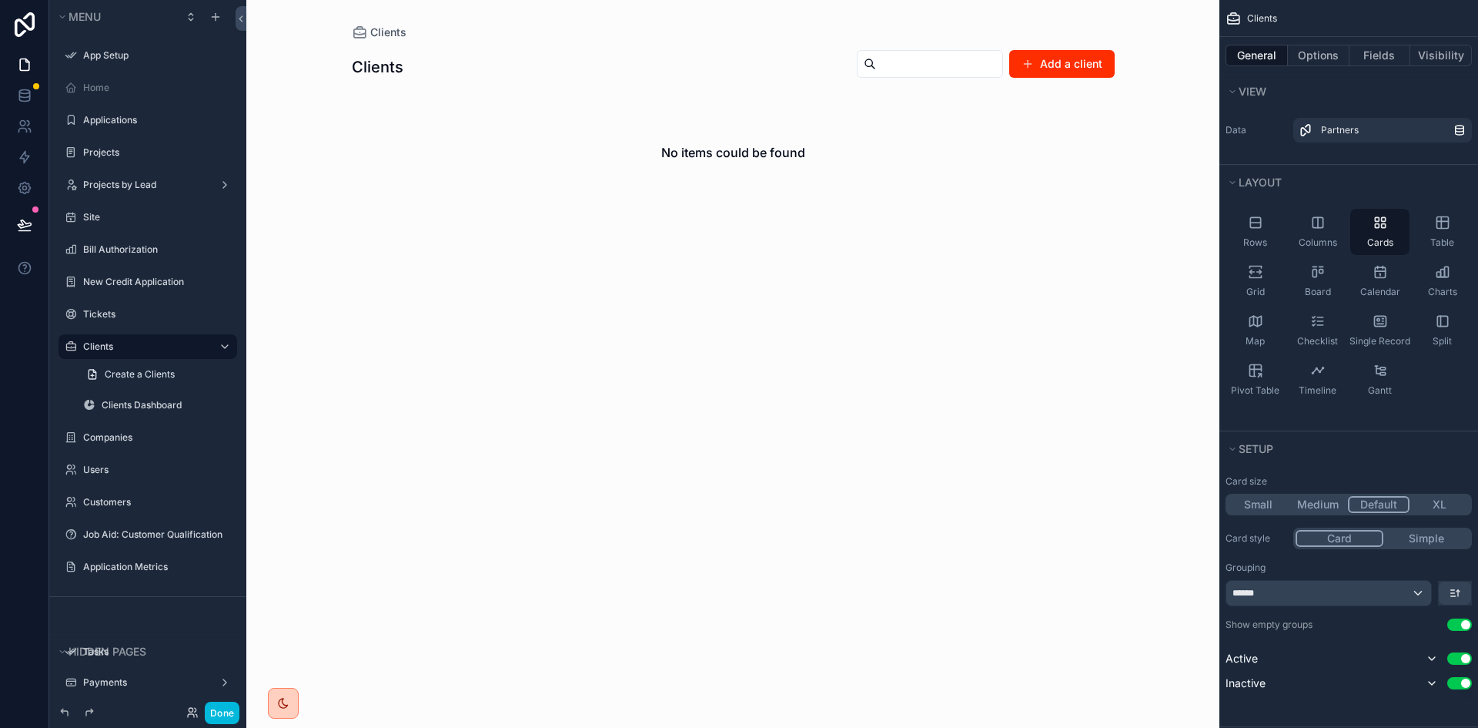
click at [0, 0] on icon "scrollable content" at bounding box center [0, 0] width 0 height 0
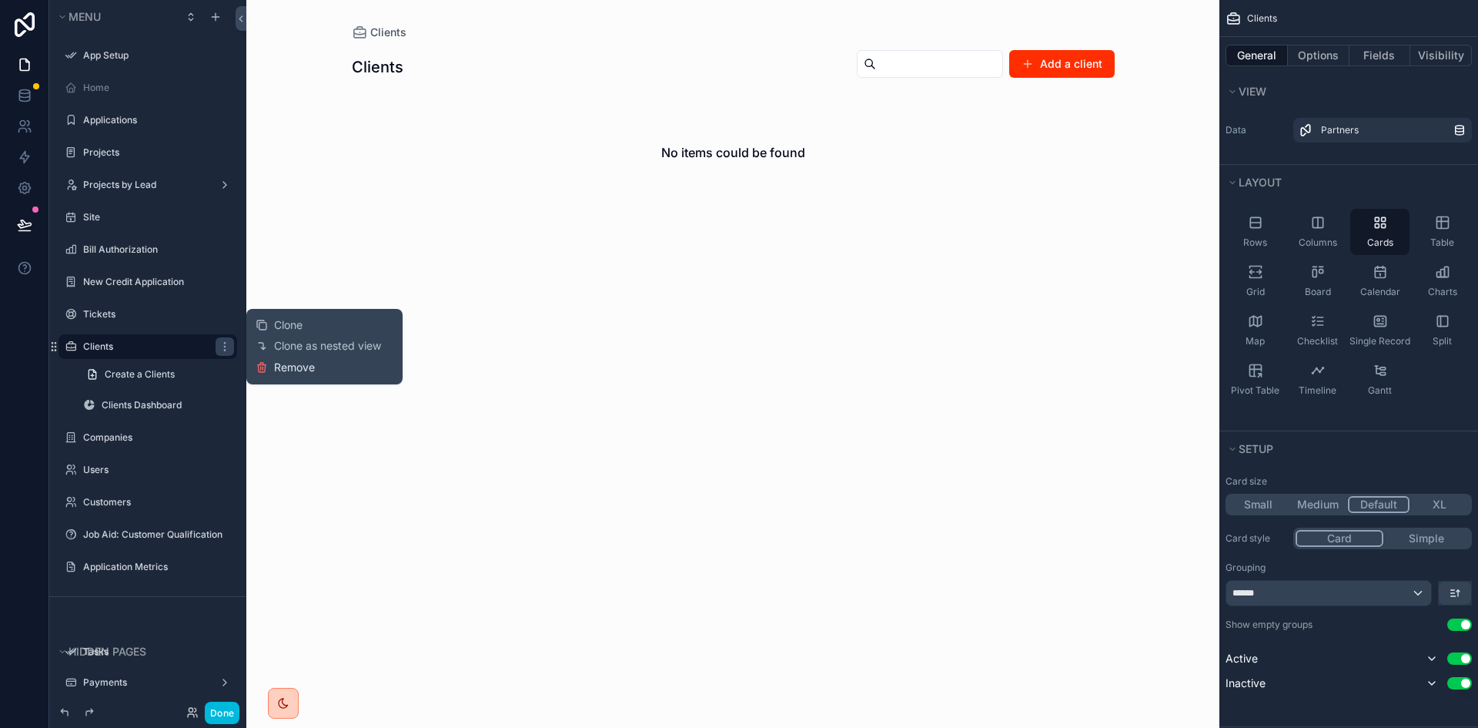
click at [301, 368] on span "Remove" at bounding box center [294, 367] width 41 height 15
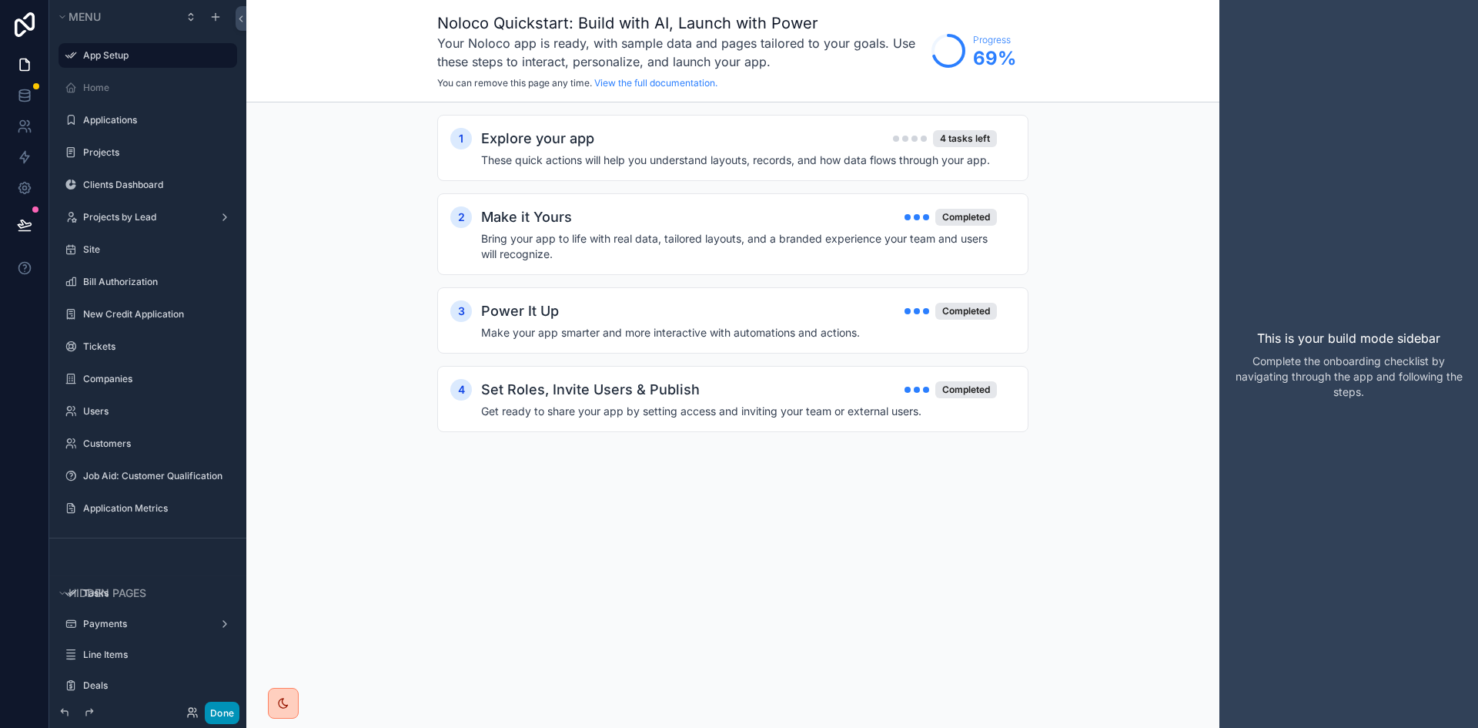
click at [226, 715] on button "Done" at bounding box center [222, 712] width 35 height 22
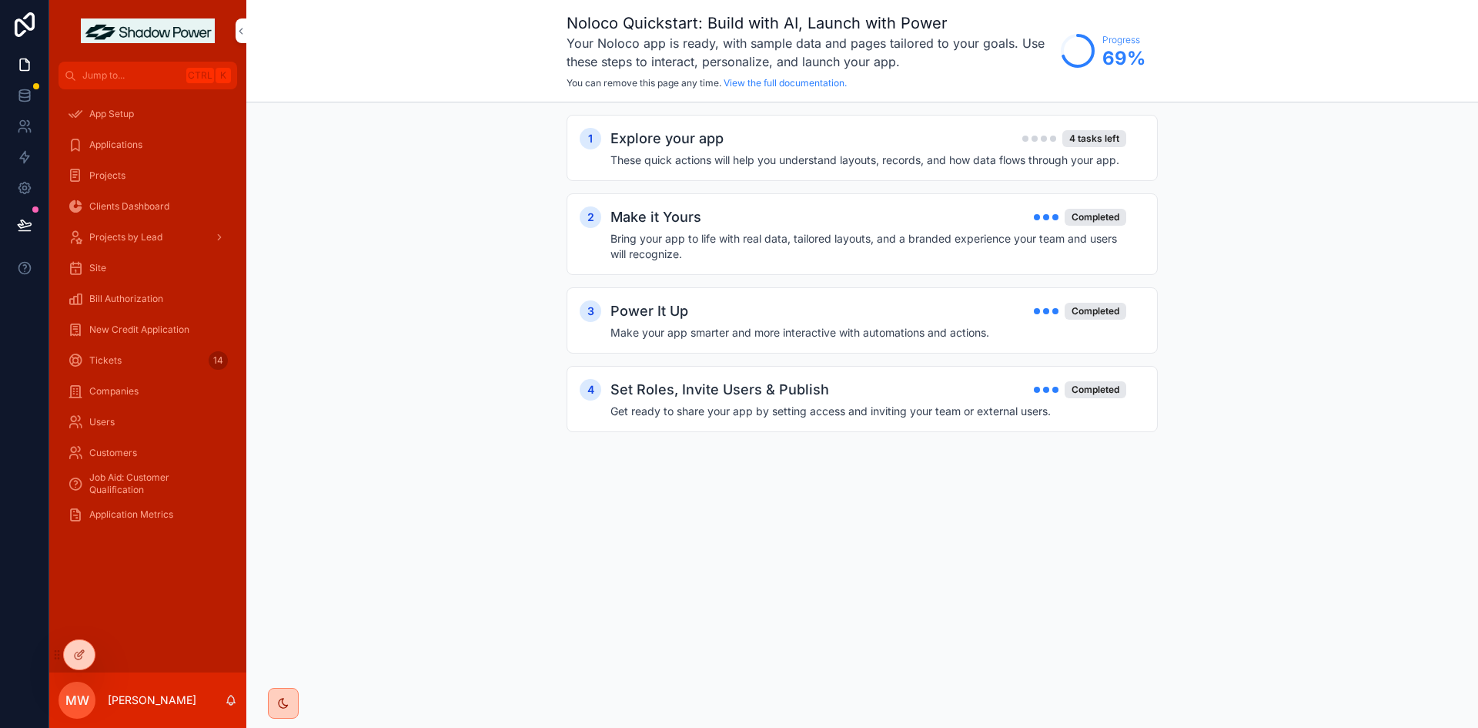
click at [135, 391] on span "Companies" at bounding box center [113, 391] width 49 height 12
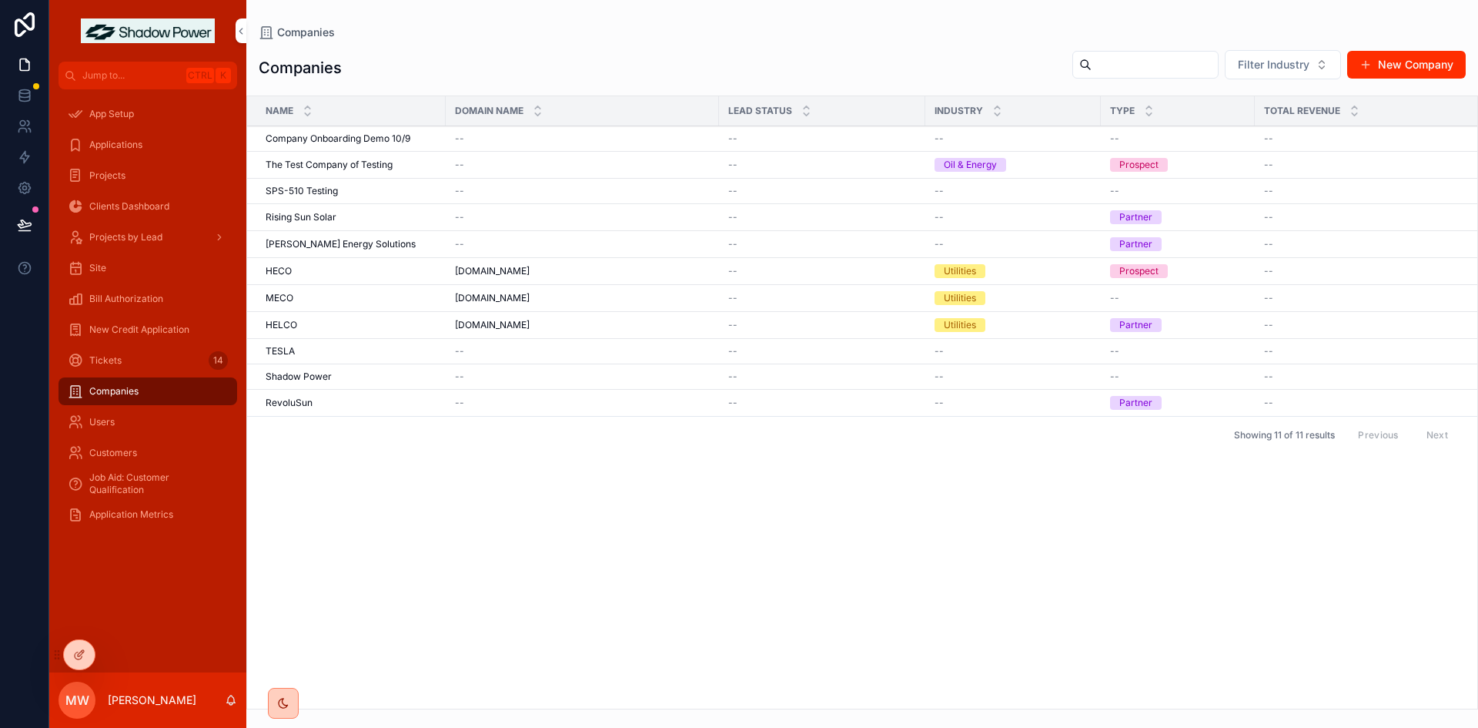
click at [132, 423] on div "Users" at bounding box center [148, 422] width 160 height 25
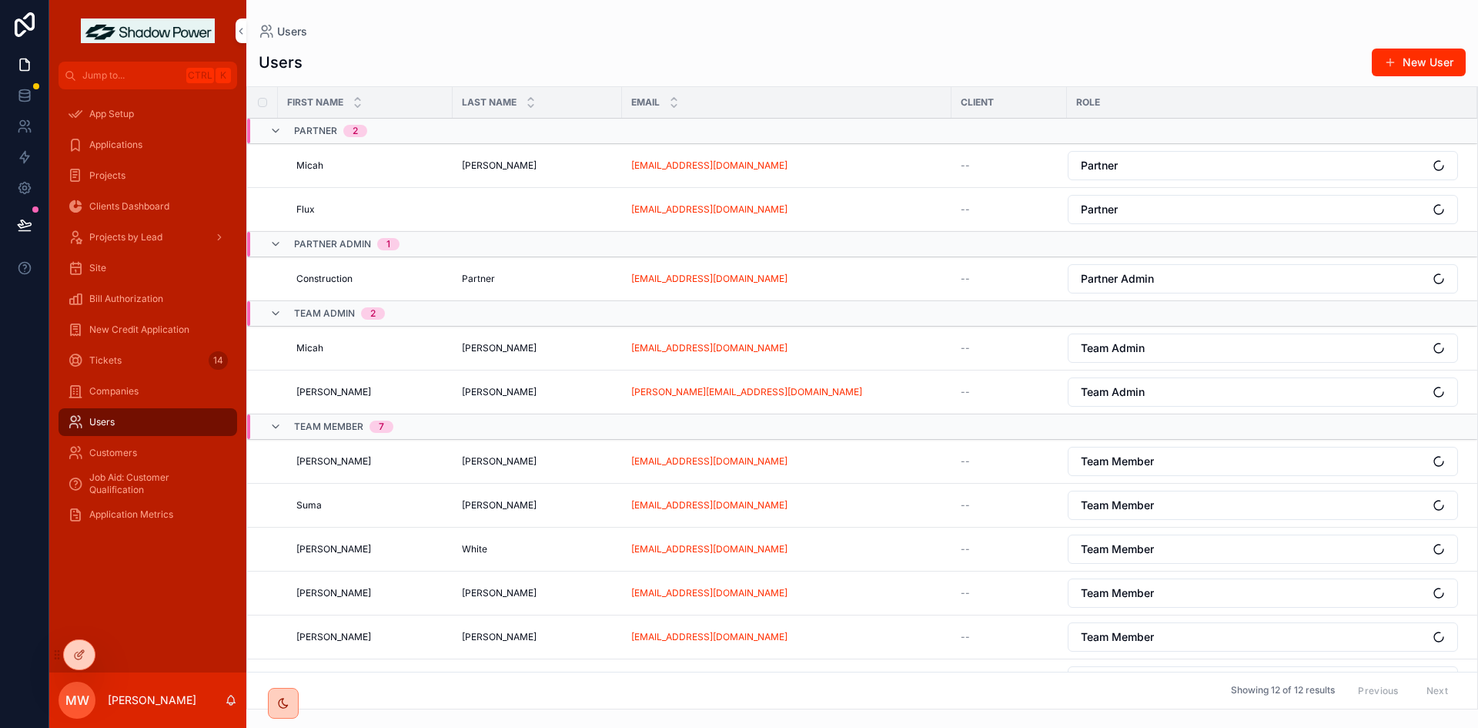
click at [137, 447] on div "Customers" at bounding box center [148, 452] width 160 height 25
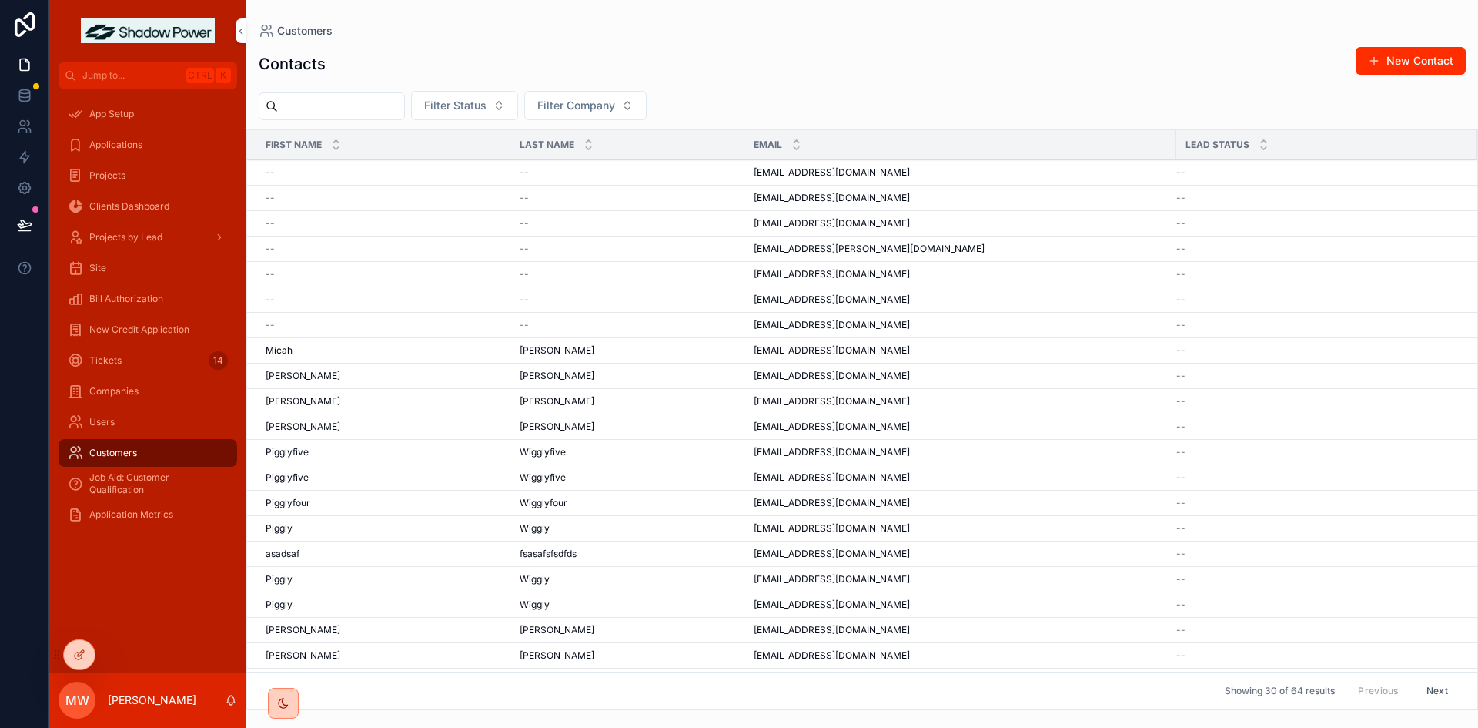
click at [159, 477] on span "Job Aid: Customer Qualification" at bounding box center [155, 483] width 132 height 25
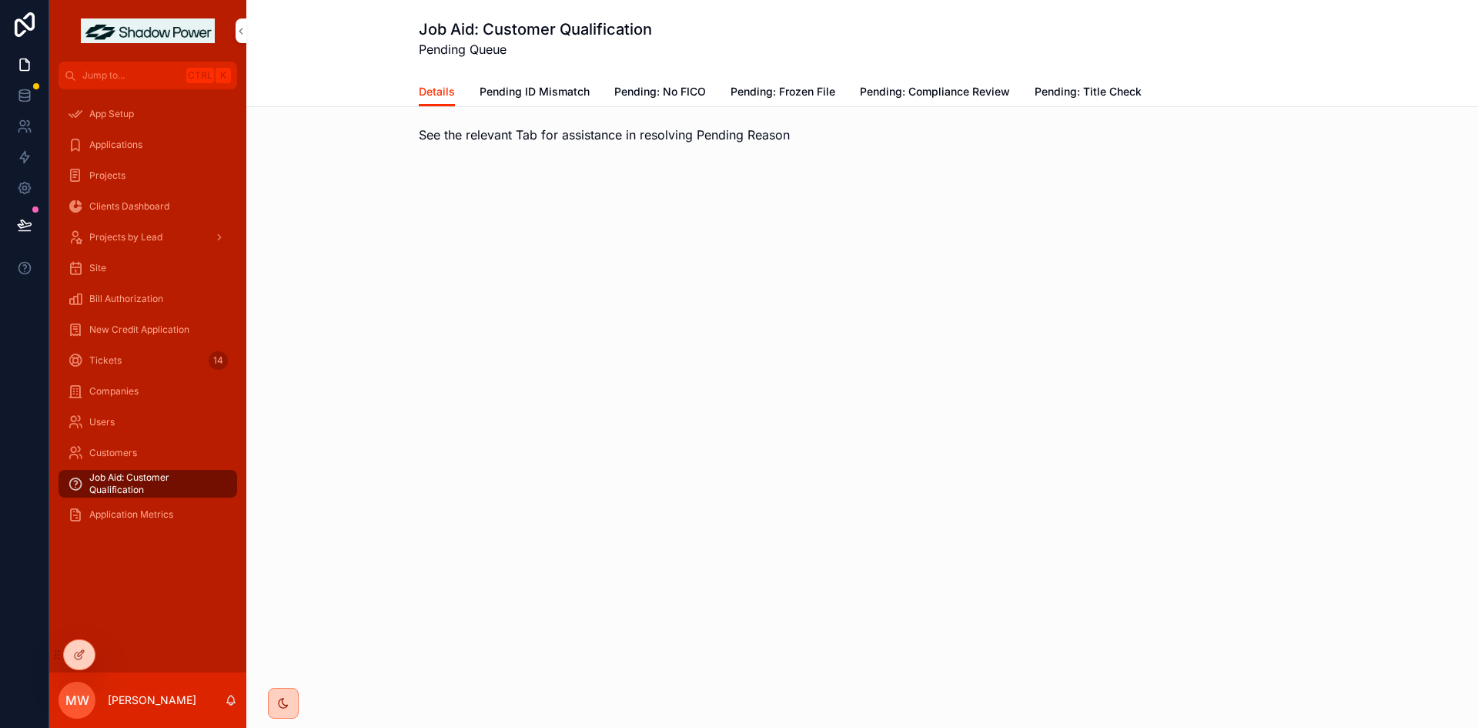
click at [570, 88] on span "Pending ID Mismatch" at bounding box center [535, 91] width 110 height 15
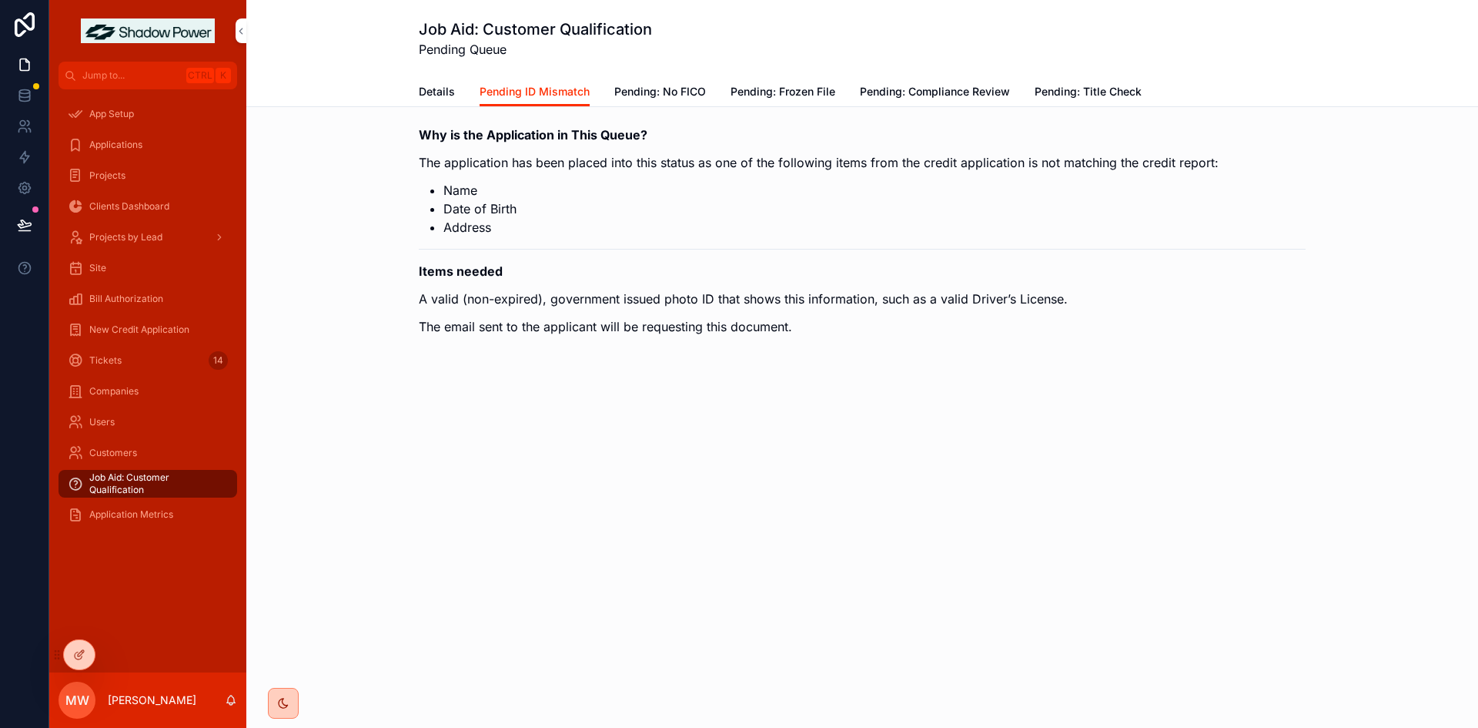
click at [777, 98] on span "Pending: Frozen File" at bounding box center [783, 91] width 105 height 15
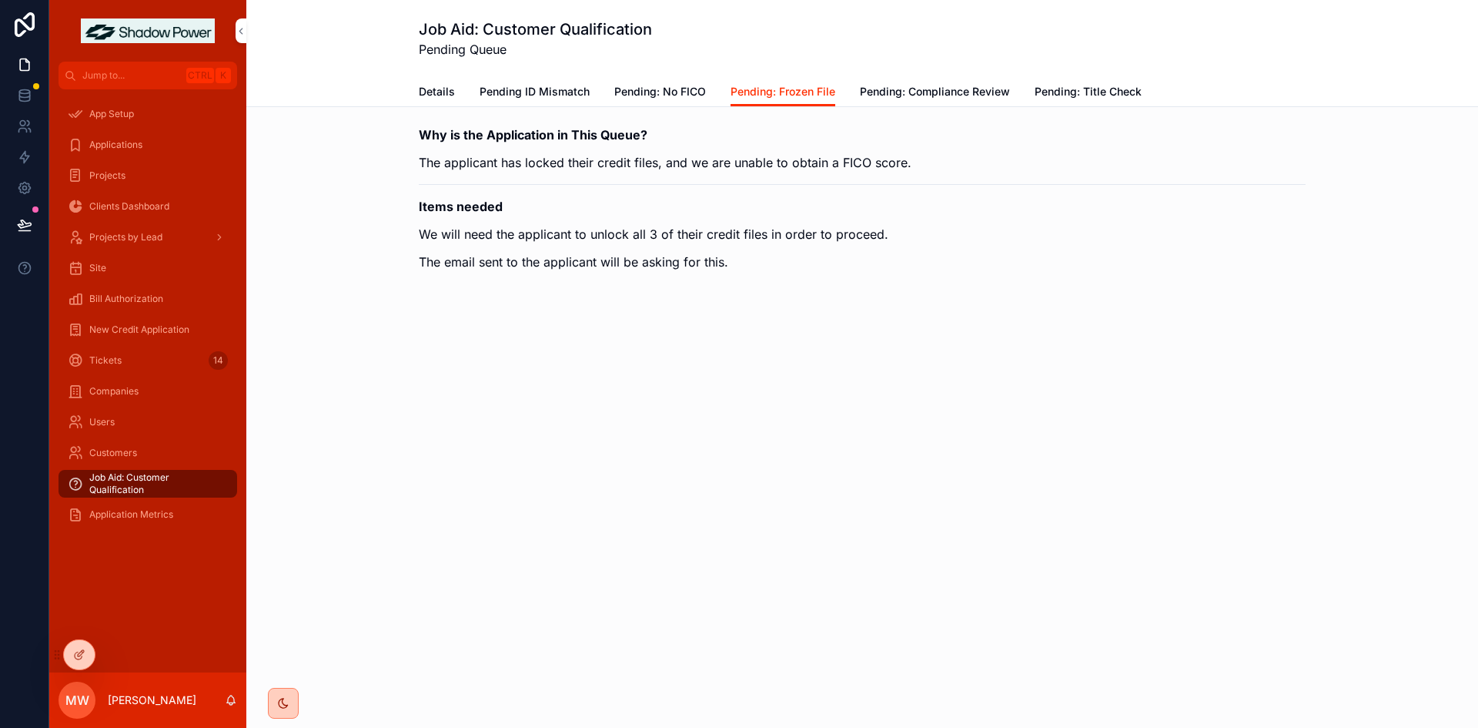
click at [676, 86] on span "Pending: No FICO" at bounding box center [660, 91] width 92 height 15
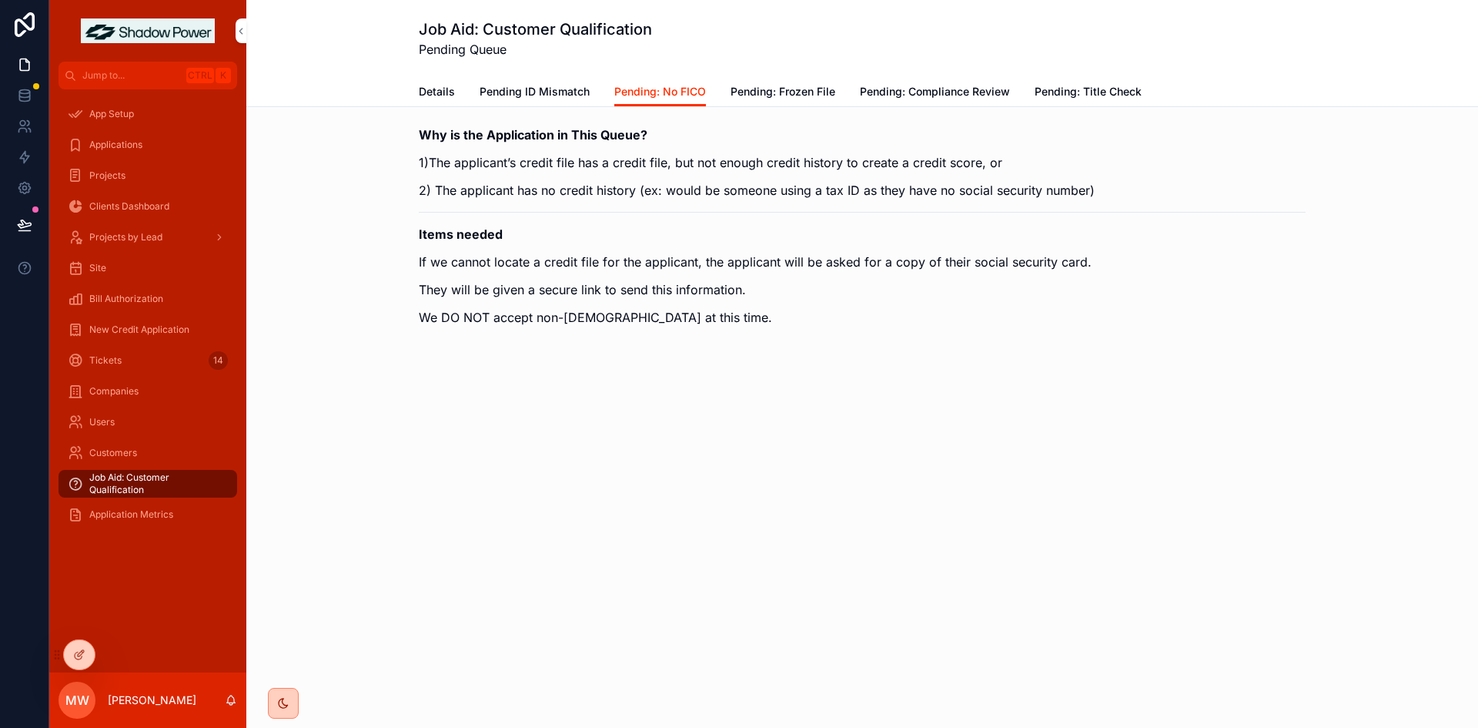
click at [935, 95] on span "Pending: Compliance Review" at bounding box center [935, 91] width 150 height 15
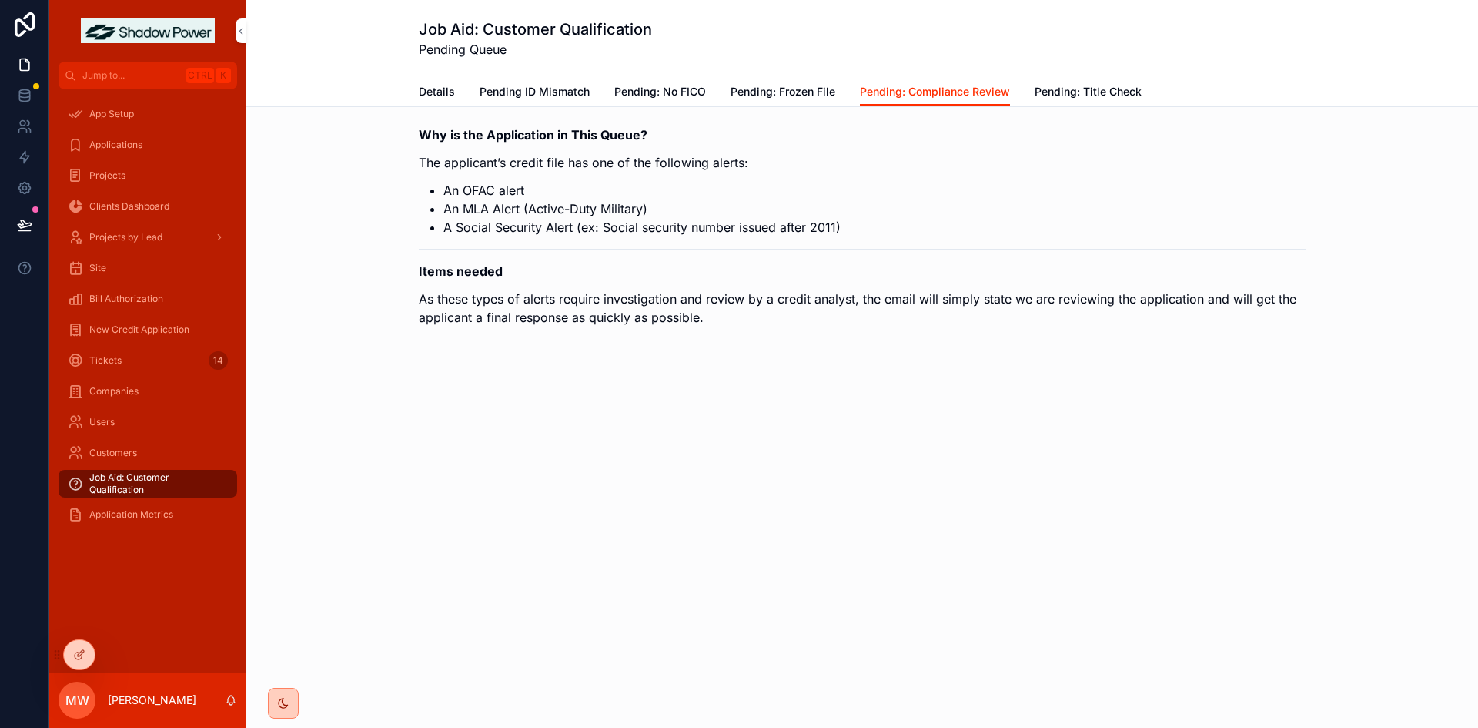
click at [789, 87] on span "Pending: Frozen File" at bounding box center [783, 91] width 105 height 15
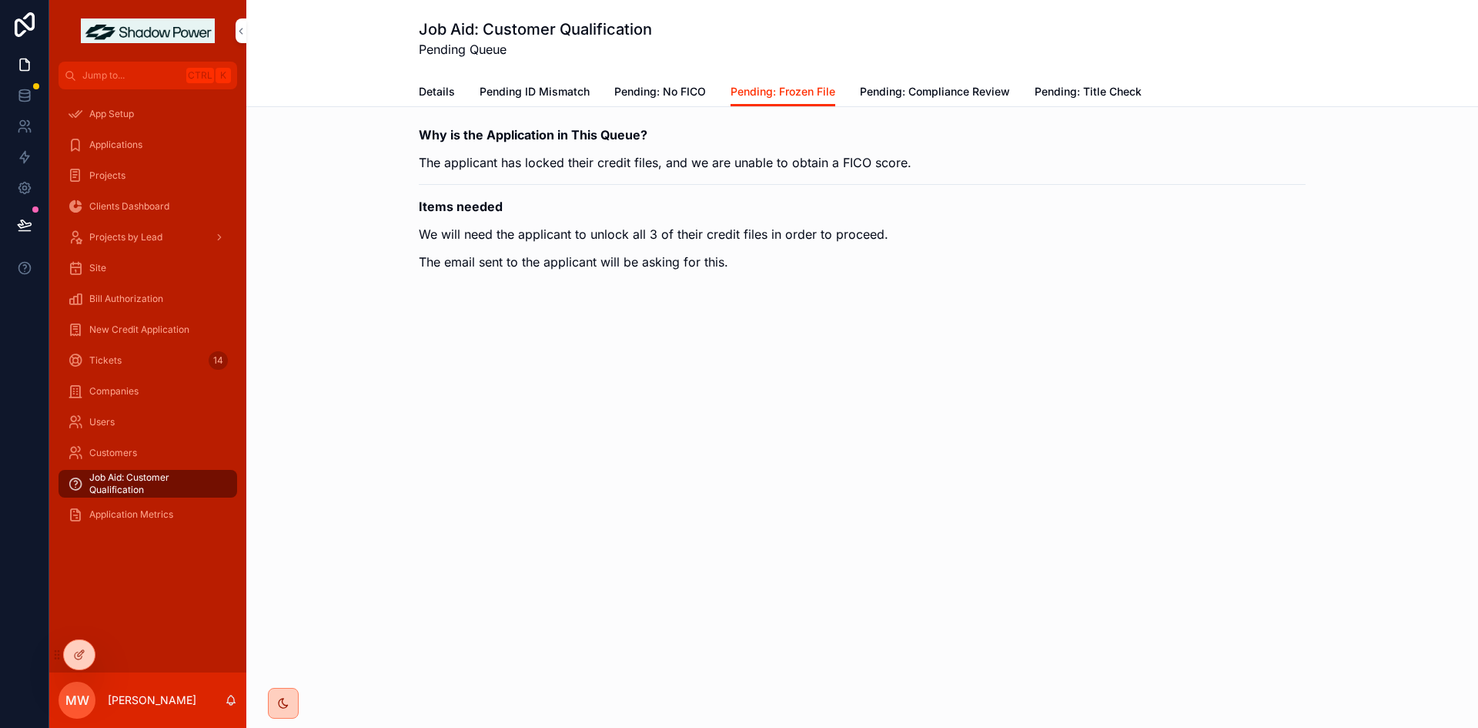
click at [665, 99] on span "Pending: No FICO" at bounding box center [660, 91] width 92 height 15
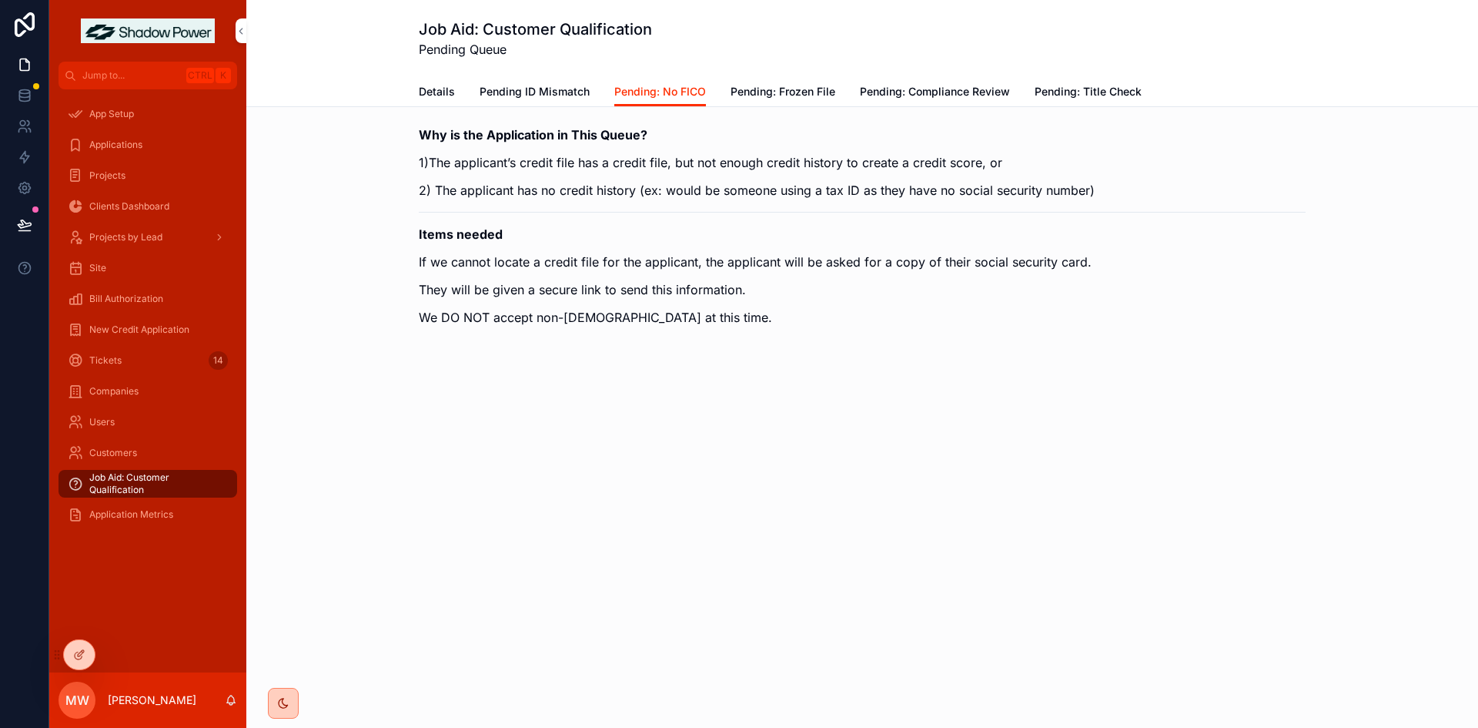
click at [555, 88] on span "Pending ID Mismatch" at bounding box center [535, 91] width 110 height 15
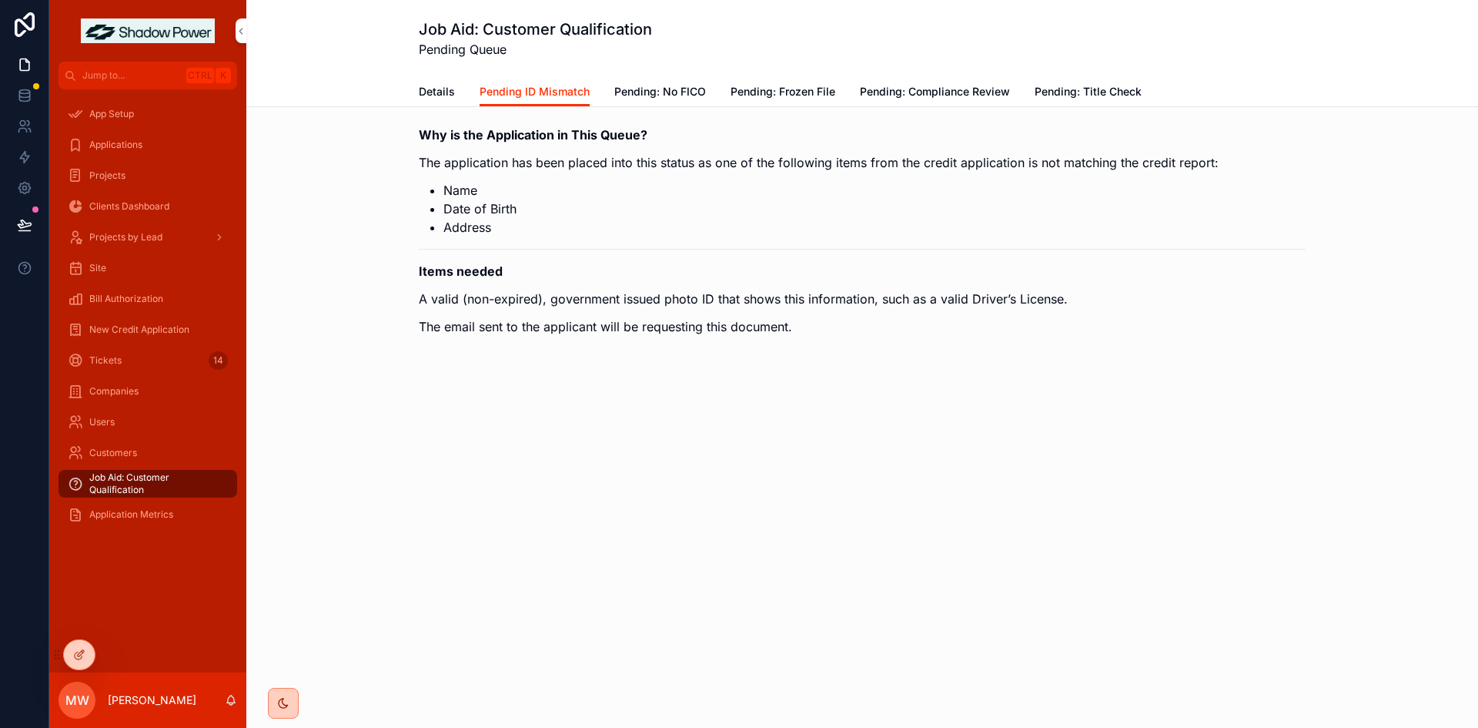
click at [142, 141] on span "Applications" at bounding box center [115, 145] width 53 height 12
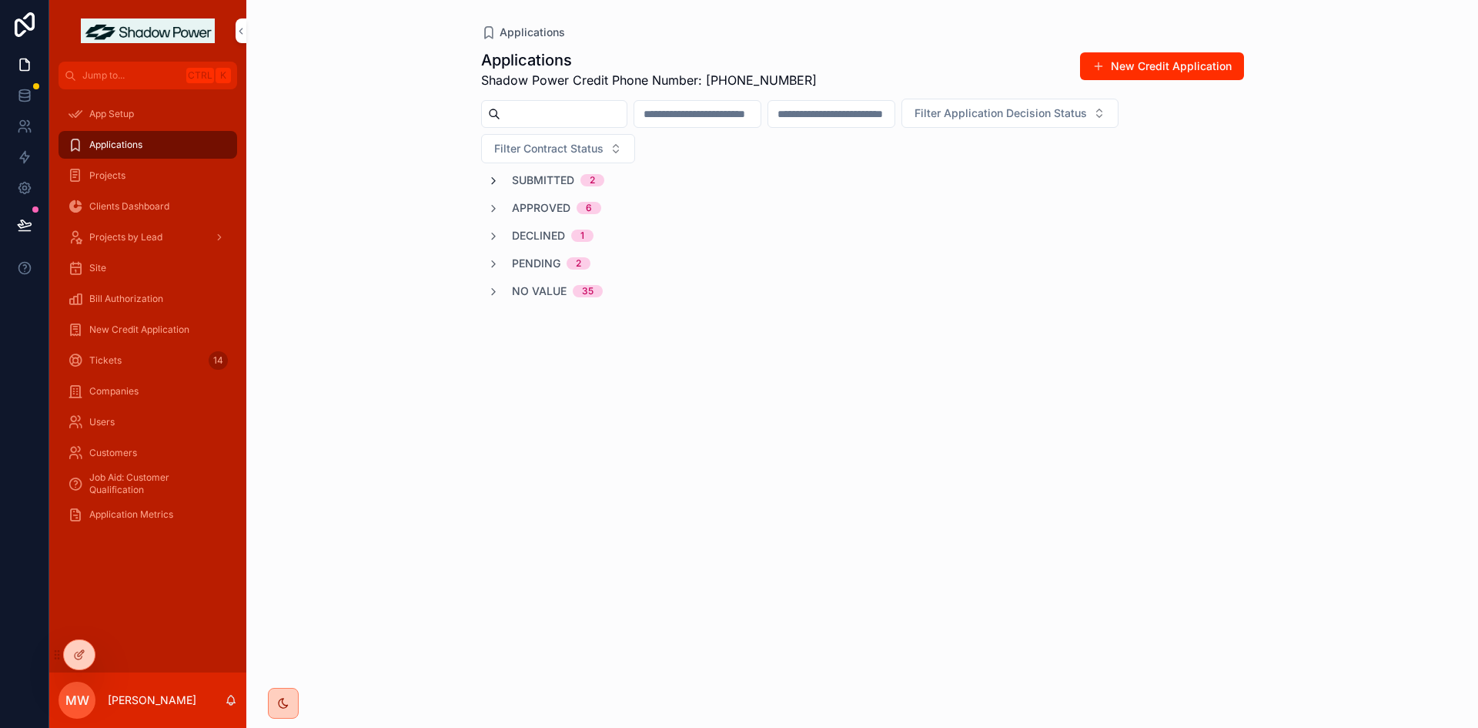
click at [493, 176] on icon "scrollable content" at bounding box center [493, 181] width 12 height 12
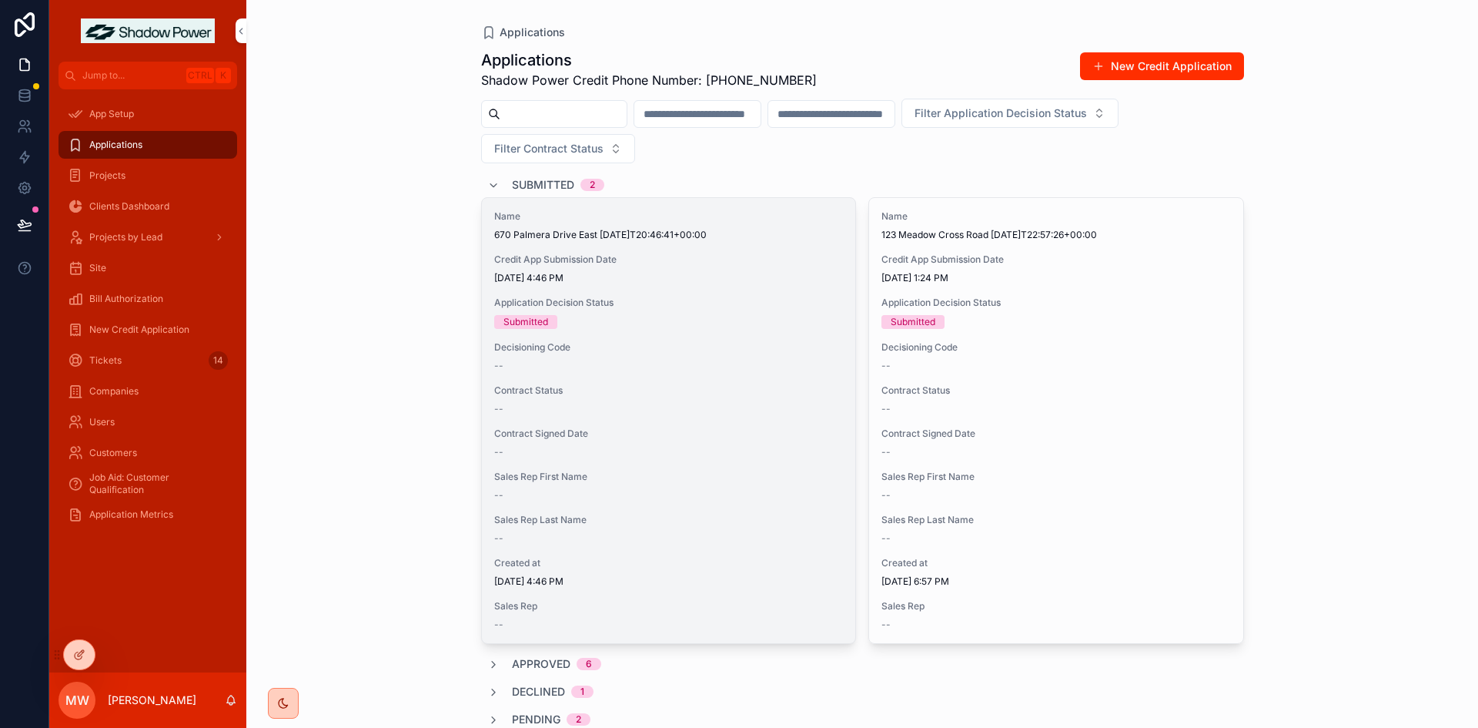
click at [708, 477] on span "Sales Rep First Name" at bounding box center [669, 476] width 350 height 12
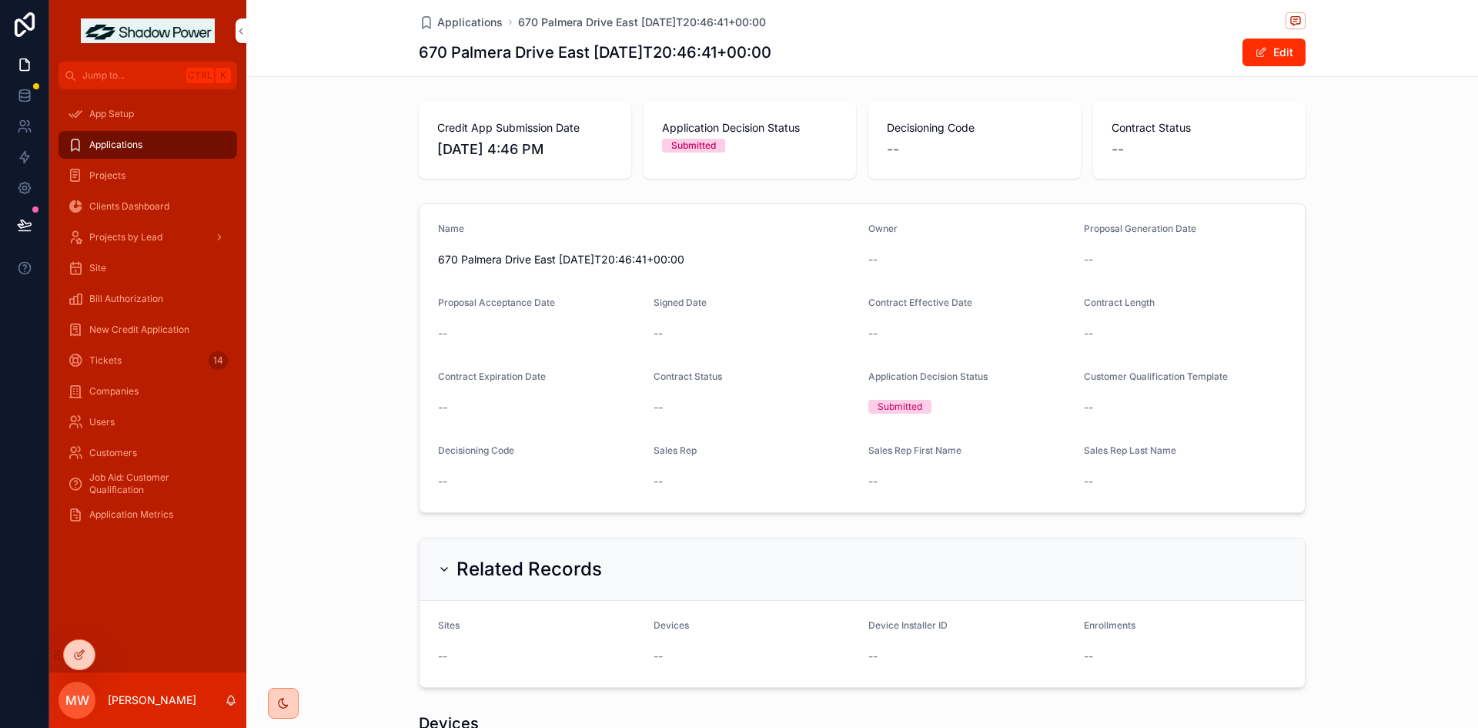
click at [120, 140] on span "Applications" at bounding box center [115, 145] width 53 height 12
